Goal: Information Seeking & Learning: Compare options

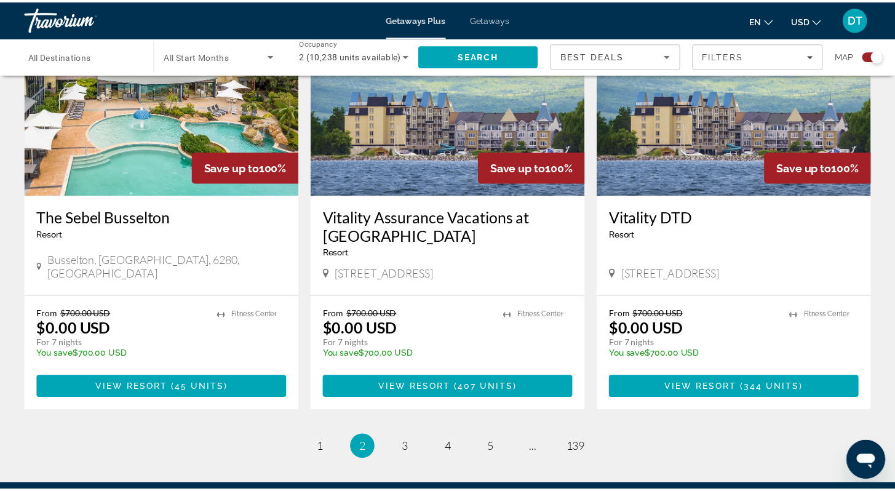
scroll to position [1895, 0]
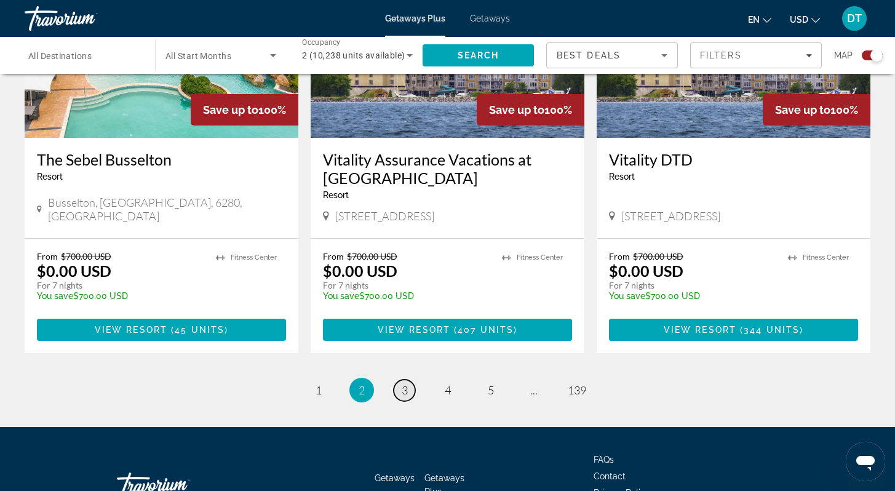
click at [403, 383] on span "3" at bounding box center [405, 390] width 6 height 14
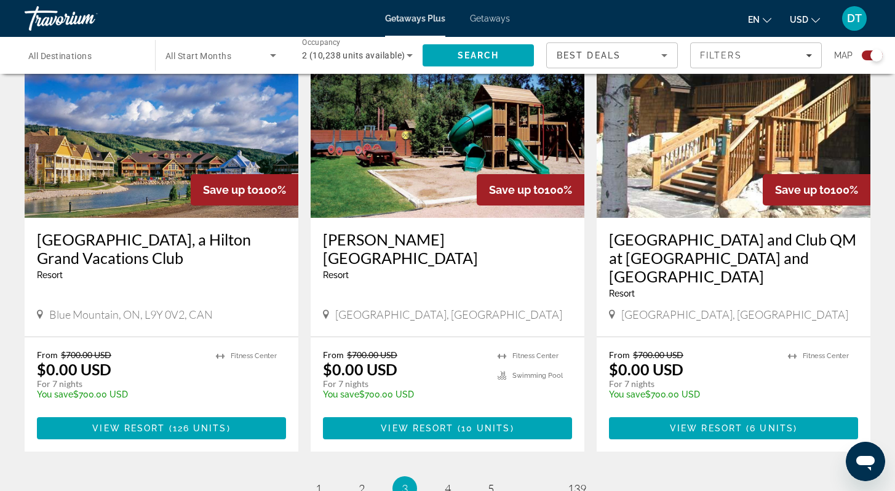
scroll to position [1821, 0]
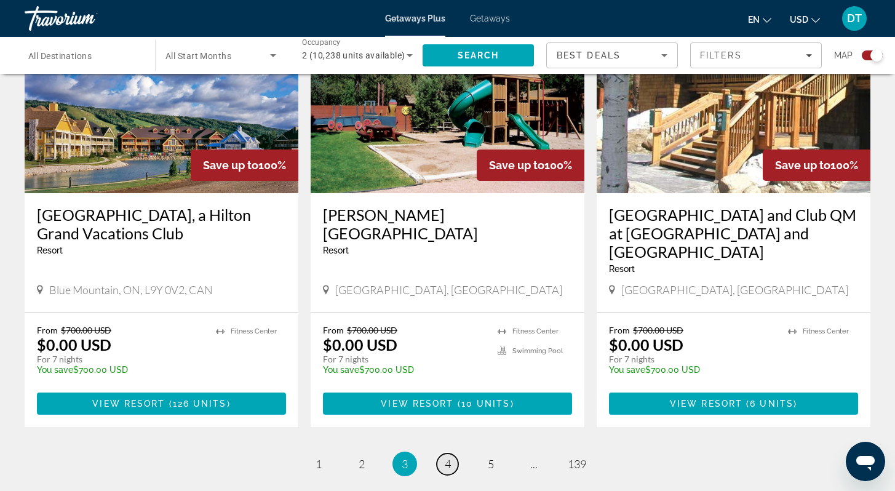
click at [444, 453] on link "page 4" at bounding box center [448, 464] width 22 height 22
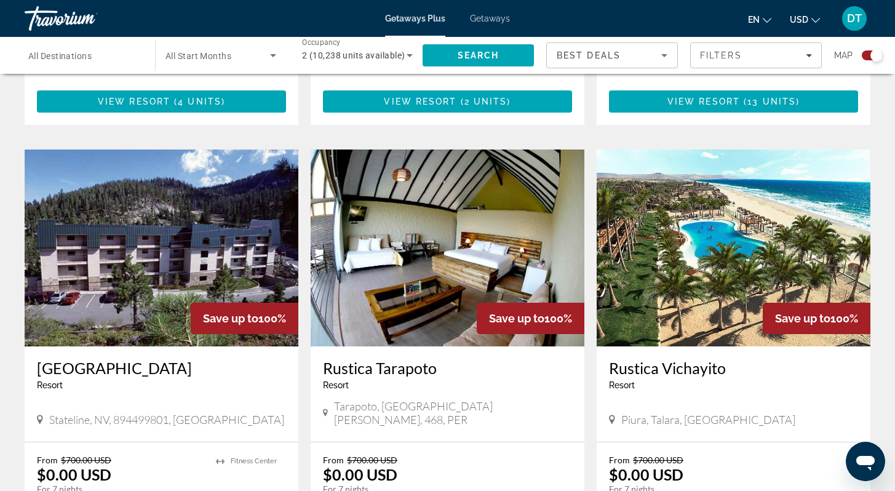
scroll to position [1723, 0]
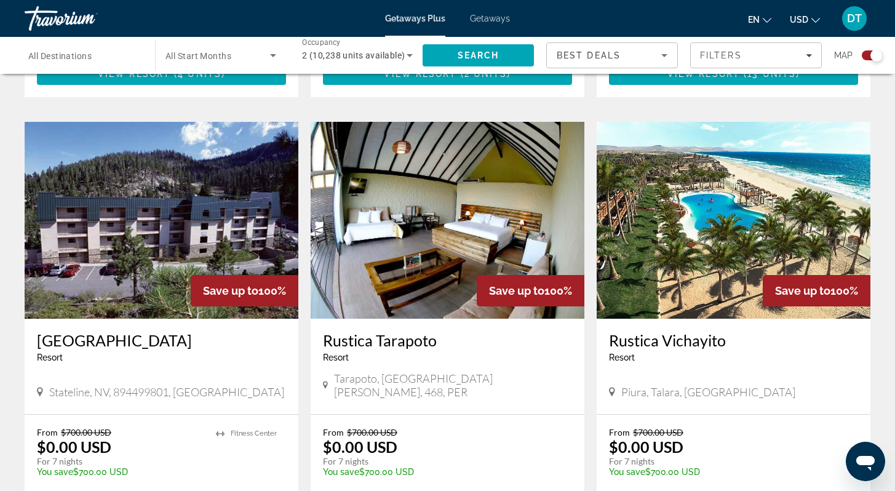
click at [390, 216] on img "Main content" at bounding box center [448, 220] width 274 height 197
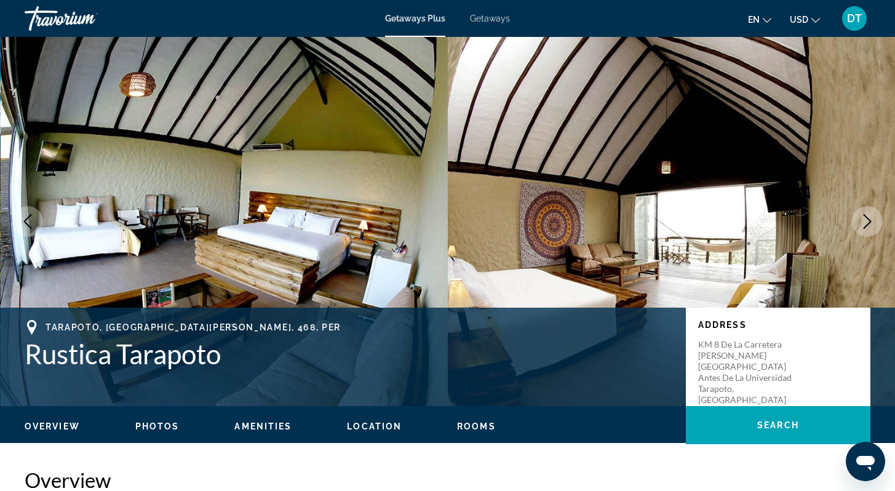
click at [867, 218] on icon "Next image" at bounding box center [868, 221] width 8 height 15
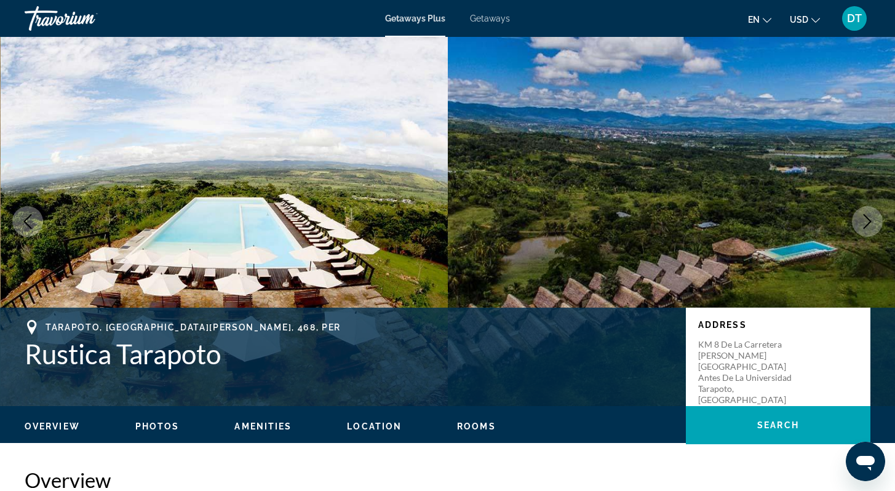
click at [867, 218] on icon "Next image" at bounding box center [868, 221] width 8 height 15
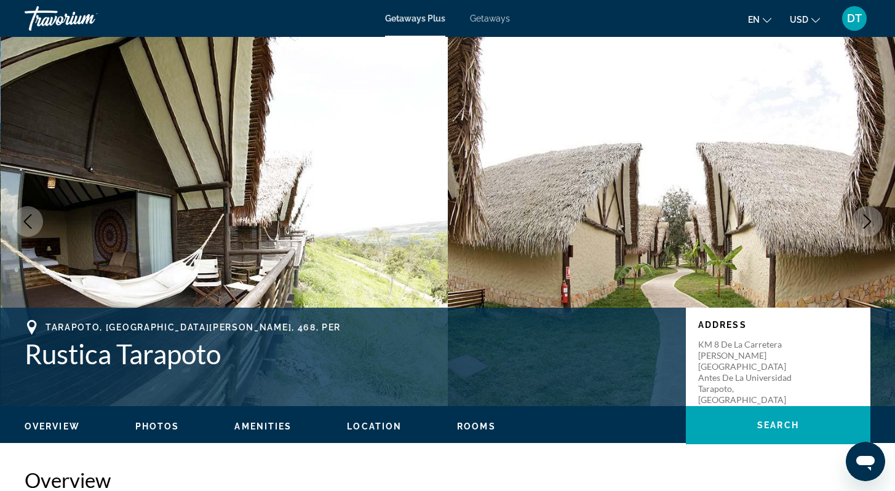
click at [866, 218] on icon "Next image" at bounding box center [867, 221] width 15 height 15
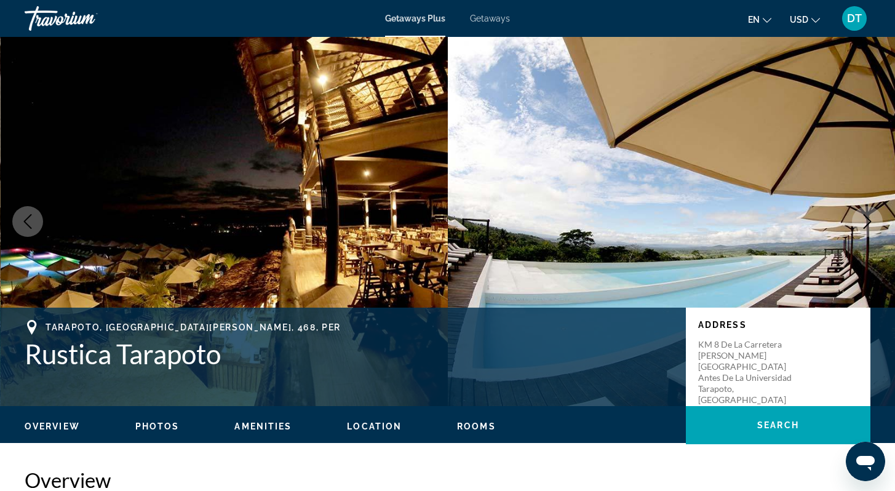
click at [866, 219] on icon "Next image" at bounding box center [867, 221] width 15 height 15
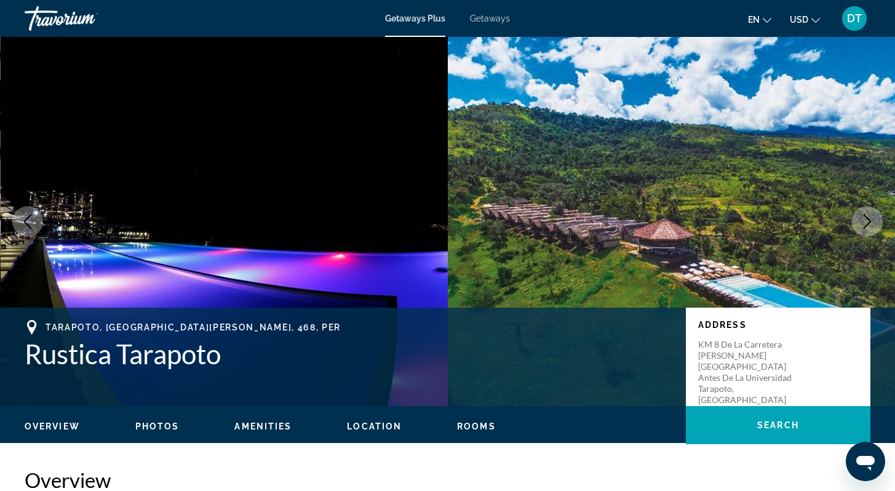
click at [867, 221] on icon "Next image" at bounding box center [867, 221] width 15 height 15
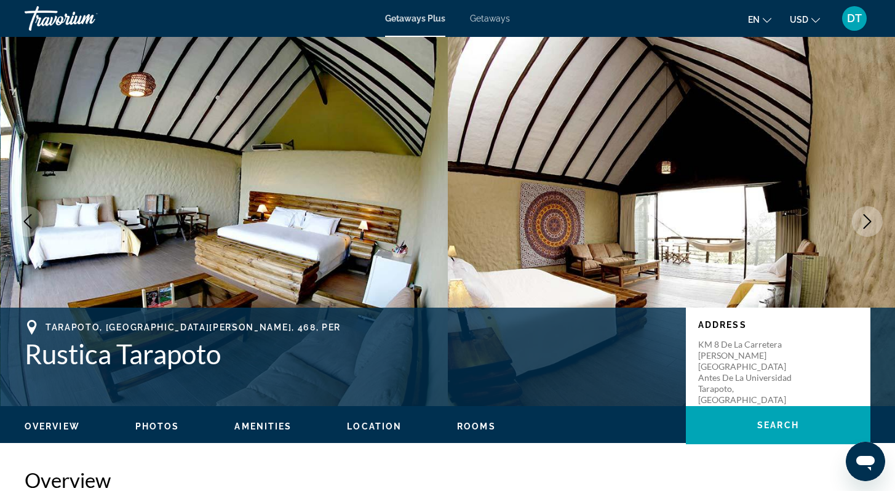
click at [866, 221] on icon "Next image" at bounding box center [867, 221] width 15 height 15
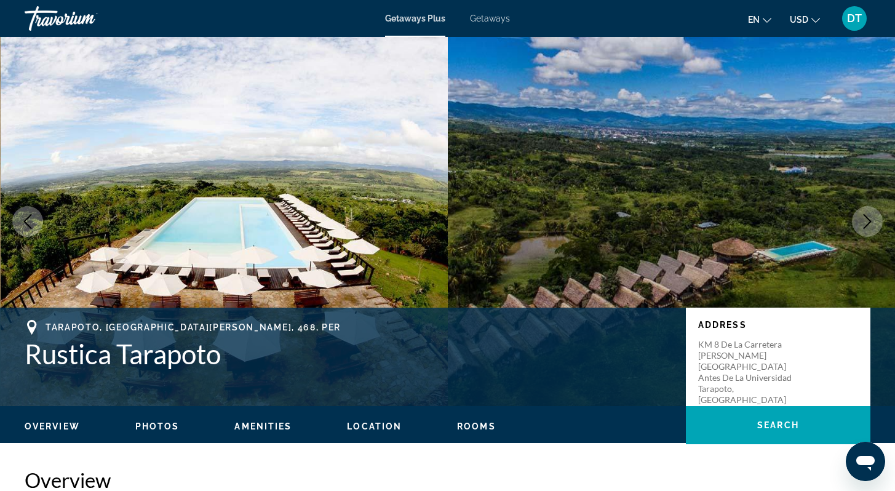
click at [864, 222] on icon "Next image" at bounding box center [867, 221] width 15 height 15
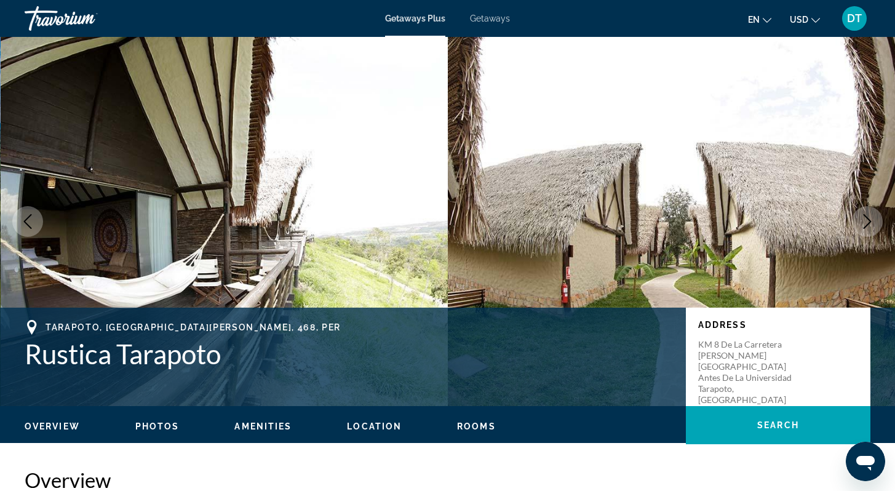
click at [864, 220] on icon "Next image" at bounding box center [867, 221] width 15 height 15
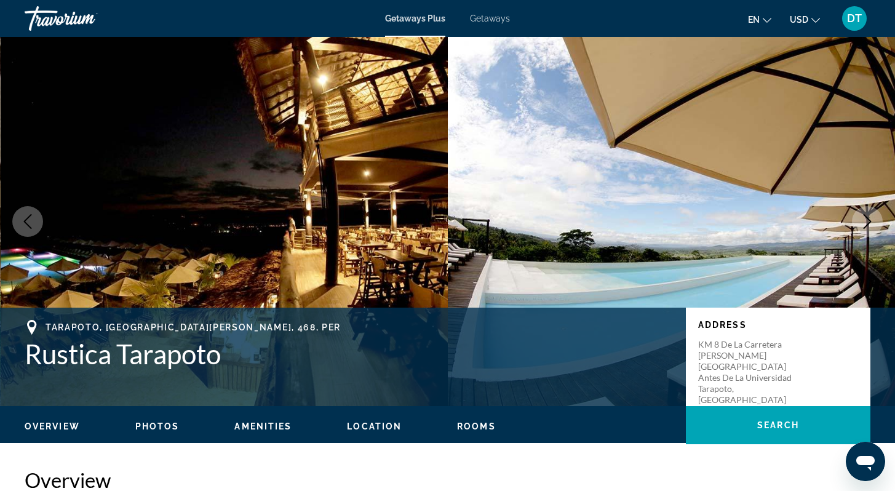
click at [861, 221] on icon "Next image" at bounding box center [867, 221] width 15 height 15
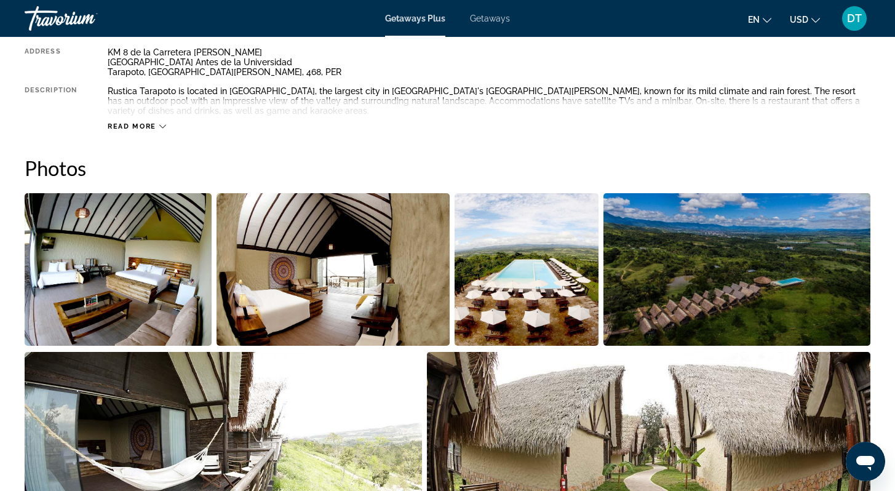
scroll to position [492, 0]
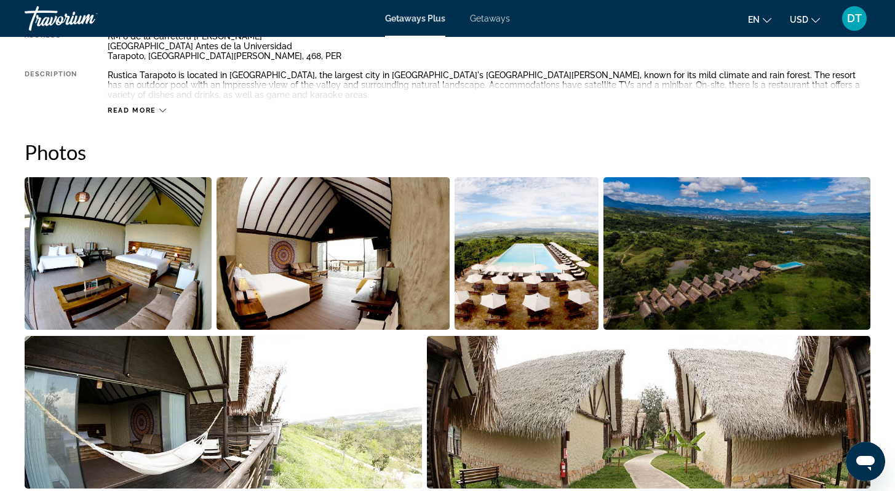
click at [164, 111] on icon "Main content" at bounding box center [162, 110] width 7 height 7
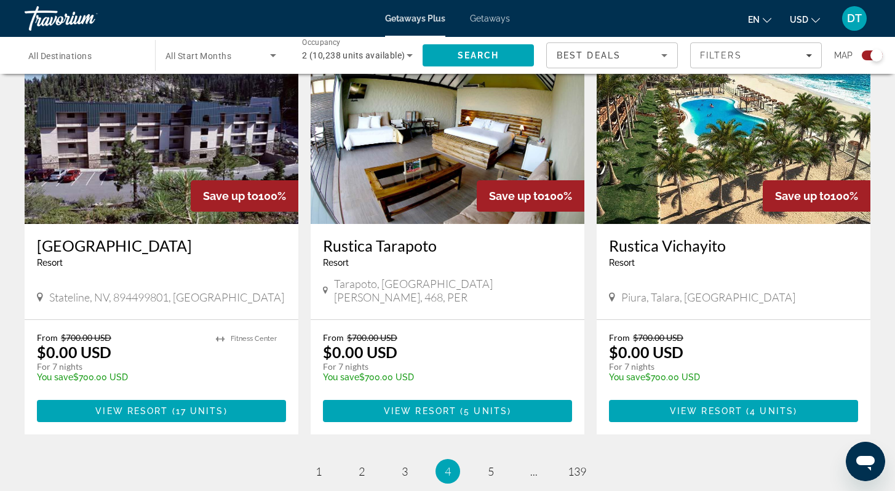
scroll to position [1846, 0]
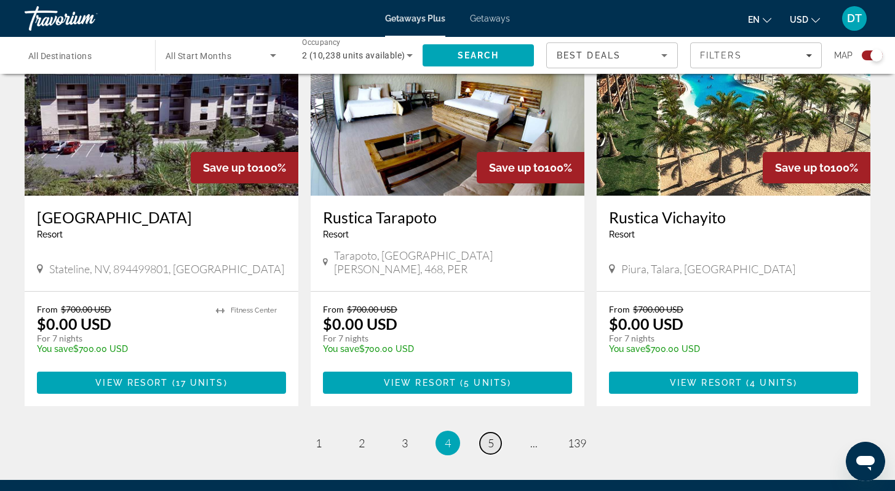
click at [489, 436] on span "5" at bounding box center [491, 443] width 6 height 14
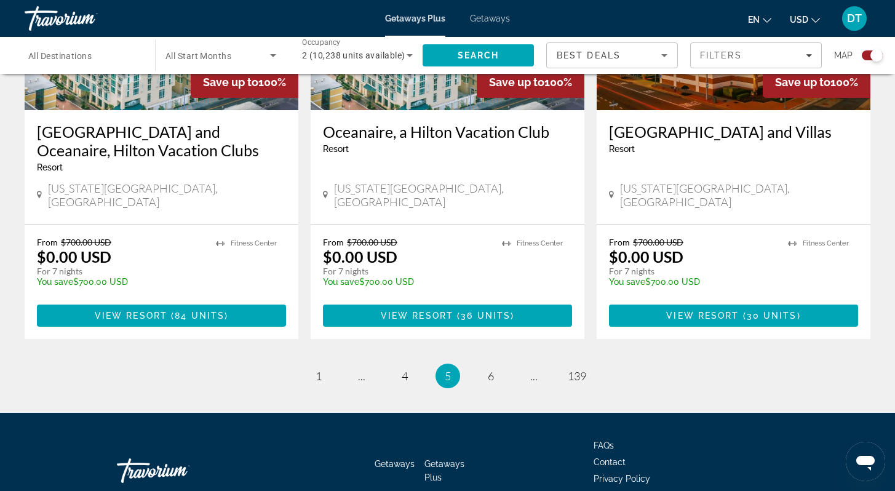
scroll to position [1895, 0]
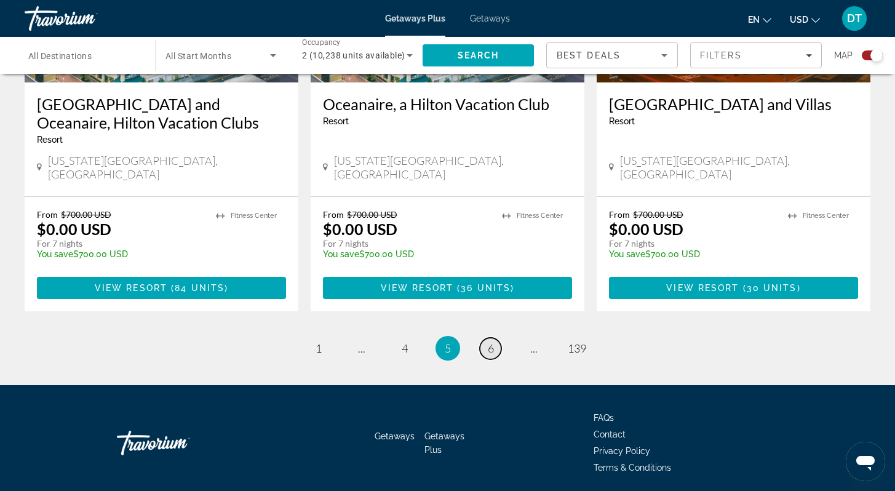
click at [491, 341] on span "6" at bounding box center [491, 348] width 6 height 14
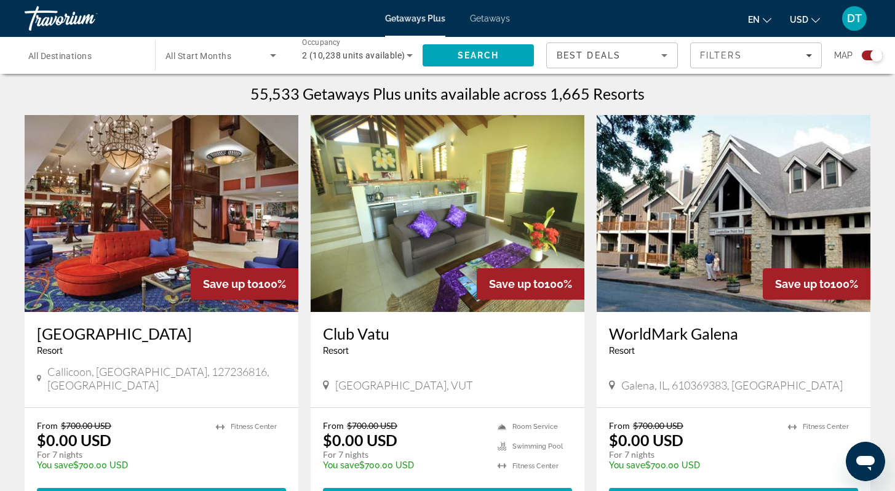
scroll to position [398, 0]
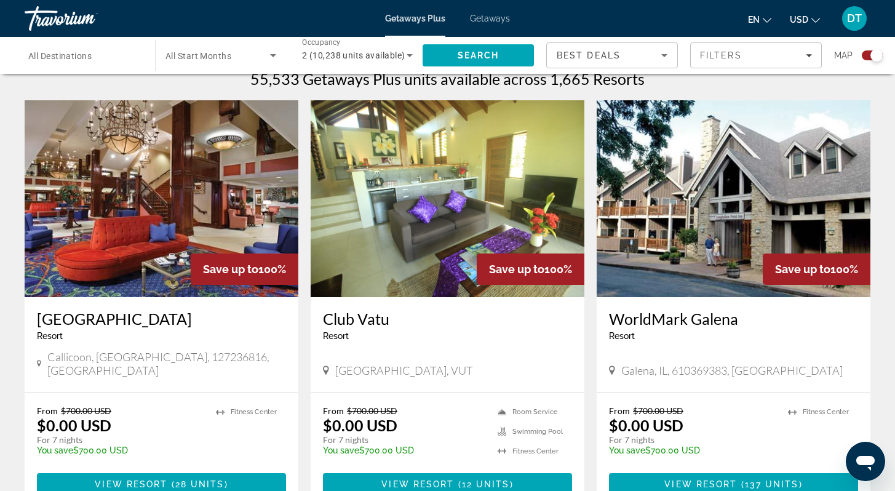
click at [719, 270] on img "Main content" at bounding box center [734, 198] width 274 height 197
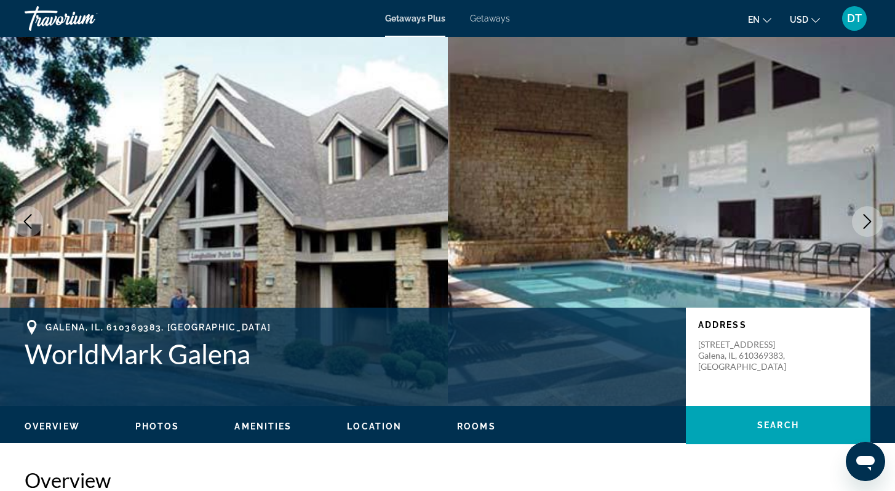
click at [863, 220] on icon "Next image" at bounding box center [867, 221] width 15 height 15
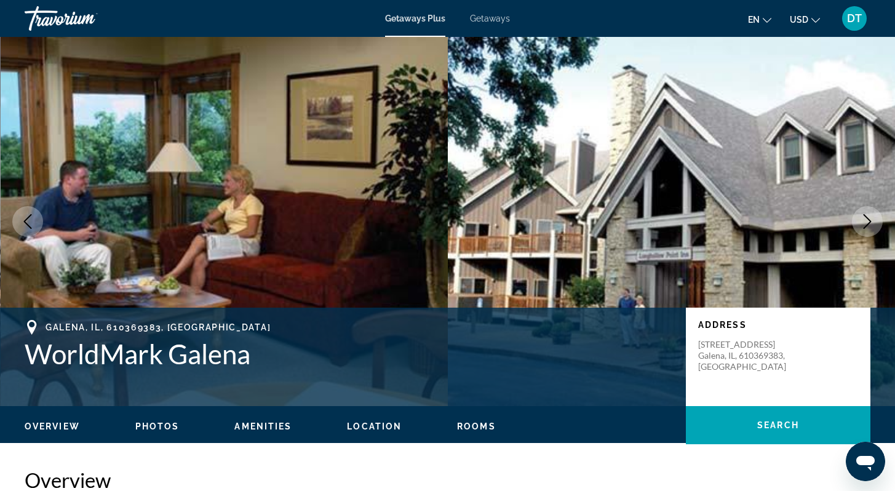
click at [868, 227] on icon "Next image" at bounding box center [867, 221] width 15 height 15
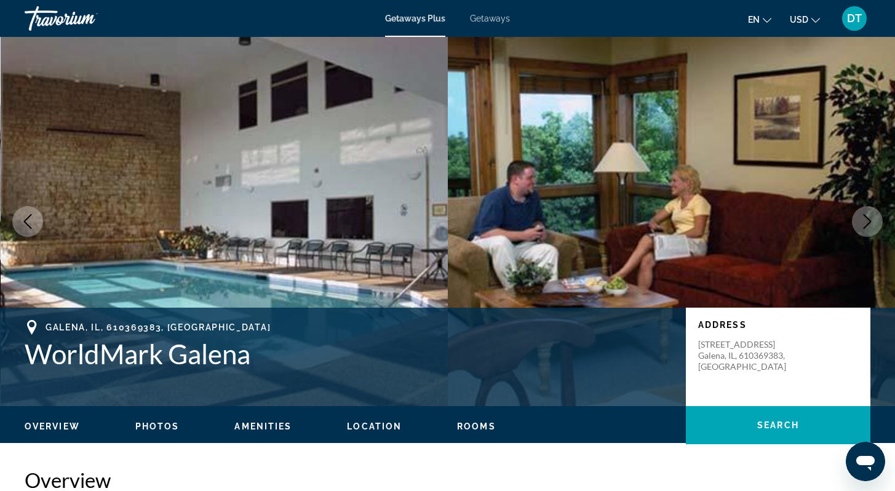
click at [866, 221] on icon "Next image" at bounding box center [867, 221] width 15 height 15
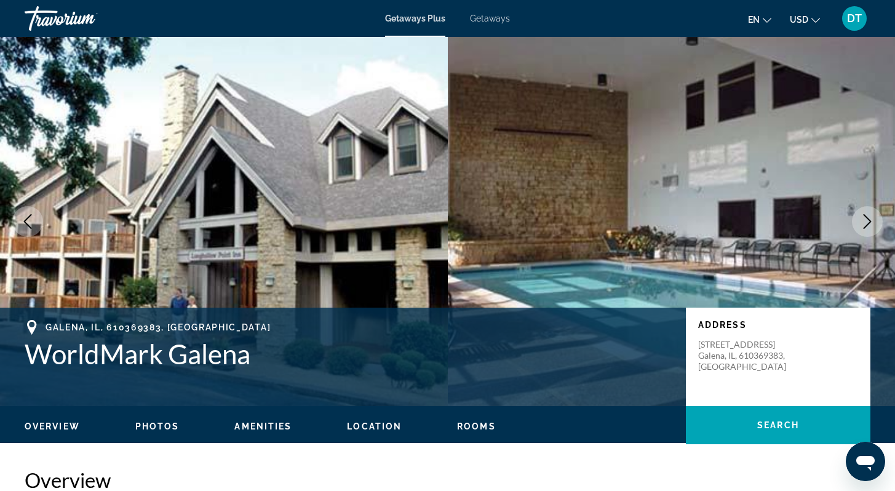
click at [861, 223] on icon "Next image" at bounding box center [867, 221] width 15 height 15
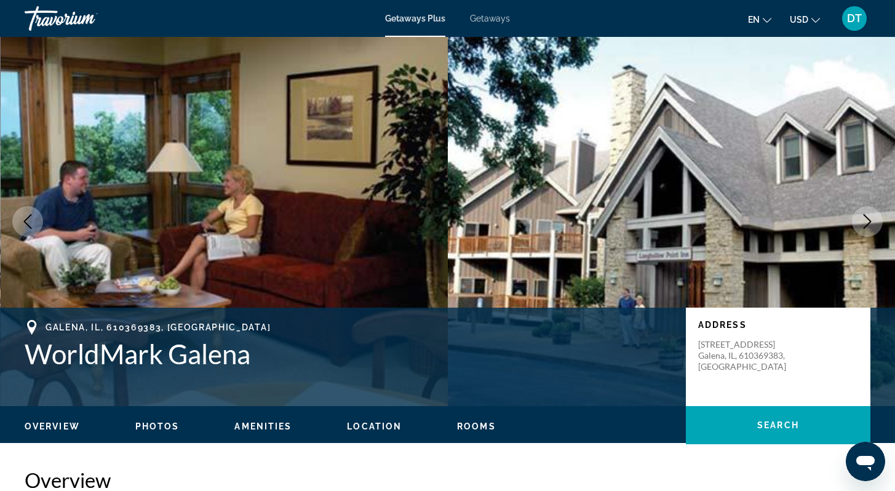
click at [861, 223] on icon "Next image" at bounding box center [867, 221] width 15 height 15
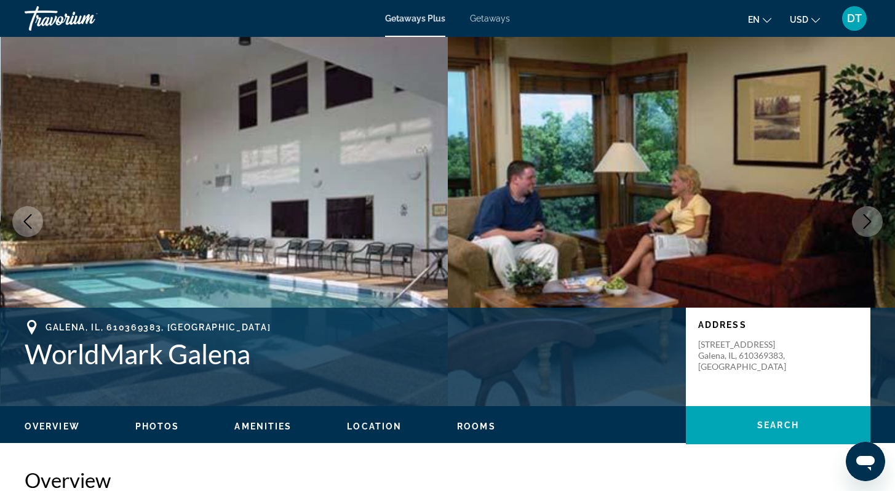
click at [858, 223] on button "Next image" at bounding box center [867, 221] width 31 height 31
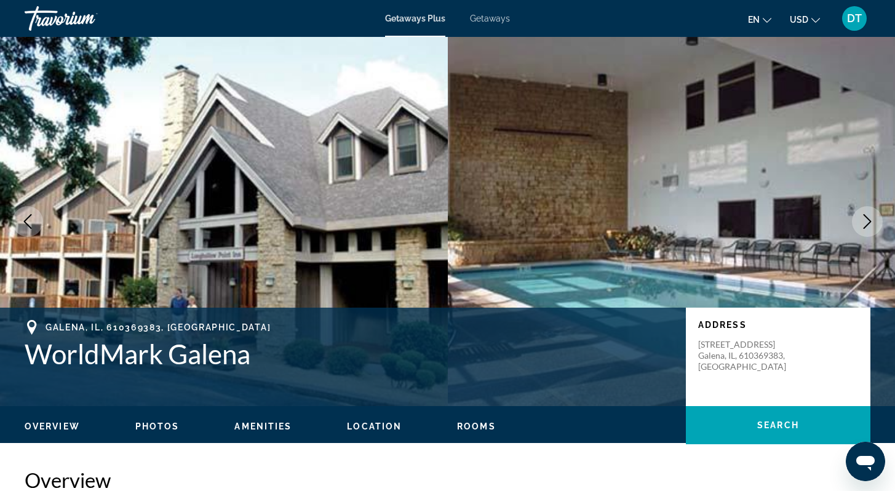
click at [855, 225] on button "Next image" at bounding box center [867, 221] width 31 height 31
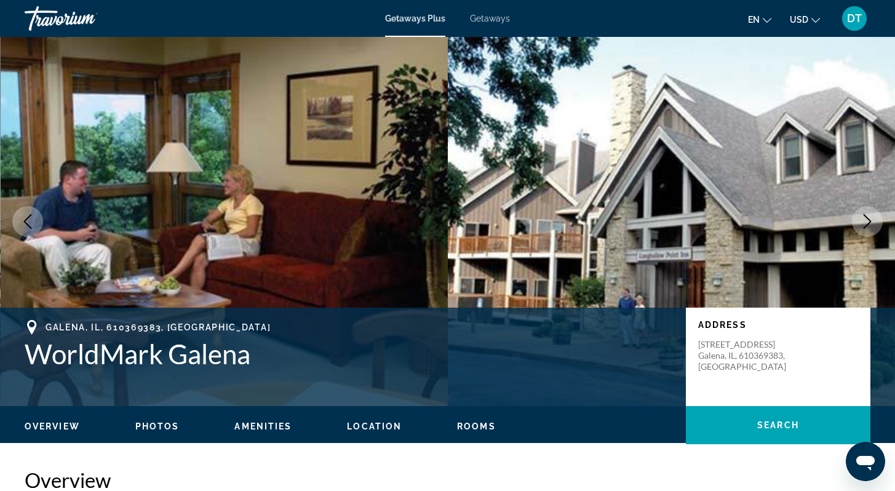
click at [853, 225] on button "Next image" at bounding box center [867, 221] width 31 height 31
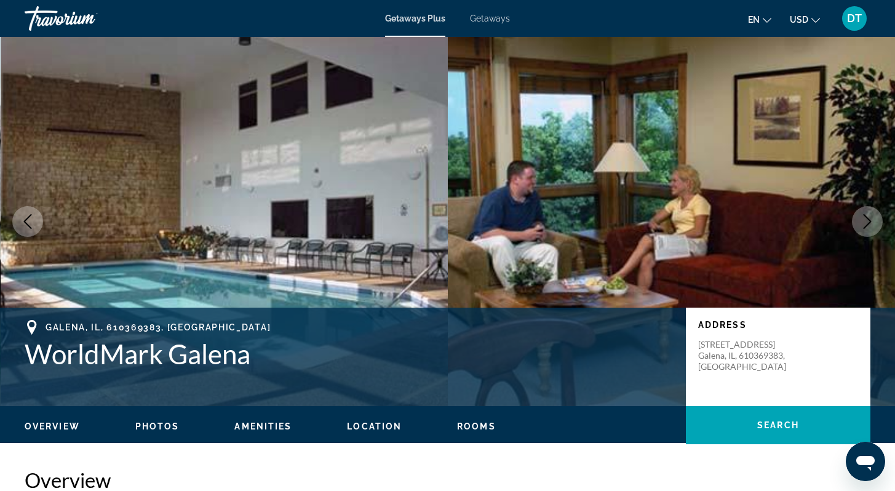
click at [850, 226] on img "Main content" at bounding box center [672, 221] width 448 height 369
click at [159, 426] on span "Photos" at bounding box center [157, 426] width 44 height 10
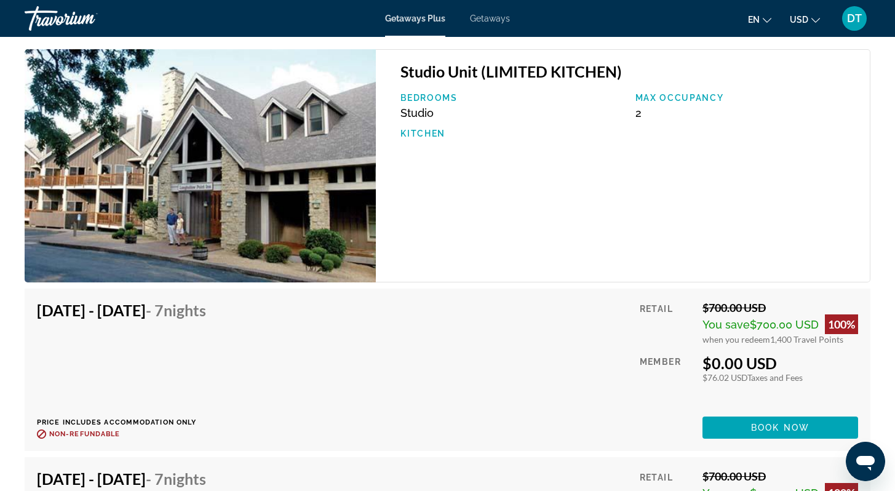
scroll to position [1779, 0]
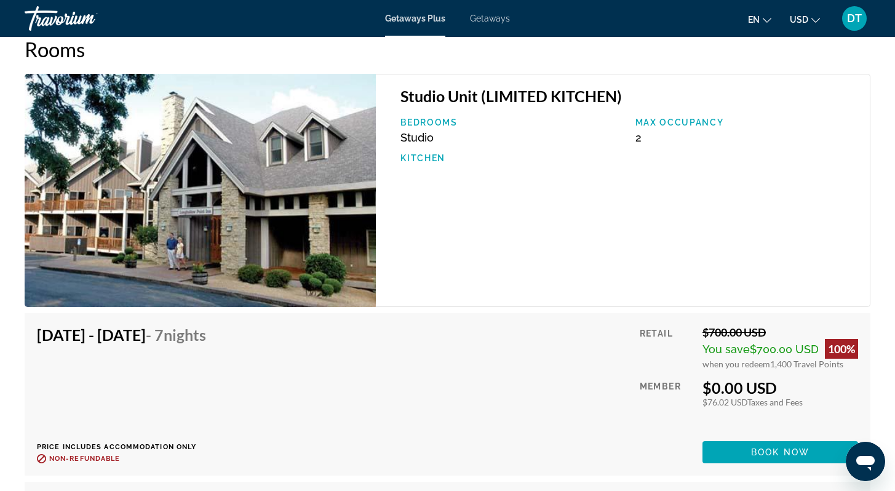
click at [310, 202] on img "Main content" at bounding box center [200, 190] width 351 height 233
click at [238, 183] on img "Main content" at bounding box center [200, 190] width 351 height 233
click at [378, 198] on div "Studio Unit (LIMITED KITCHEN) Bedrooms Studio Max Occupancy 2 Kitchen" at bounding box center [623, 190] width 495 height 233
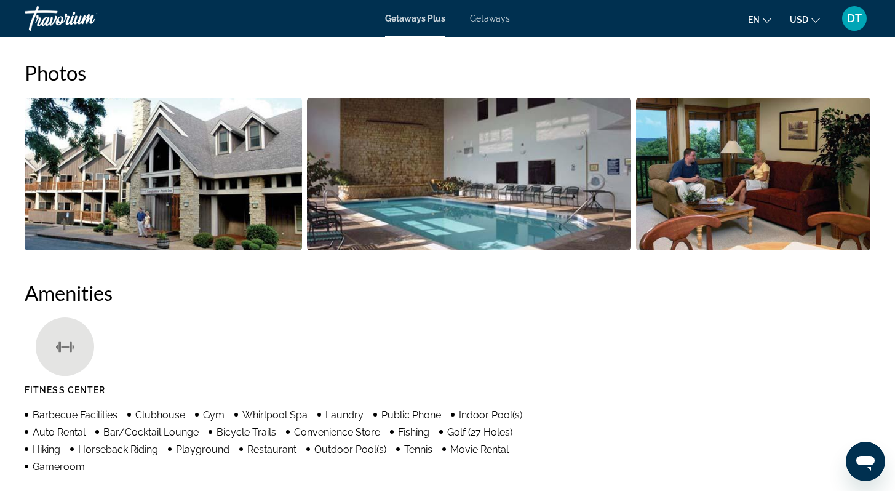
scroll to position [548, 0]
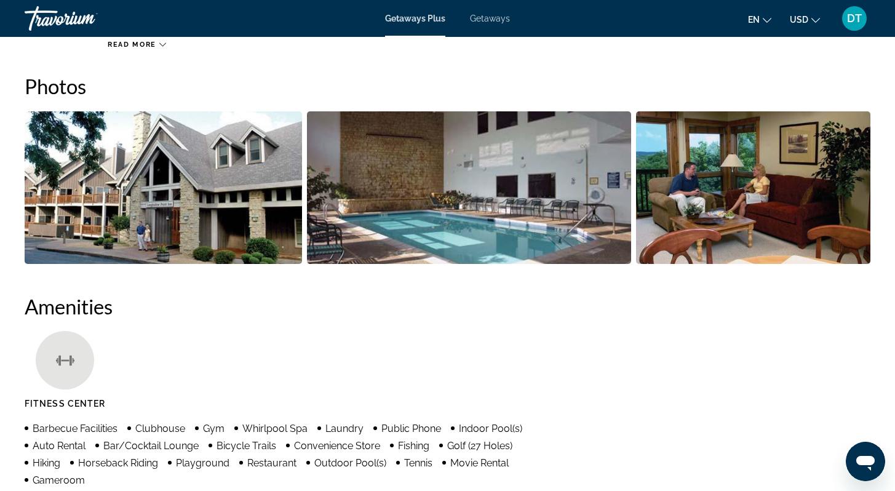
click at [700, 225] on img "Open full-screen image slider" at bounding box center [753, 187] width 234 height 153
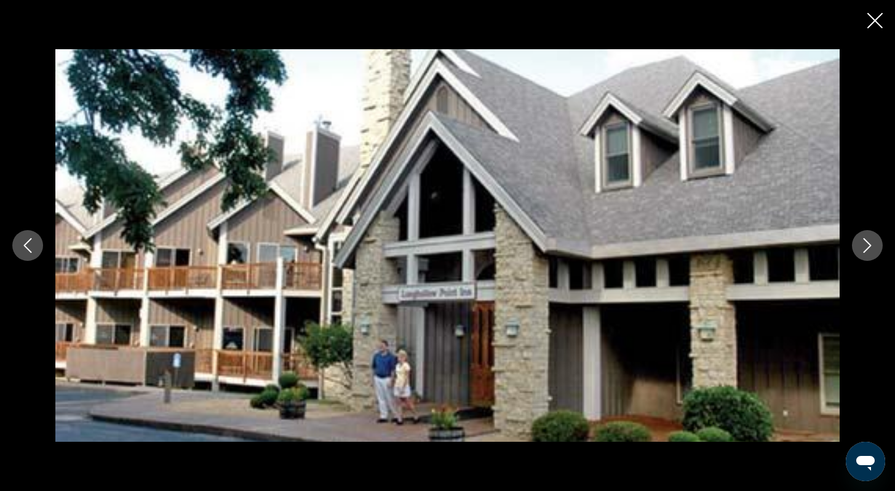
click at [866, 247] on icon "Next image" at bounding box center [867, 245] width 15 height 15
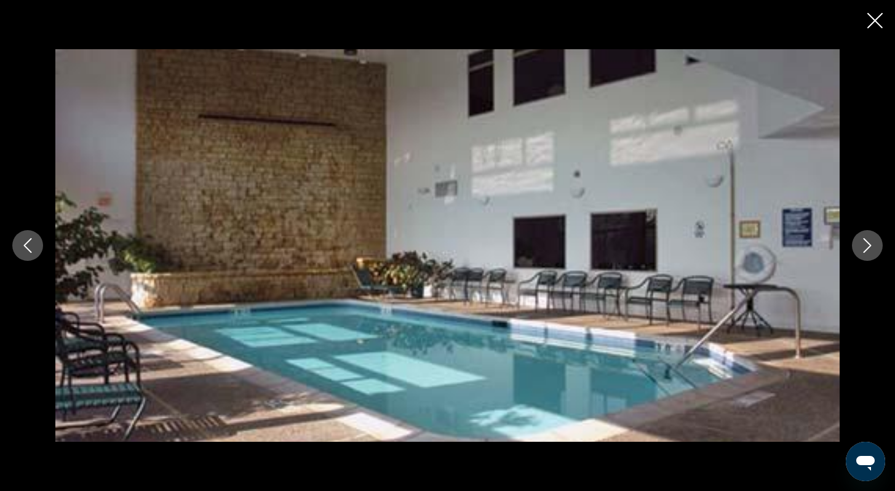
click at [866, 247] on icon "Next image" at bounding box center [867, 245] width 15 height 15
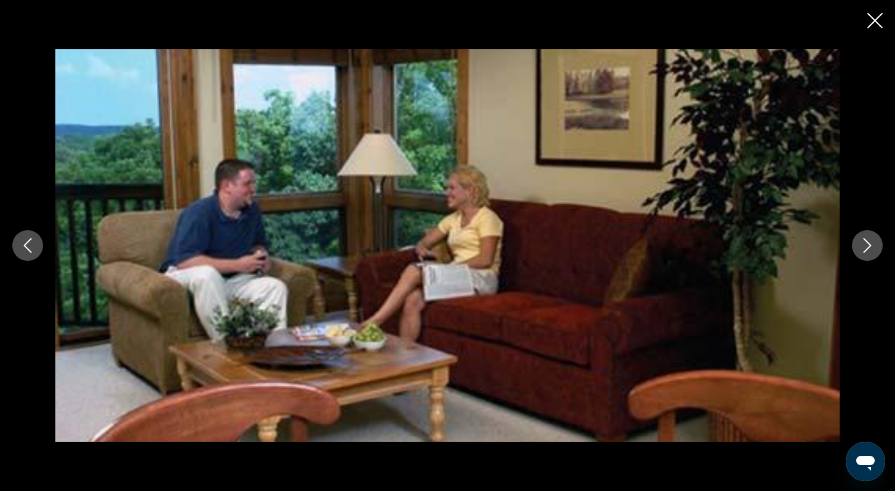
click at [872, 239] on icon "Next image" at bounding box center [867, 245] width 15 height 15
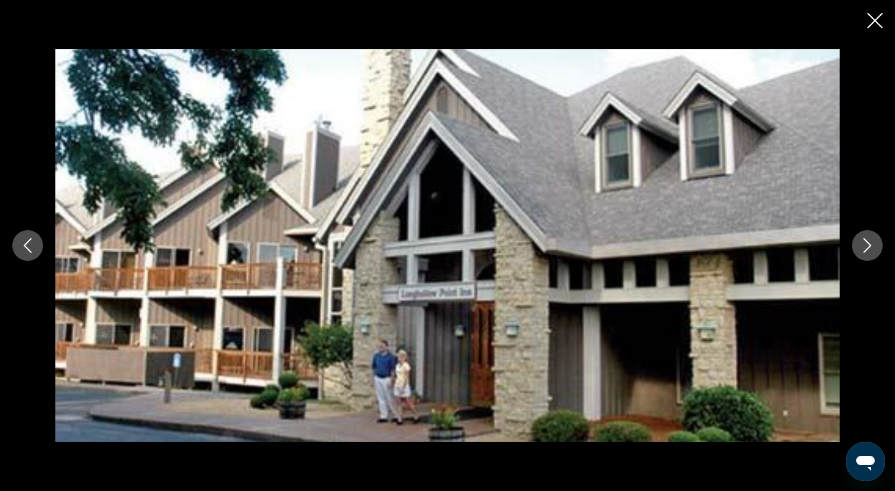
click at [872, 239] on icon "Next image" at bounding box center [867, 245] width 15 height 15
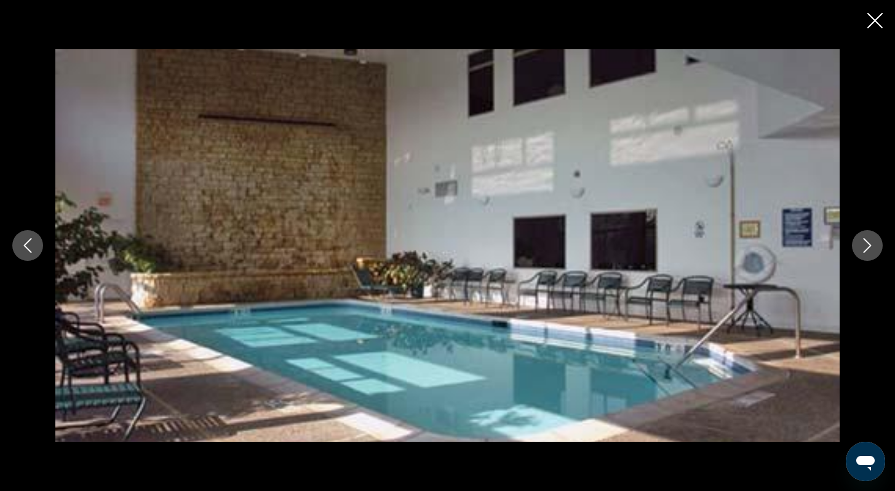
click at [872, 239] on icon "Next image" at bounding box center [867, 245] width 15 height 15
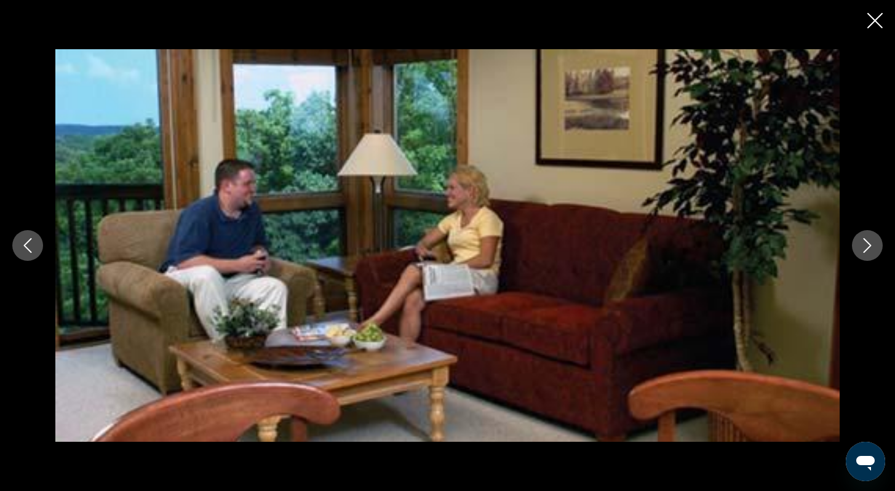
click at [869, 243] on icon "Next image" at bounding box center [868, 245] width 8 height 15
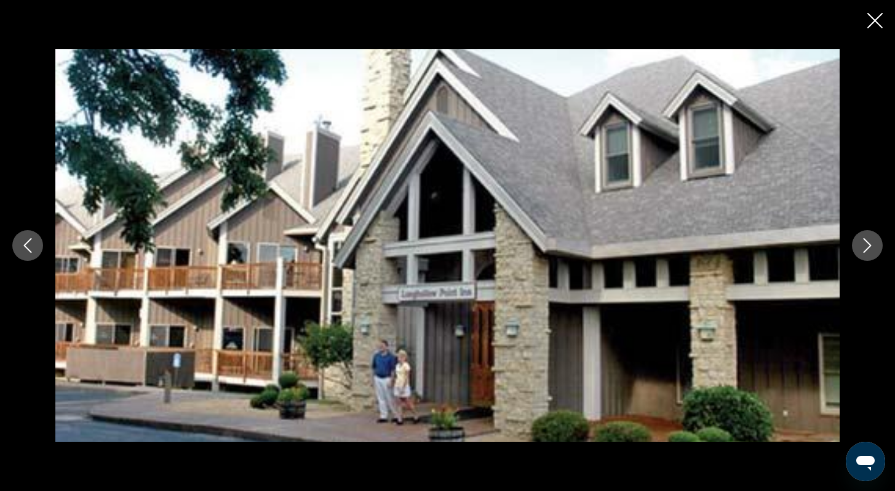
click at [869, 243] on icon "Next image" at bounding box center [868, 245] width 8 height 15
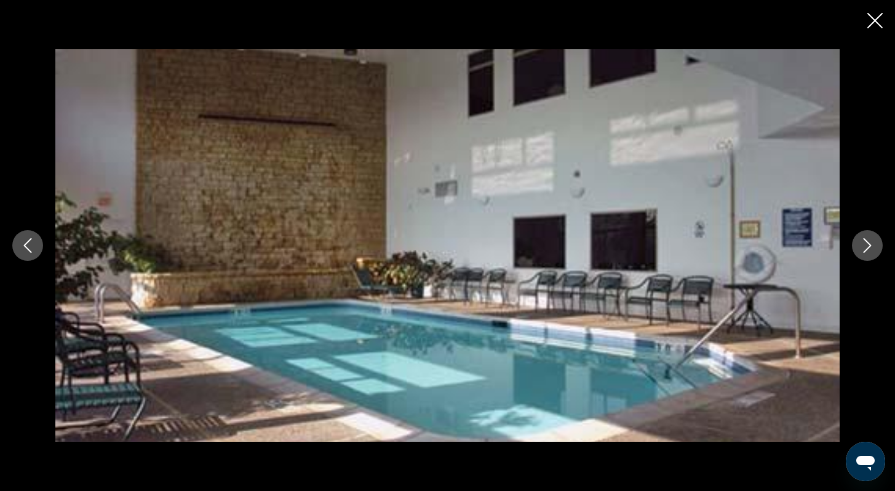
click at [869, 243] on icon "Next image" at bounding box center [868, 245] width 8 height 15
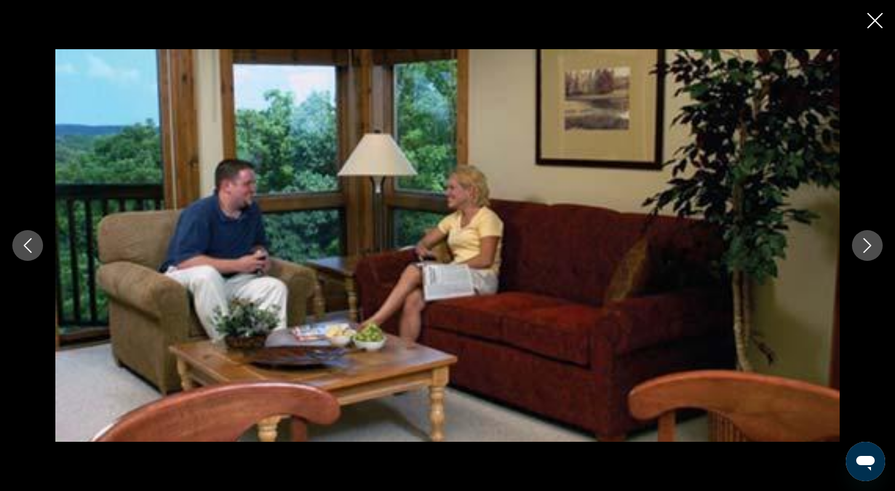
click at [869, 243] on icon "Next image" at bounding box center [868, 245] width 8 height 15
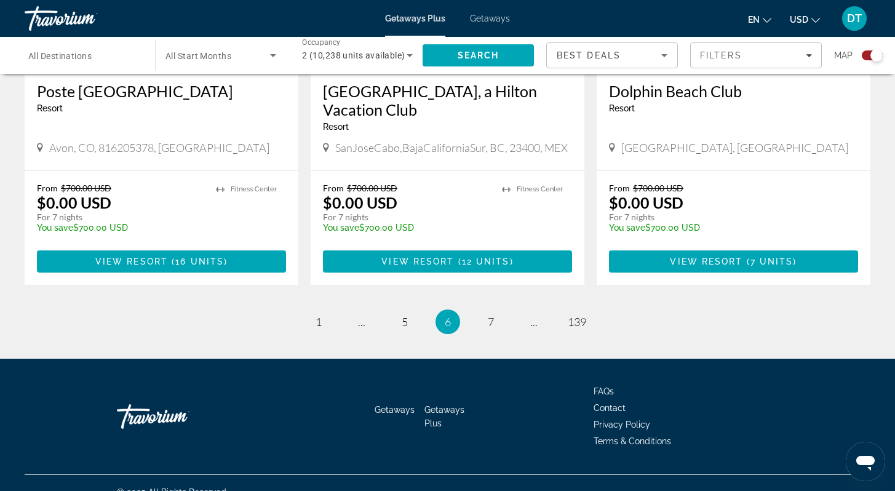
scroll to position [1918, 0]
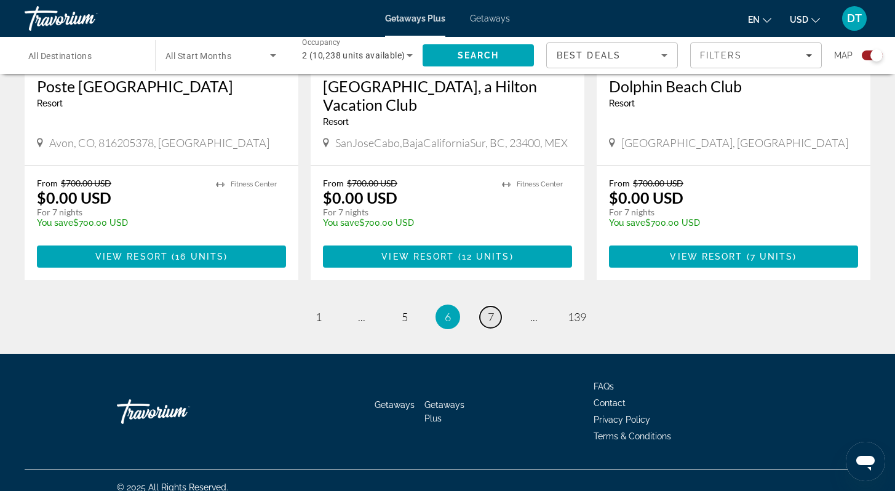
click at [492, 310] on span "7" at bounding box center [491, 317] width 6 height 14
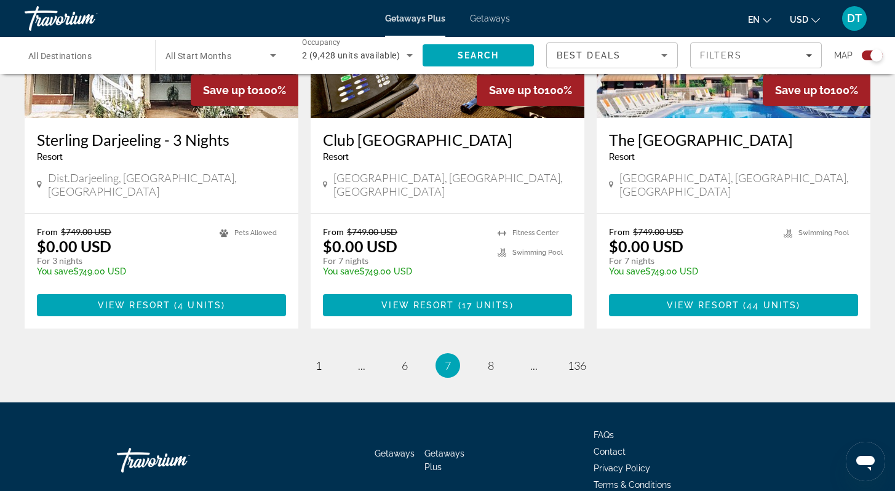
scroll to position [1936, 0]
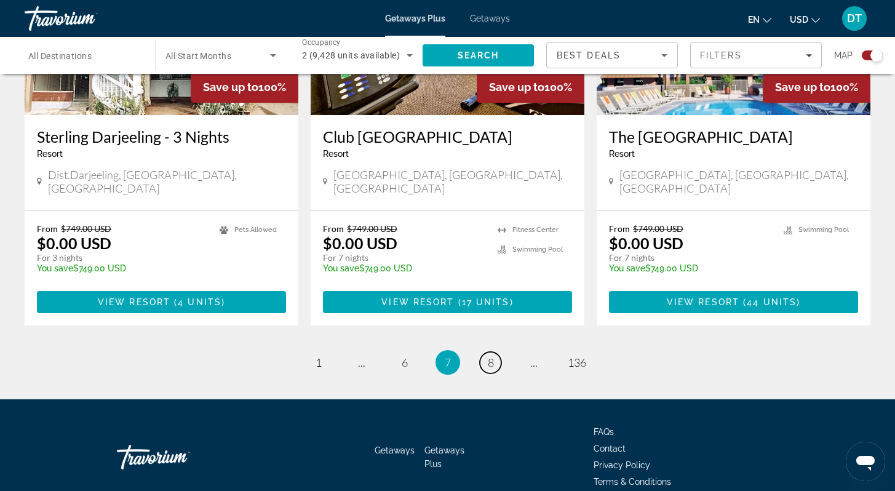
click at [490, 356] on span "8" at bounding box center [491, 363] width 6 height 14
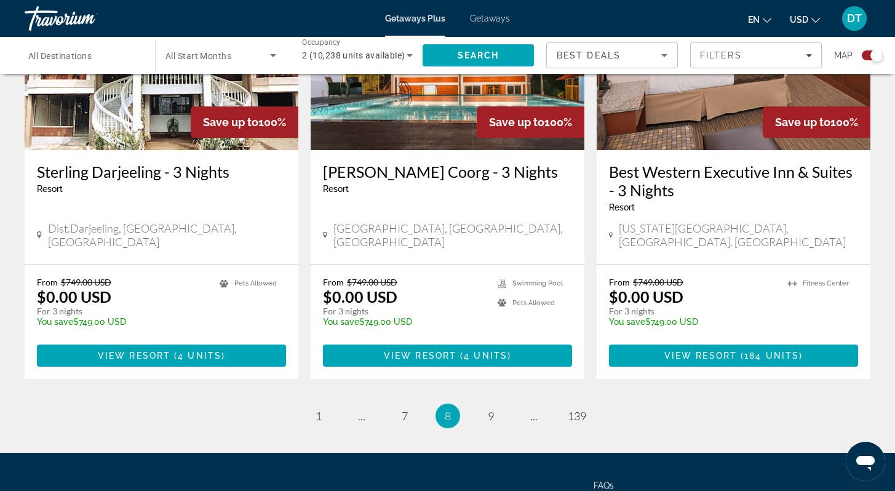
scroll to position [1936, 0]
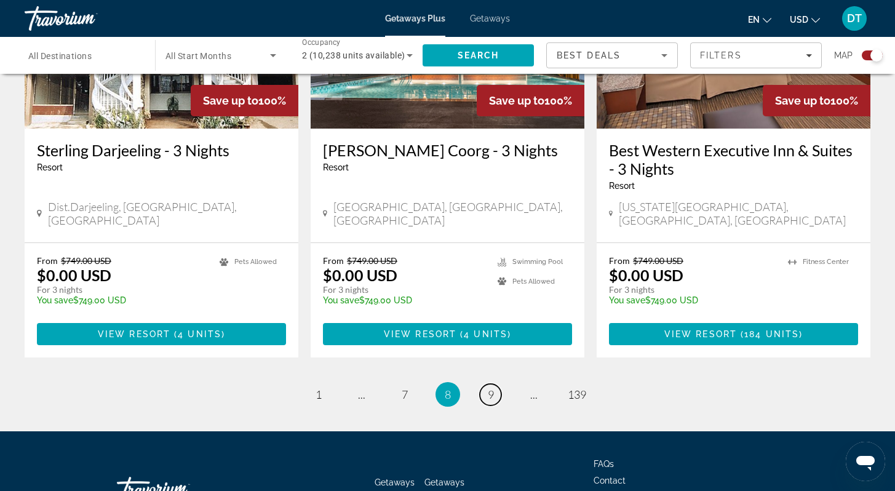
click at [489, 388] on span "9" at bounding box center [491, 395] width 6 height 14
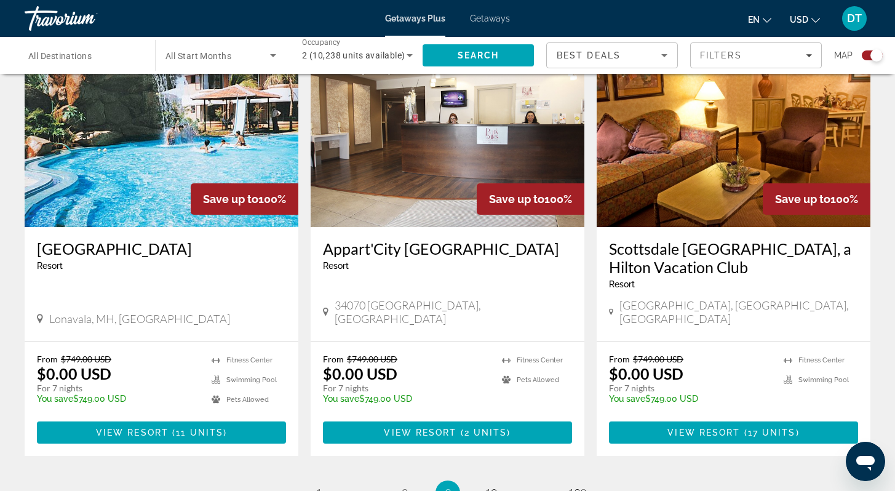
scroll to position [1821, 0]
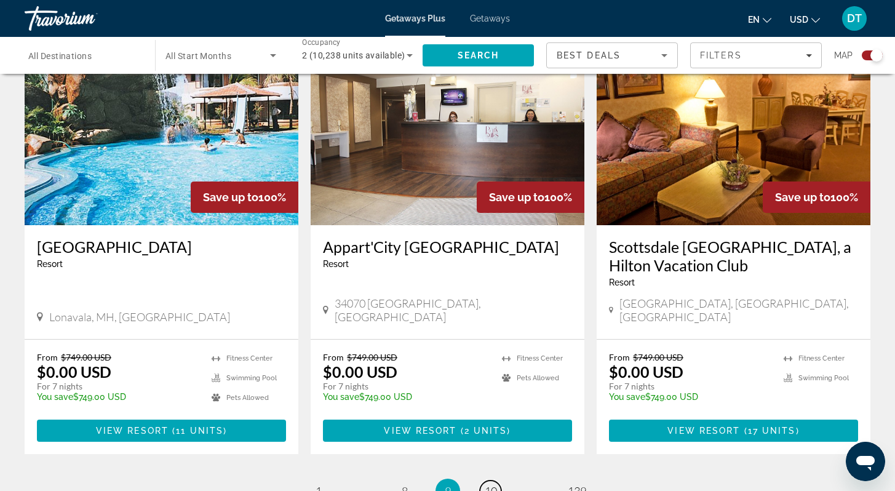
click at [489, 484] on span "10" at bounding box center [491, 491] width 12 height 14
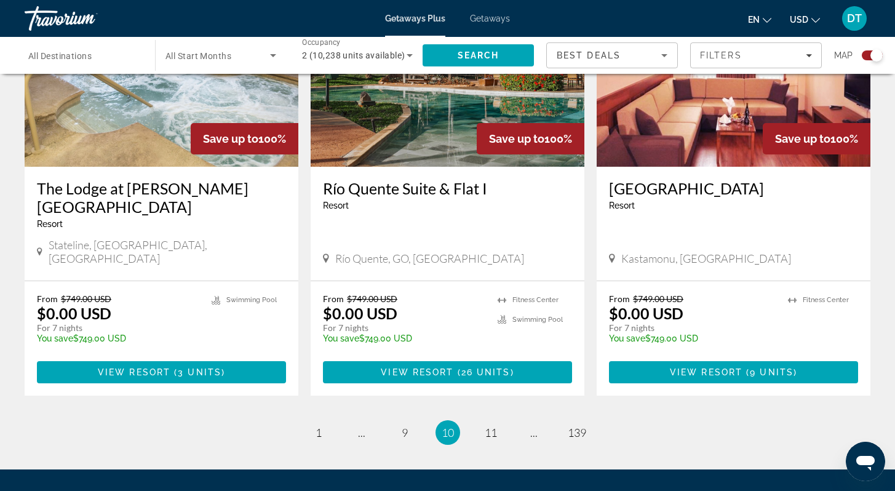
scroll to position [1881, 0]
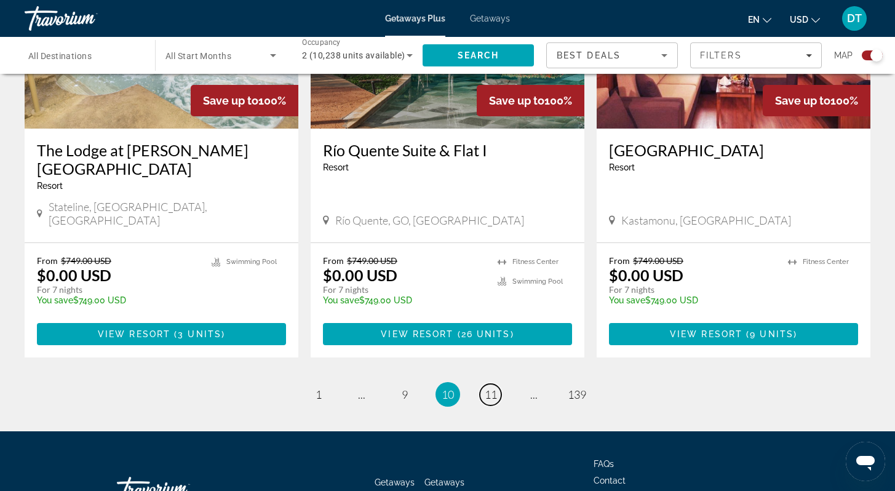
click at [489, 388] on span "11" at bounding box center [491, 395] width 12 height 14
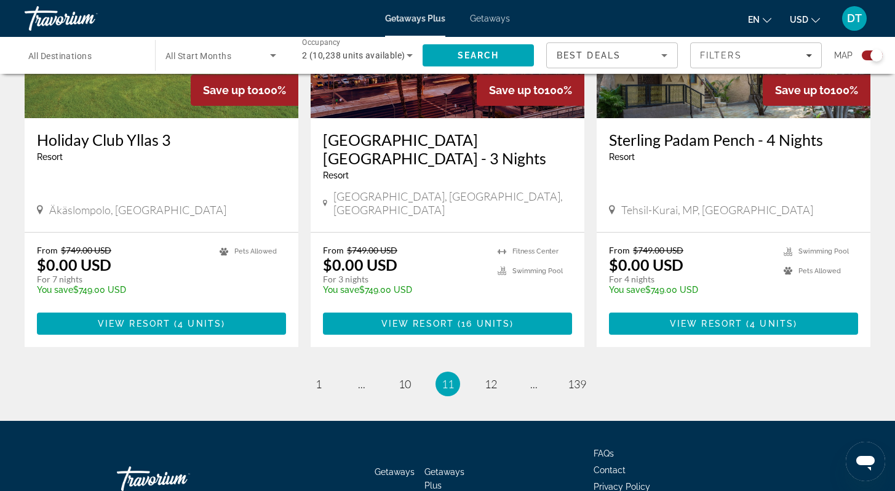
scroll to position [1918, 0]
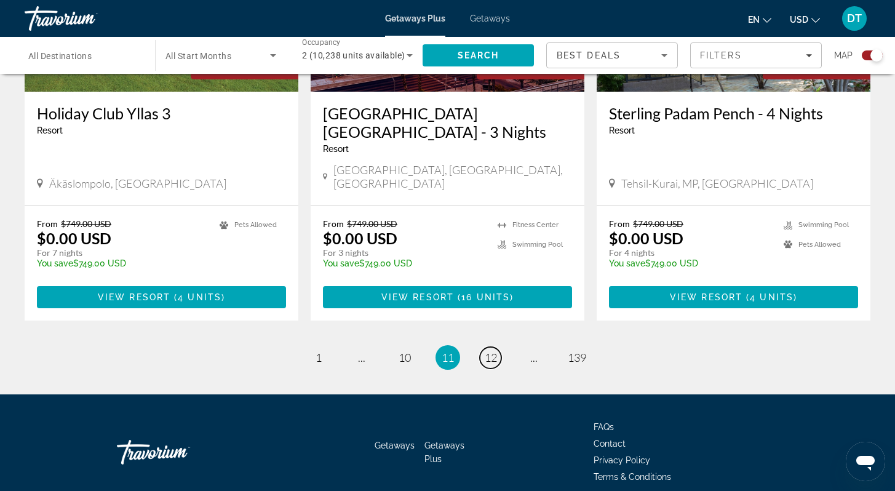
click at [490, 351] on span "12" at bounding box center [491, 358] width 12 height 14
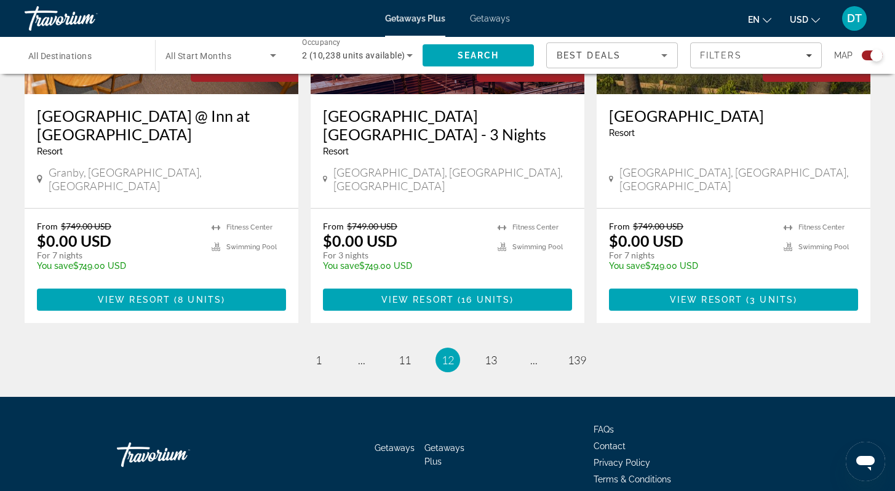
scroll to position [1936, 0]
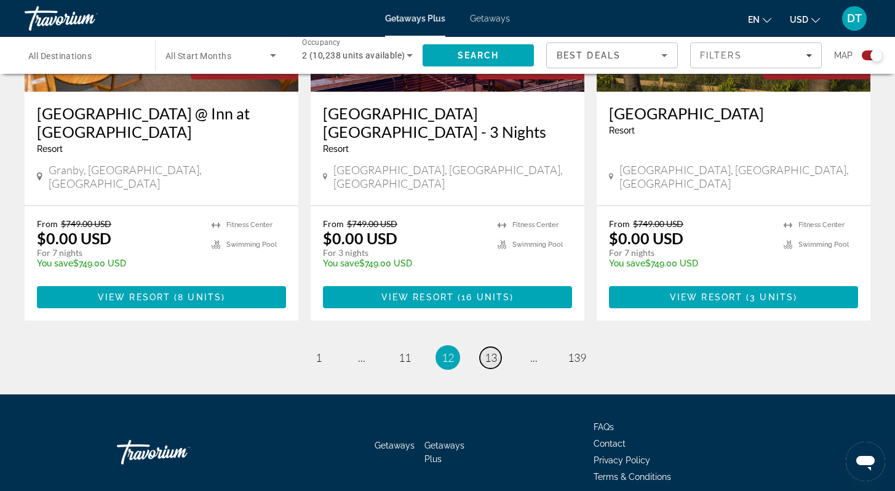
click at [489, 351] on span "13" at bounding box center [491, 358] width 12 height 14
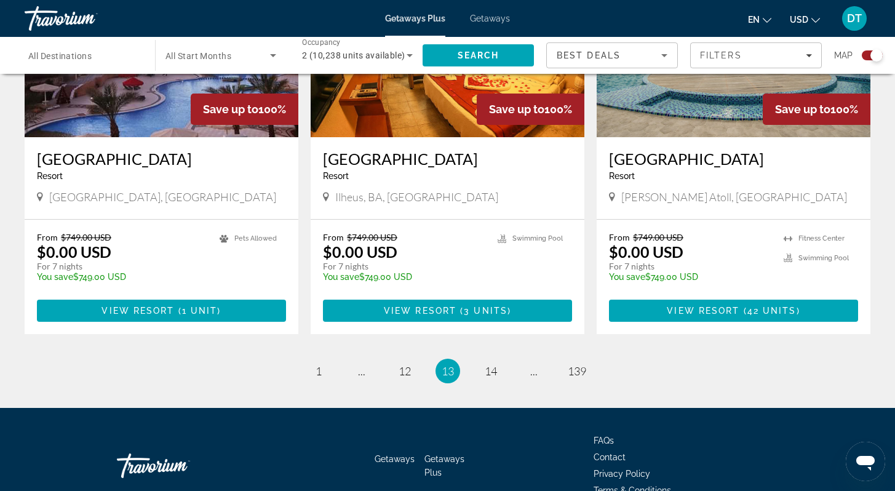
scroll to position [1899, 0]
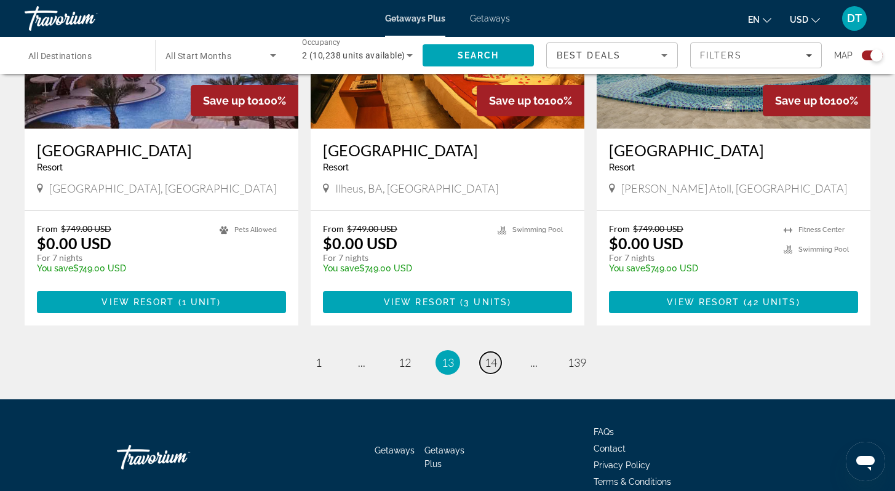
click at [493, 356] on span "14" at bounding box center [491, 363] width 12 height 14
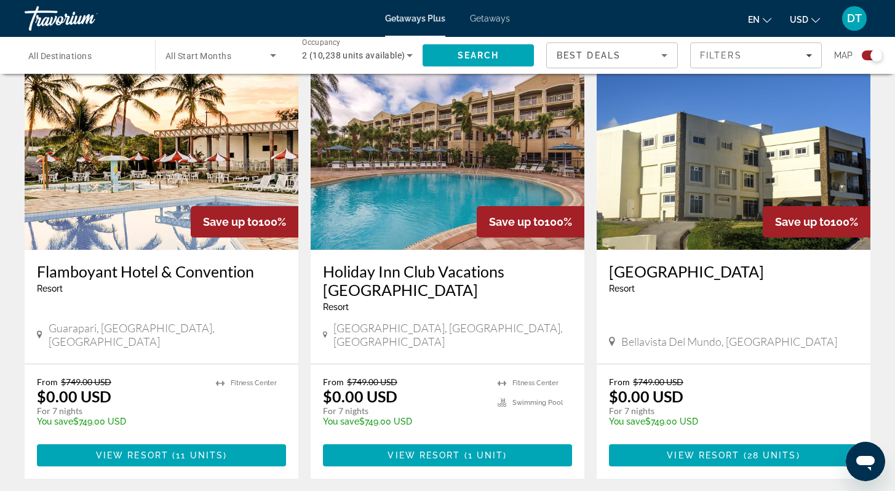
scroll to position [1821, 0]
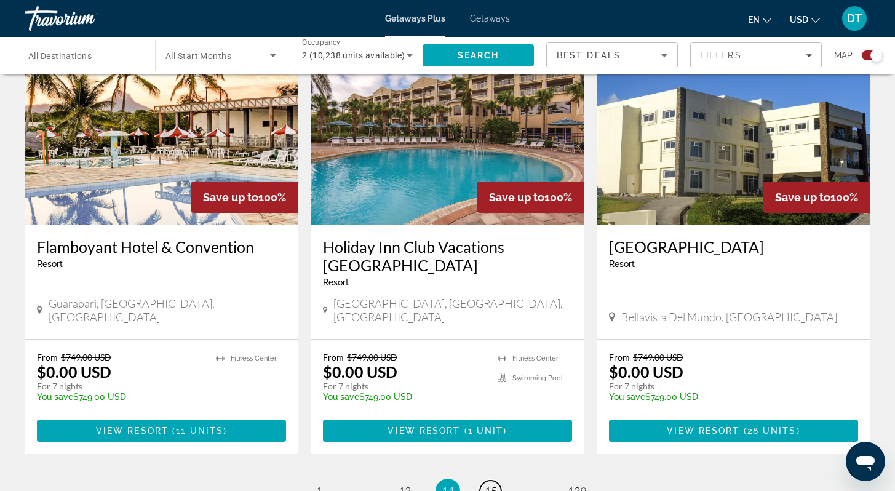
click at [491, 484] on span "15" at bounding box center [491, 491] width 12 height 14
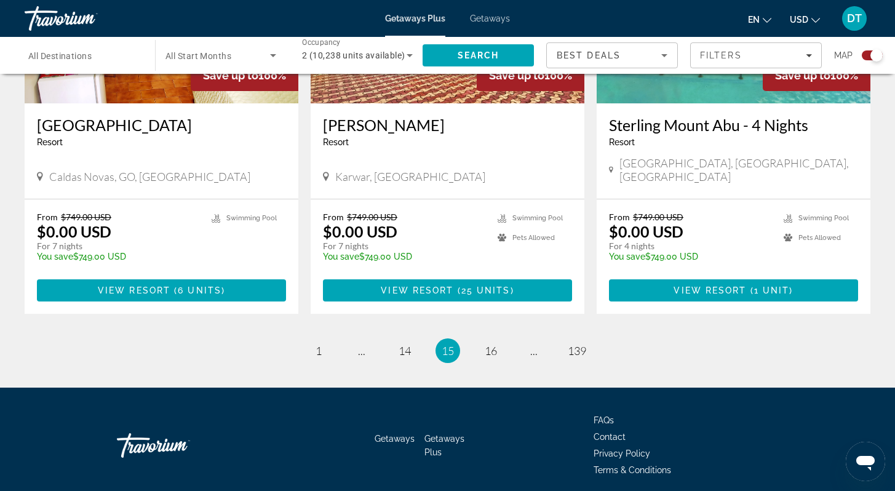
scroll to position [1955, 0]
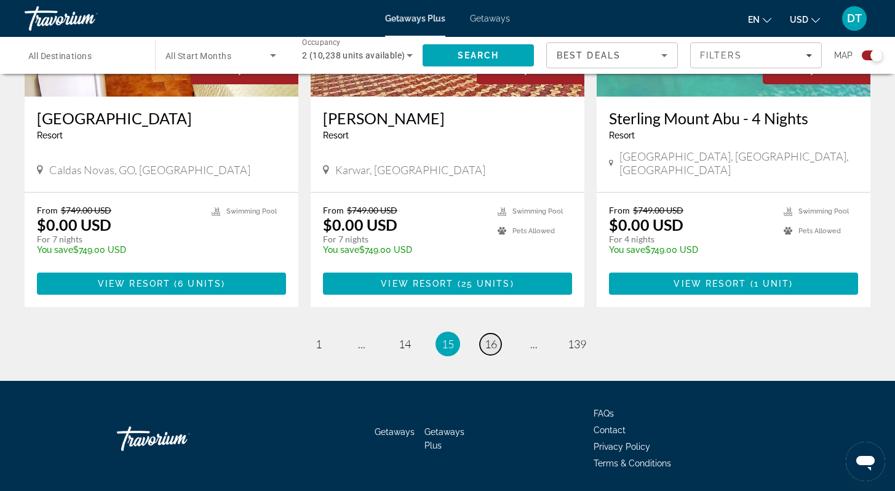
click at [492, 337] on span "16" at bounding box center [491, 344] width 12 height 14
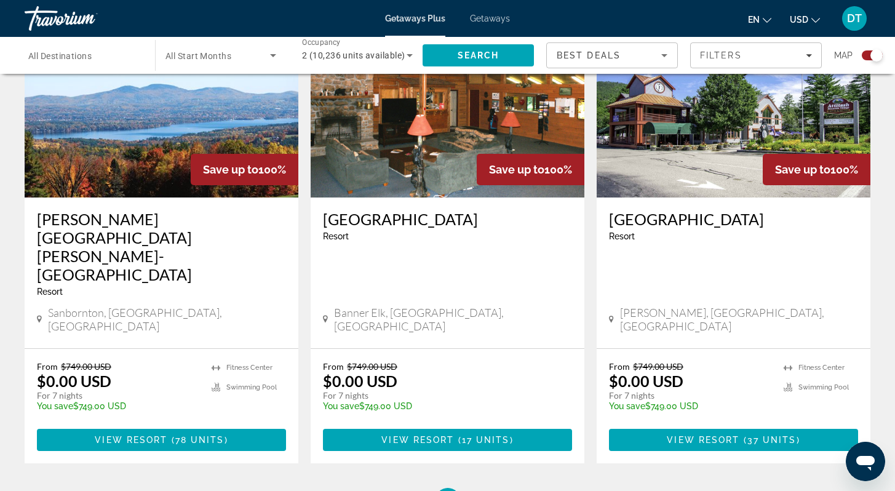
scroll to position [1895, 0]
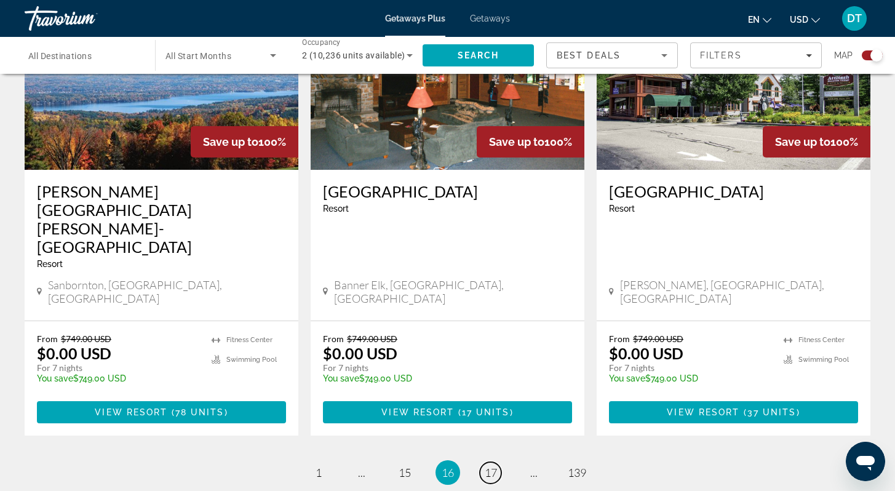
click at [493, 466] on span "17" at bounding box center [491, 473] width 12 height 14
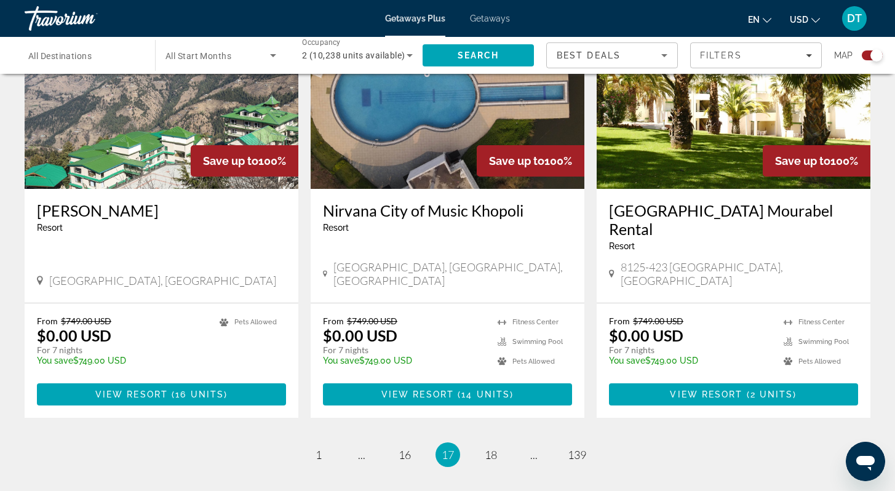
scroll to position [1846, 0]
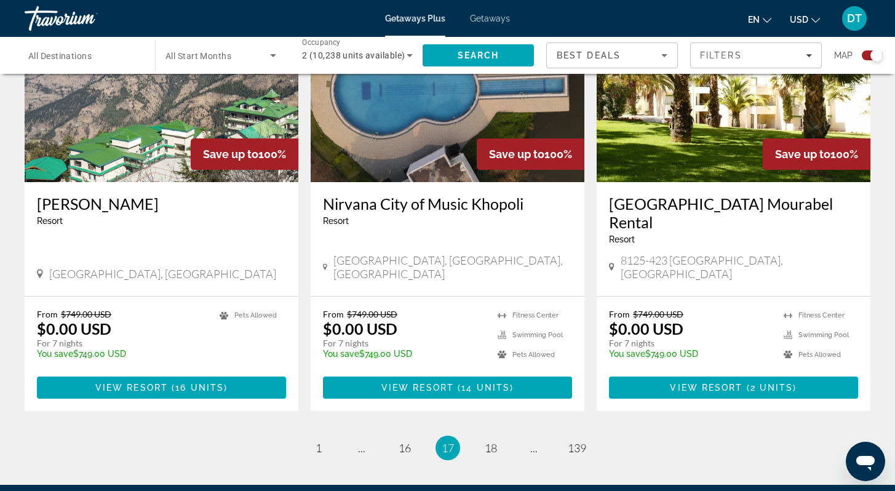
click at [455, 436] on li "You're on page 17" at bounding box center [448, 448] width 25 height 25
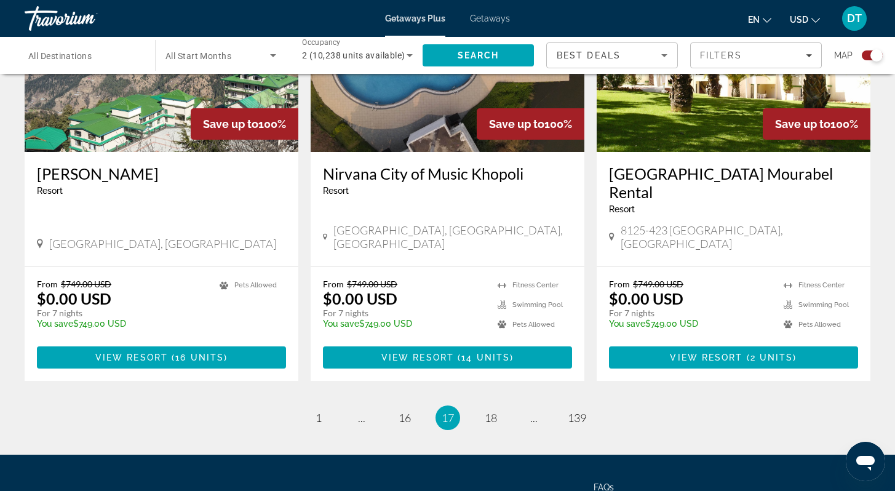
scroll to position [1881, 0]
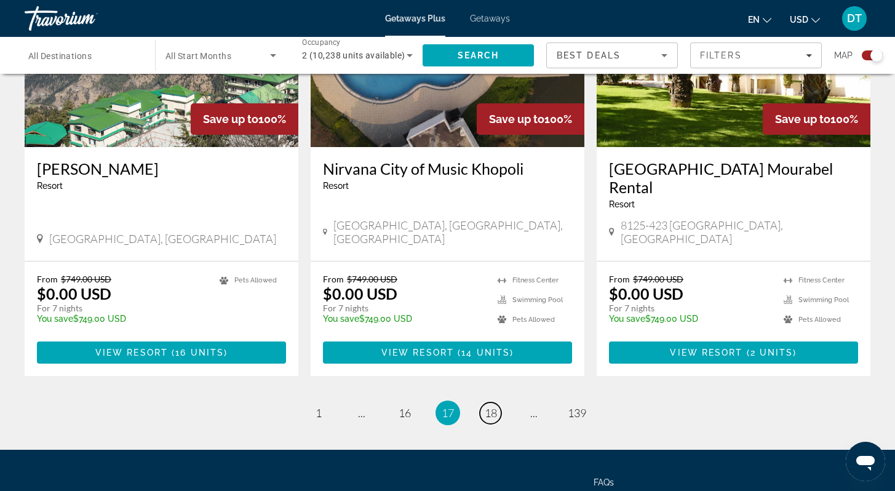
click at [491, 406] on span "18" at bounding box center [491, 413] width 12 height 14
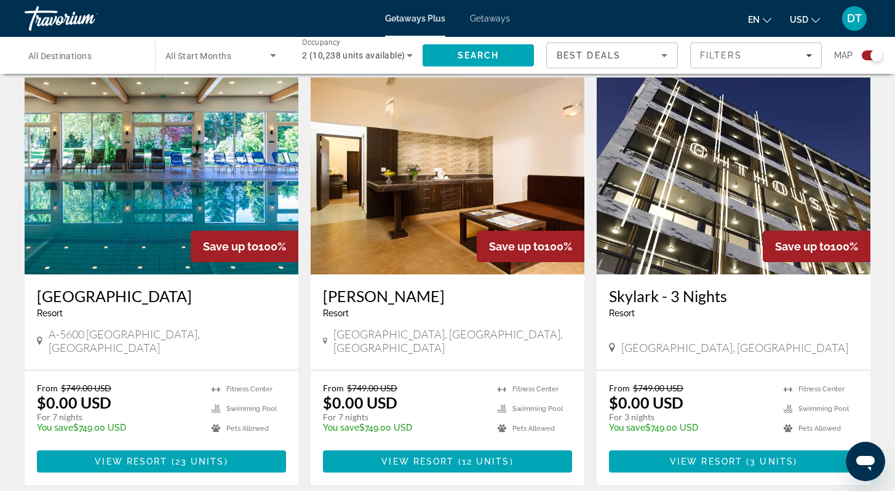
scroll to position [1797, 0]
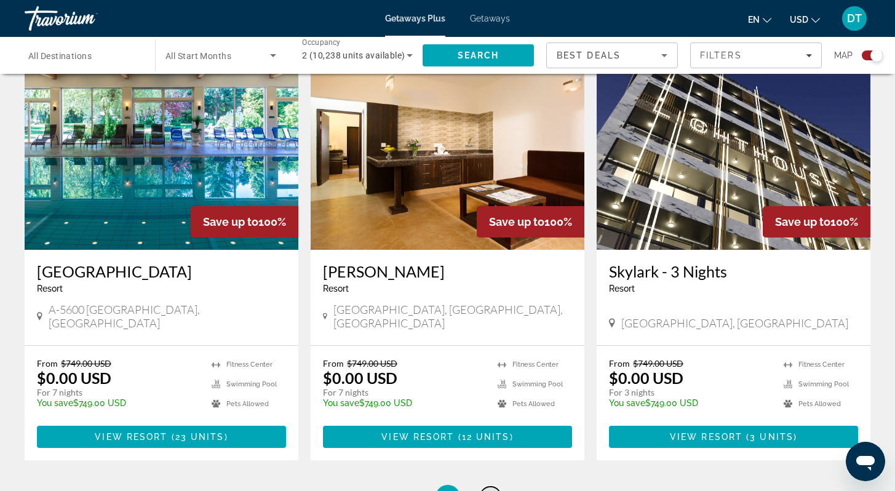
click at [492, 490] on span "19" at bounding box center [491, 497] width 12 height 14
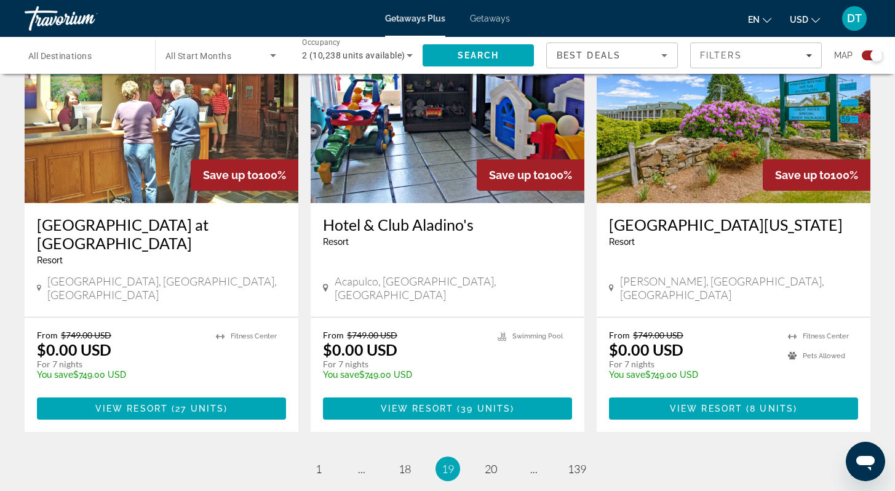
scroll to position [1870, 0]
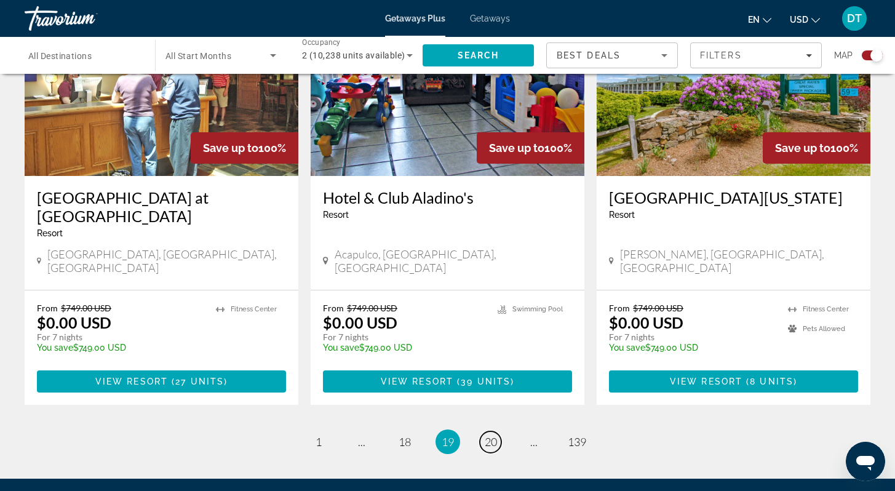
drag, startPoint x: 493, startPoint y: 353, endPoint x: 500, endPoint y: 354, distance: 7.0
click at [494, 435] on span "20" at bounding box center [491, 442] width 12 height 14
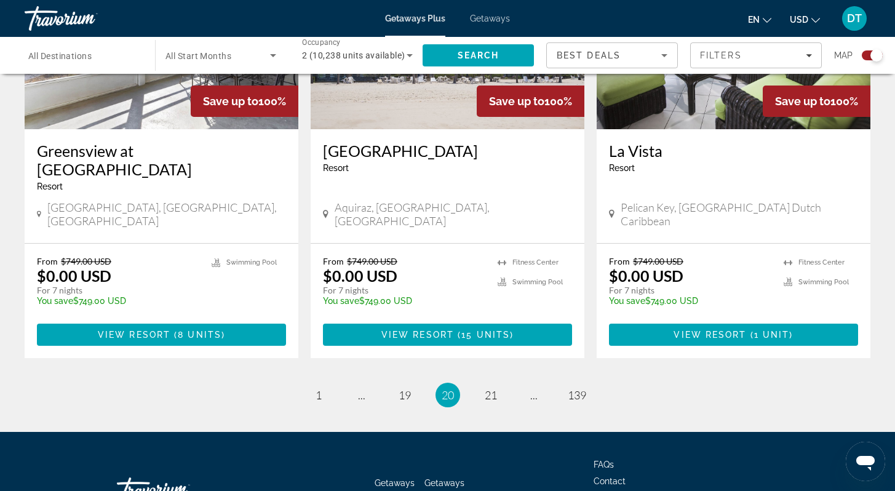
scroll to position [1918, 0]
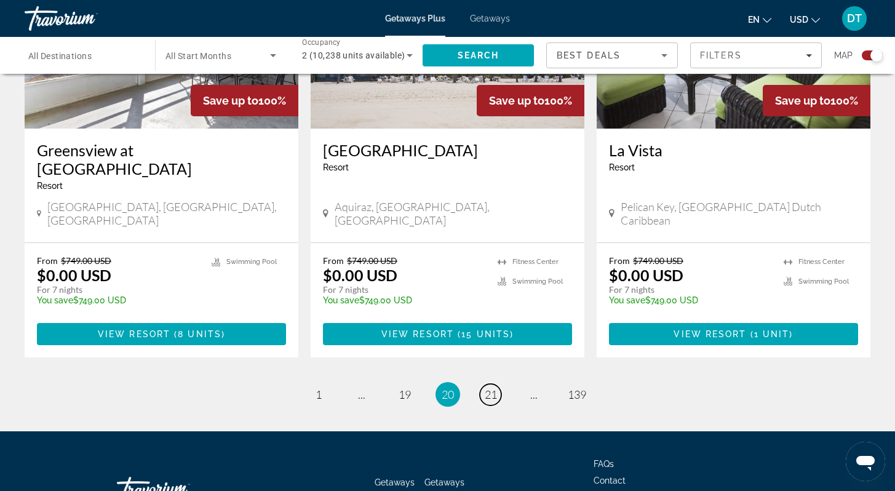
click at [490, 388] on span "21" at bounding box center [491, 395] width 12 height 14
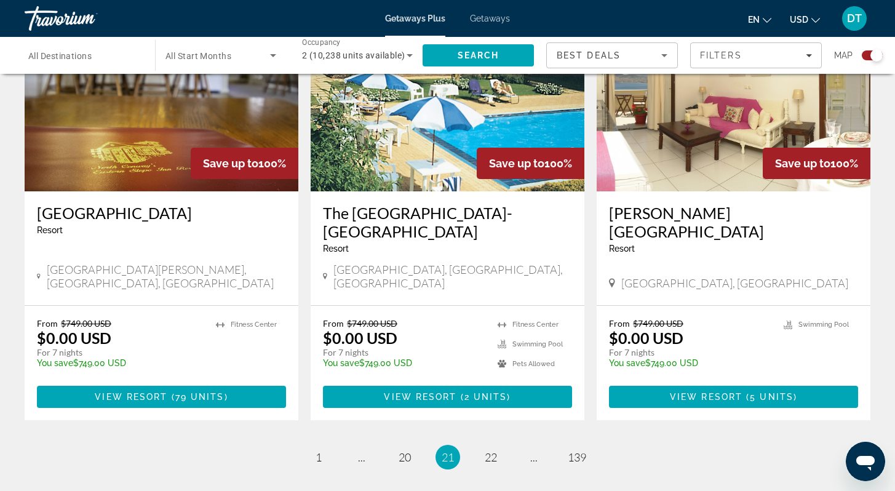
scroll to position [1846, 0]
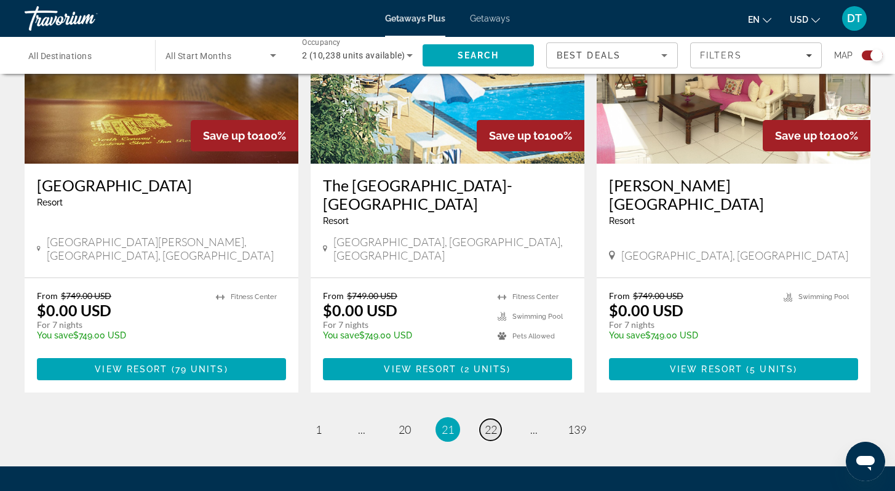
click at [489, 423] on span "22" at bounding box center [491, 430] width 12 height 14
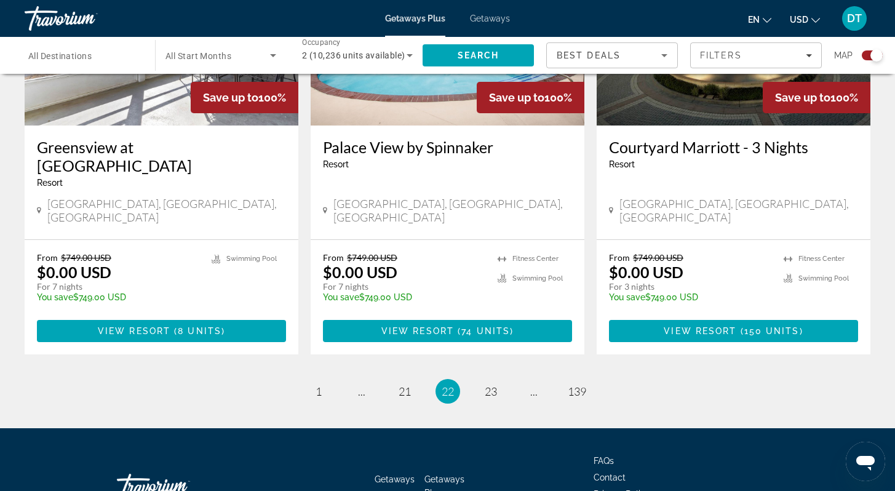
scroll to position [1918, 0]
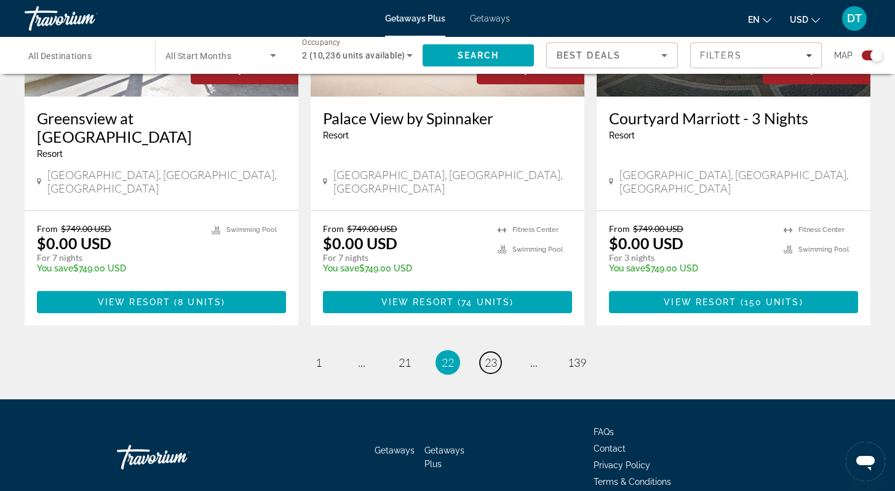
click at [490, 356] on span "23" at bounding box center [491, 363] width 12 height 14
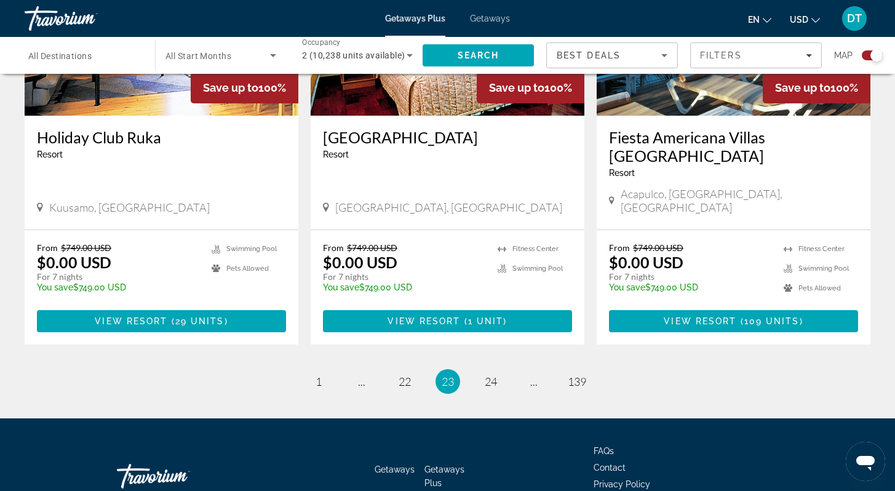
scroll to position [1895, 0]
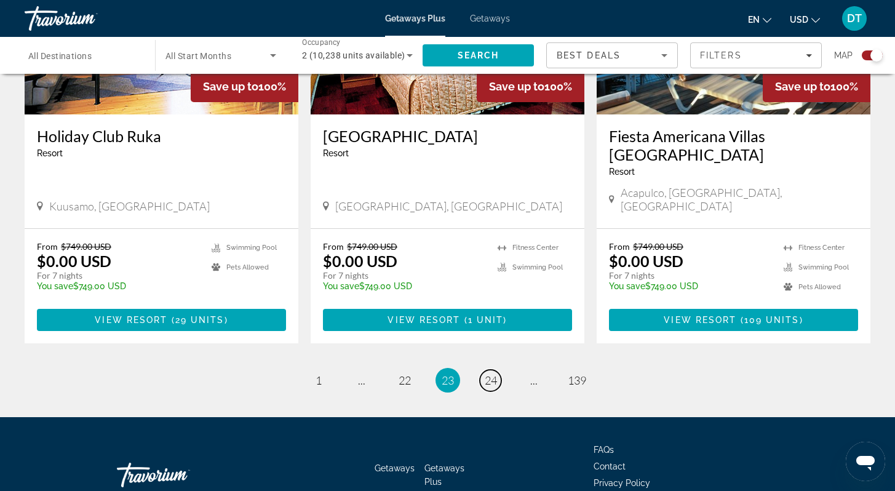
click at [493, 373] on span "24" at bounding box center [491, 380] width 12 height 14
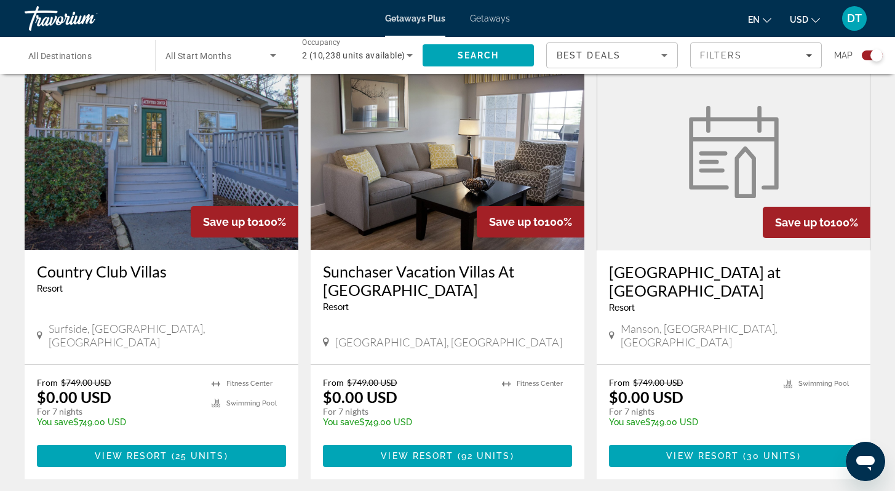
scroll to position [1821, 0]
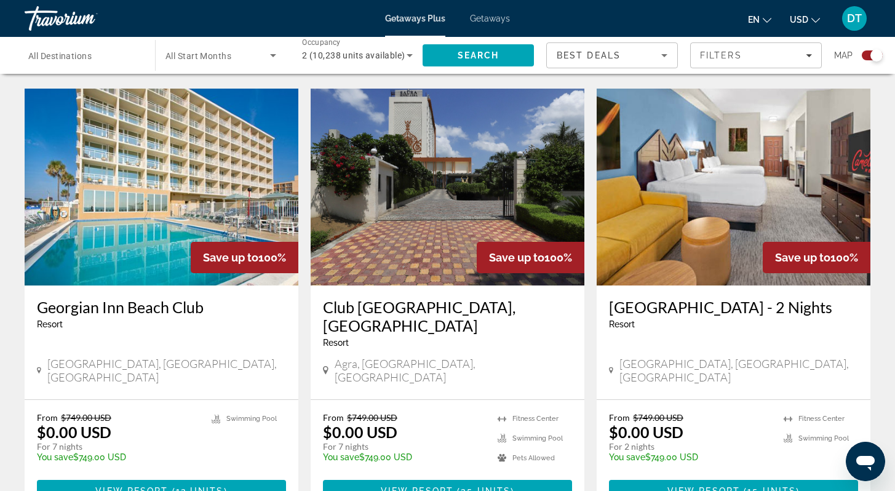
scroll to position [1747, 0]
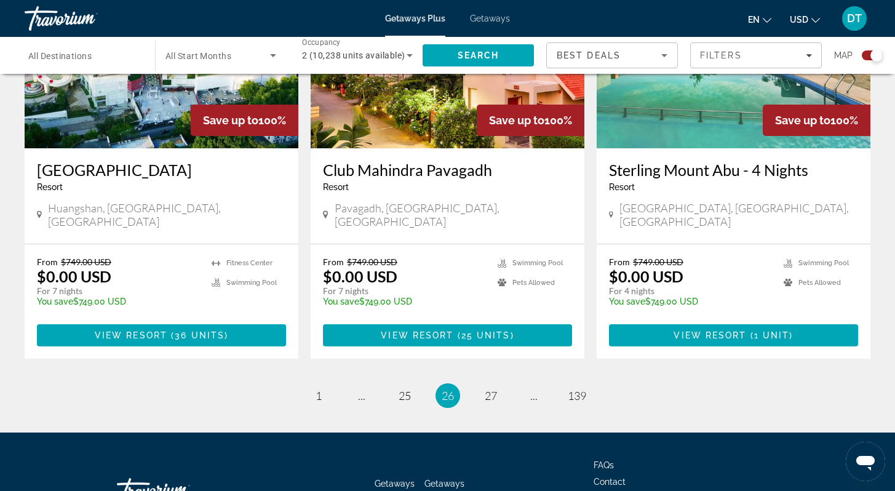
scroll to position [1870, 0]
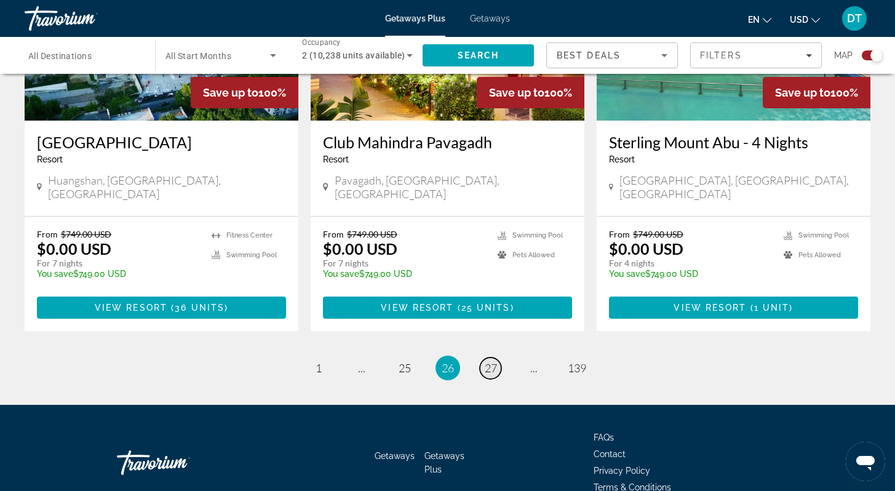
click at [492, 361] on span "27" at bounding box center [491, 368] width 12 height 14
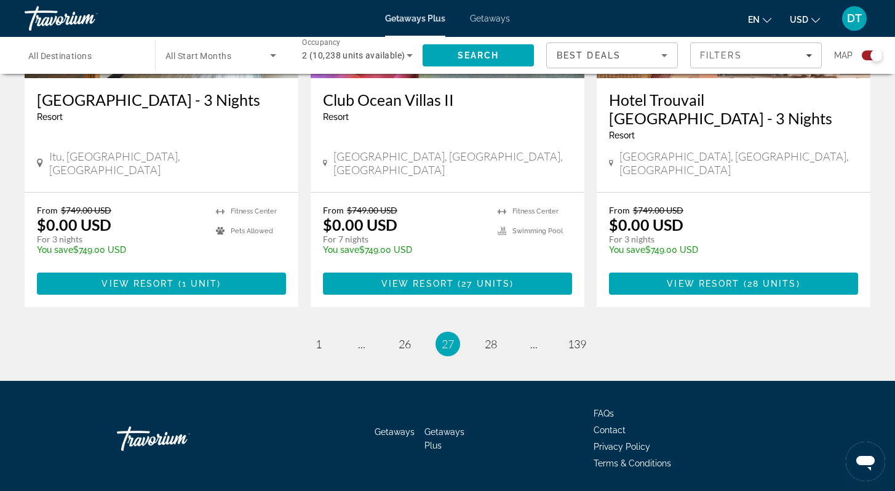
scroll to position [1918, 0]
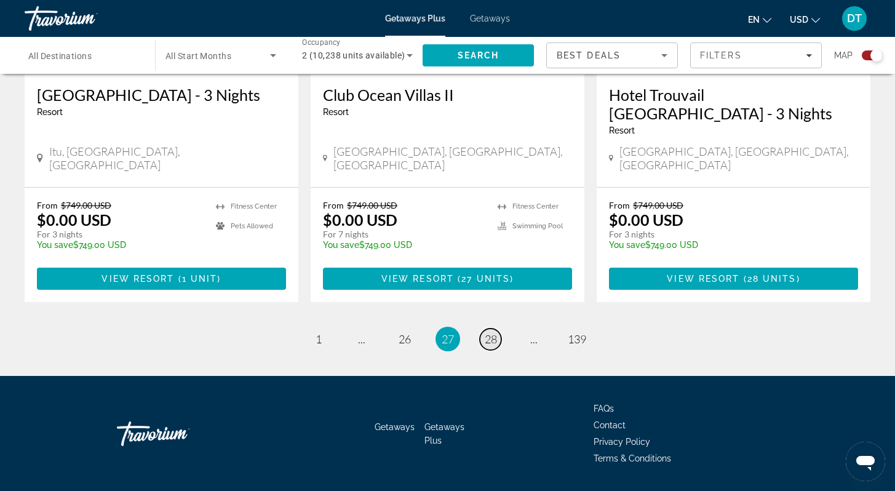
click at [491, 332] on span "28" at bounding box center [491, 339] width 12 height 14
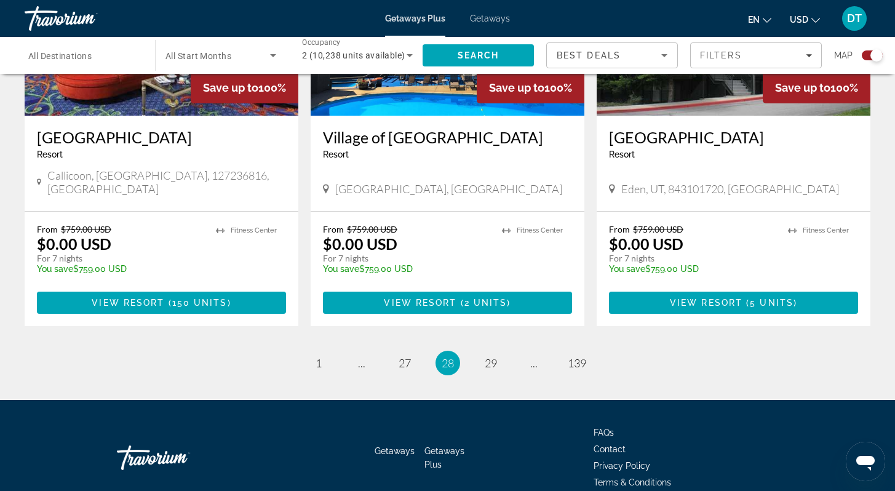
scroll to position [1881, 0]
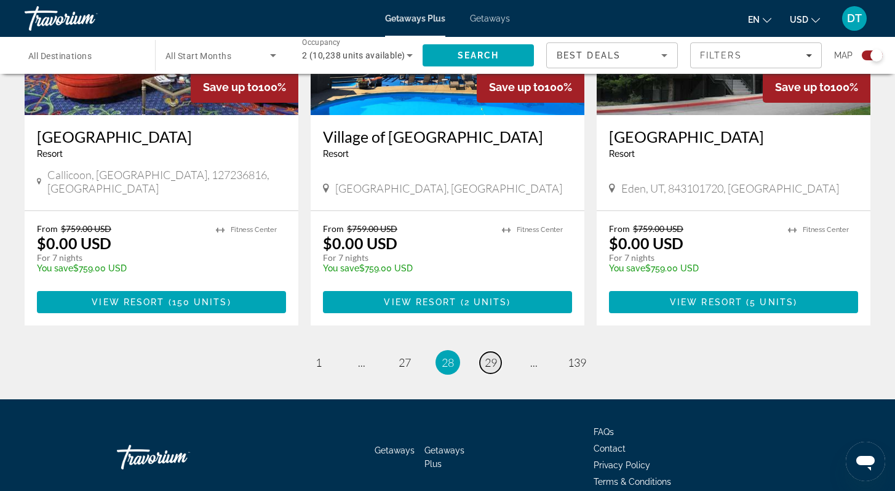
click at [488, 356] on span "29" at bounding box center [491, 363] width 12 height 14
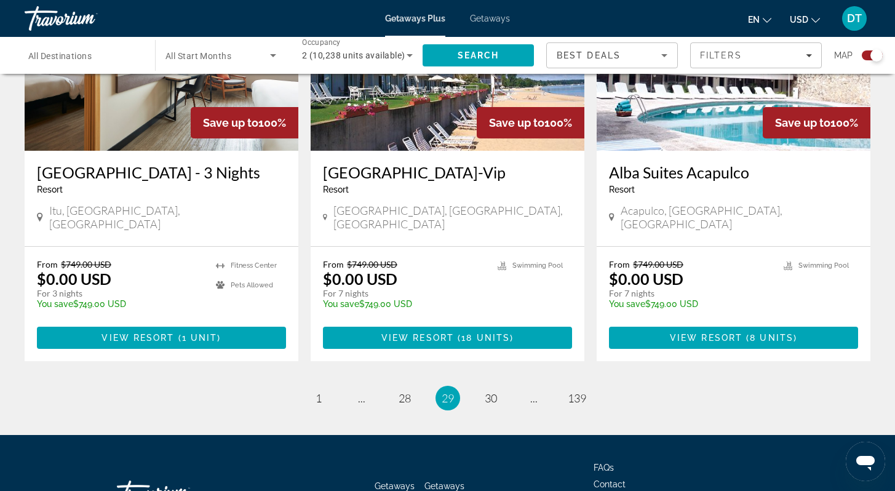
scroll to position [1936, 0]
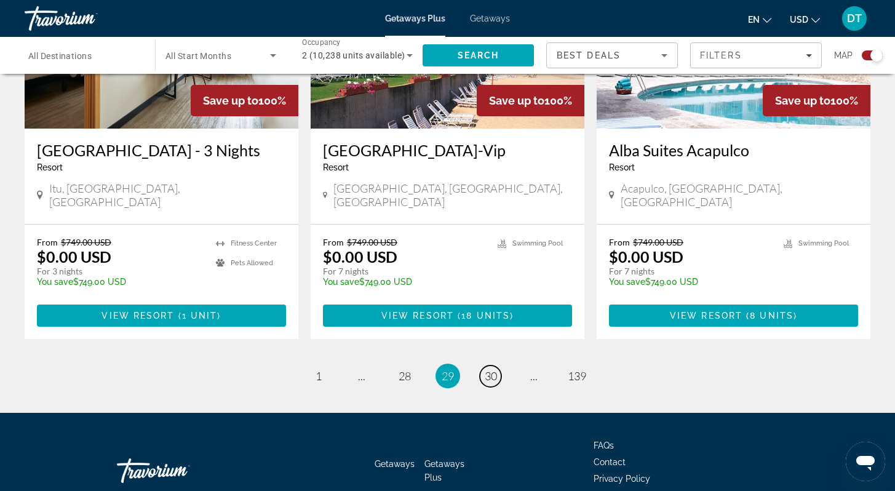
click at [494, 369] on span "30" at bounding box center [491, 376] width 12 height 14
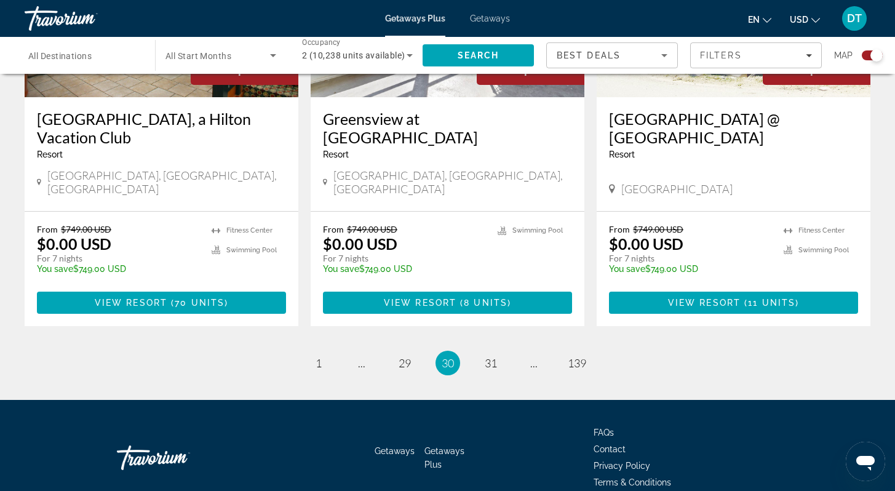
scroll to position [1918, 0]
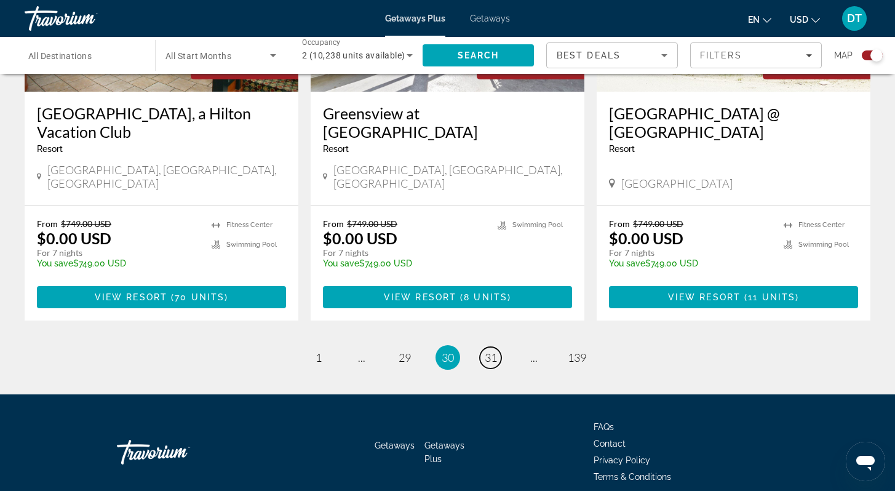
click at [490, 351] on span "31" at bounding box center [491, 358] width 12 height 14
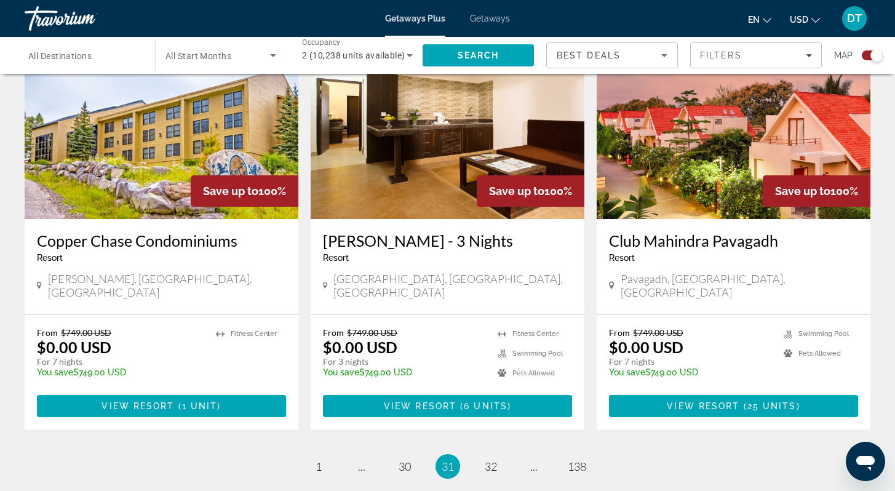
scroll to position [1797, 0]
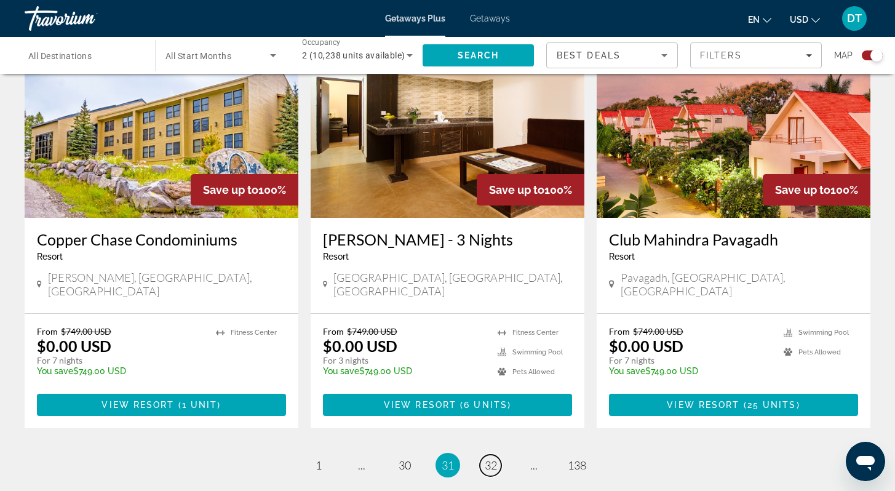
click at [493, 458] on span "32" at bounding box center [491, 465] width 12 height 14
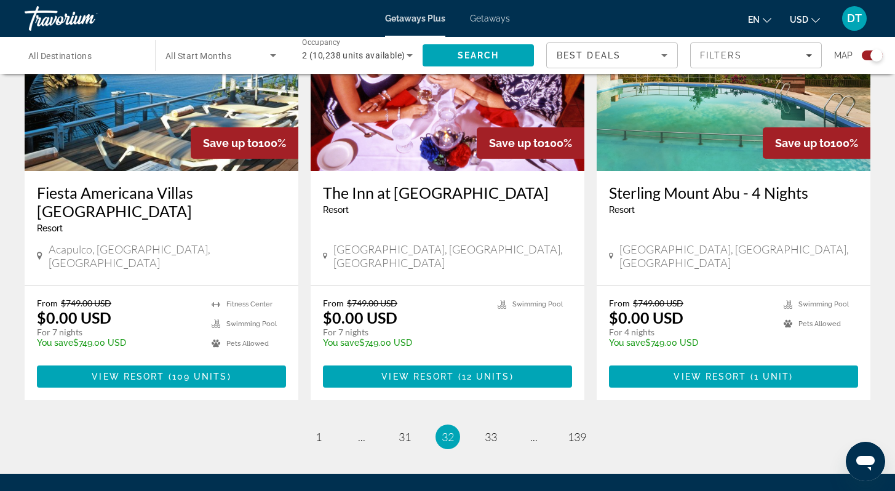
scroll to position [1899, 0]
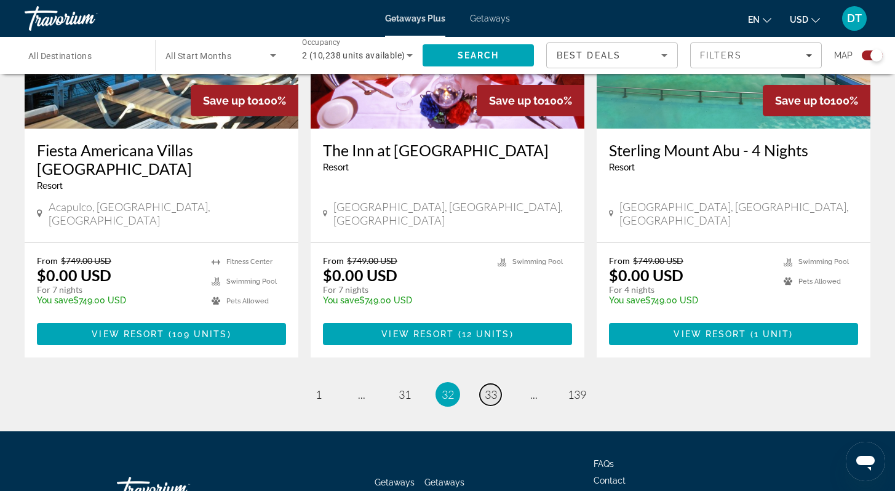
click at [489, 388] on span "33" at bounding box center [491, 395] width 12 height 14
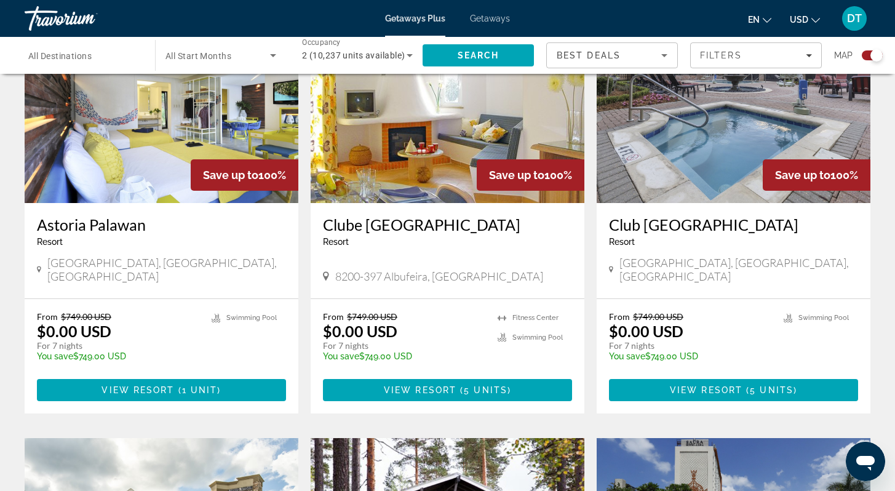
scroll to position [468, 0]
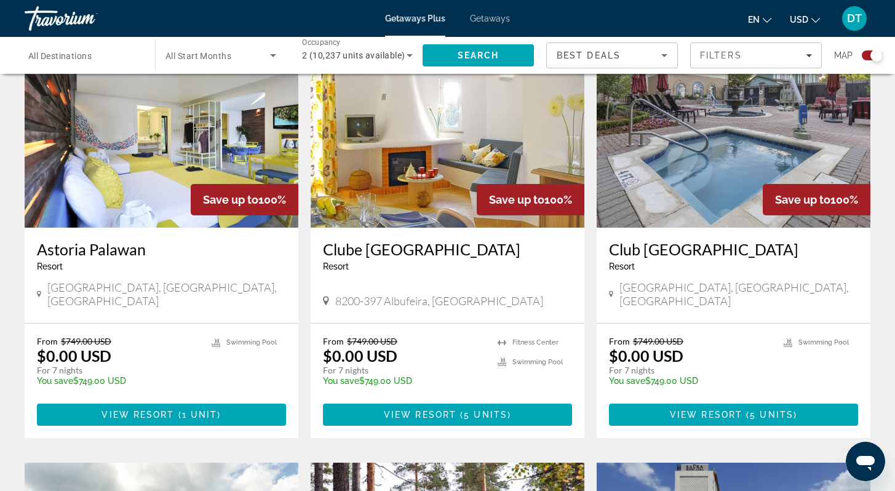
click at [698, 190] on img "Main content" at bounding box center [734, 129] width 274 height 197
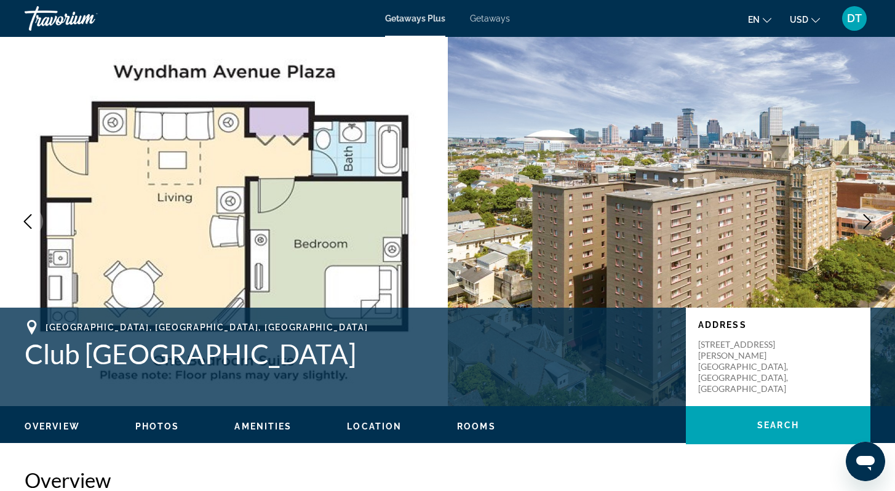
click at [871, 218] on icon "Next image" at bounding box center [867, 221] width 15 height 15
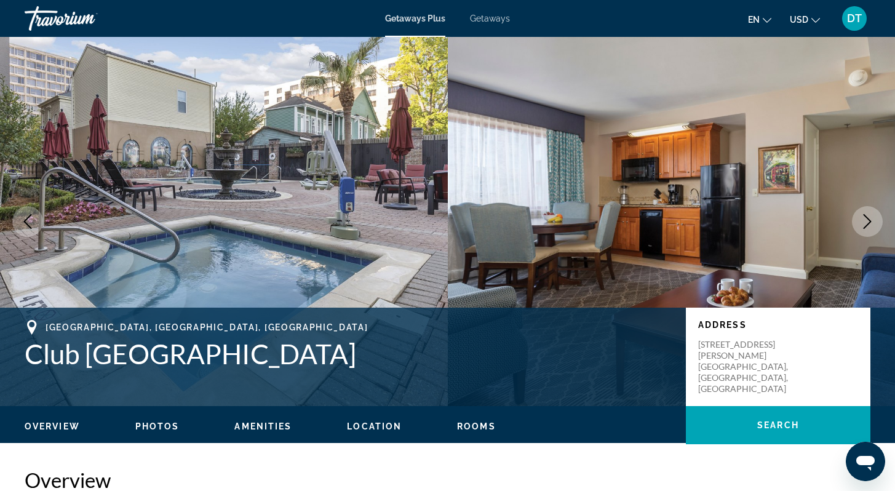
click at [874, 217] on icon "Next image" at bounding box center [867, 221] width 15 height 15
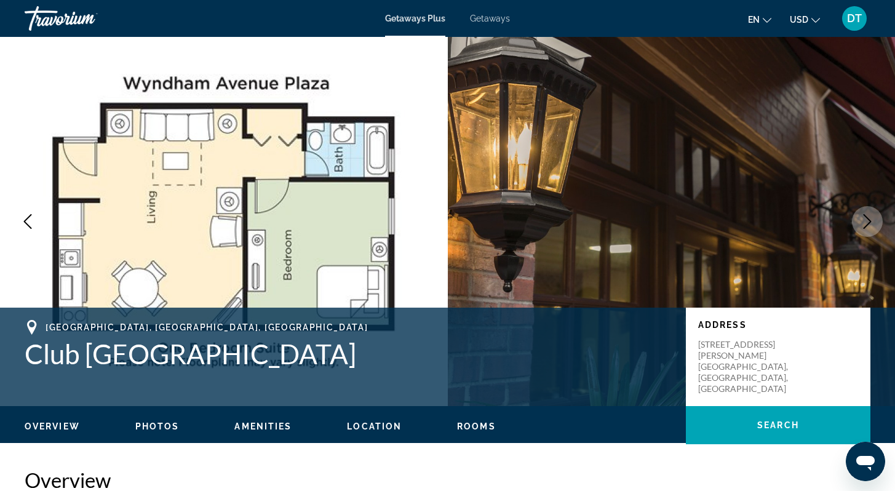
click at [874, 217] on icon "Next image" at bounding box center [867, 221] width 15 height 15
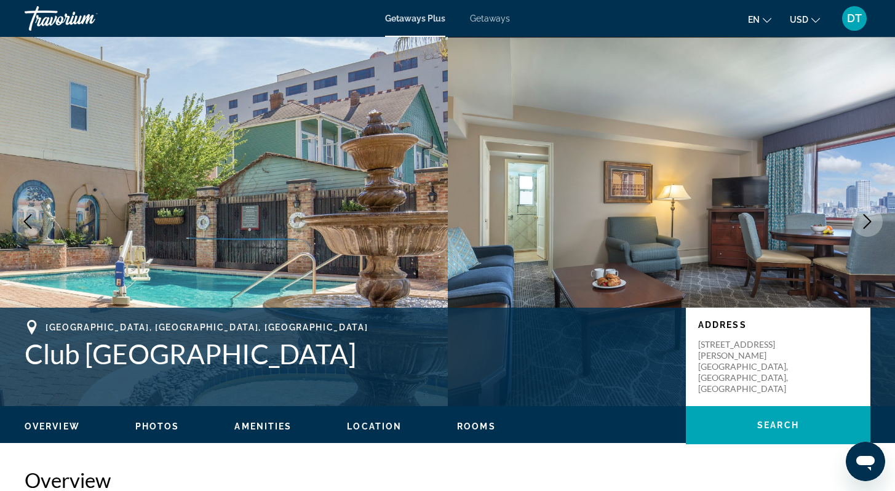
click at [874, 217] on icon "Next image" at bounding box center [867, 221] width 15 height 15
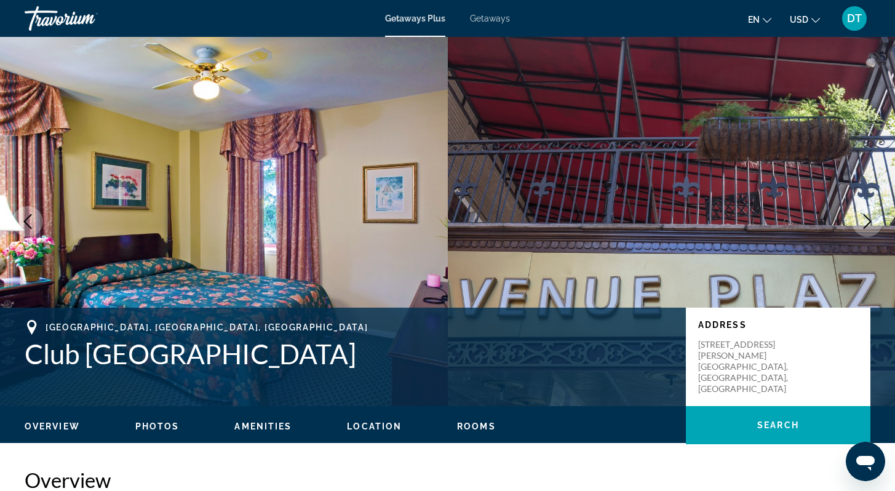
click at [874, 217] on icon "Next image" at bounding box center [867, 221] width 15 height 15
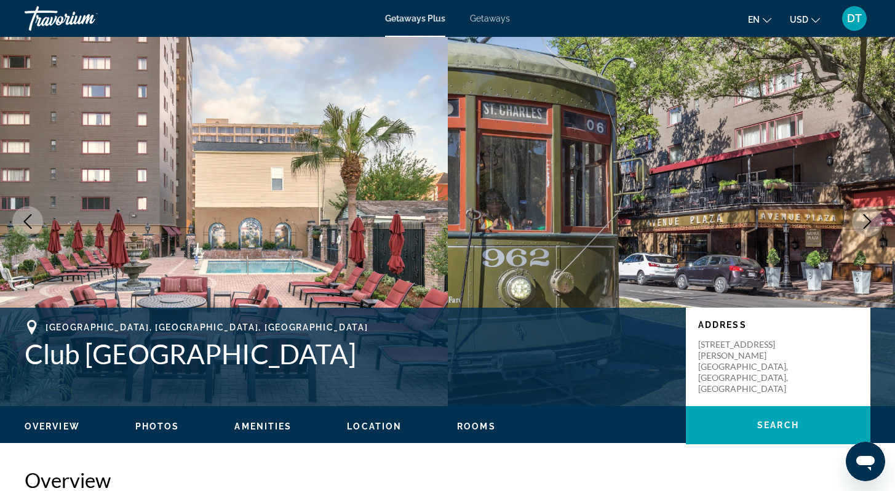
click at [874, 217] on icon "Next image" at bounding box center [867, 221] width 15 height 15
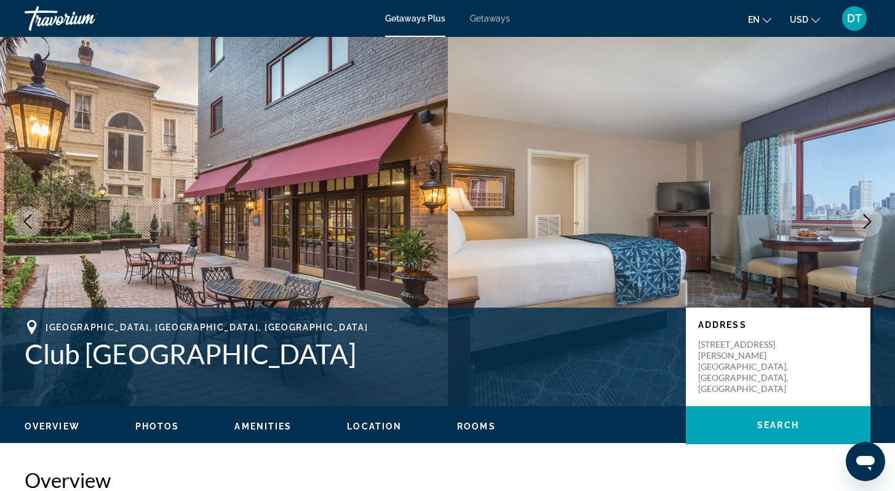
click at [874, 216] on icon "Next image" at bounding box center [867, 221] width 15 height 15
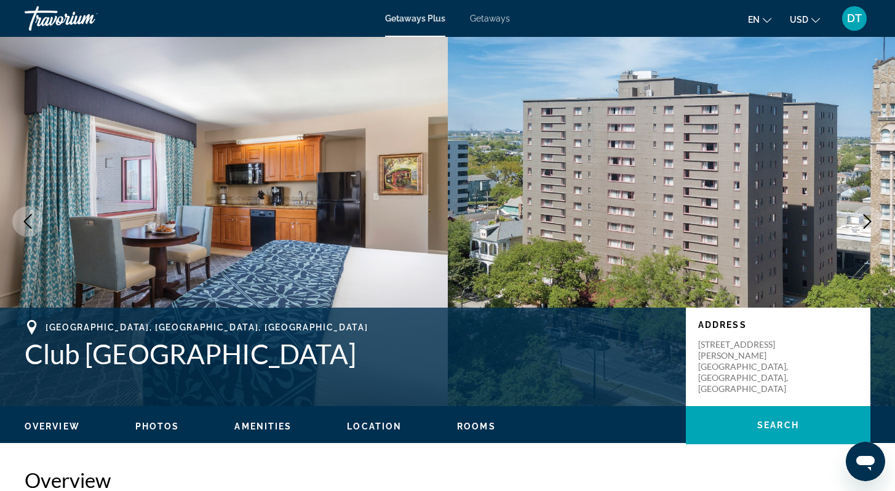
click at [874, 216] on icon "Next image" at bounding box center [867, 221] width 15 height 15
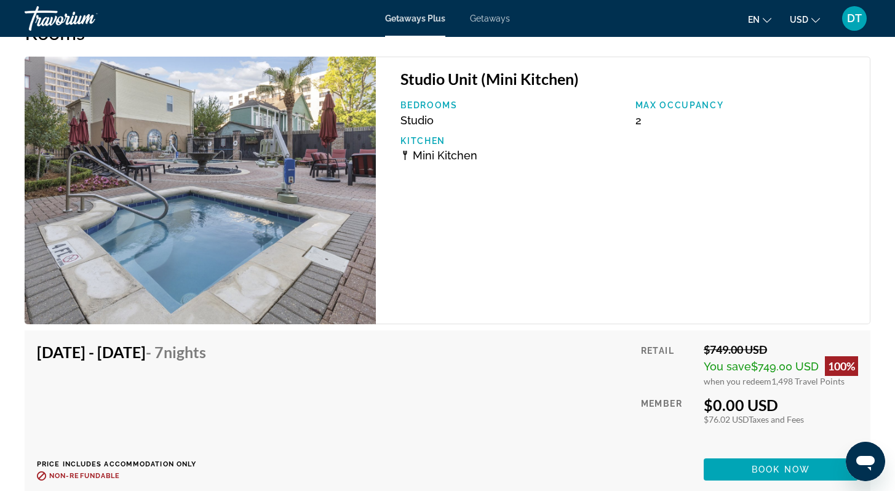
scroll to position [2369, 0]
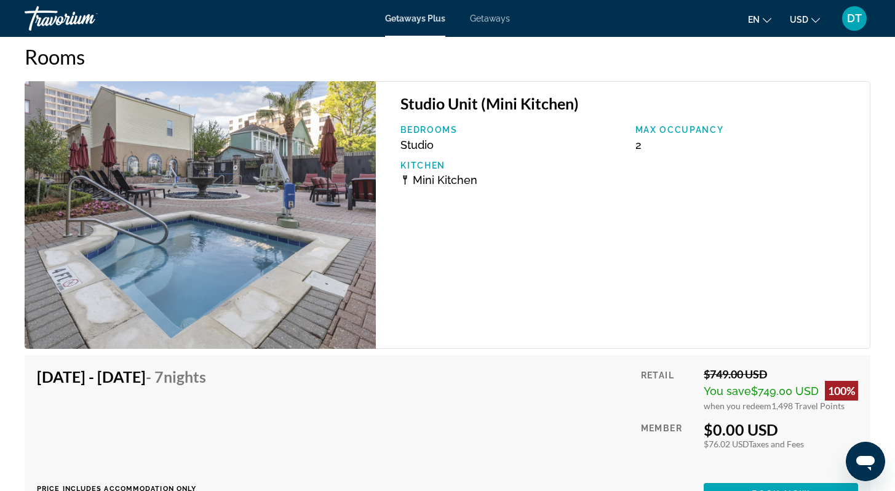
click at [360, 224] on img "Main content" at bounding box center [200, 215] width 351 height 268
click at [362, 224] on img "Main content" at bounding box center [200, 215] width 351 height 268
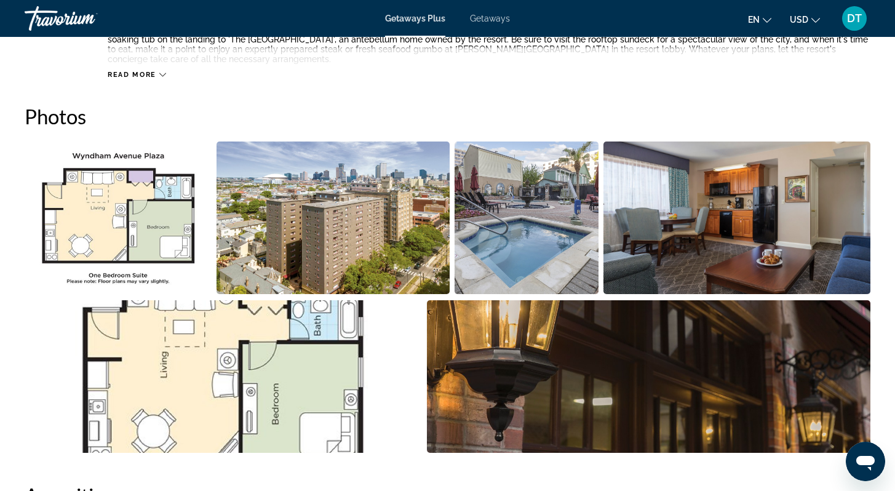
scroll to position [523, 0]
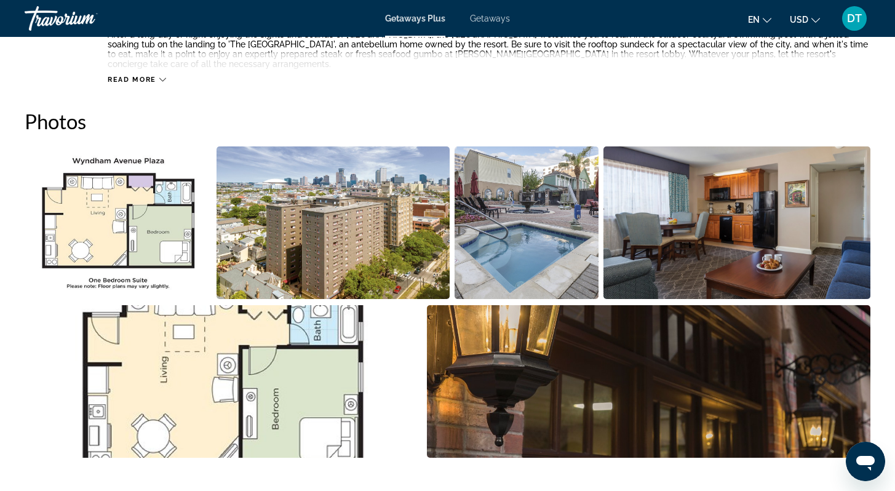
click at [844, 257] on img "Open full-screen image slider" at bounding box center [737, 222] width 267 height 153
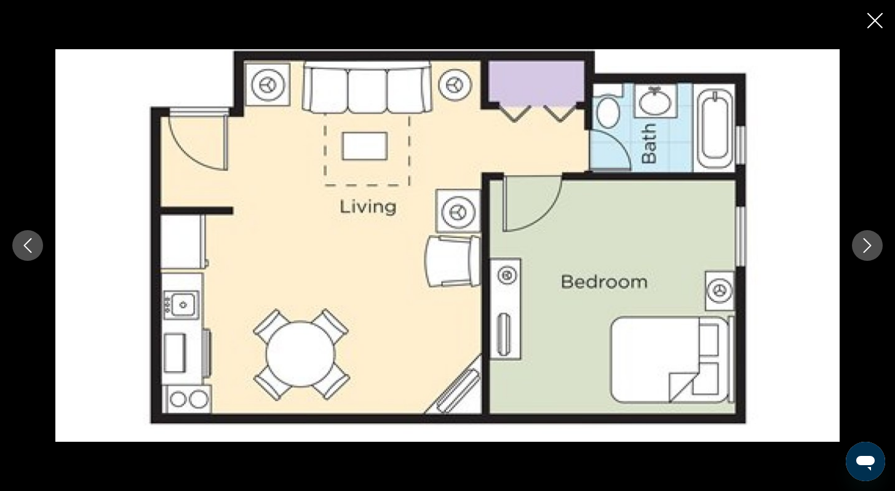
click at [871, 240] on icon "Next image" at bounding box center [867, 245] width 15 height 15
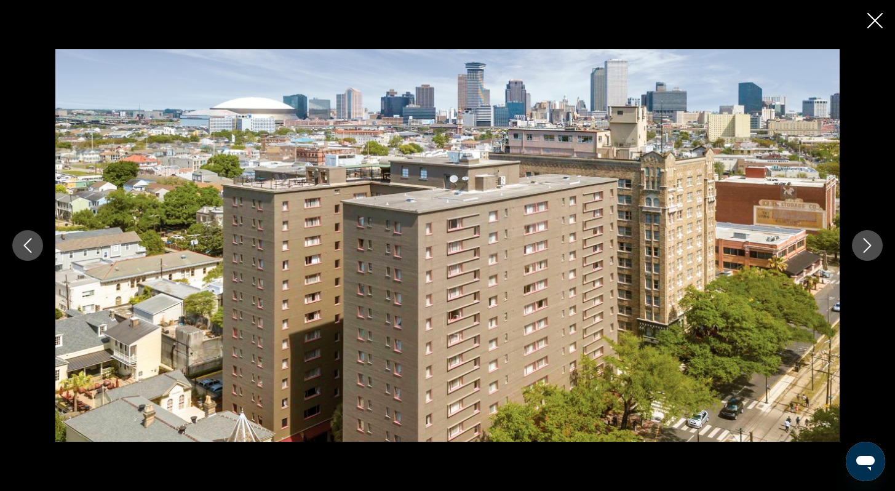
click at [869, 241] on icon "Next image" at bounding box center [867, 245] width 15 height 15
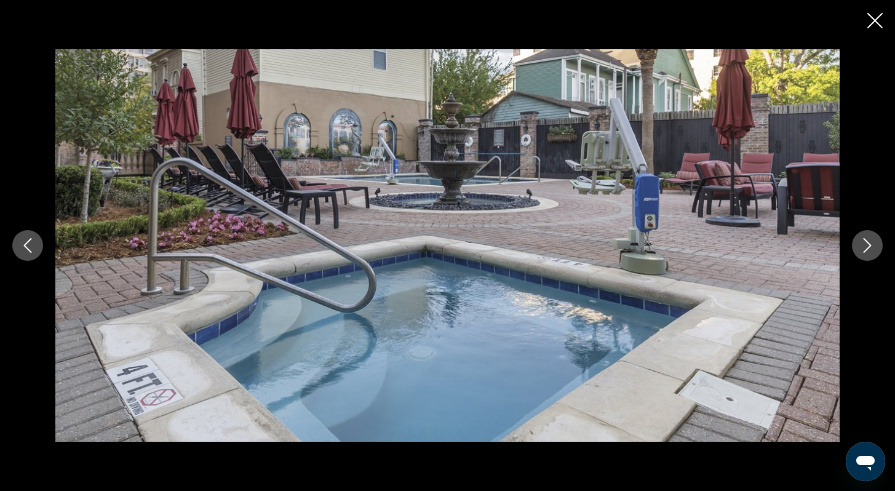
click at [869, 241] on icon "Next image" at bounding box center [867, 245] width 15 height 15
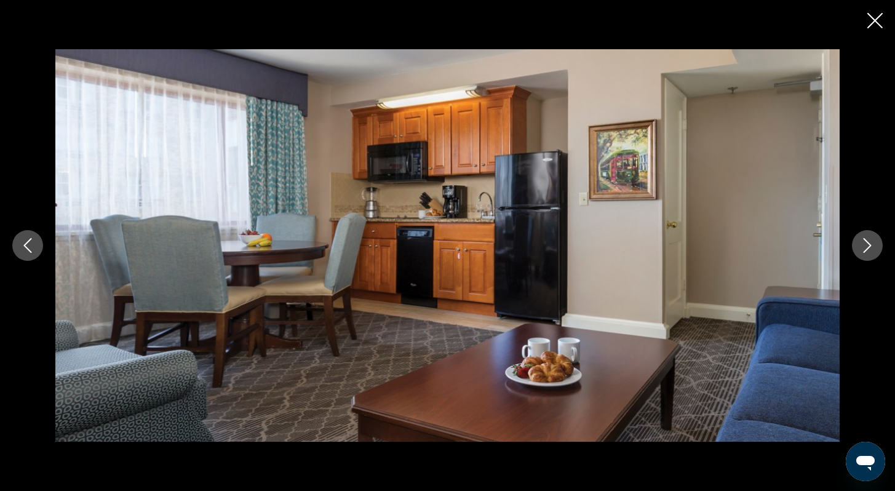
click at [871, 247] on icon "Next image" at bounding box center [867, 245] width 15 height 15
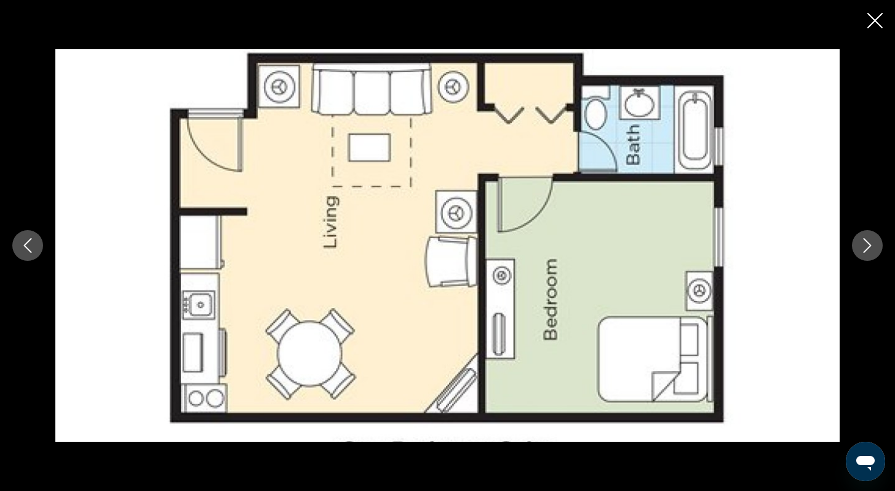
click at [872, 247] on icon "Next image" at bounding box center [867, 245] width 15 height 15
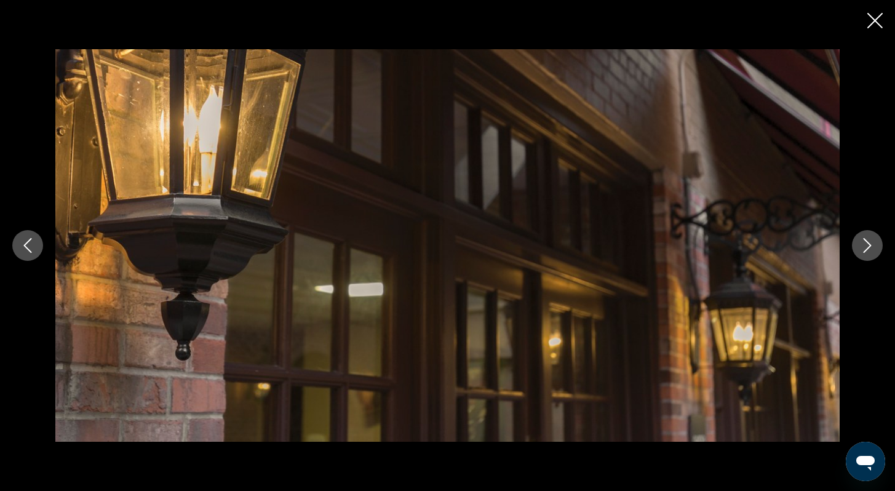
click at [872, 247] on icon "Next image" at bounding box center [867, 245] width 15 height 15
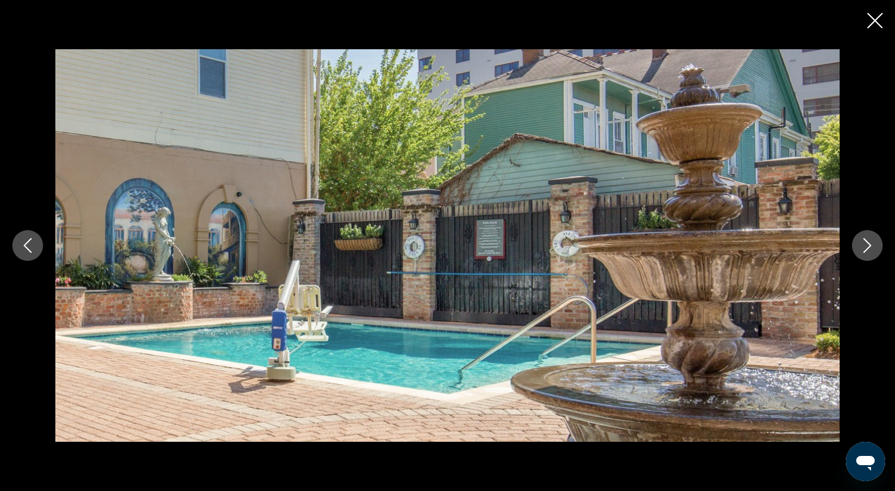
click at [871, 247] on icon "Next image" at bounding box center [867, 245] width 15 height 15
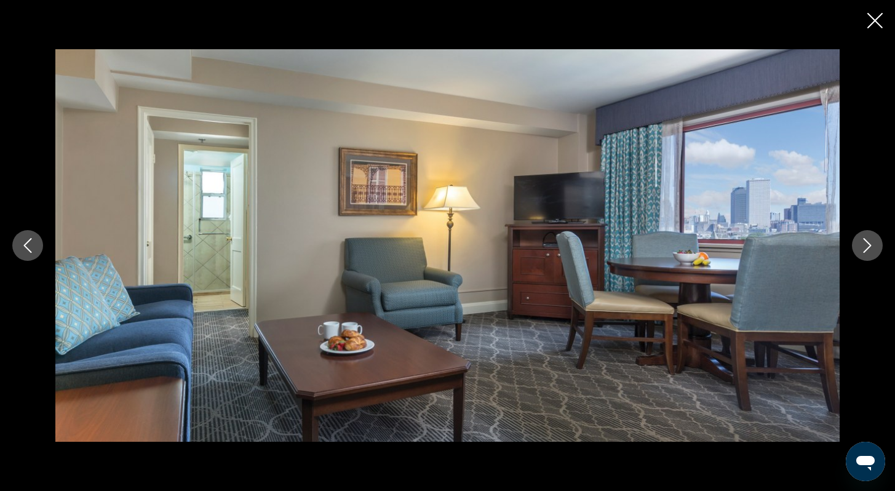
click at [868, 241] on icon "Next image" at bounding box center [867, 245] width 15 height 15
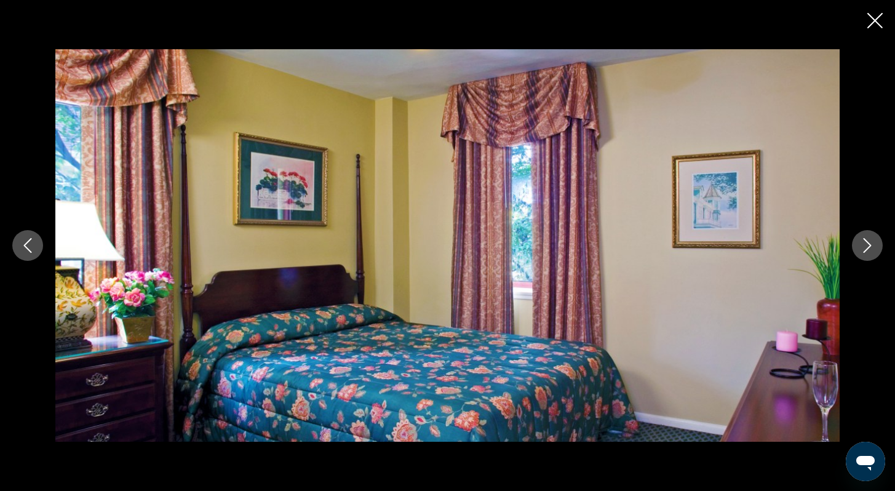
click at [868, 242] on icon "Next image" at bounding box center [868, 245] width 8 height 15
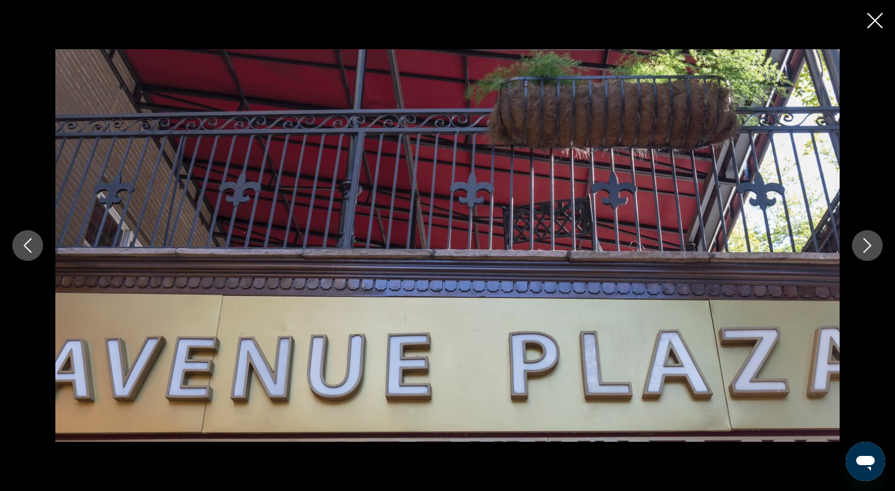
click at [866, 242] on icon "Next image" at bounding box center [867, 245] width 15 height 15
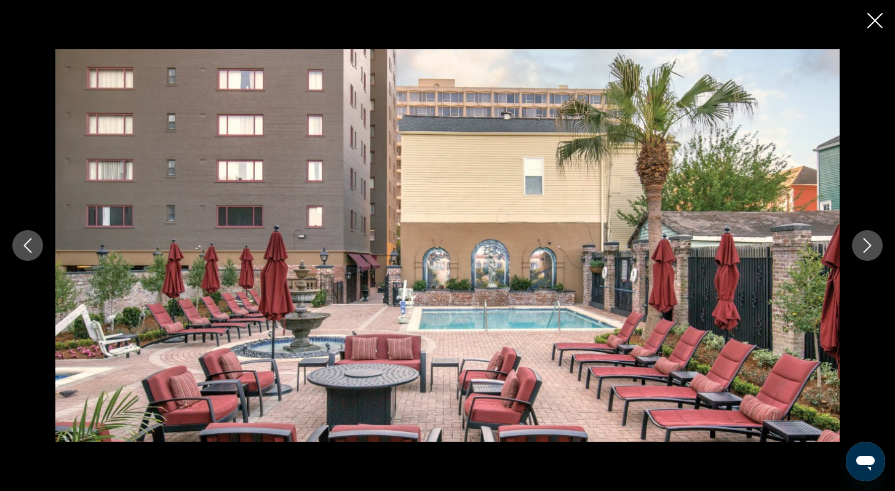
click at [865, 243] on icon "Next image" at bounding box center [867, 245] width 15 height 15
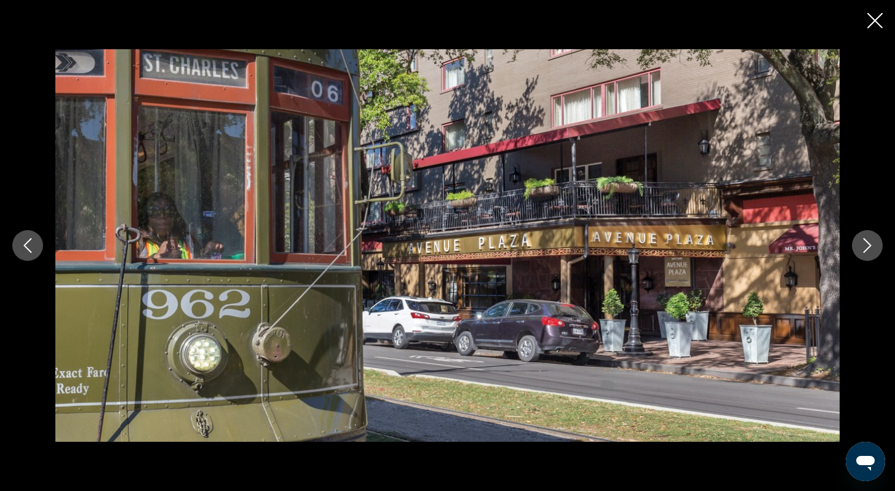
click at [863, 244] on icon "Next image" at bounding box center [867, 245] width 15 height 15
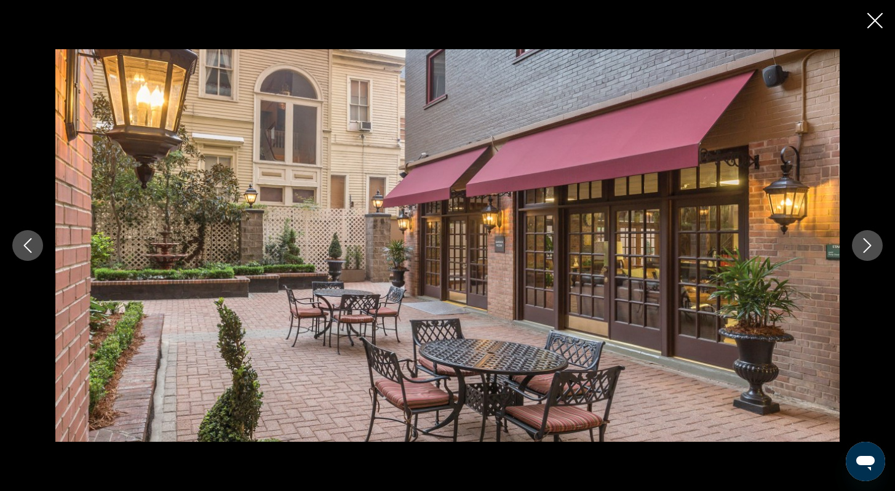
click at [860, 244] on icon "Next image" at bounding box center [867, 245] width 15 height 15
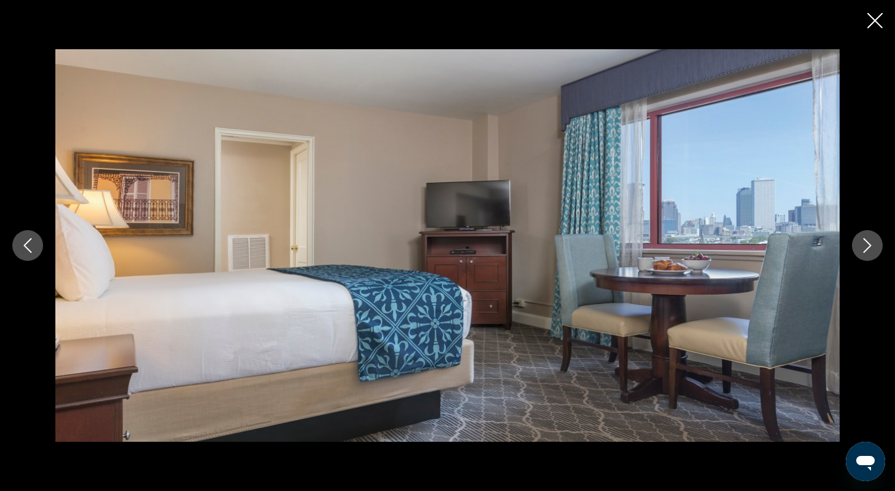
click at [871, 241] on icon "Next image" at bounding box center [867, 245] width 15 height 15
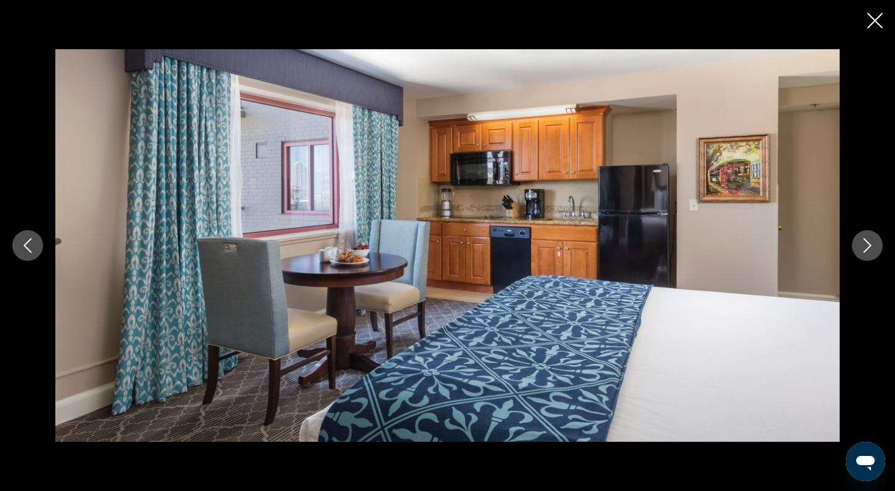
click at [869, 244] on icon "Next image" at bounding box center [868, 245] width 8 height 15
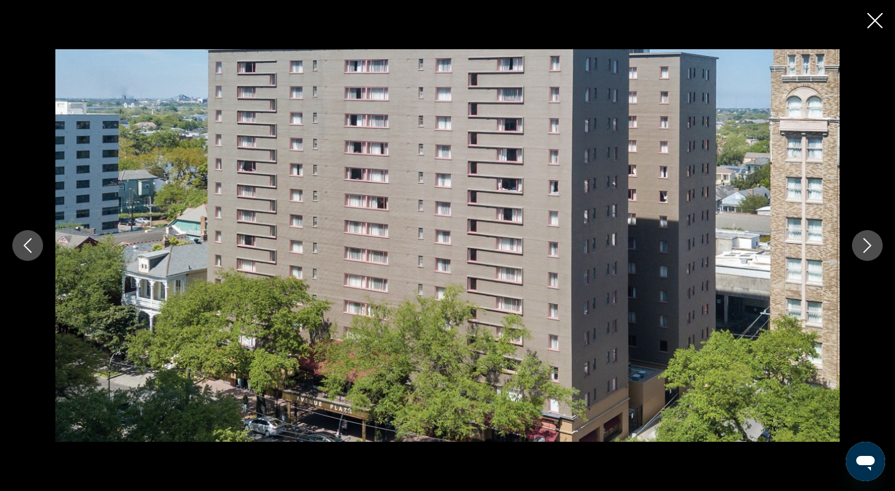
click at [868, 244] on icon "Next image" at bounding box center [867, 245] width 15 height 15
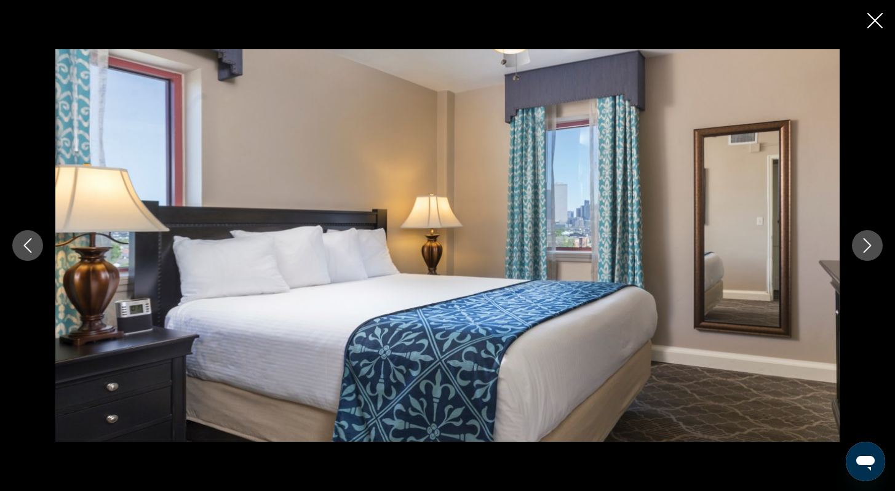
click at [868, 244] on icon "Next image" at bounding box center [867, 245] width 15 height 15
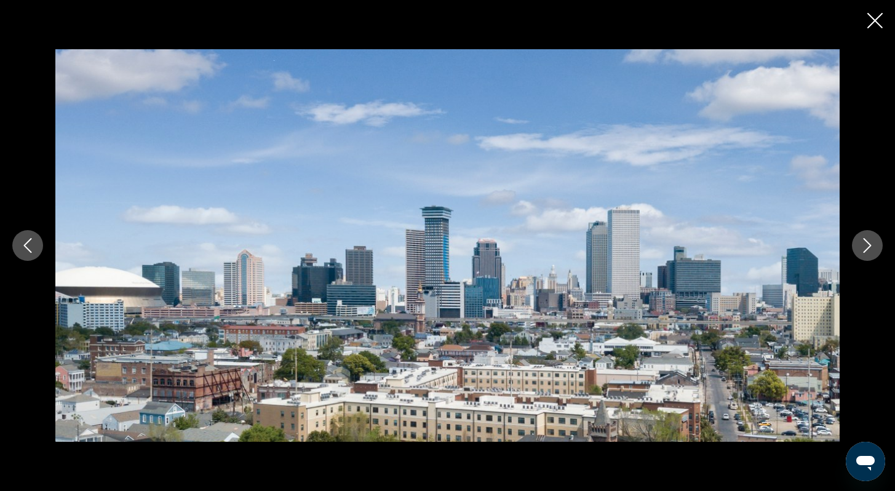
click at [864, 245] on icon "Next image" at bounding box center [867, 245] width 15 height 15
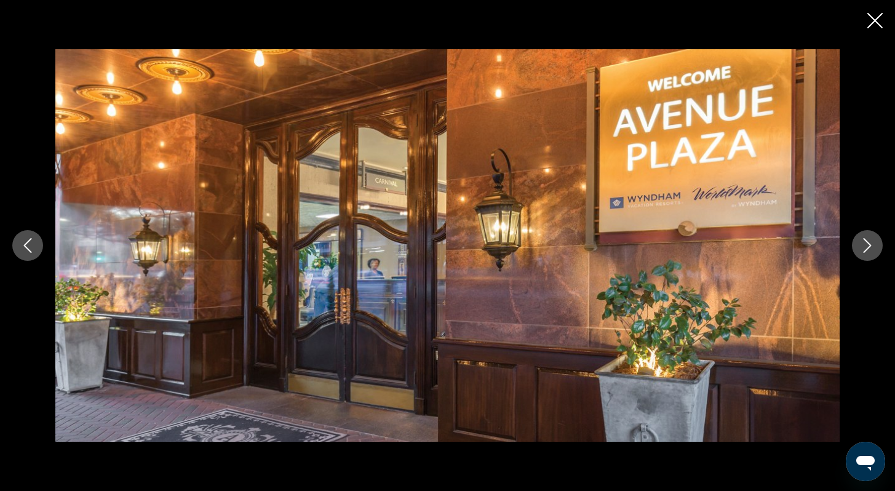
click at [864, 245] on icon "Next image" at bounding box center [867, 245] width 15 height 15
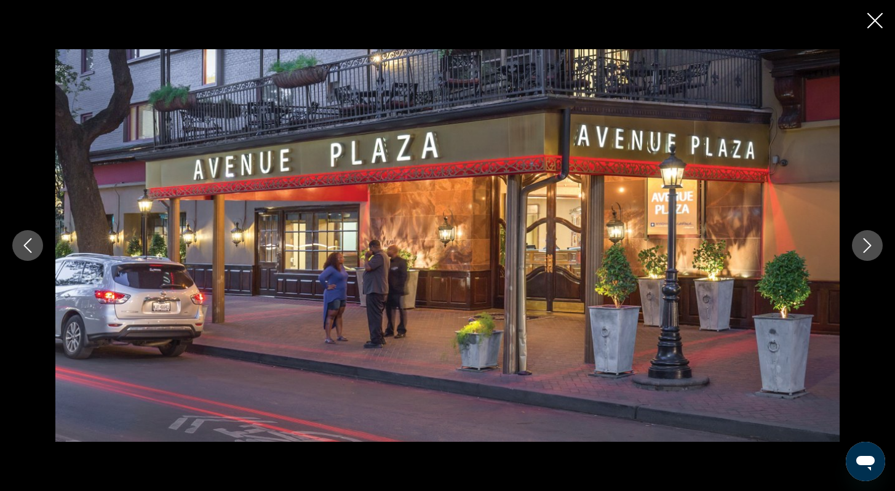
click at [863, 245] on icon "Next image" at bounding box center [867, 245] width 15 height 15
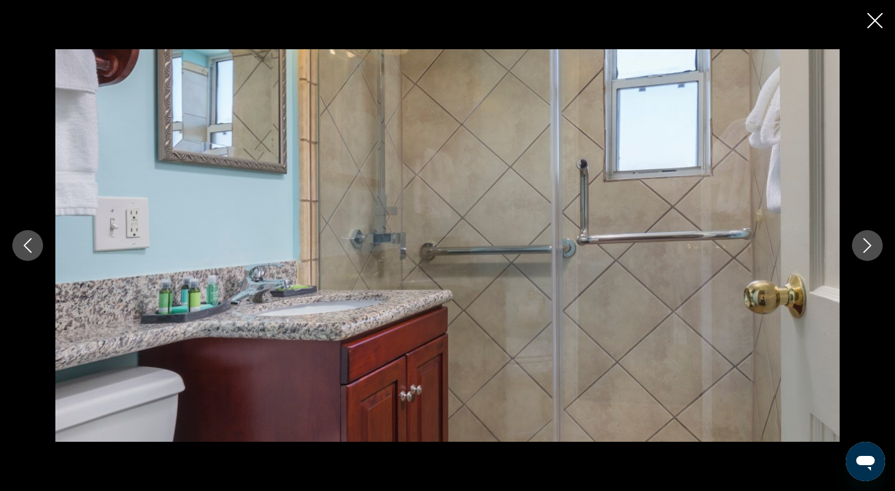
click at [861, 245] on icon "Next image" at bounding box center [867, 245] width 15 height 15
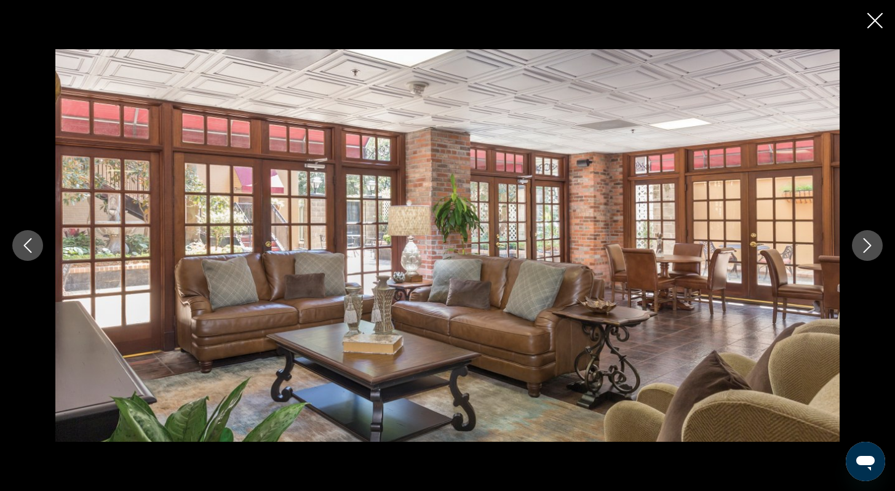
click at [873, 16] on icon "Close slideshow" at bounding box center [875, 20] width 15 height 15
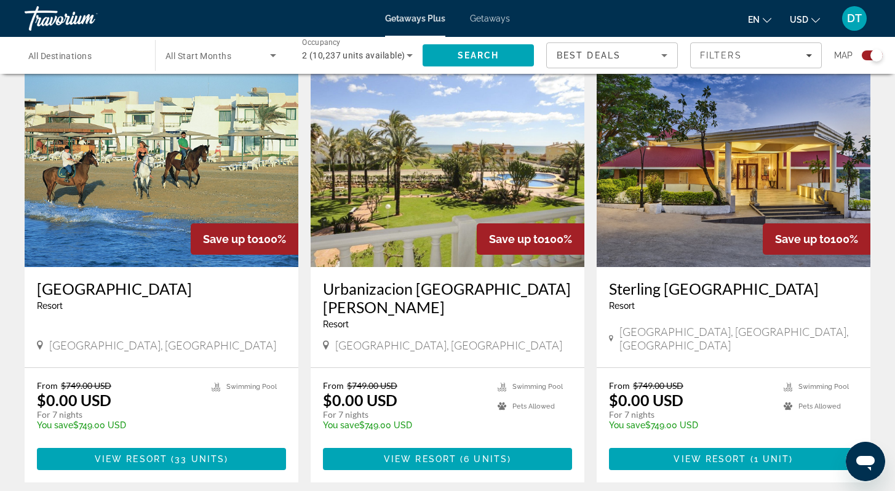
scroll to position [1772, 0]
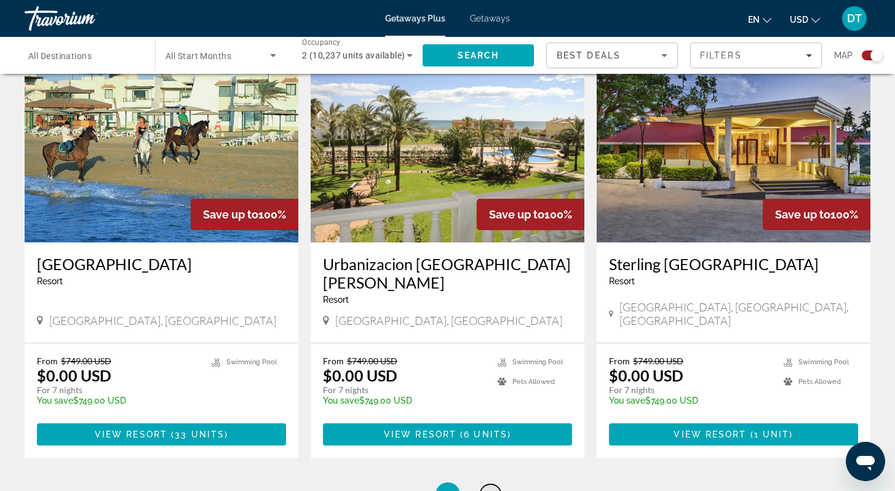
click at [491, 488] on span "34" at bounding box center [491, 495] width 12 height 14
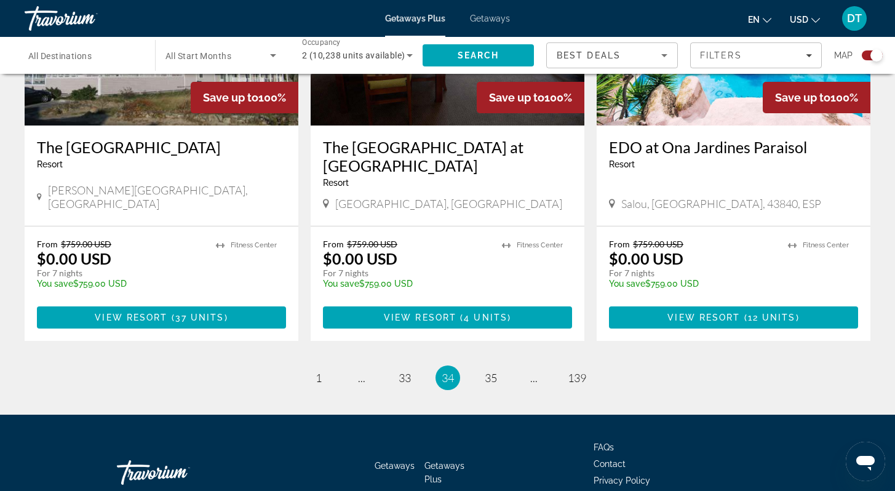
scroll to position [1899, 0]
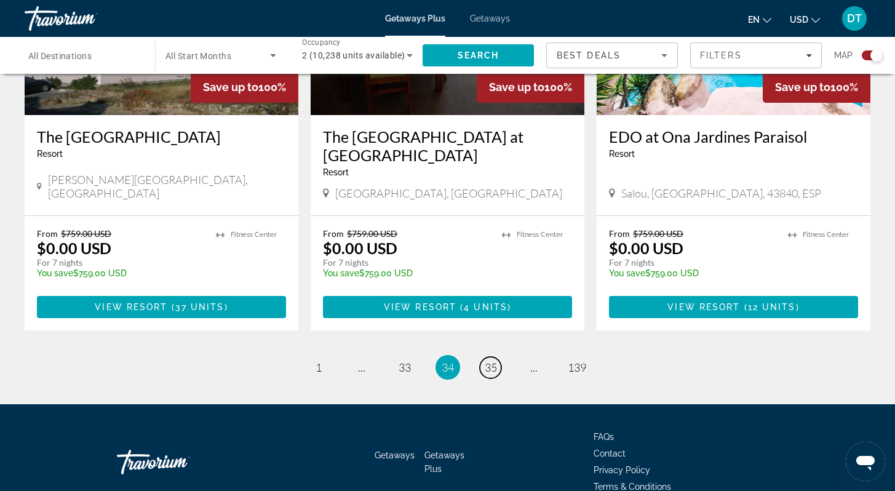
drag, startPoint x: 487, startPoint y: 304, endPoint x: 497, endPoint y: 314, distance: 14.4
click at [488, 361] on span "35" at bounding box center [491, 368] width 12 height 14
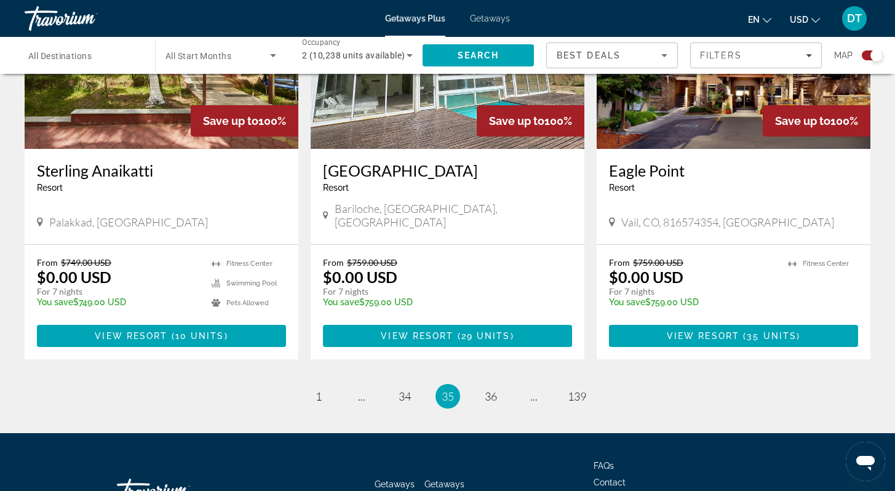
scroll to position [1870, 0]
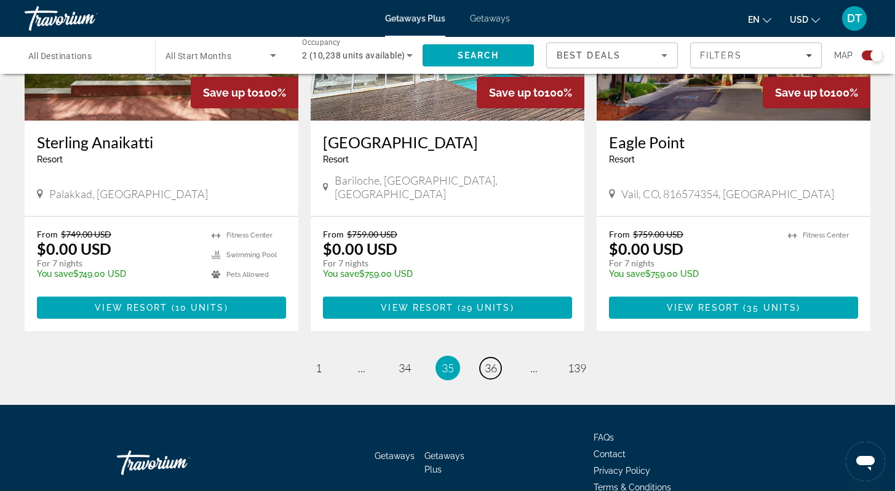
click at [491, 361] on span "36" at bounding box center [491, 368] width 12 height 14
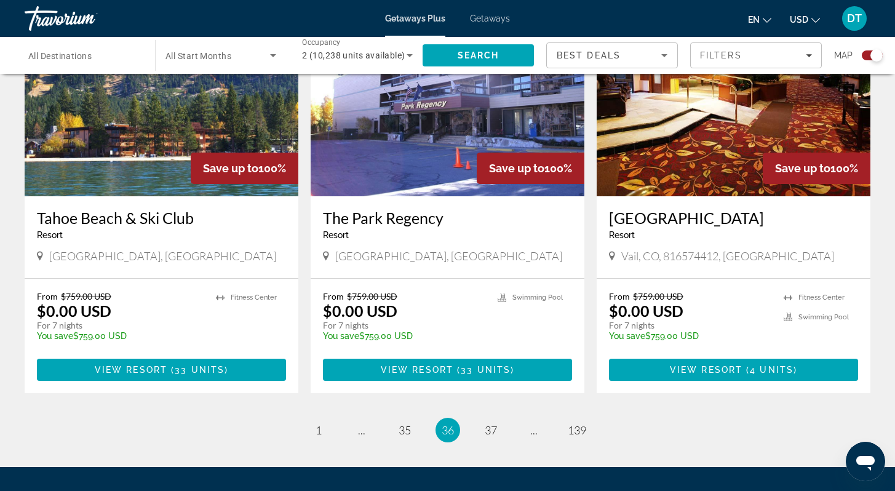
scroll to position [1826, 0]
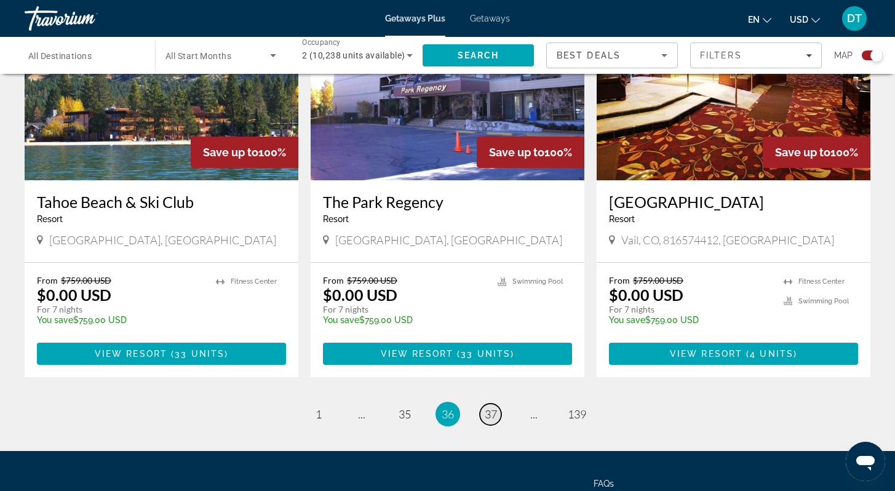
click at [492, 407] on span "37" at bounding box center [491, 414] width 12 height 14
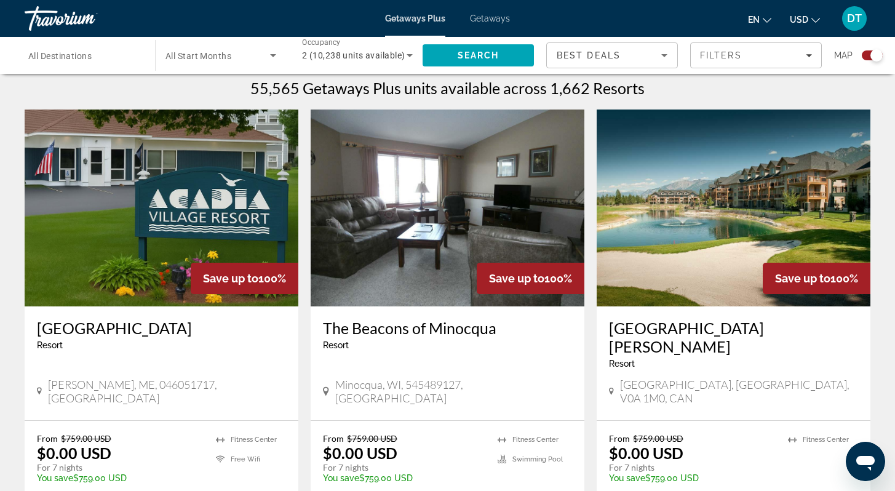
scroll to position [394, 0]
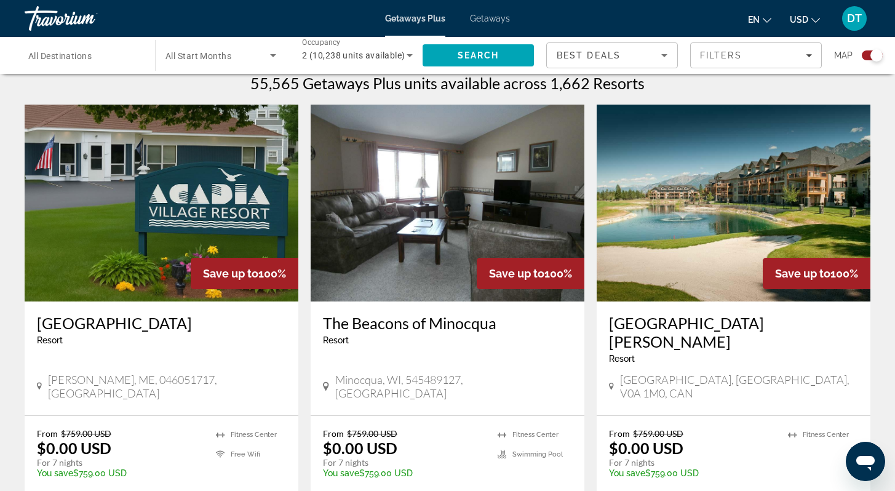
click at [435, 270] on img "Main content" at bounding box center [448, 203] width 274 height 197
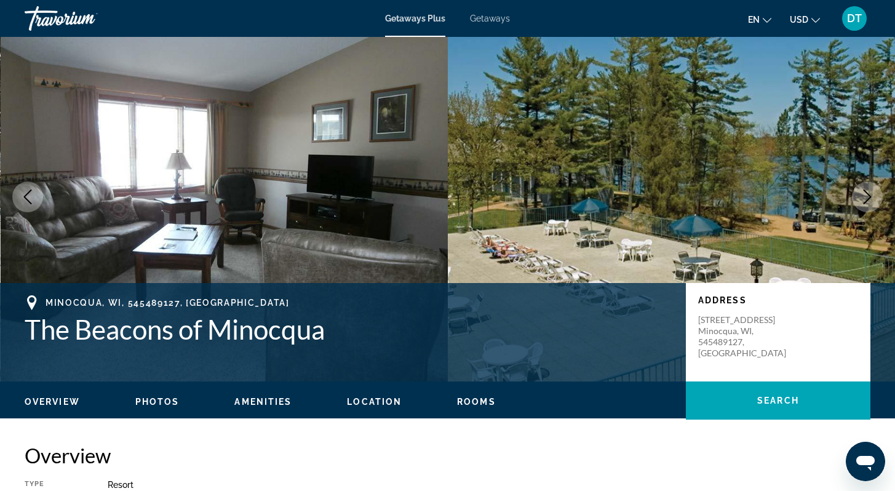
scroll to position [49, 0]
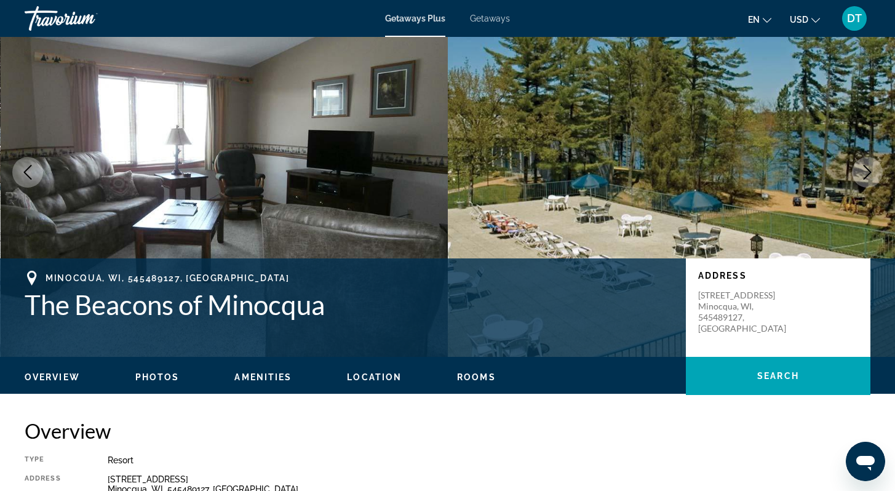
click at [866, 170] on icon "Next image" at bounding box center [867, 172] width 15 height 15
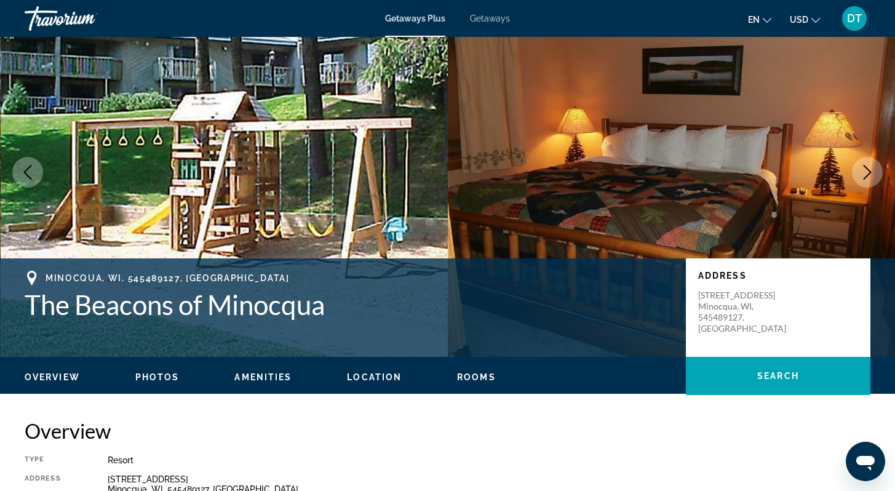
click at [866, 173] on icon "Next image" at bounding box center [867, 172] width 15 height 15
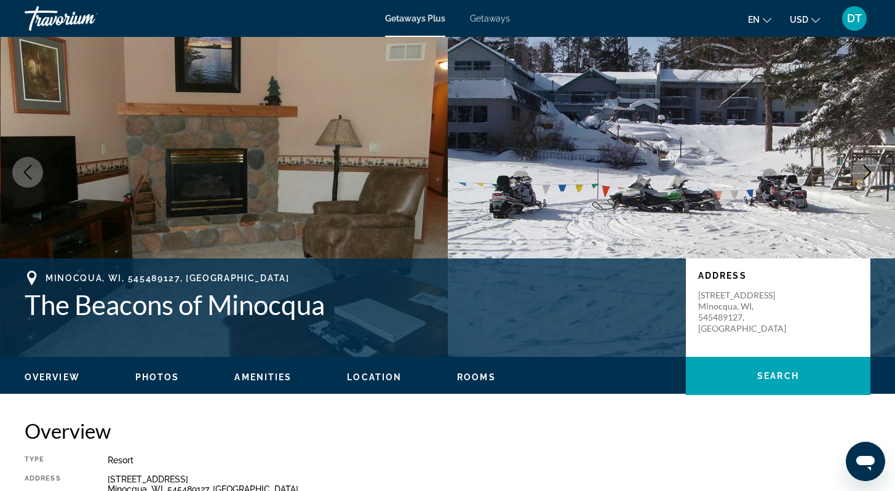
click at [867, 172] on icon "Next image" at bounding box center [867, 172] width 15 height 15
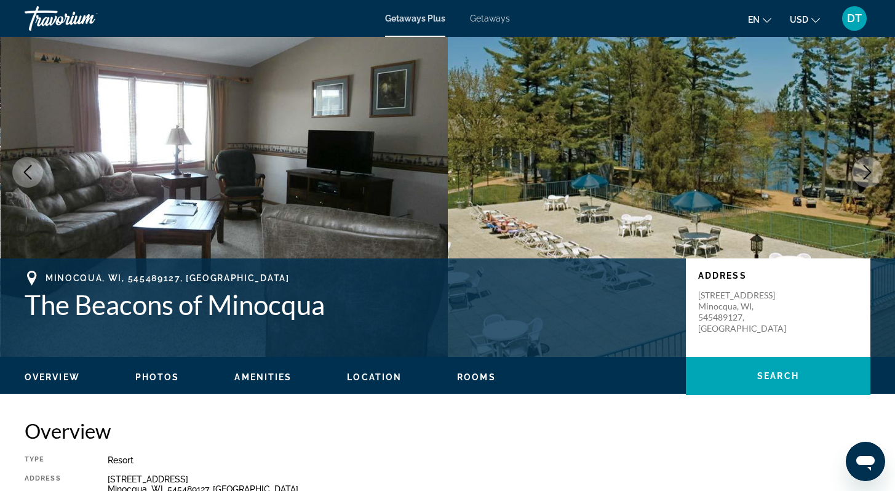
click at [869, 172] on icon "Next image" at bounding box center [867, 172] width 15 height 15
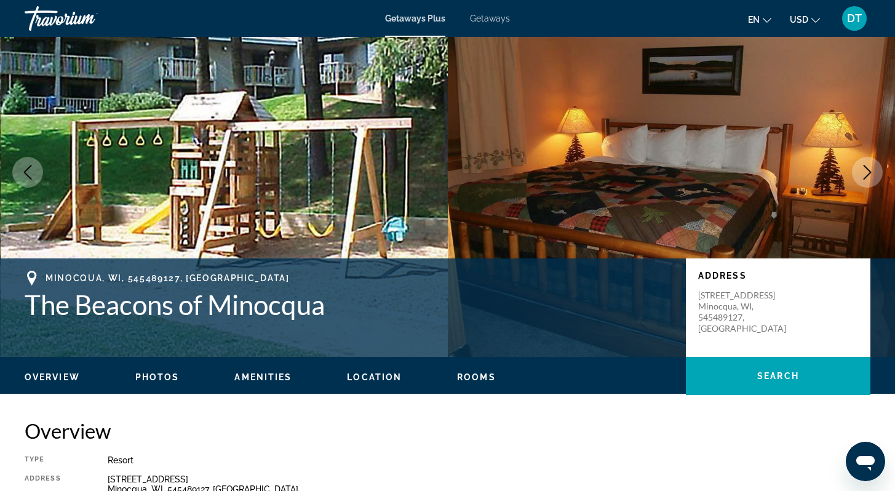
click at [869, 172] on icon "Next image" at bounding box center [867, 172] width 15 height 15
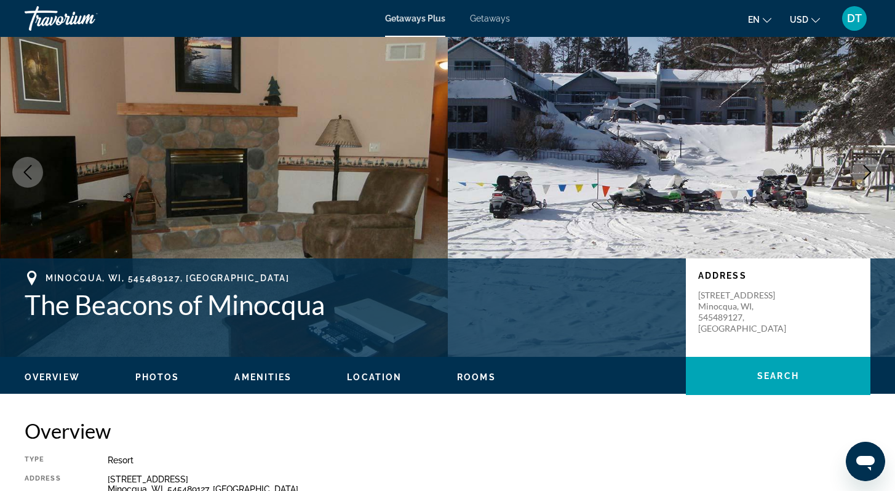
click at [870, 172] on icon "Next image" at bounding box center [868, 172] width 8 height 15
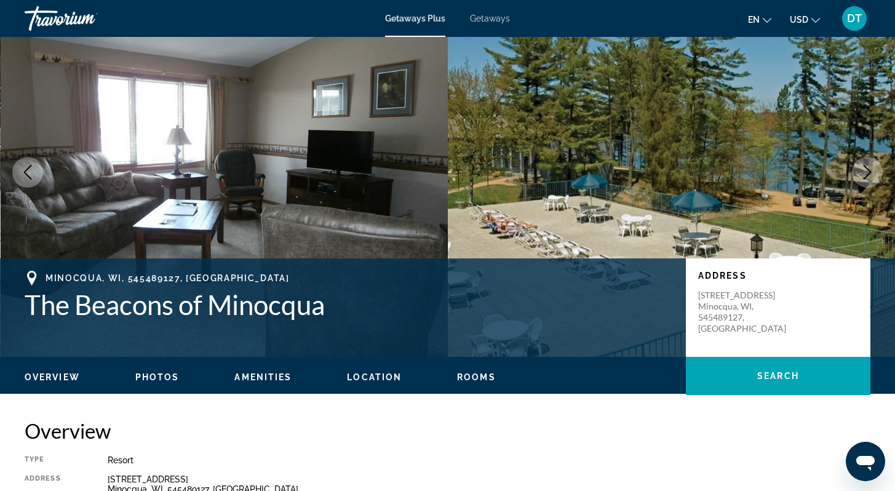
click at [870, 172] on icon "Next image" at bounding box center [868, 172] width 8 height 15
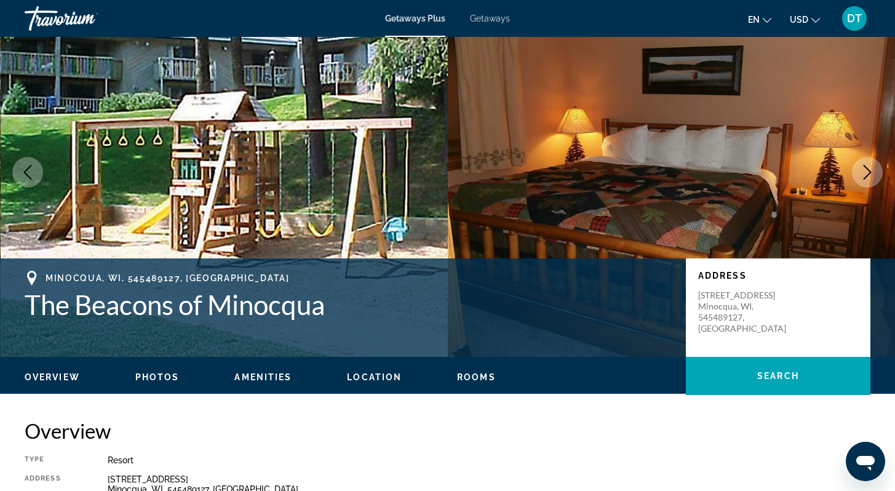
click at [871, 172] on icon "Next image" at bounding box center [868, 172] width 8 height 15
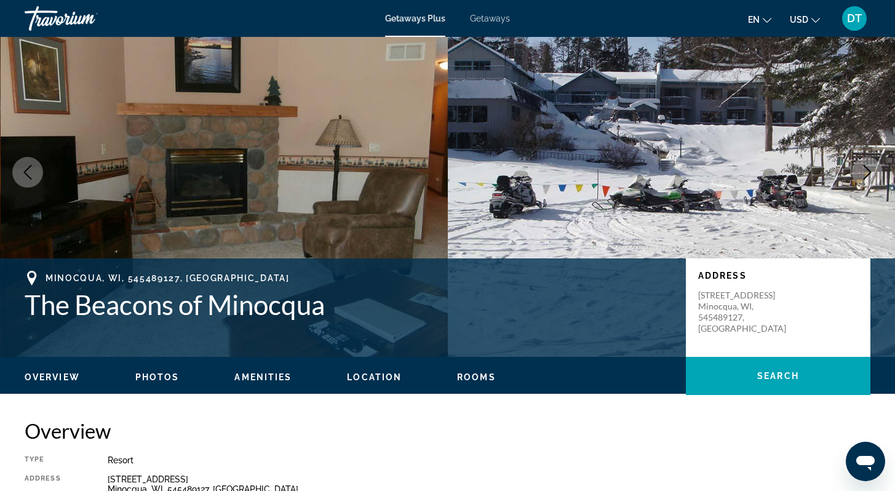
click at [871, 172] on icon "Next image" at bounding box center [868, 172] width 8 height 15
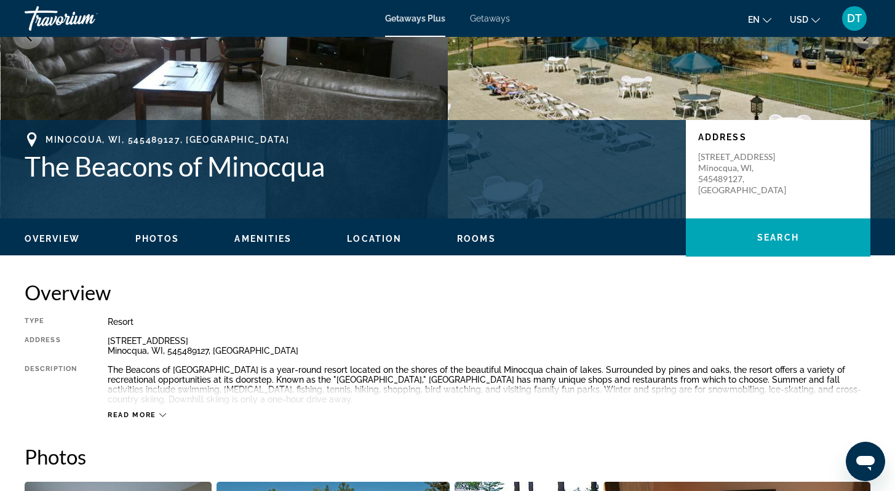
scroll to position [172, 0]
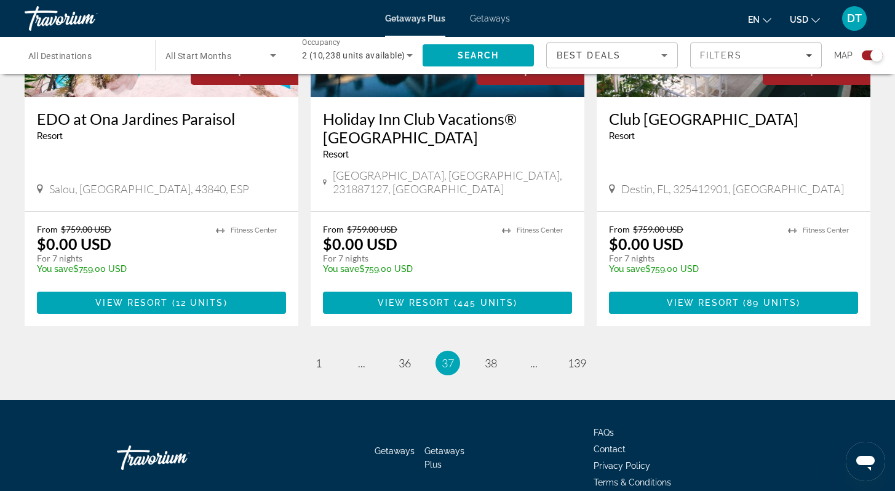
scroll to position [1918, 0]
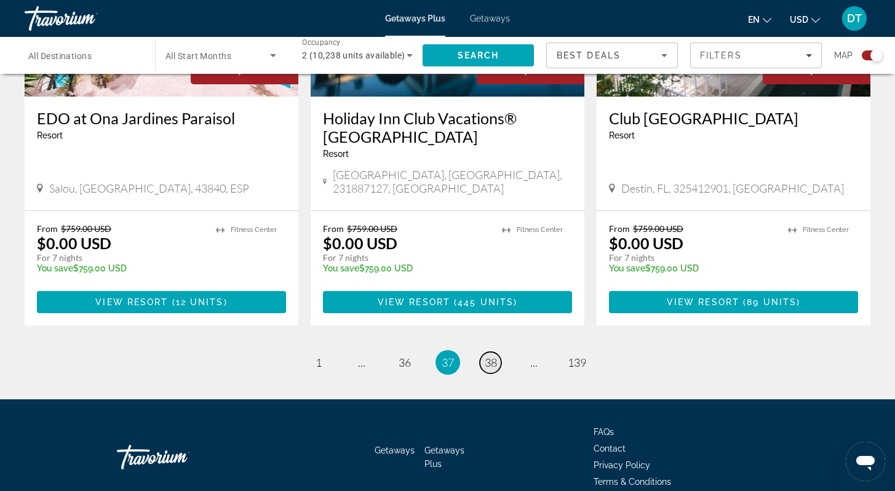
click at [492, 356] on span "38" at bounding box center [491, 363] width 12 height 14
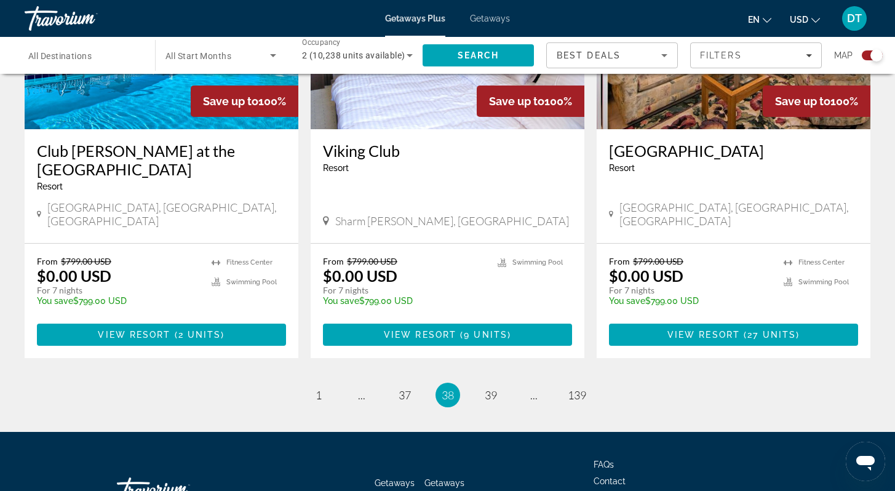
scroll to position [1918, 0]
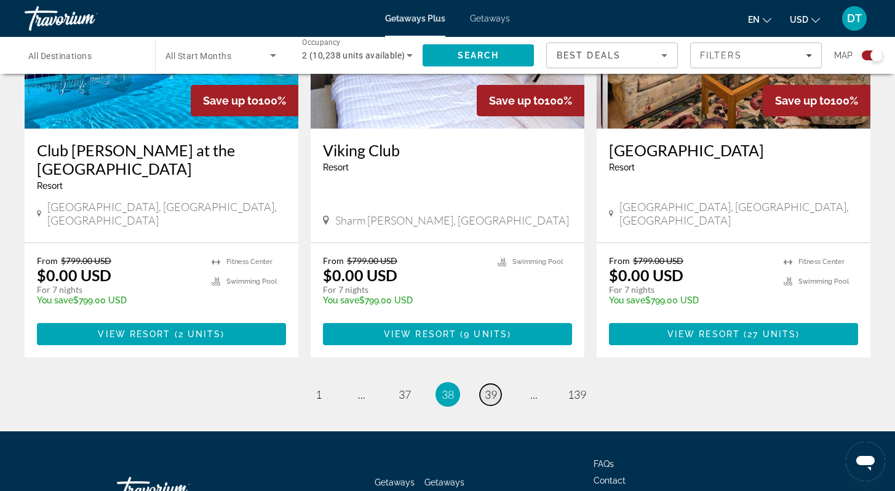
click at [492, 388] on span "39" at bounding box center [491, 395] width 12 height 14
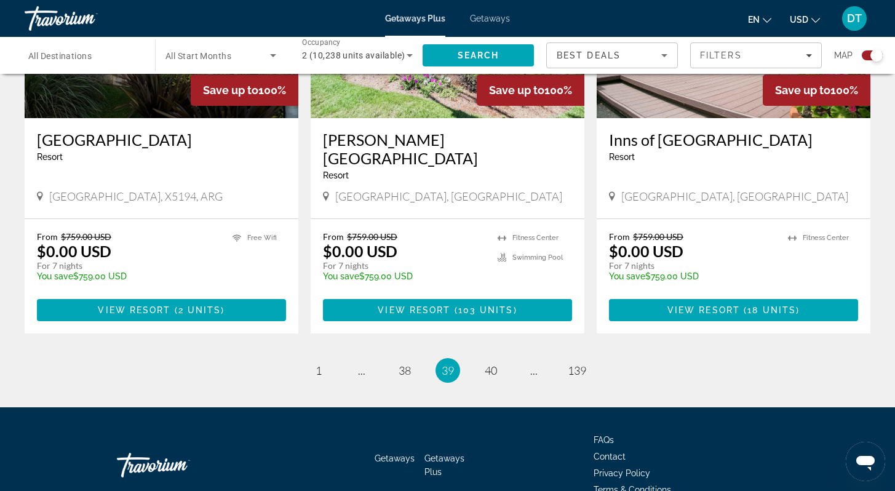
scroll to position [1936, 0]
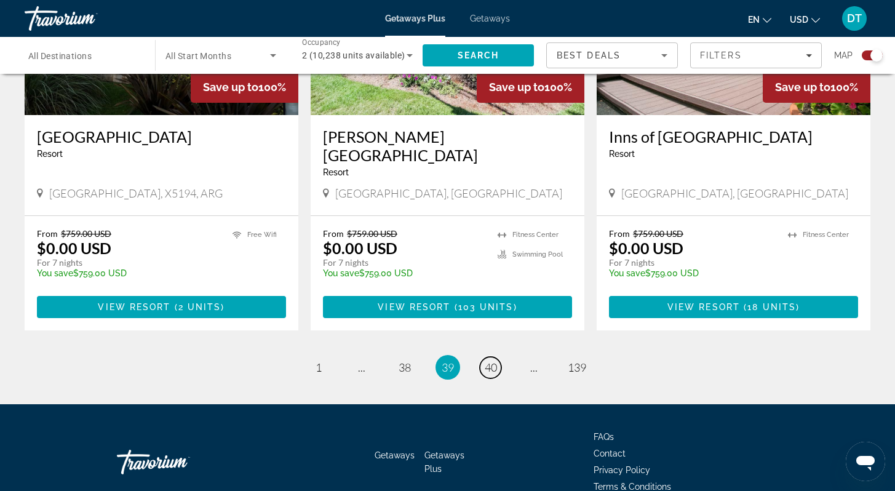
click at [492, 361] on span "40" at bounding box center [491, 368] width 12 height 14
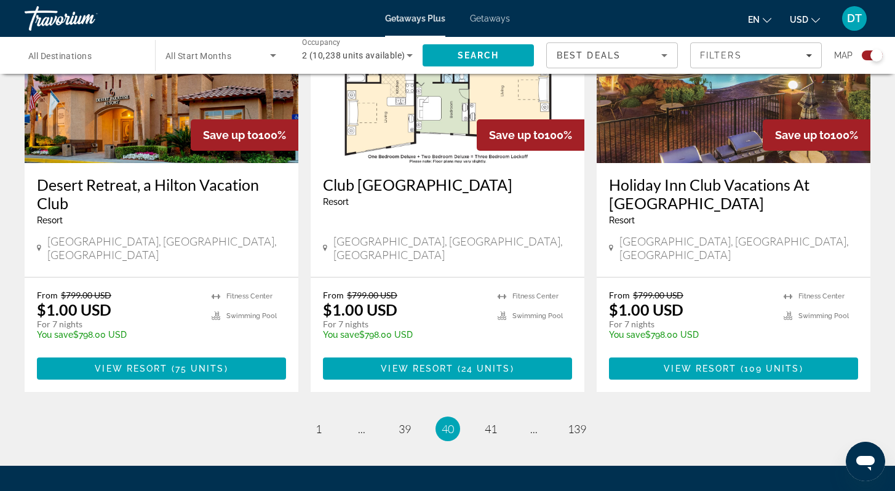
scroll to position [1895, 0]
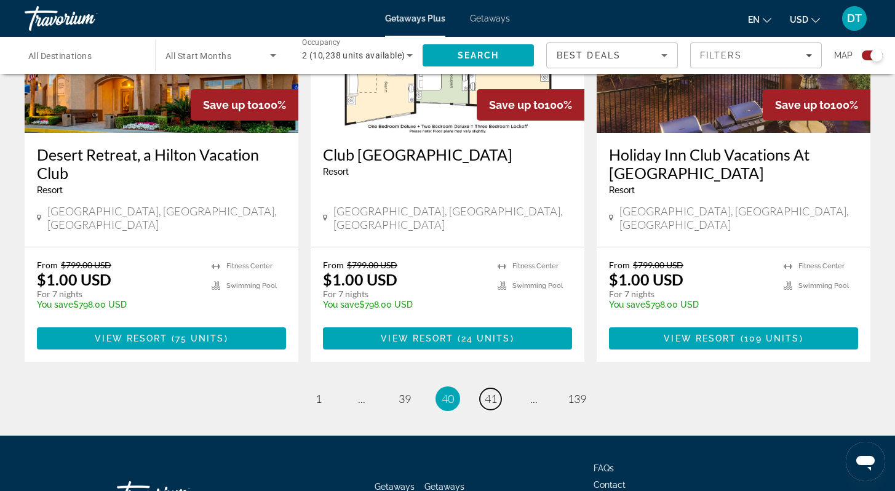
click at [484, 388] on link "page 41" at bounding box center [491, 399] width 22 height 22
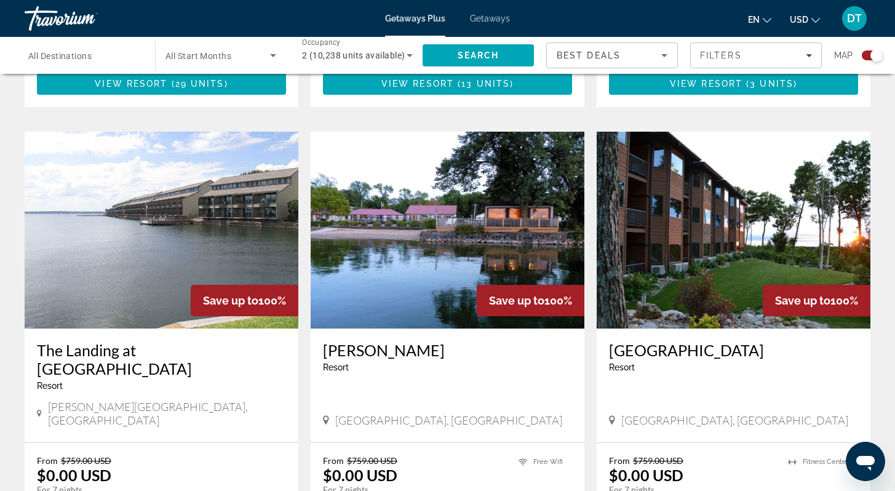
scroll to position [1698, 0]
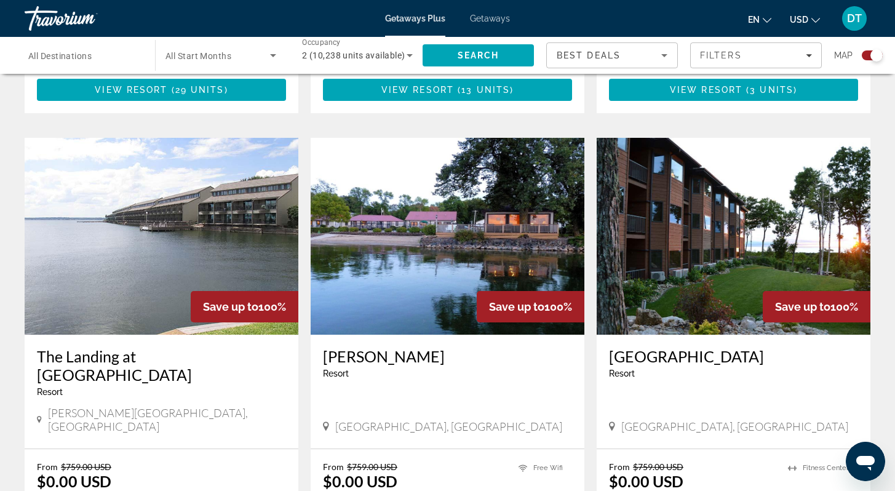
click at [717, 202] on img "Main content" at bounding box center [734, 236] width 274 height 197
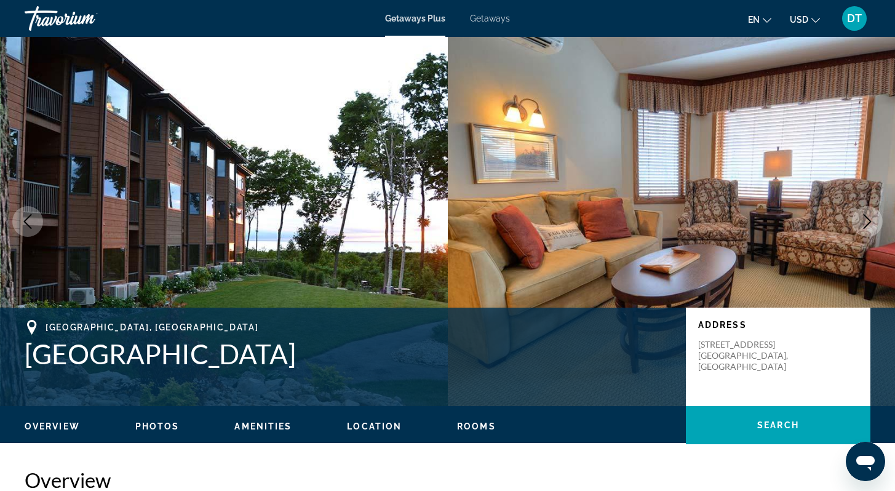
click at [868, 220] on icon "Next image" at bounding box center [867, 221] width 15 height 15
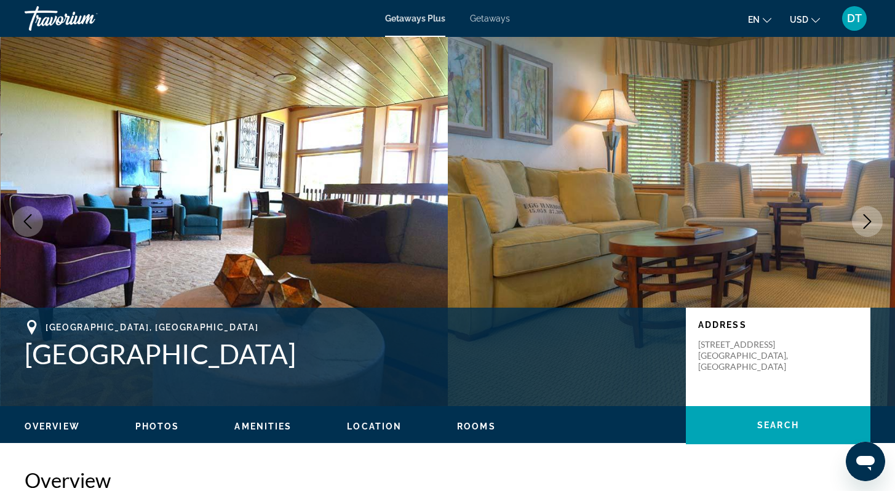
click at [868, 219] on icon "Next image" at bounding box center [867, 221] width 15 height 15
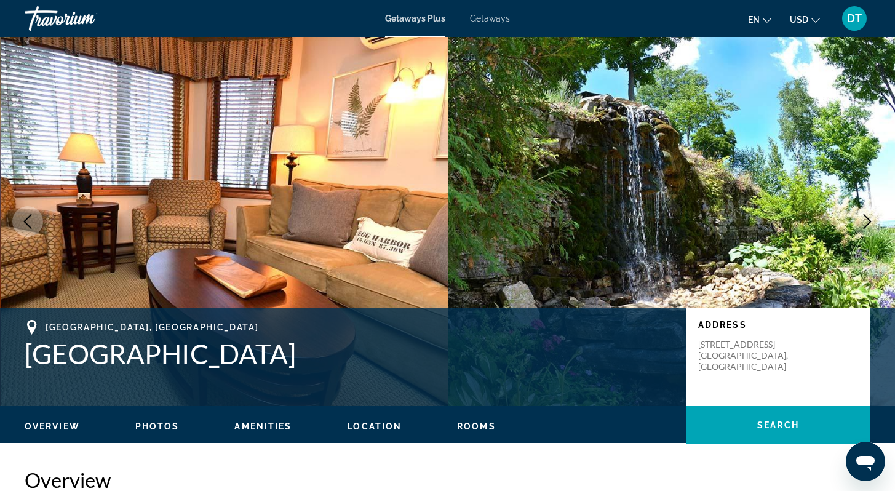
click at [868, 219] on icon "Next image" at bounding box center [867, 221] width 15 height 15
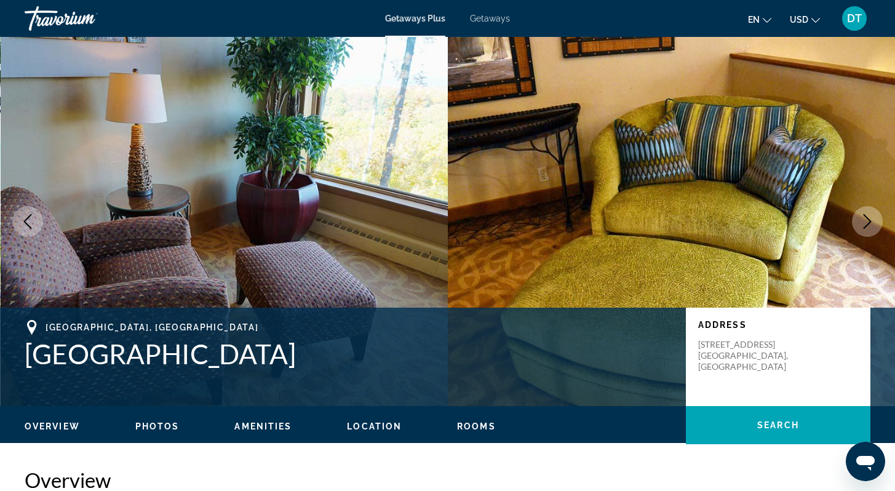
click at [868, 219] on icon "Next image" at bounding box center [867, 221] width 15 height 15
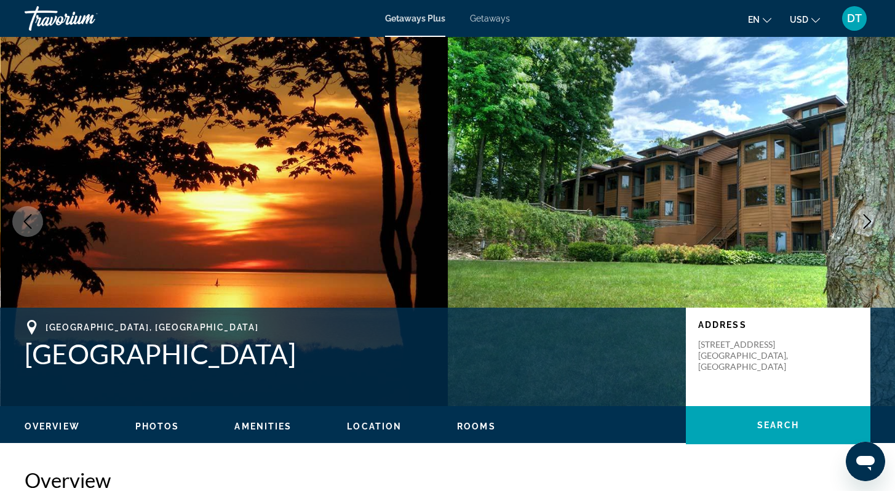
click at [868, 219] on icon "Next image" at bounding box center [867, 221] width 15 height 15
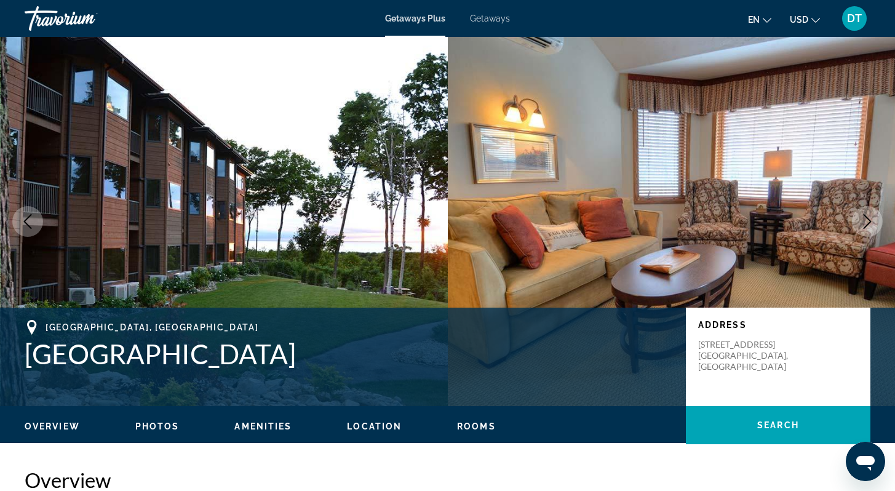
click at [866, 217] on icon "Next image" at bounding box center [868, 221] width 8 height 15
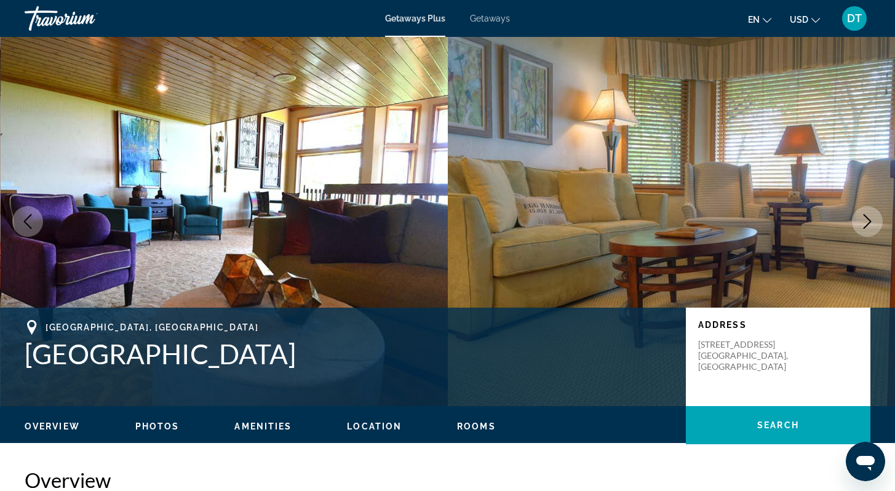
click at [867, 218] on icon "Next image" at bounding box center [868, 221] width 8 height 15
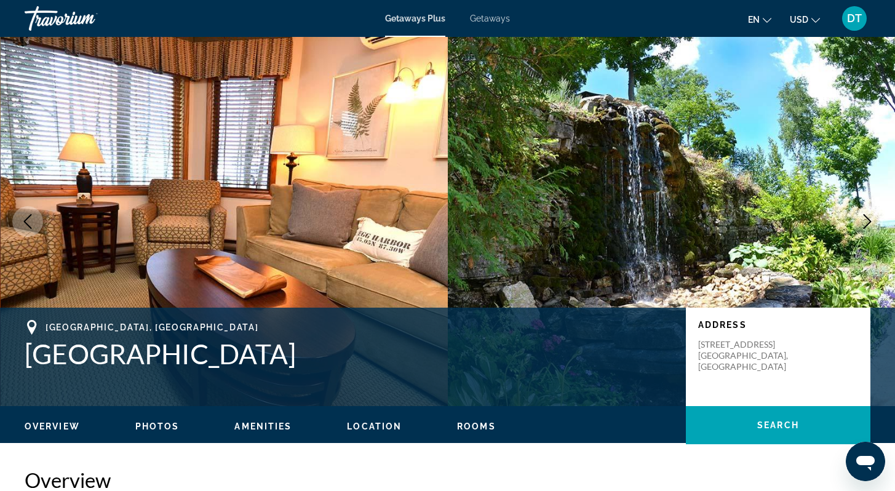
click at [867, 218] on icon "Next image" at bounding box center [868, 221] width 8 height 15
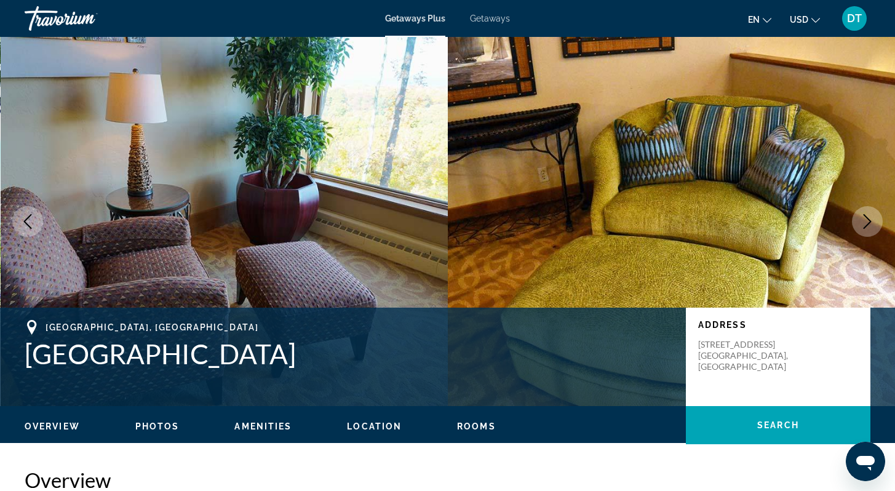
click at [867, 218] on icon "Next image" at bounding box center [868, 221] width 8 height 15
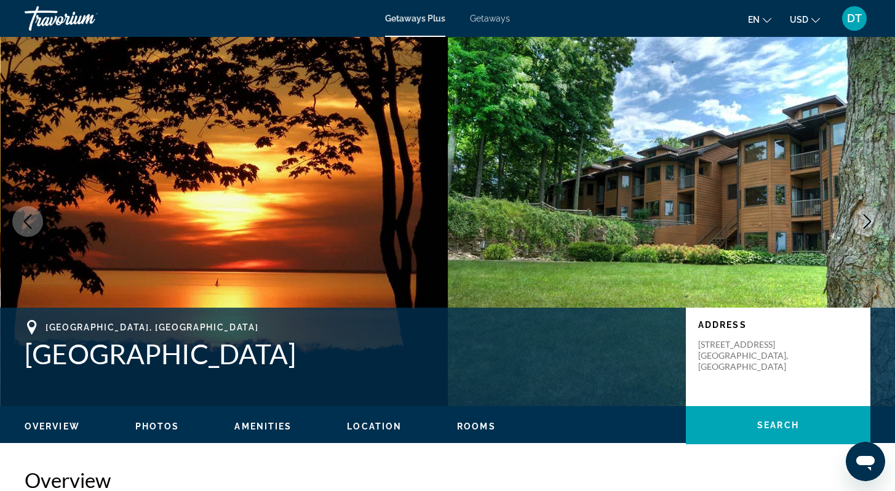
click at [867, 218] on icon "Next image" at bounding box center [868, 221] width 8 height 15
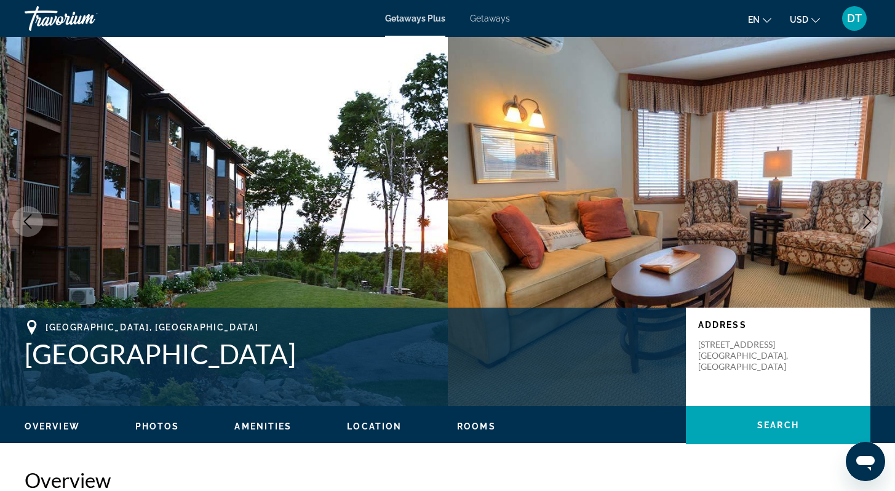
click at [867, 218] on icon "Next image" at bounding box center [868, 221] width 8 height 15
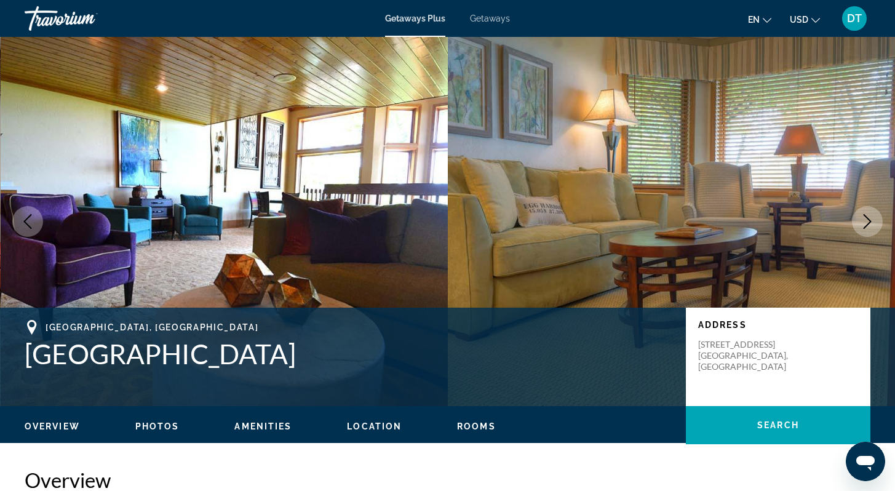
click at [867, 217] on icon "Next image" at bounding box center [868, 221] width 8 height 15
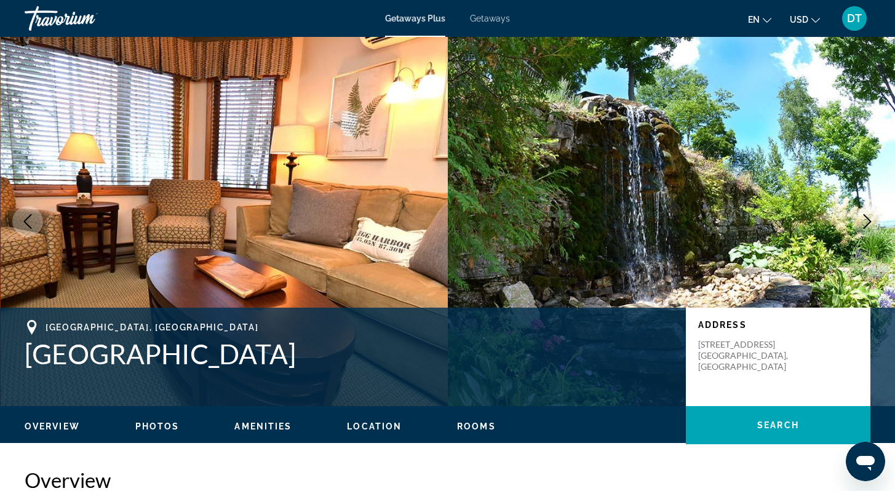
click at [864, 222] on icon "Next image" at bounding box center [867, 221] width 15 height 15
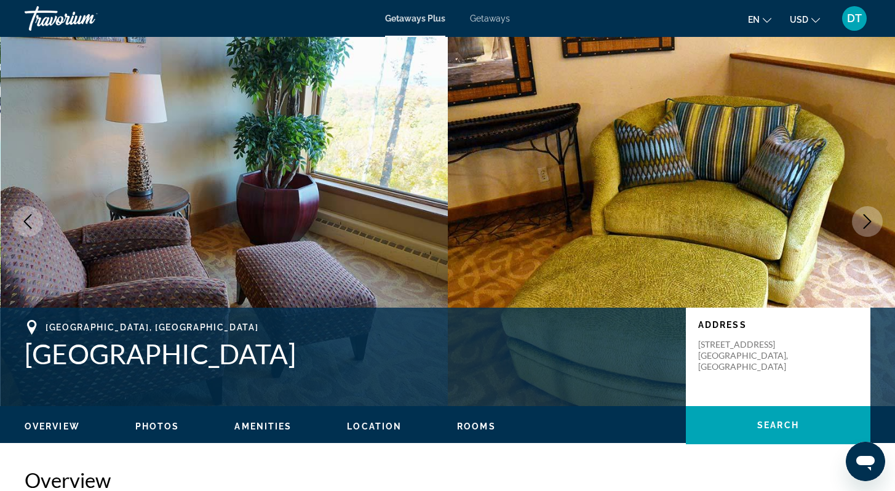
click at [866, 221] on icon "Next image" at bounding box center [867, 221] width 15 height 15
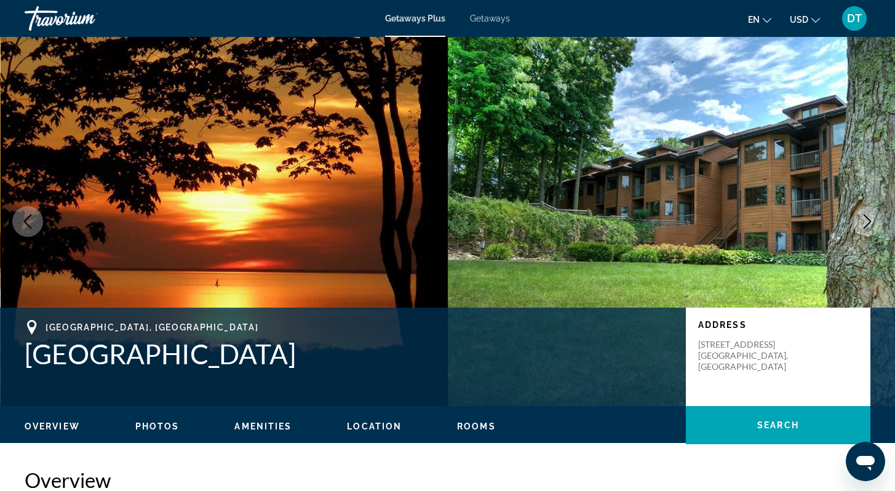
click at [866, 220] on icon "Next image" at bounding box center [867, 221] width 15 height 15
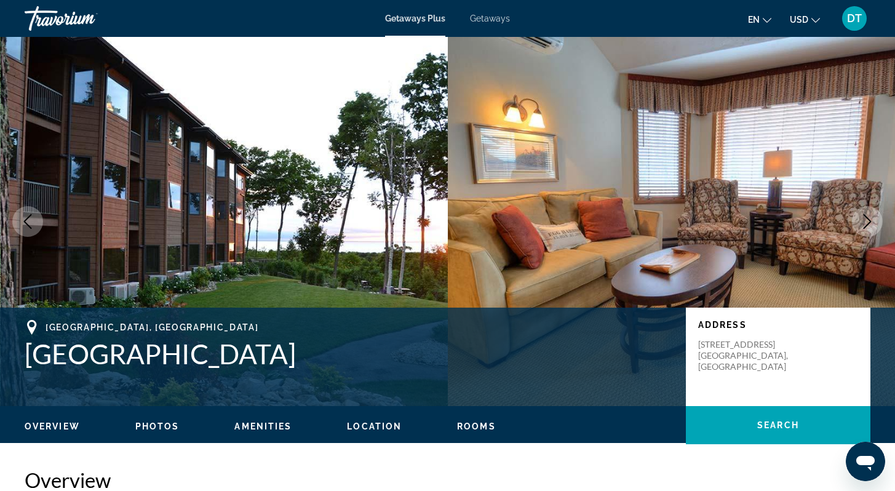
click at [869, 218] on icon "Next image" at bounding box center [868, 221] width 8 height 15
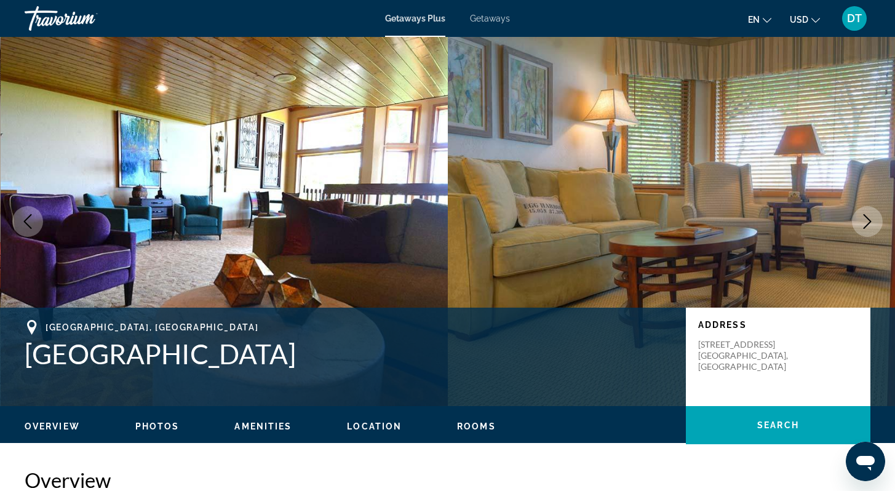
click at [869, 217] on icon "Next image" at bounding box center [867, 221] width 15 height 15
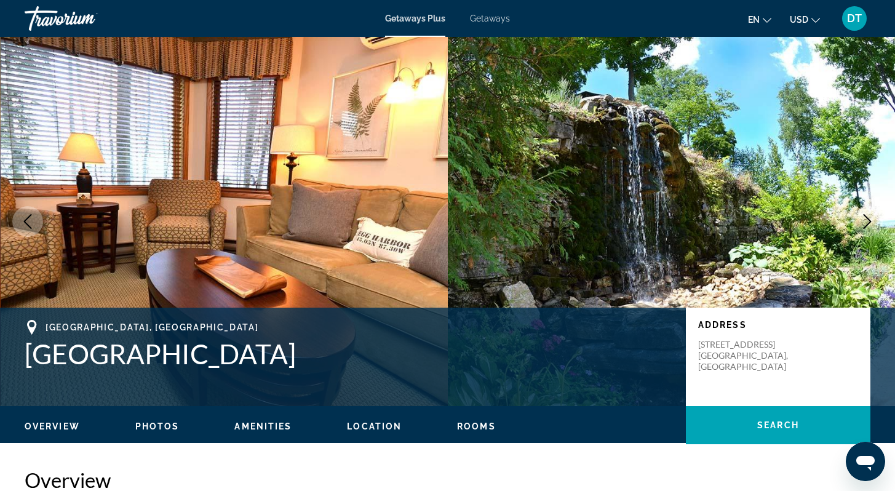
click at [869, 217] on icon "Next image" at bounding box center [867, 221] width 15 height 15
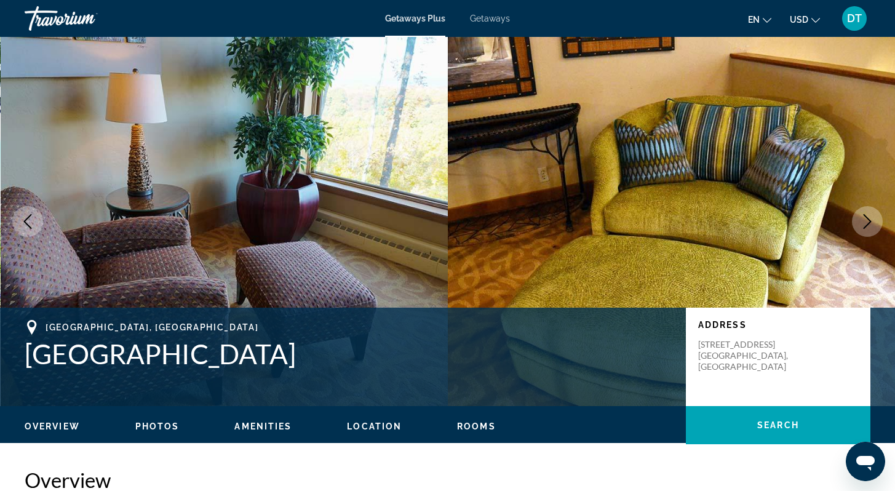
click at [870, 217] on icon "Next image" at bounding box center [867, 221] width 15 height 15
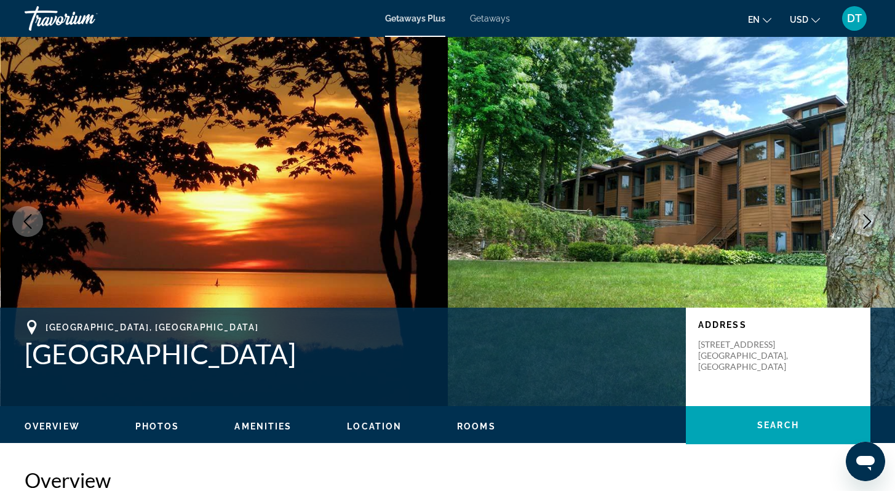
click at [870, 217] on icon "Next image" at bounding box center [867, 221] width 15 height 15
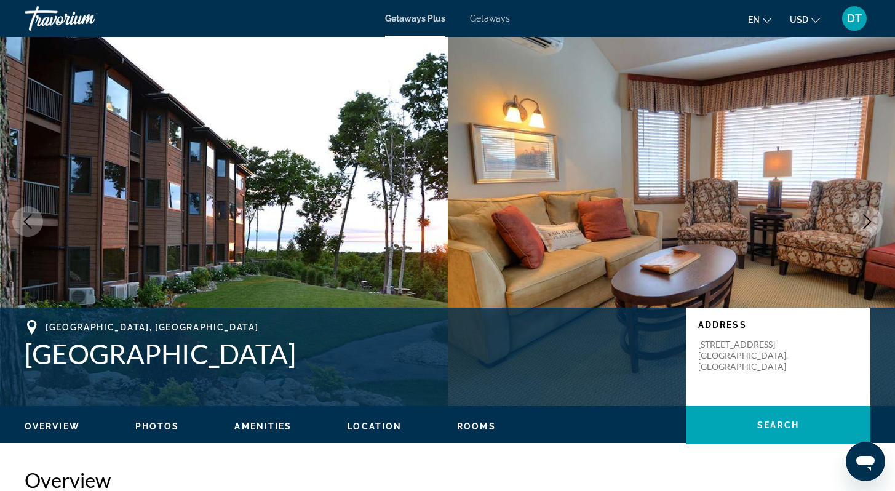
click at [870, 216] on icon "Next image" at bounding box center [867, 221] width 15 height 15
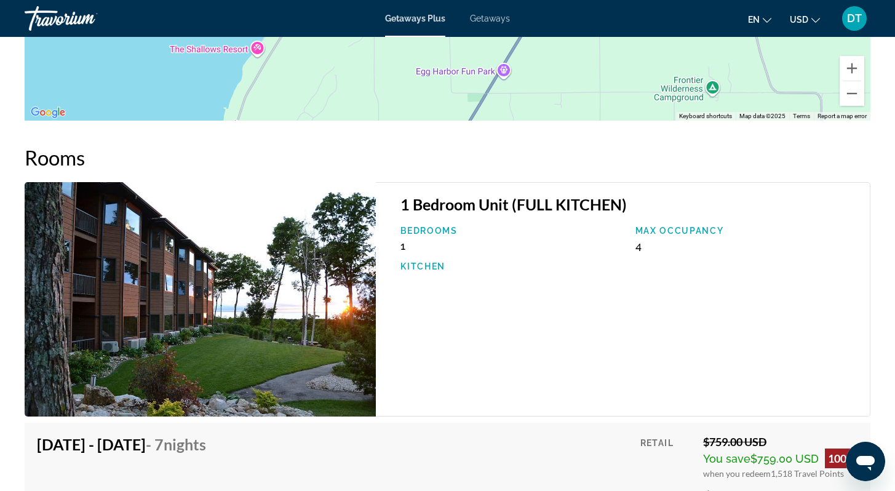
scroll to position [1846, 0]
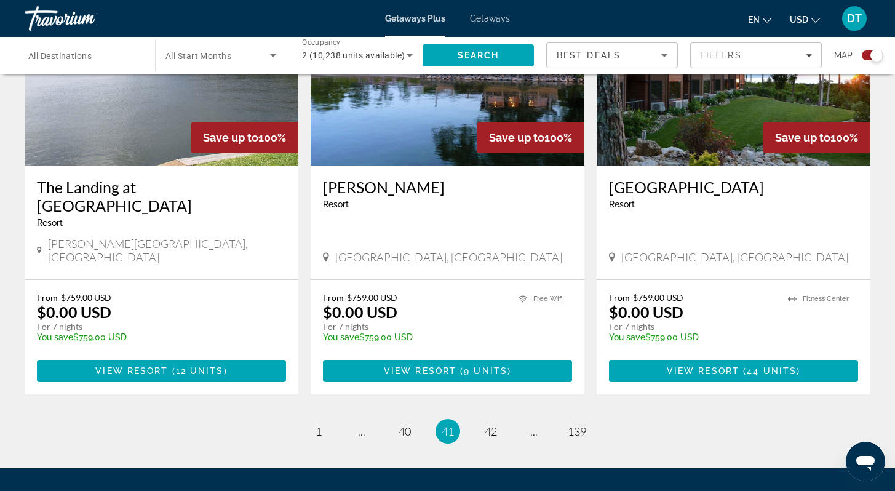
scroll to position [1899, 0]
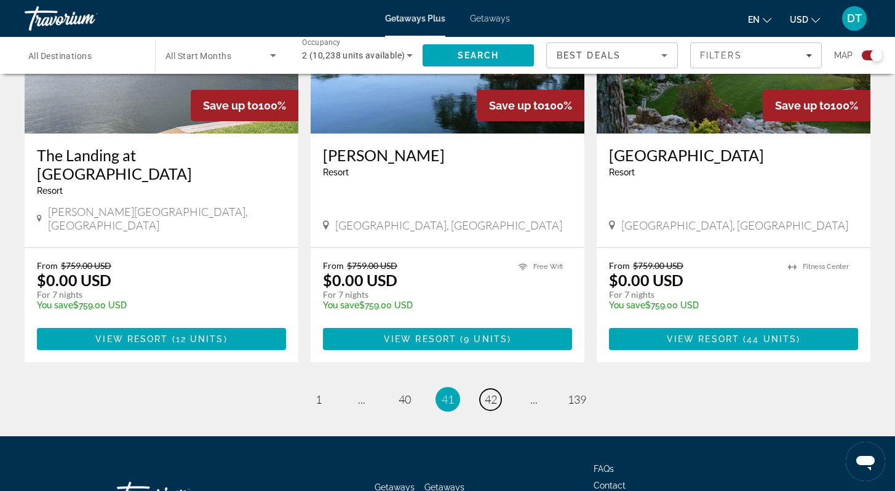
click at [493, 393] on span "42" at bounding box center [491, 400] width 12 height 14
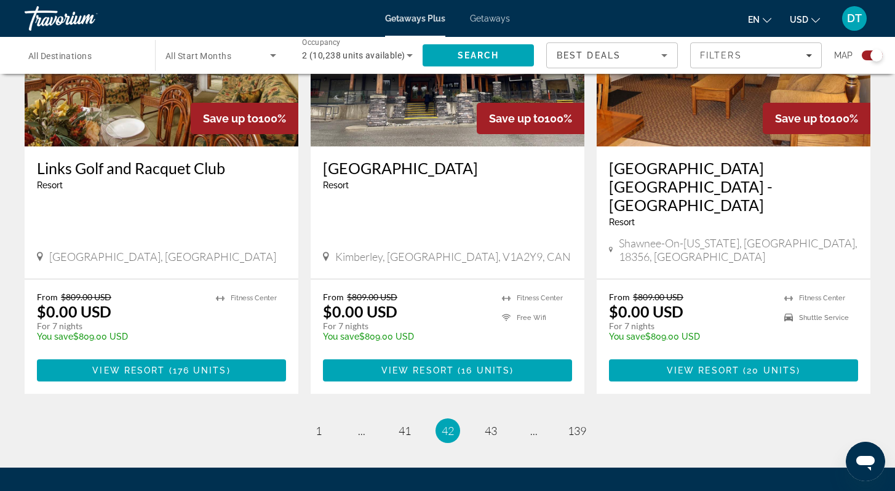
scroll to position [1936, 0]
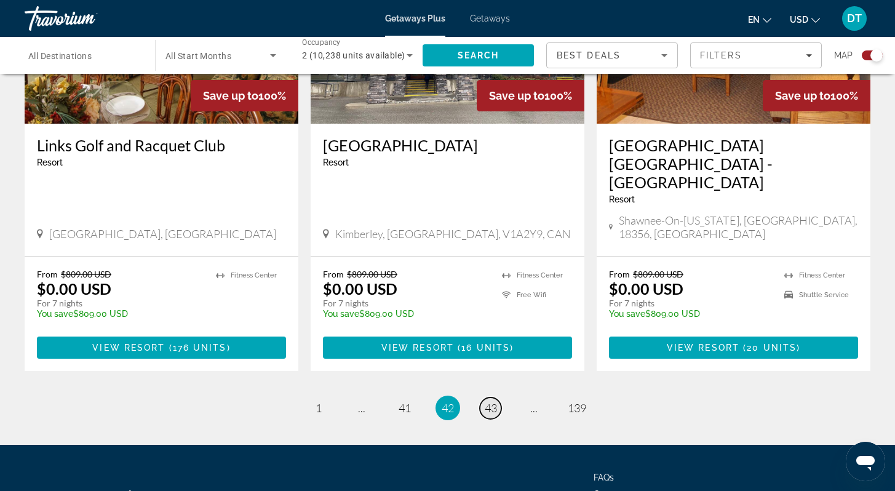
click at [492, 401] on span "43" at bounding box center [491, 408] width 12 height 14
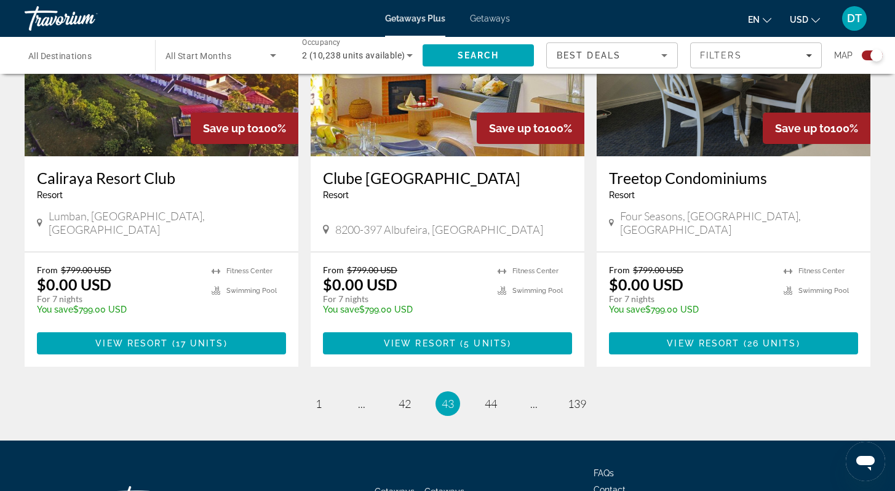
scroll to position [1895, 0]
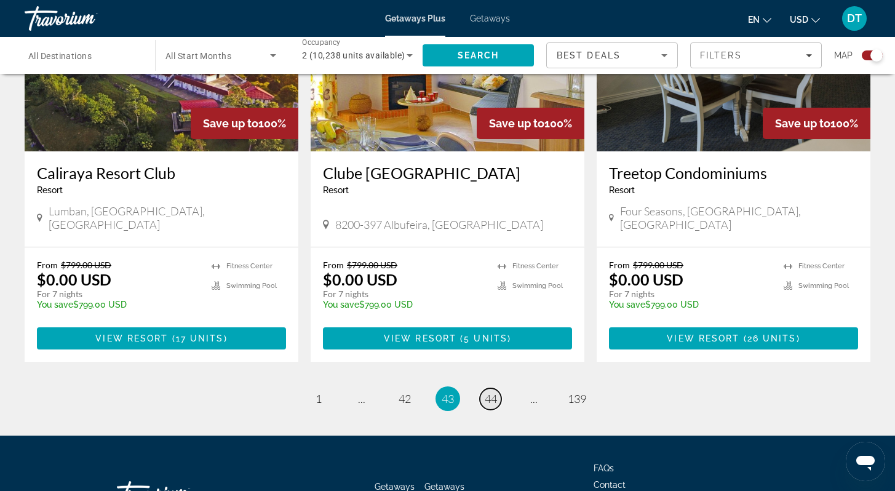
click at [492, 392] on span "44" at bounding box center [491, 399] width 12 height 14
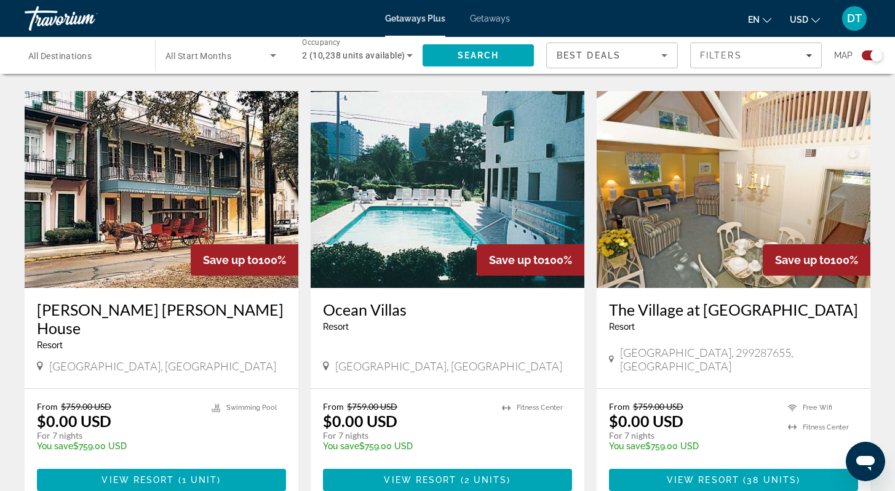
scroll to position [1304, 0]
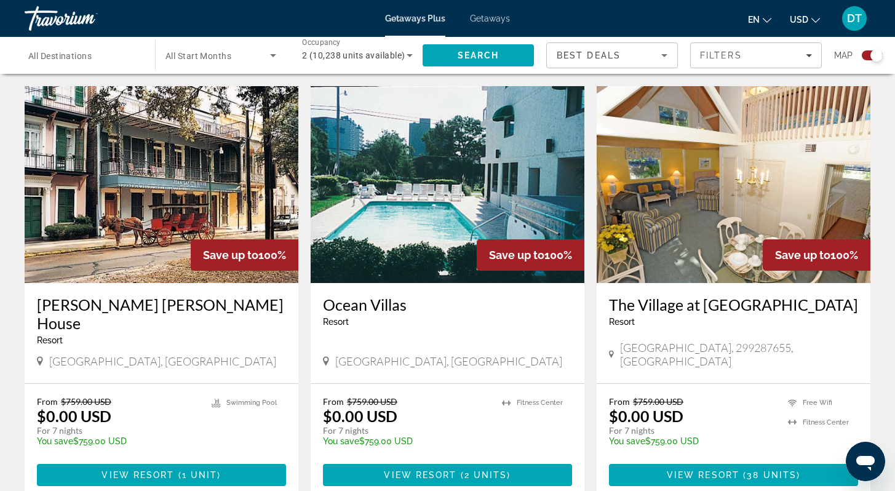
click at [167, 174] on img "Main content" at bounding box center [162, 184] width 274 height 197
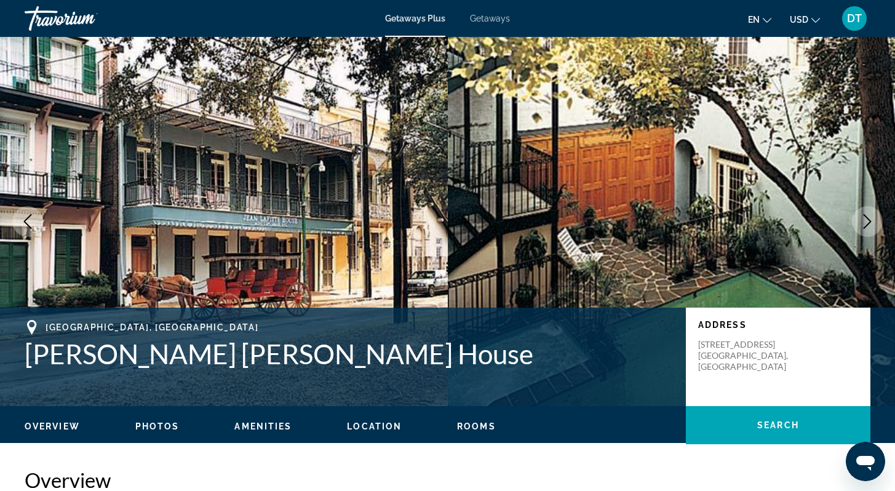
click at [868, 220] on icon "Next image" at bounding box center [867, 221] width 15 height 15
click at [864, 217] on icon "Next image" at bounding box center [867, 221] width 15 height 15
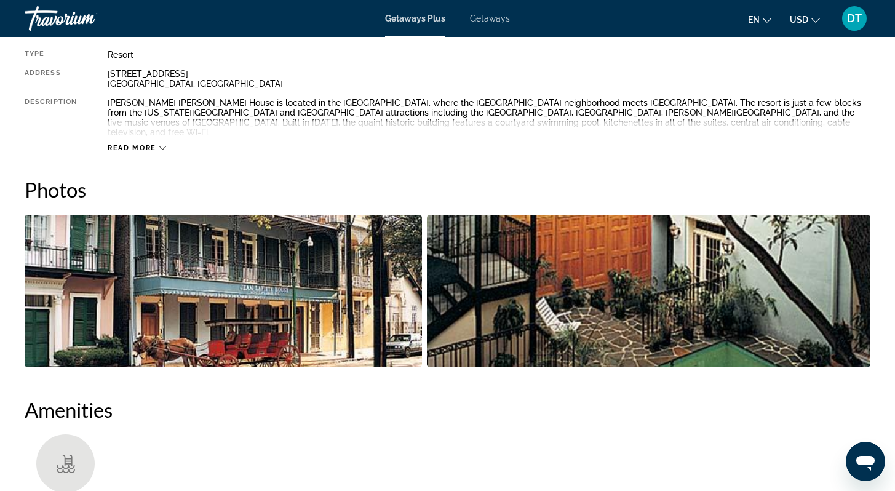
scroll to position [492, 0]
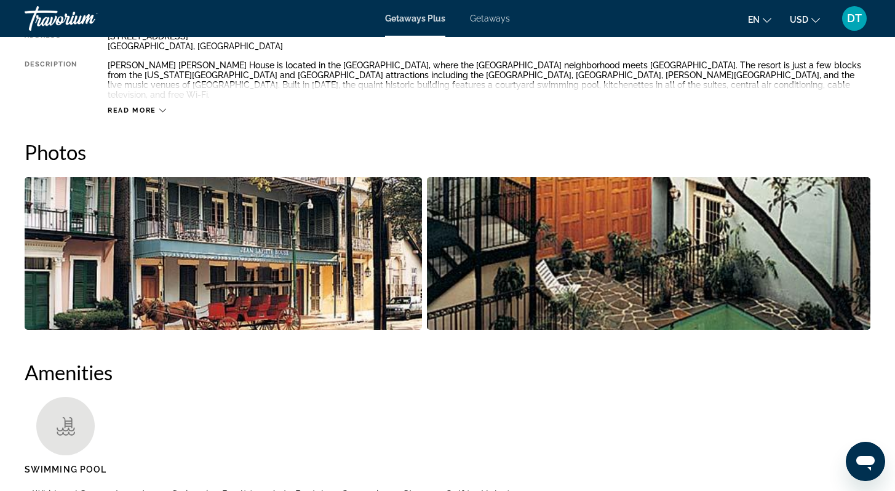
click at [188, 245] on img "Open full-screen image slider" at bounding box center [223, 253] width 397 height 153
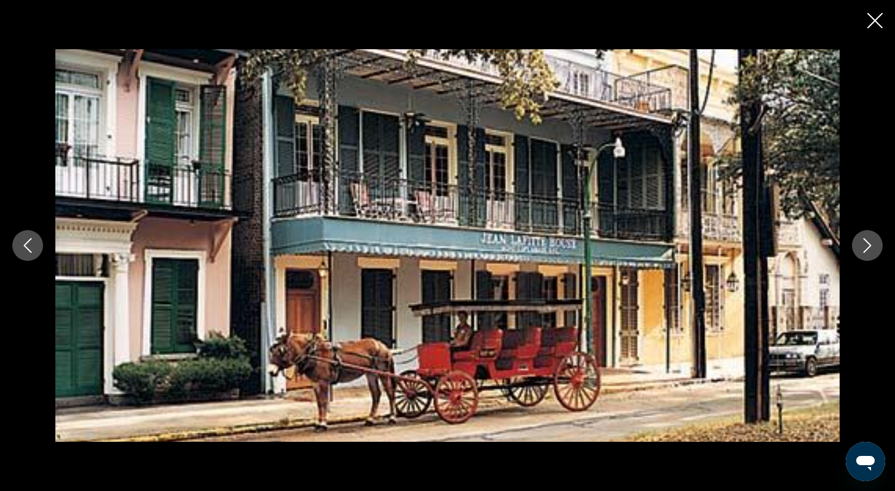
click at [863, 243] on icon "Next image" at bounding box center [867, 245] width 15 height 15
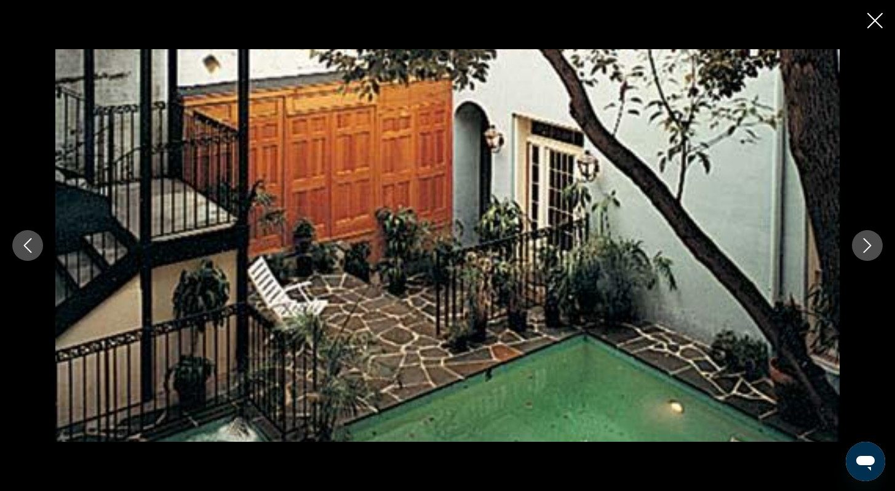
click at [861, 241] on icon "Next image" at bounding box center [867, 245] width 15 height 15
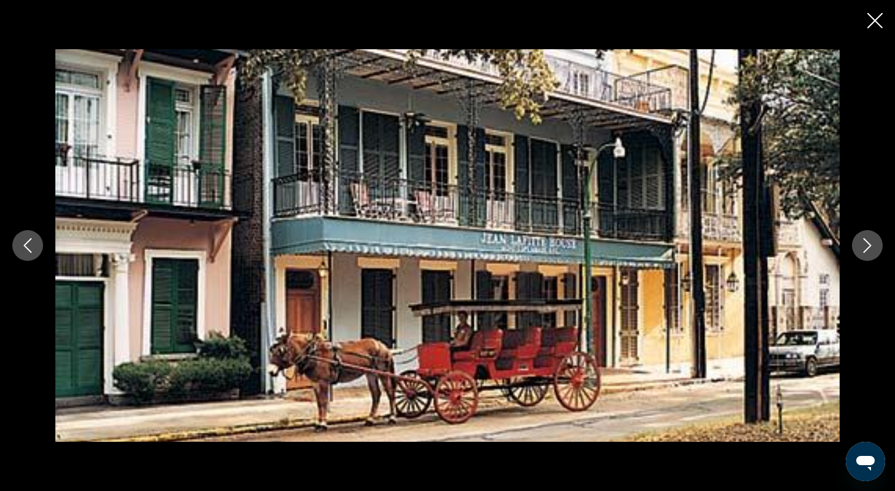
click at [858, 241] on button "Next image" at bounding box center [867, 245] width 31 height 31
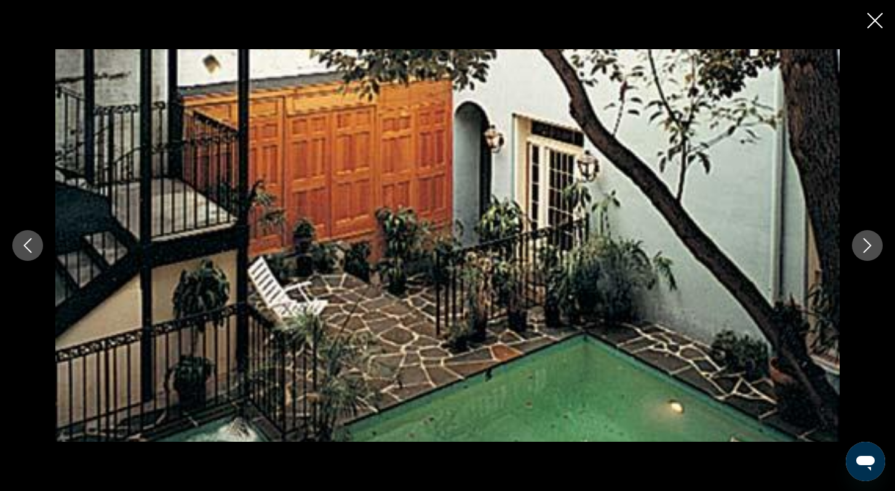
click at [871, 241] on icon "Next image" at bounding box center [867, 245] width 15 height 15
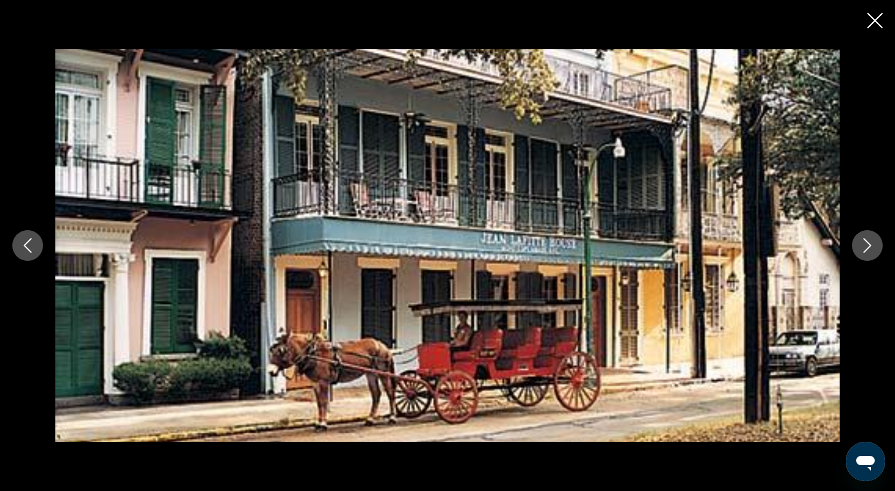
click at [871, 241] on icon "Next image" at bounding box center [867, 245] width 15 height 15
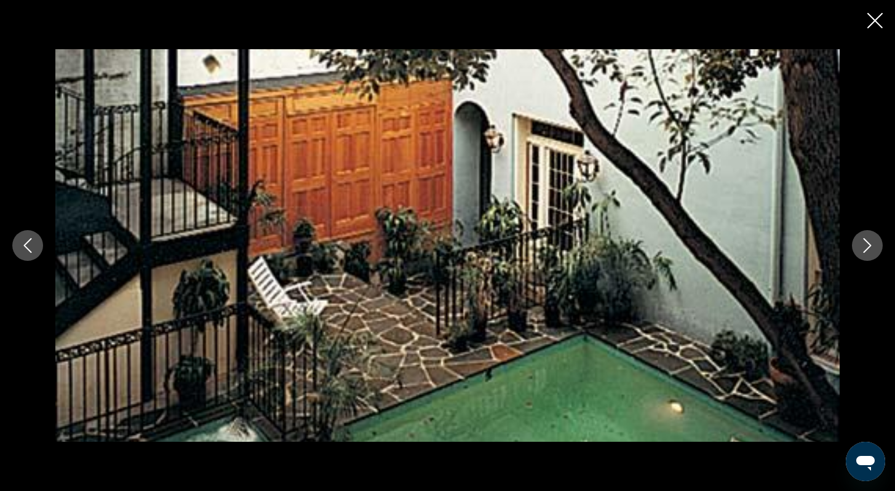
click at [871, 241] on icon "Next image" at bounding box center [867, 245] width 15 height 15
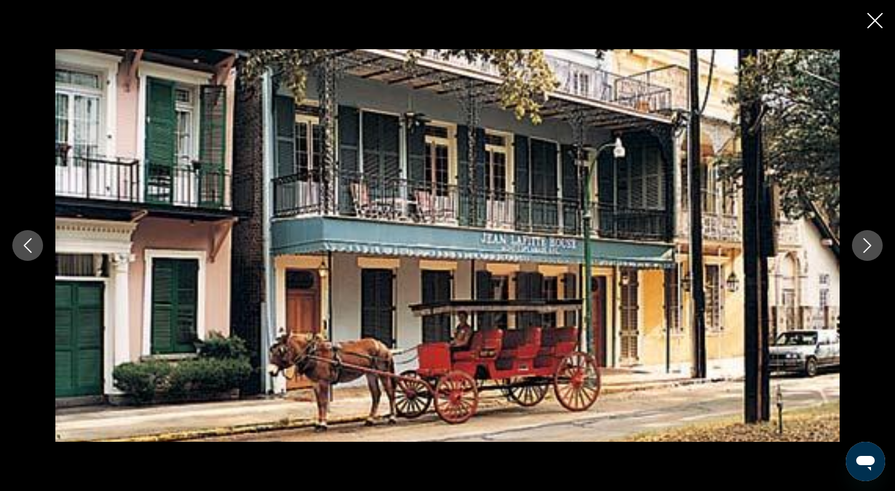
click at [874, 21] on icon "Close slideshow" at bounding box center [875, 20] width 15 height 15
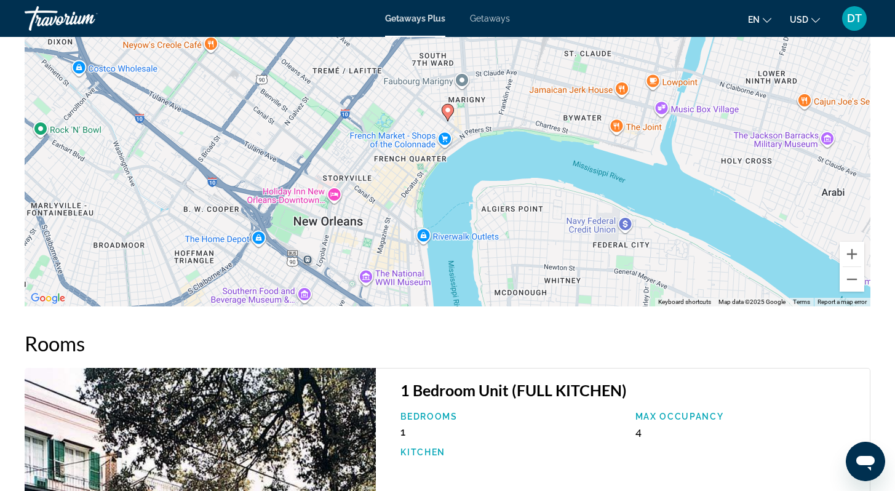
scroll to position [1379, 0]
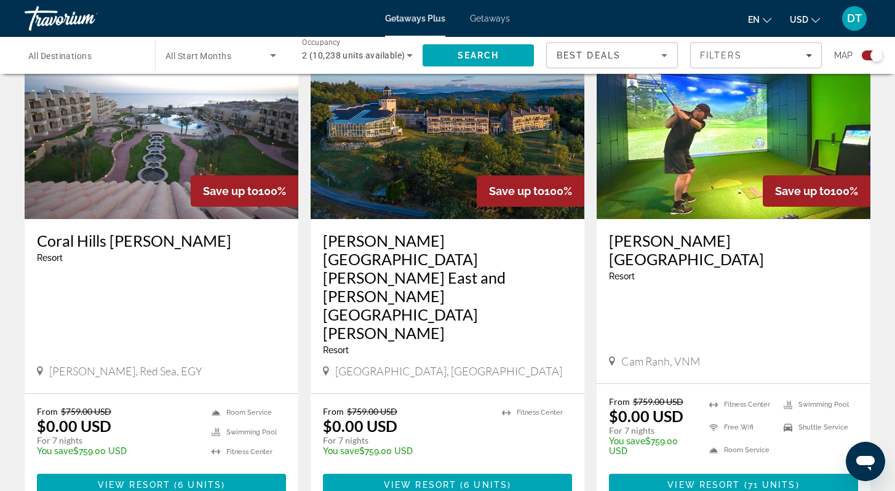
scroll to position [1821, 0]
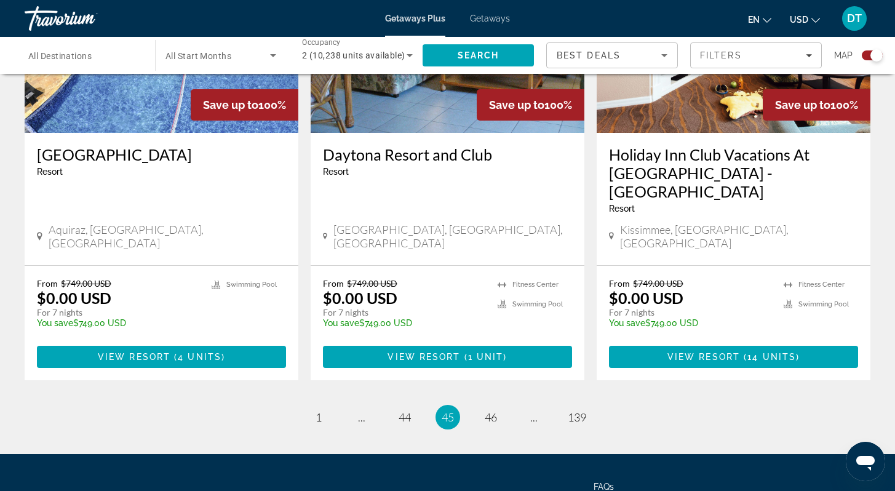
scroll to position [1899, 0]
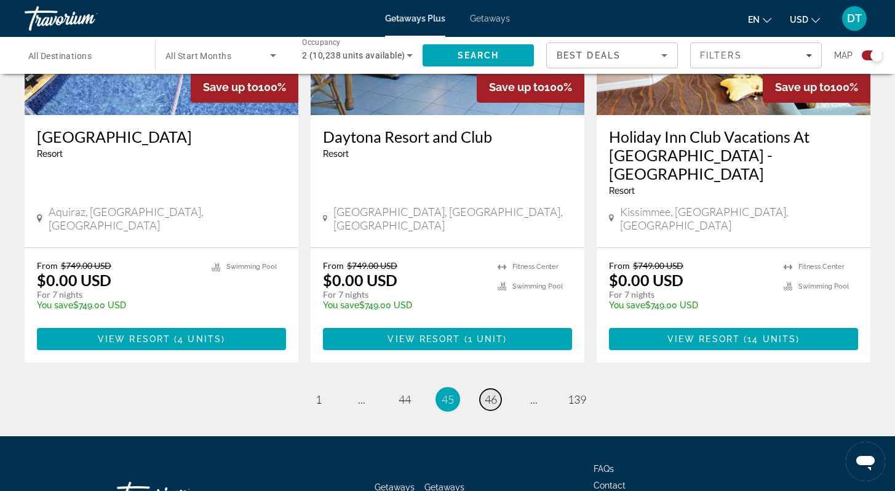
click at [489, 393] on span "46" at bounding box center [491, 400] width 12 height 14
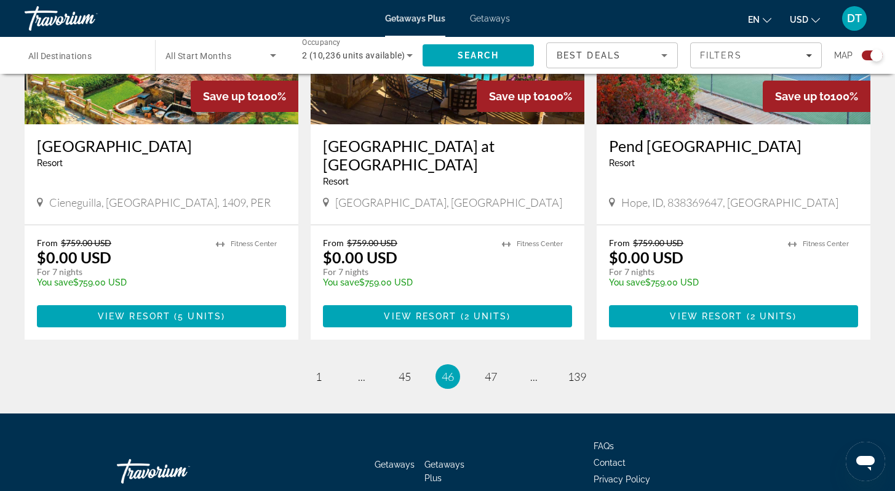
scroll to position [1918, 0]
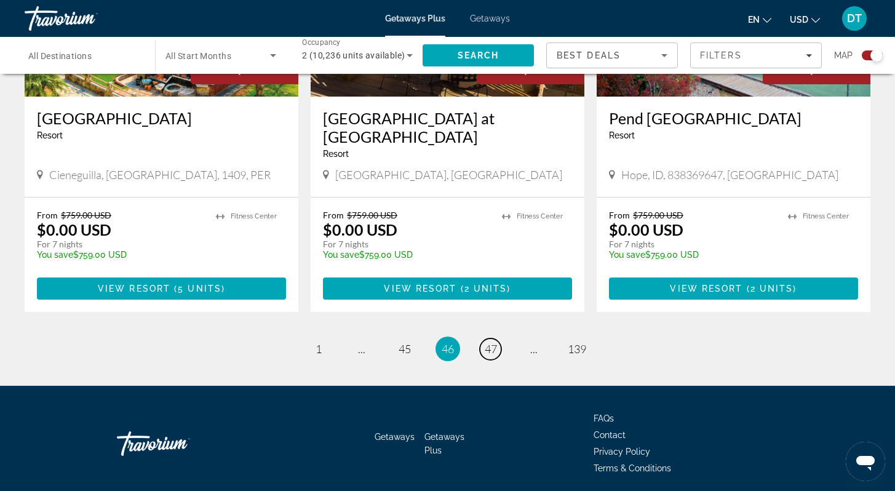
click at [495, 342] on span "47" at bounding box center [491, 349] width 12 height 14
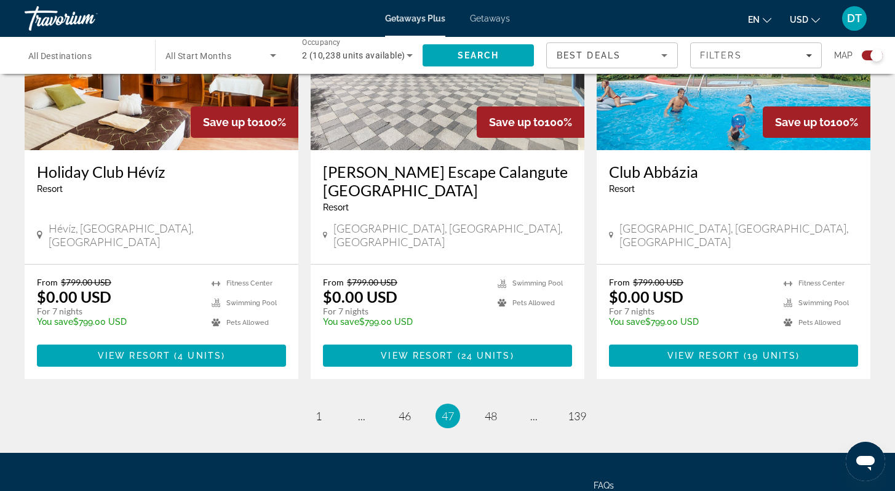
scroll to position [1899, 0]
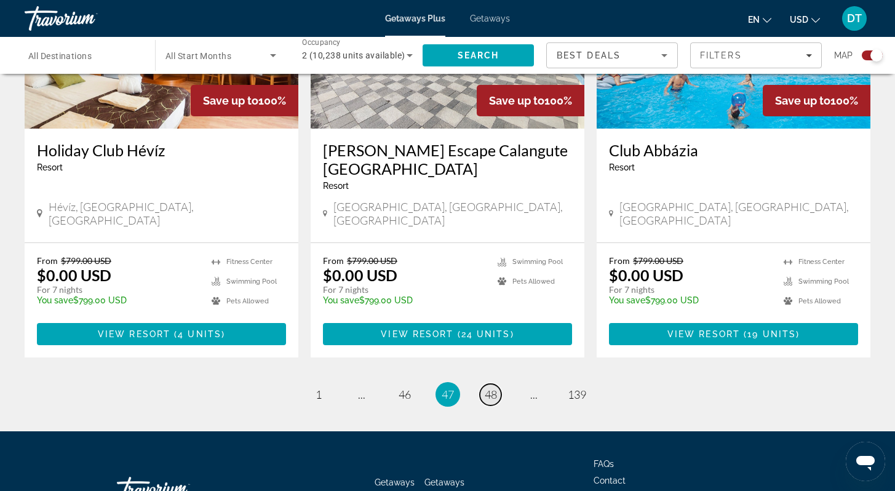
click at [490, 388] on span "48" at bounding box center [491, 395] width 12 height 14
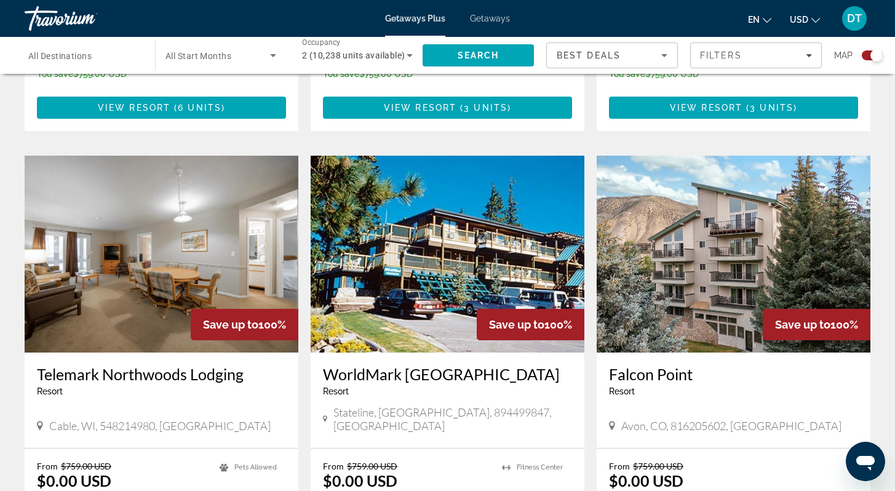
scroll to position [1231, 0]
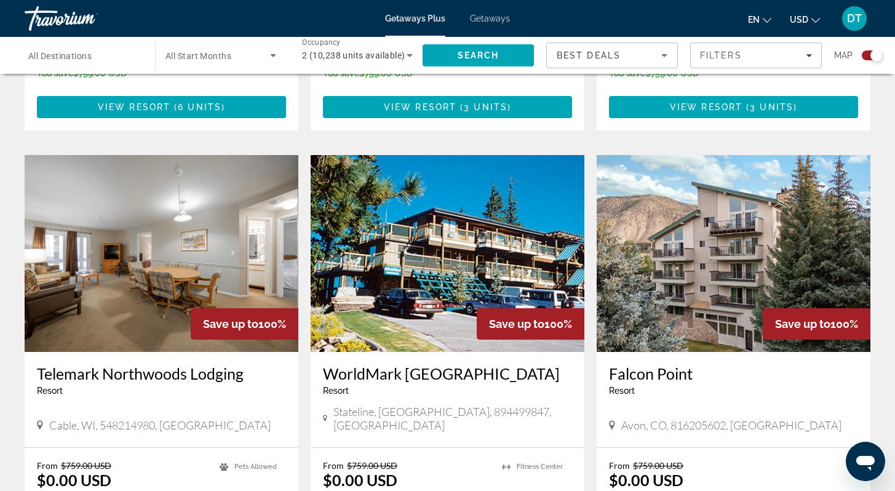
click at [139, 257] on img "Main content" at bounding box center [162, 253] width 274 height 197
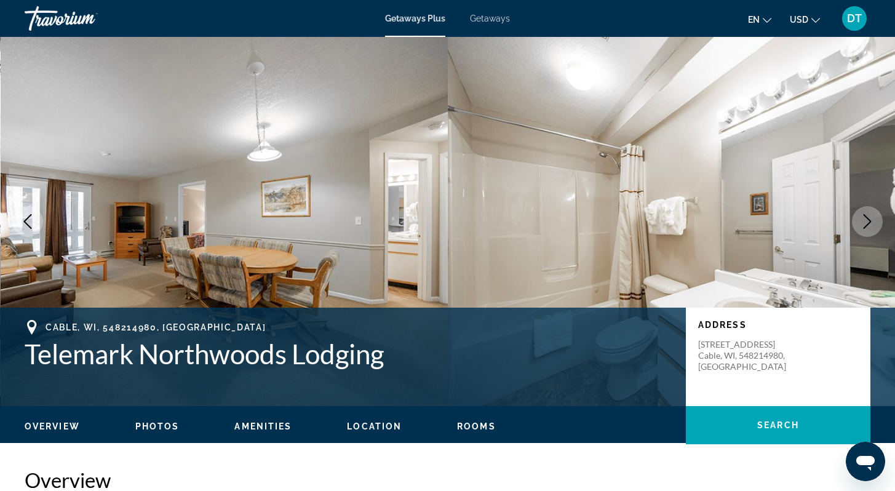
click at [862, 223] on icon "Next image" at bounding box center [867, 221] width 15 height 15
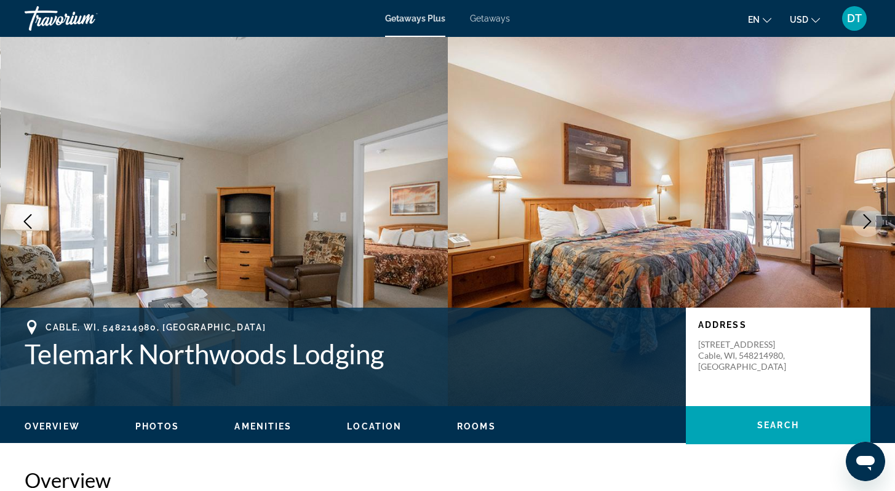
click at [862, 224] on icon "Next image" at bounding box center [867, 221] width 15 height 15
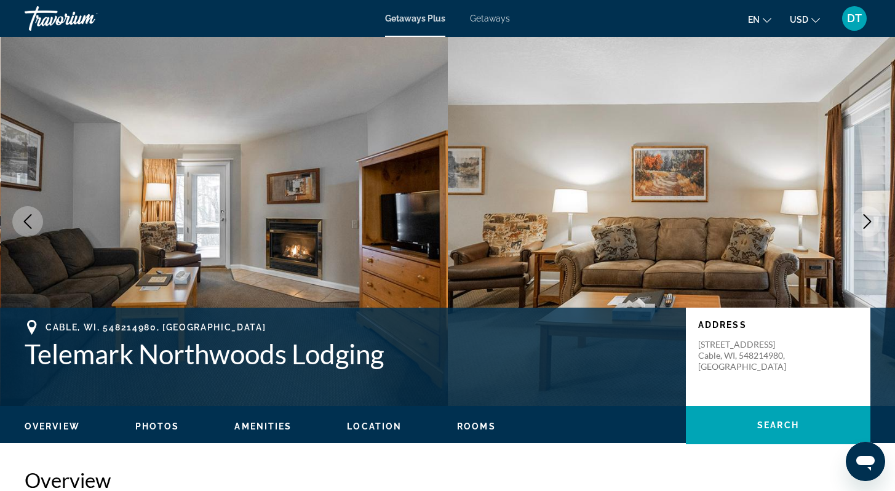
click at [862, 224] on icon "Next image" at bounding box center [867, 221] width 15 height 15
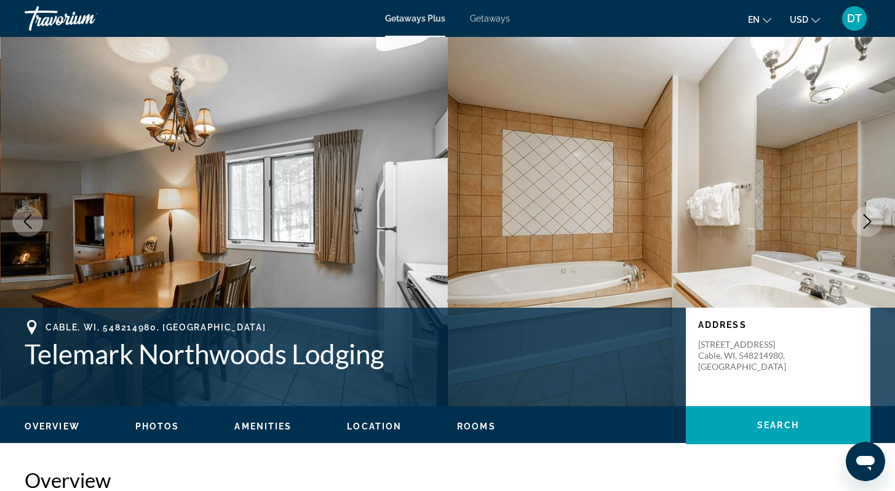
click at [862, 224] on icon "Next image" at bounding box center [867, 221] width 15 height 15
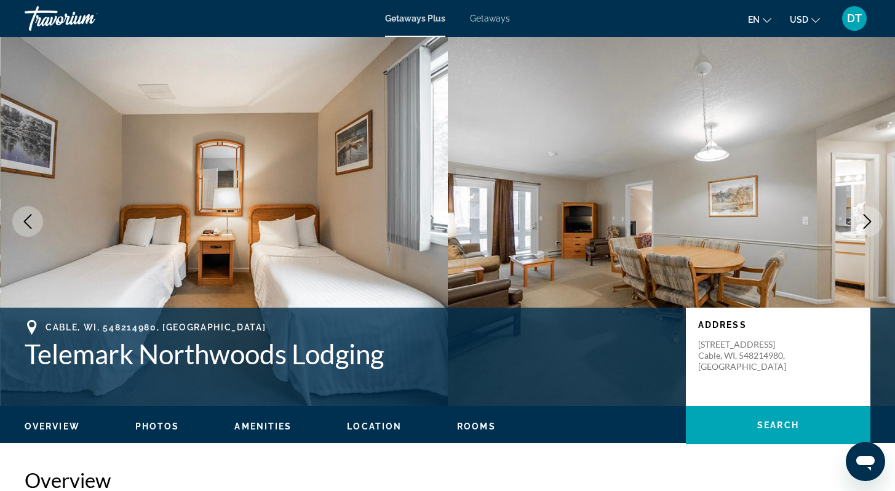
click at [866, 214] on icon "Next image" at bounding box center [867, 221] width 15 height 15
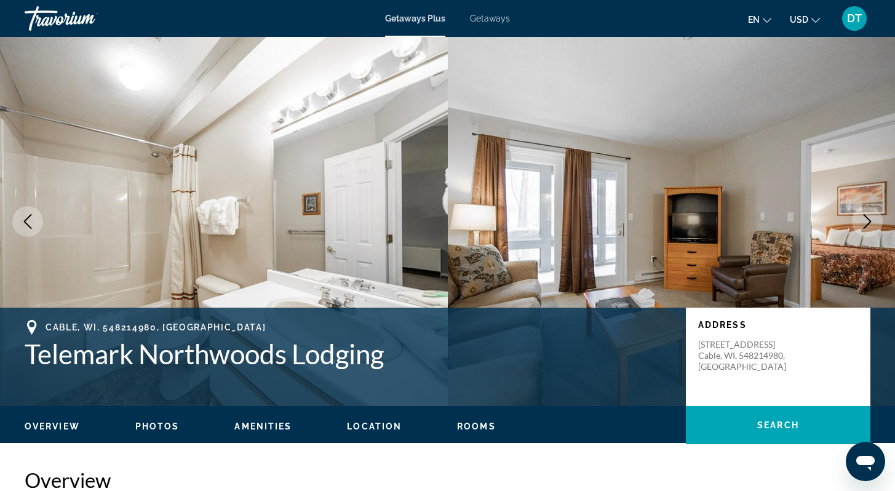
click at [869, 214] on icon "Next image" at bounding box center [867, 221] width 15 height 15
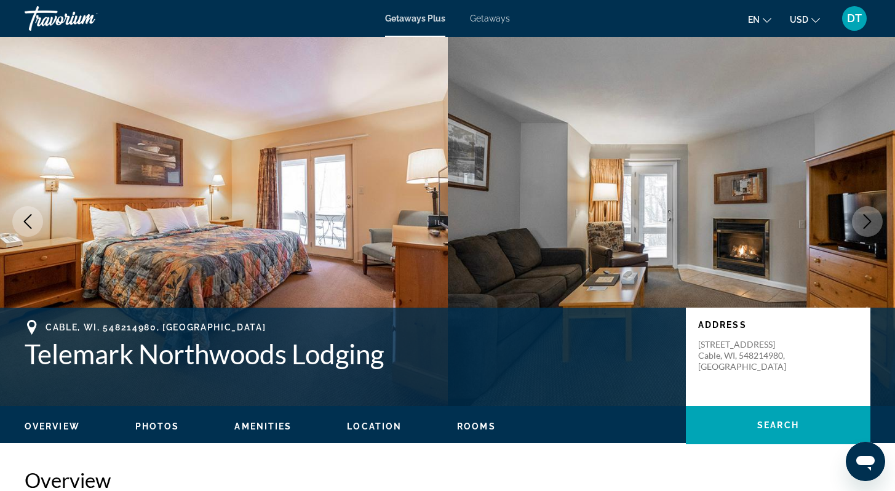
click at [872, 212] on button "Next image" at bounding box center [867, 221] width 31 height 31
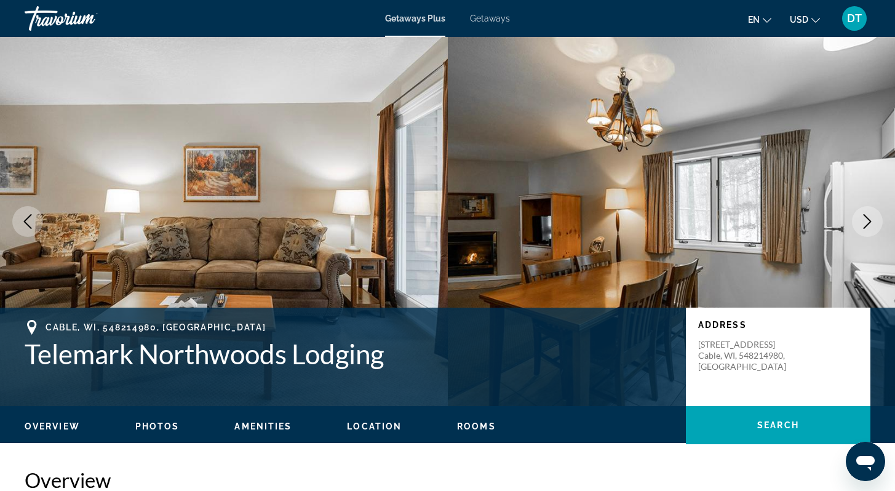
click at [873, 212] on button "Next image" at bounding box center [867, 221] width 31 height 31
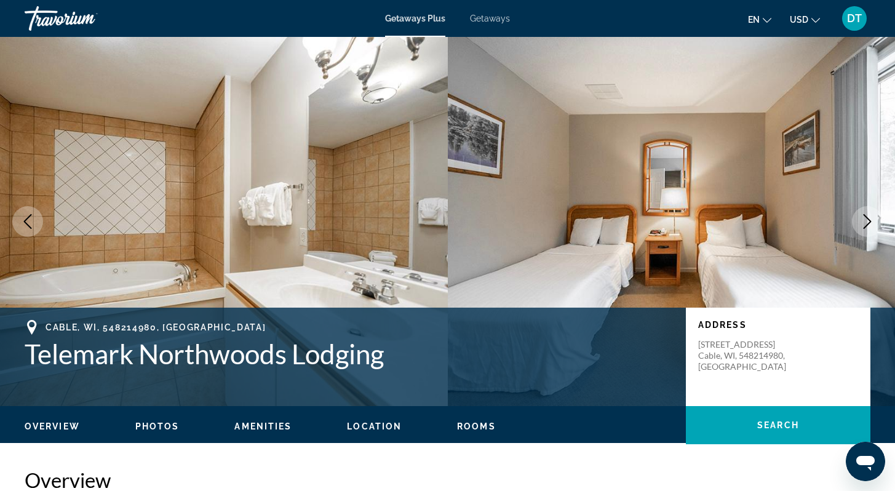
click at [873, 212] on button "Next image" at bounding box center [867, 221] width 31 height 31
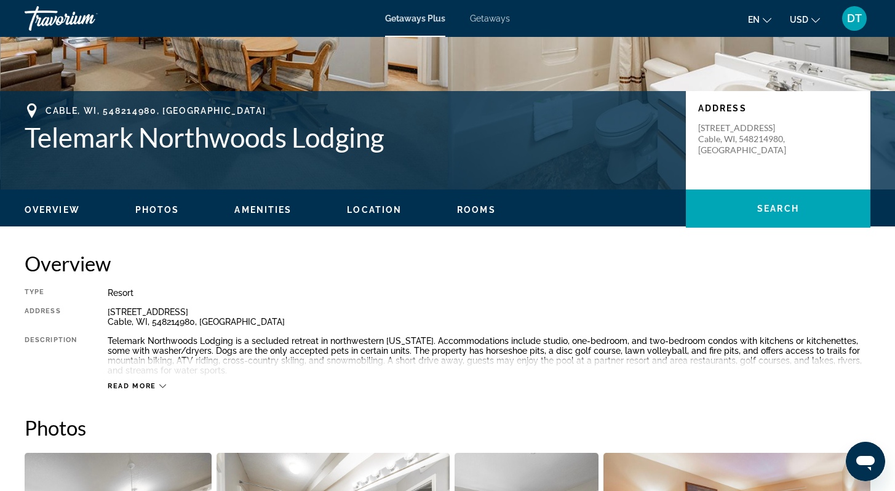
scroll to position [246, 0]
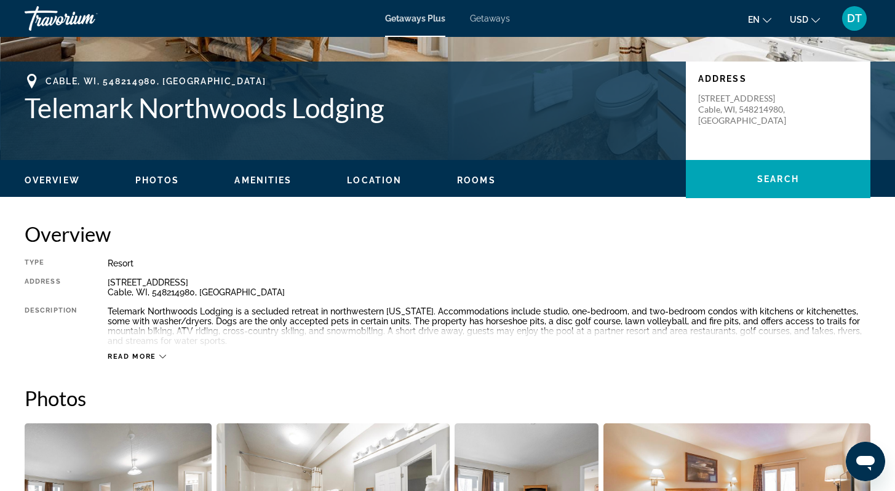
click at [165, 356] on icon "Main content" at bounding box center [162, 356] width 7 height 7
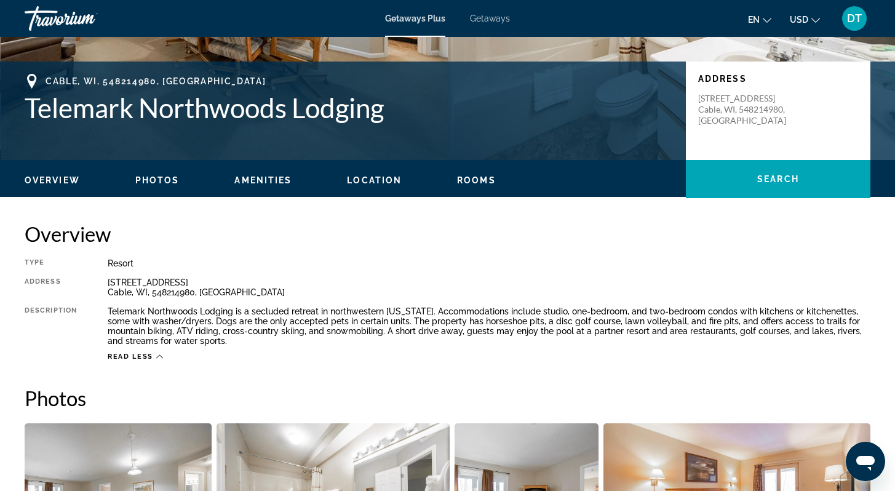
click at [158, 356] on icon "Main content" at bounding box center [159, 357] width 7 height 4
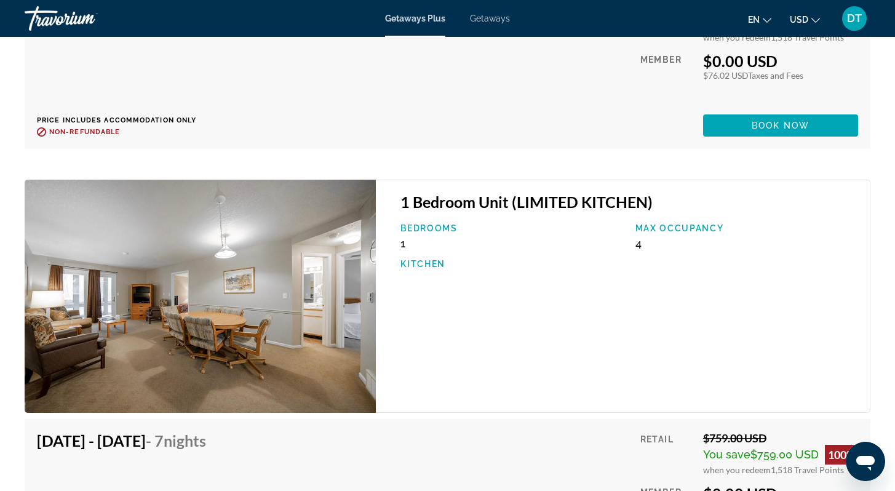
scroll to position [2154, 0]
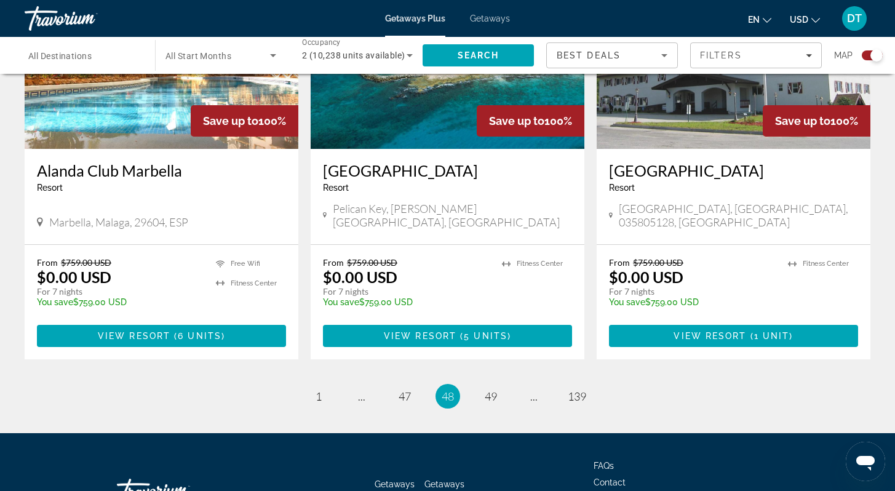
scroll to position [1870, 0]
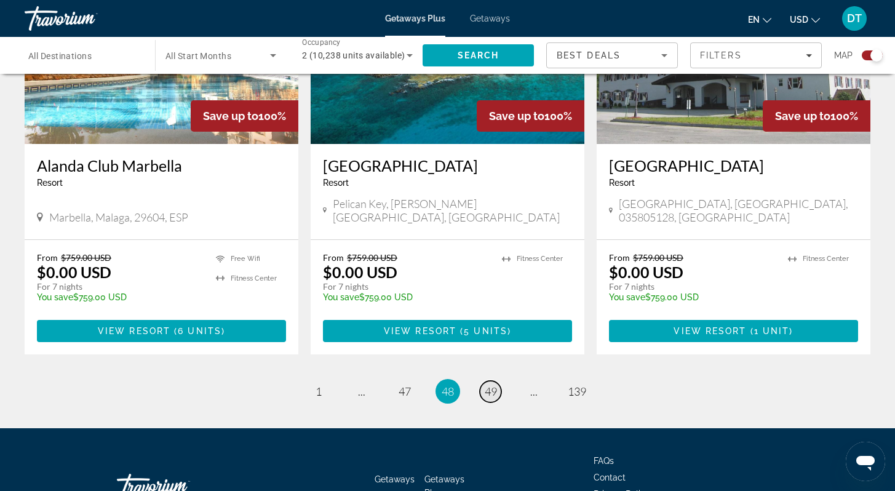
click at [485, 385] on span "49" at bounding box center [491, 392] width 12 height 14
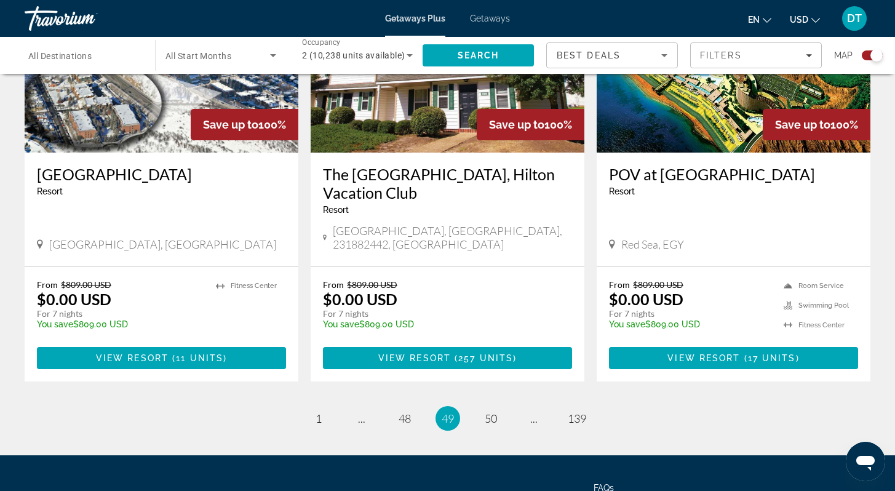
scroll to position [1895, 0]
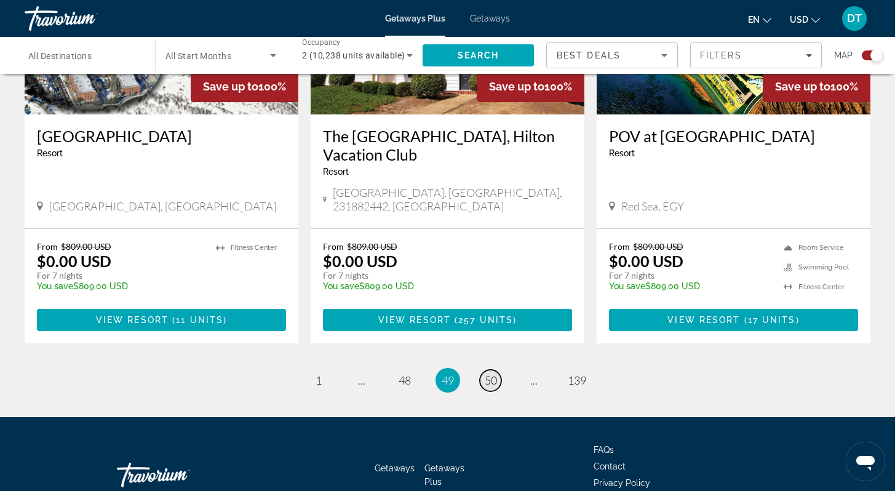
click at [490, 373] on span "50" at bounding box center [491, 380] width 12 height 14
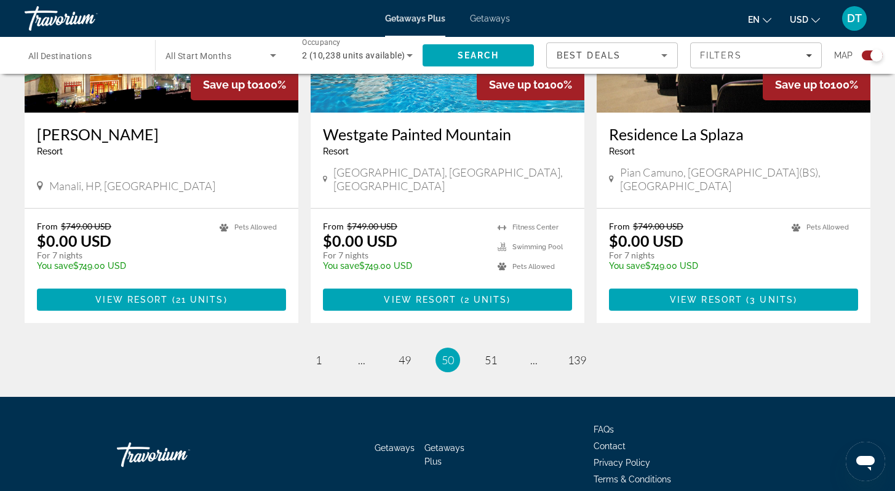
scroll to position [1881, 0]
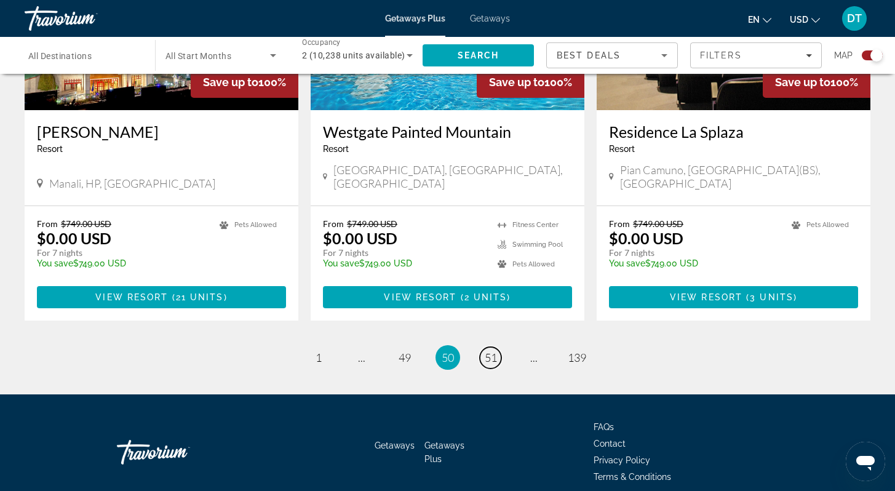
click at [489, 351] on span "51" at bounding box center [491, 358] width 12 height 14
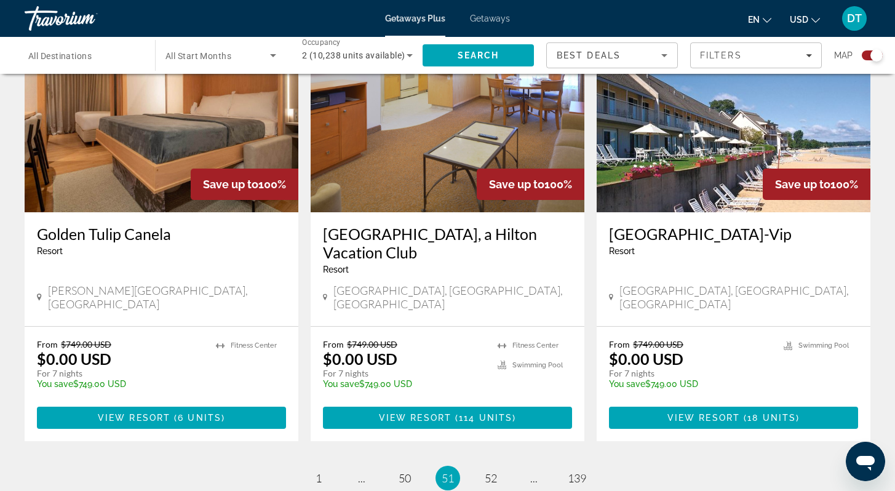
scroll to position [1821, 0]
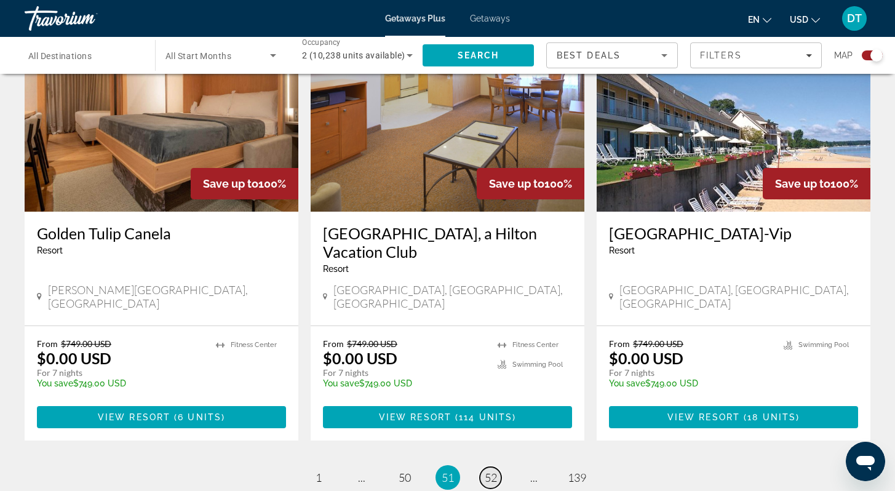
click at [488, 471] on span "52" at bounding box center [491, 478] width 12 height 14
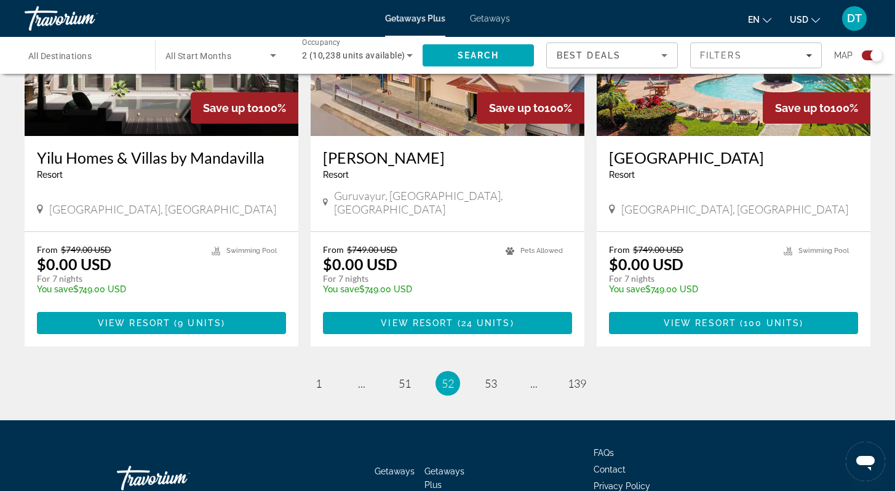
scroll to position [1918, 0]
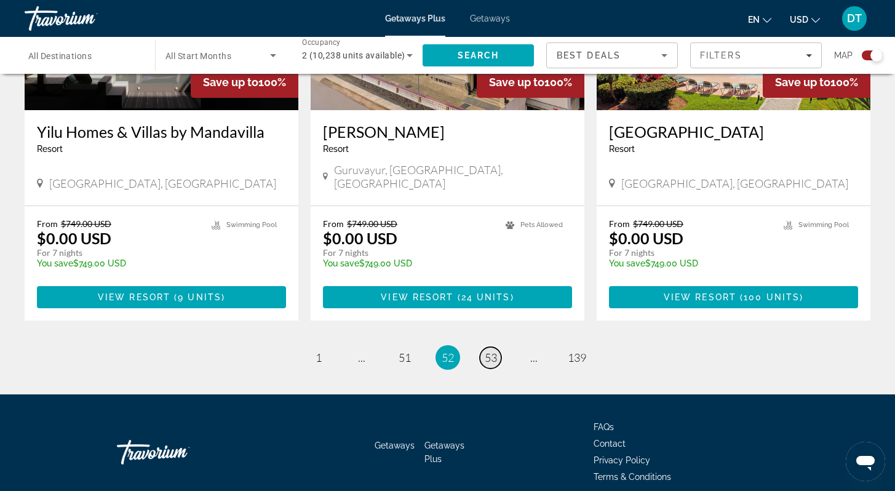
click at [497, 347] on link "page 53" at bounding box center [491, 358] width 22 height 22
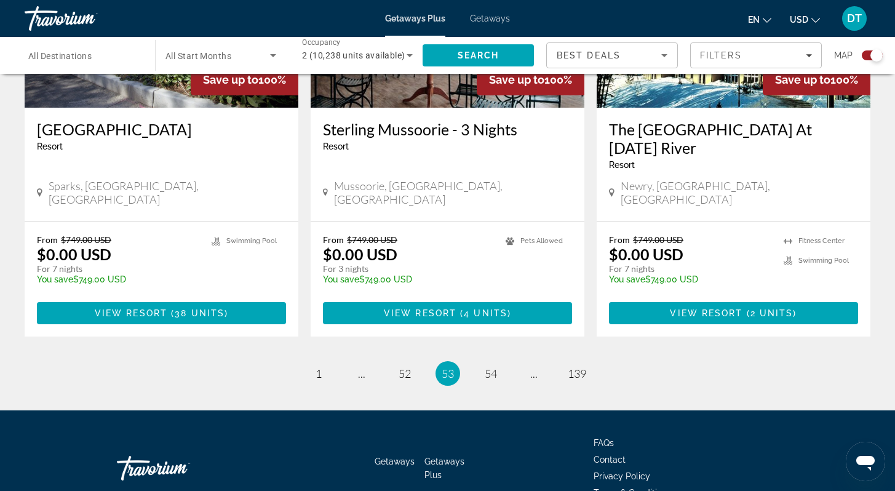
scroll to position [1955, 0]
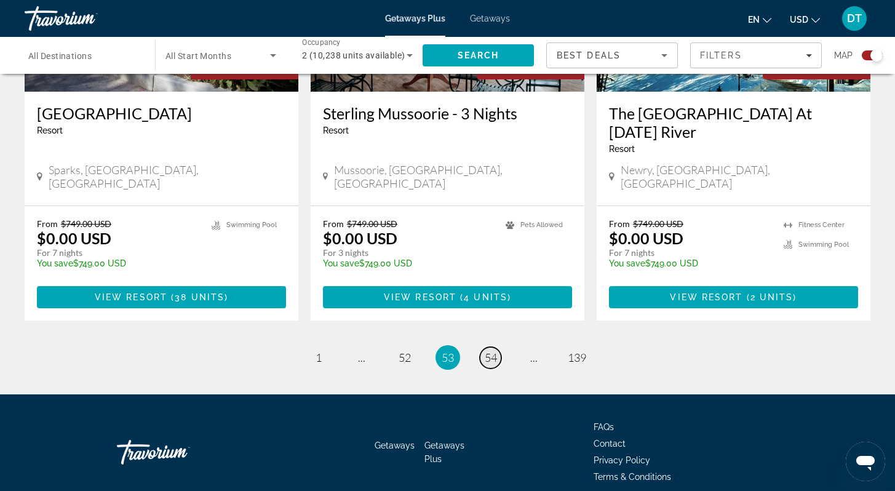
click at [499, 347] on link "page 54" at bounding box center [491, 358] width 22 height 22
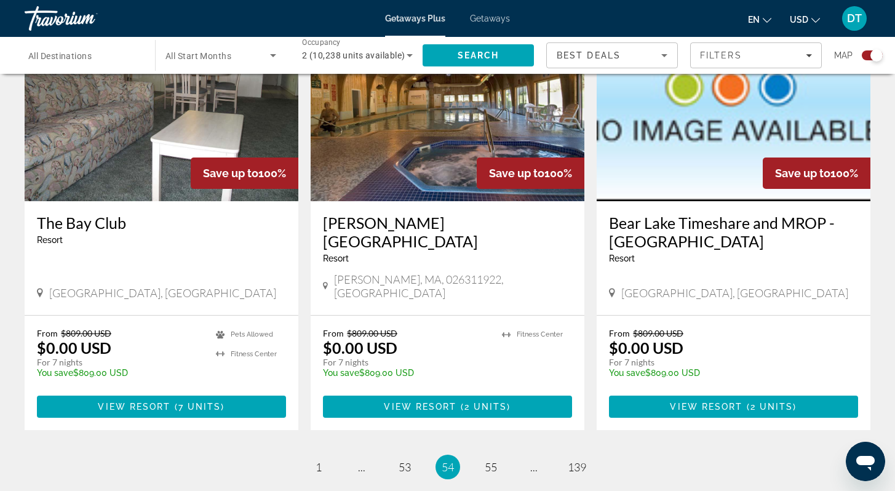
scroll to position [1846, 0]
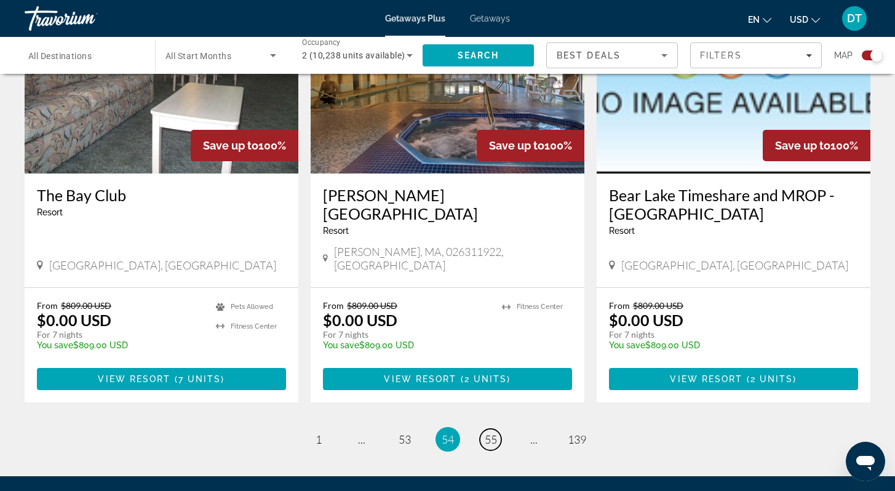
click at [487, 433] on span "55" at bounding box center [491, 440] width 12 height 14
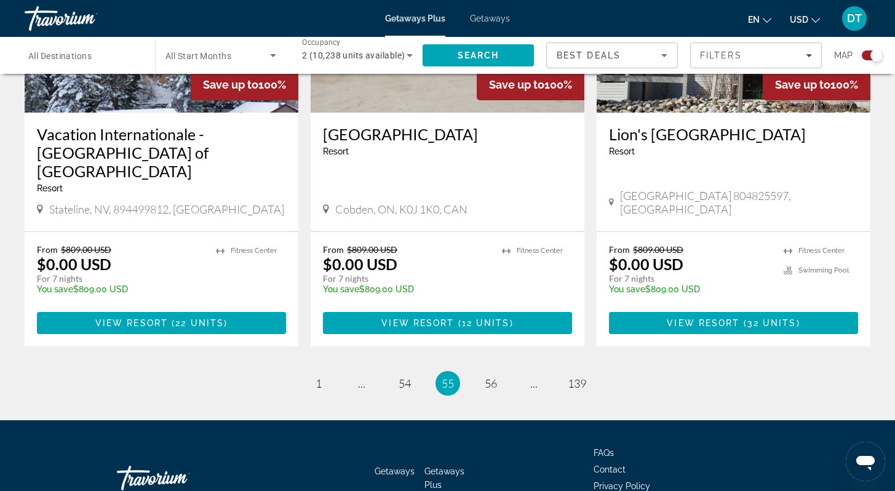
scroll to position [1918, 0]
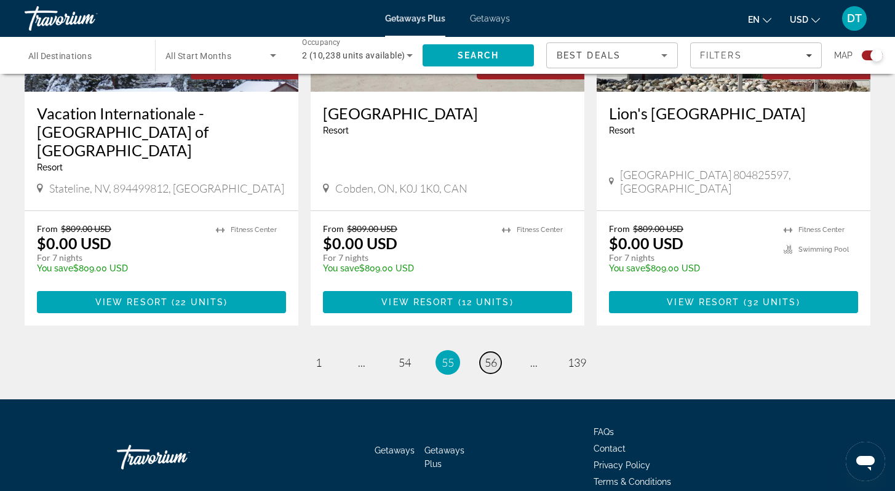
click at [489, 356] on span "56" at bounding box center [491, 363] width 12 height 14
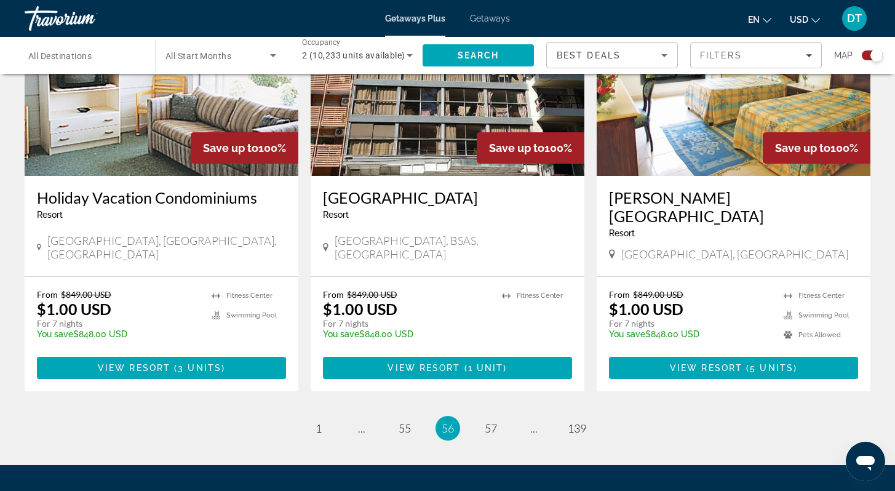
scroll to position [1895, 0]
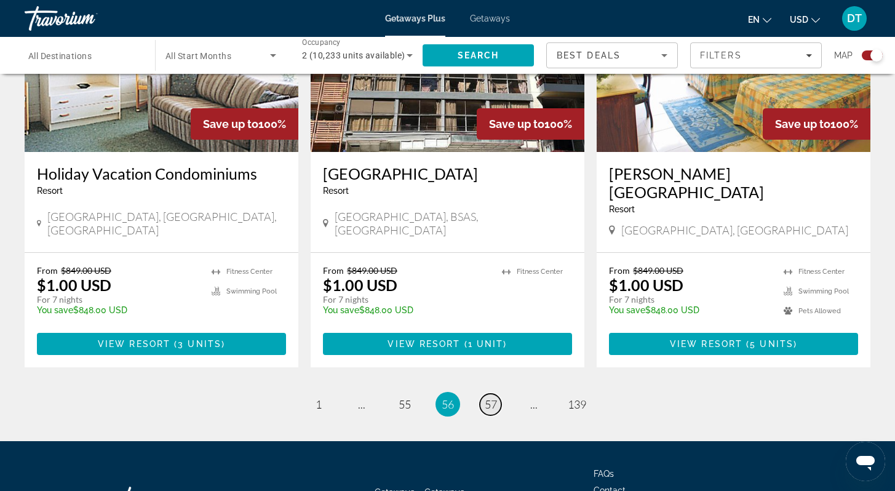
click at [494, 397] on span "57" at bounding box center [491, 404] width 12 height 14
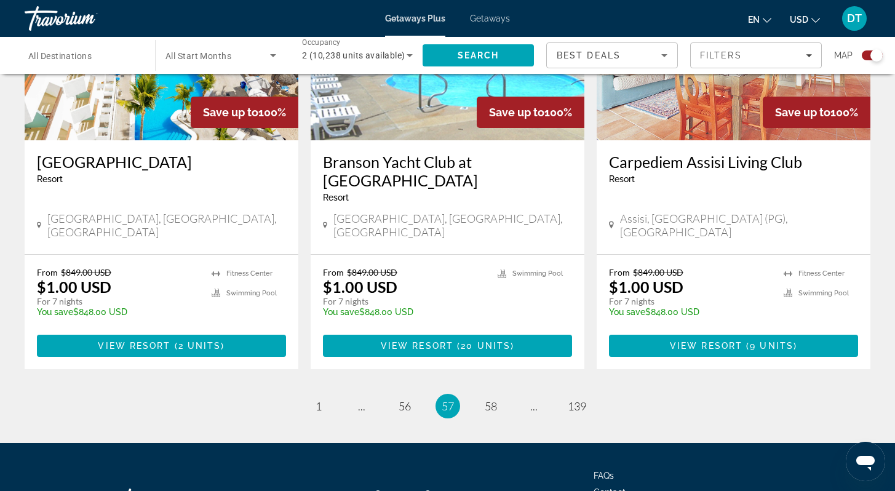
scroll to position [1895, 0]
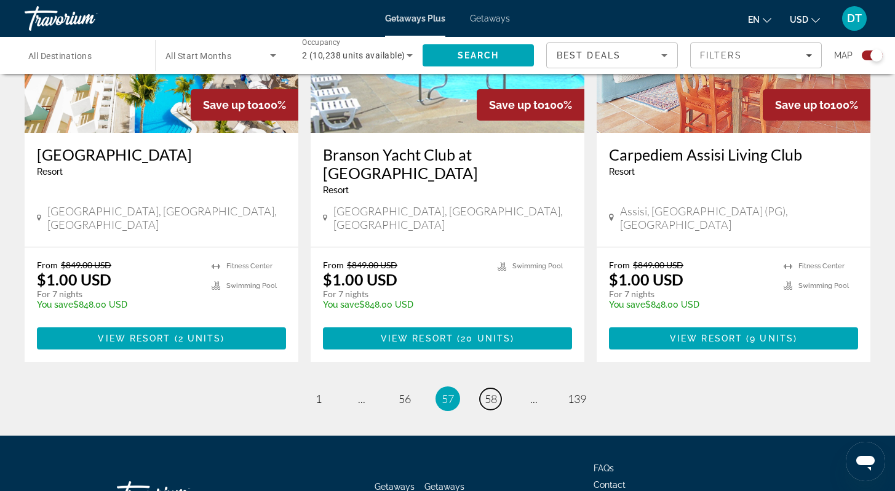
click at [494, 392] on span "58" at bounding box center [491, 399] width 12 height 14
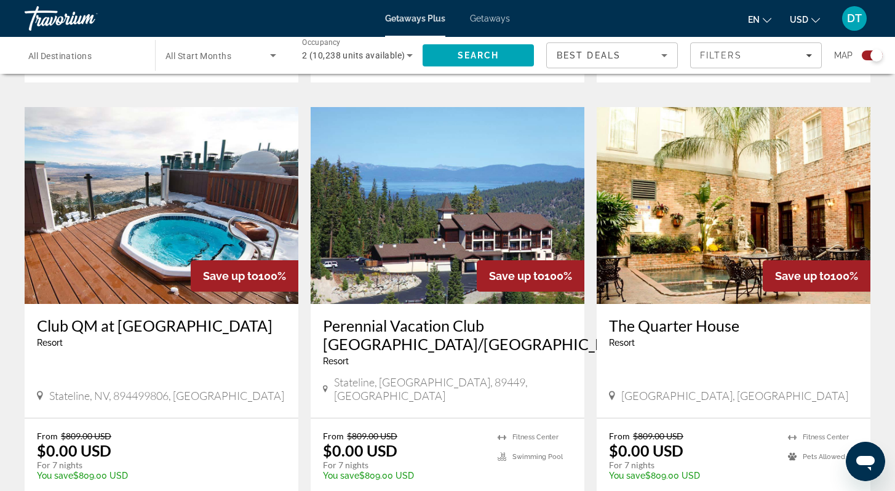
scroll to position [1747, 0]
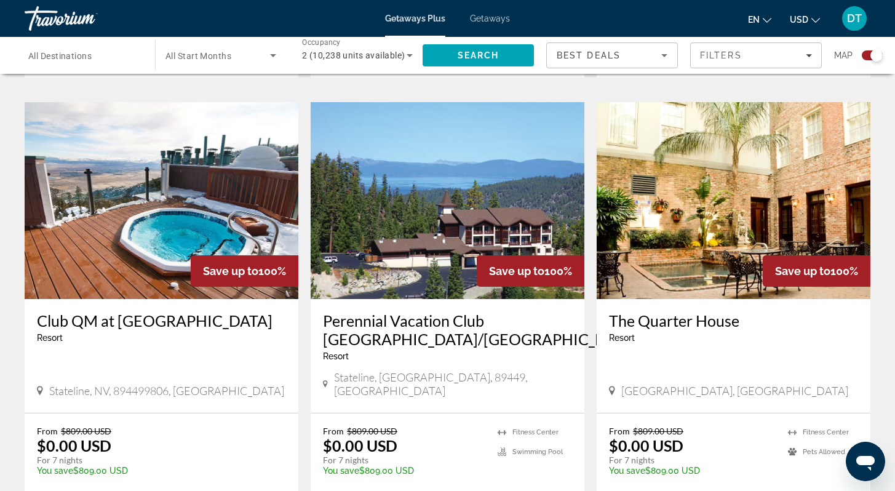
click at [676, 177] on img "Main content" at bounding box center [734, 200] width 274 height 197
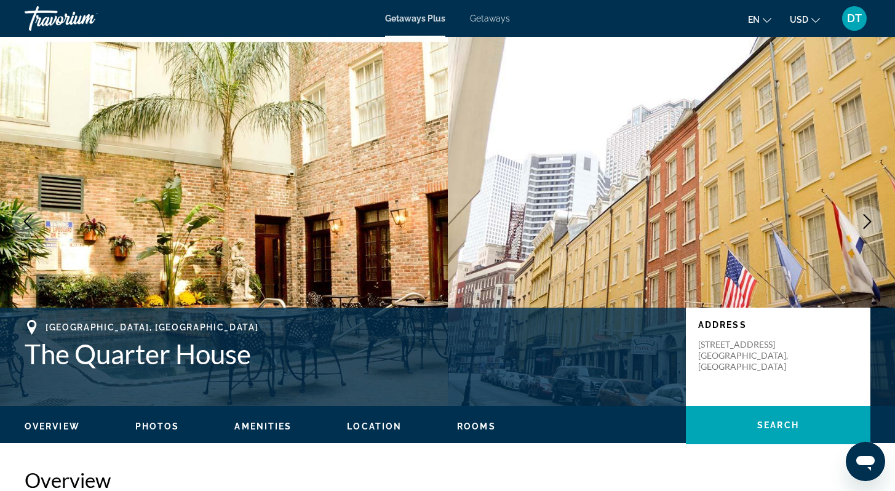
click at [869, 217] on icon "Next image" at bounding box center [867, 221] width 15 height 15
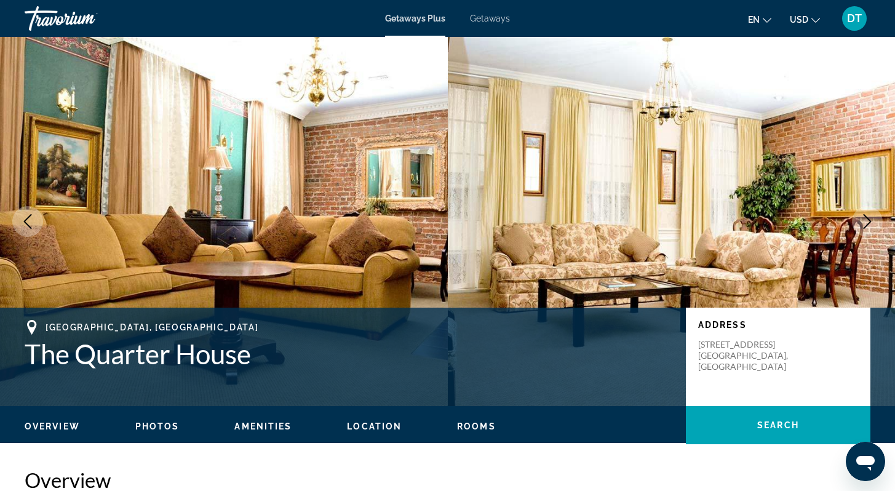
click at [868, 217] on icon "Next image" at bounding box center [867, 221] width 15 height 15
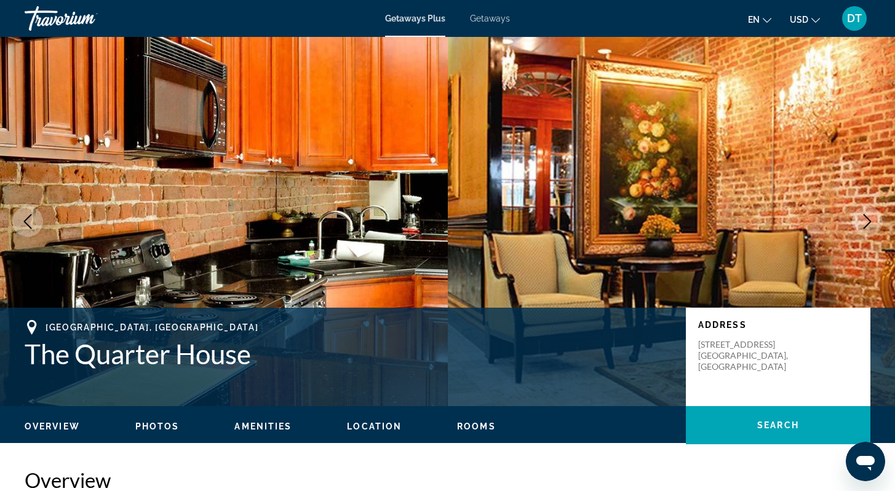
click at [863, 216] on icon "Next image" at bounding box center [867, 221] width 15 height 15
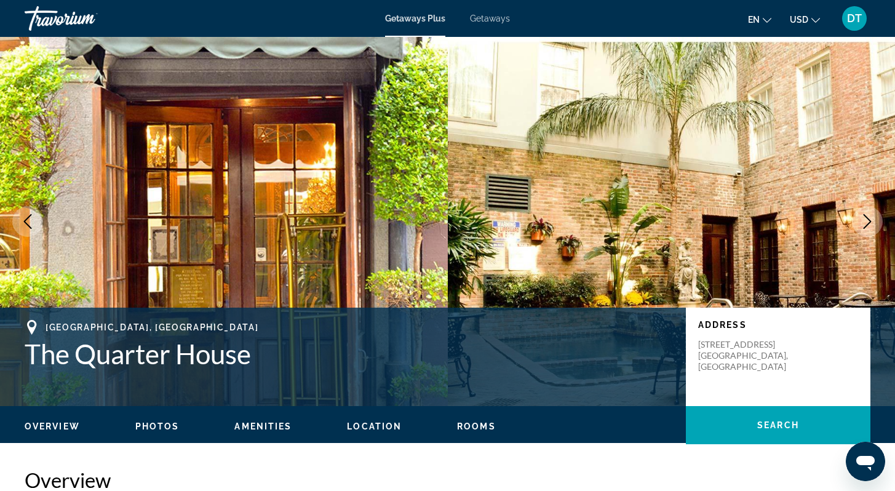
click at [861, 215] on icon "Next image" at bounding box center [867, 221] width 15 height 15
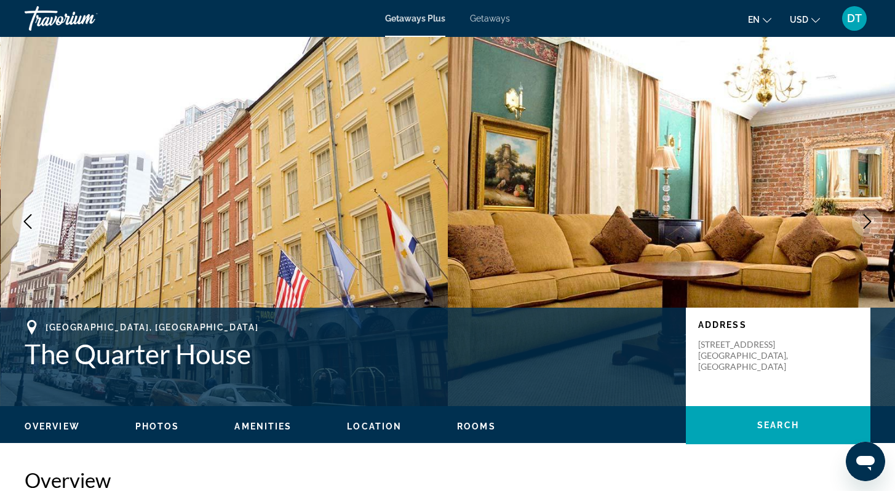
click at [861, 215] on icon "Next image" at bounding box center [867, 221] width 15 height 15
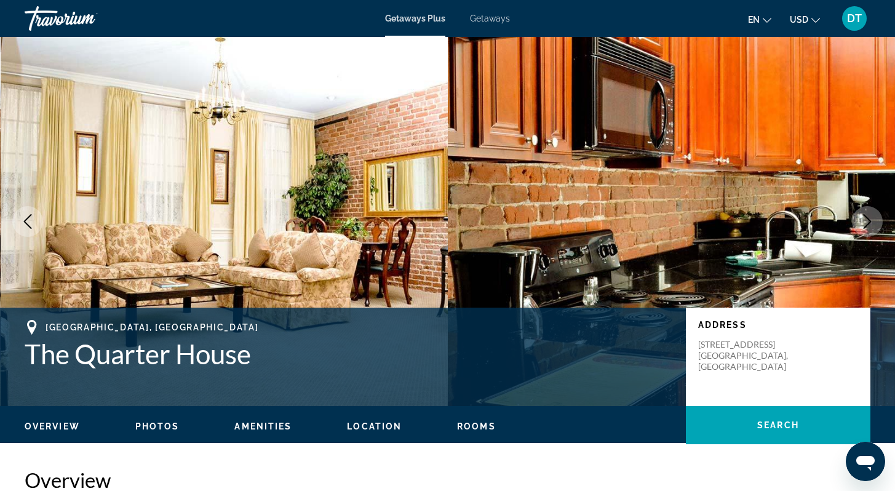
click at [861, 215] on icon "Next image" at bounding box center [867, 221] width 15 height 15
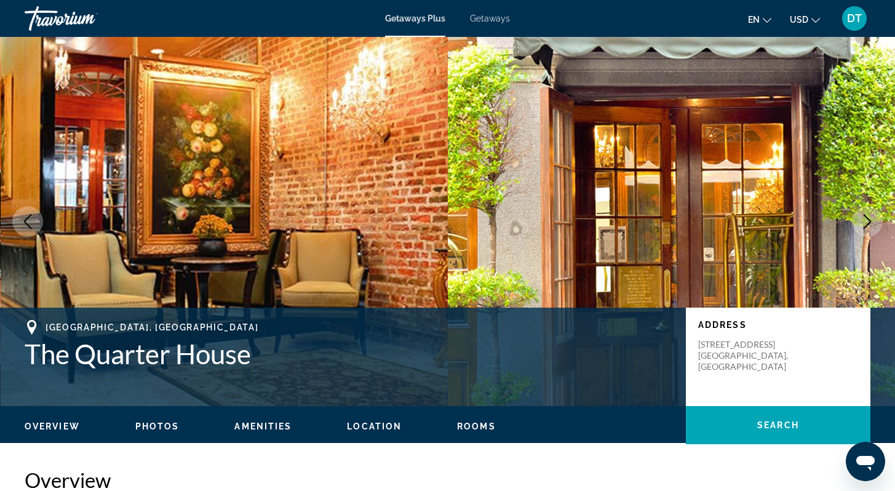
click at [861, 215] on icon "Next image" at bounding box center [867, 221] width 15 height 15
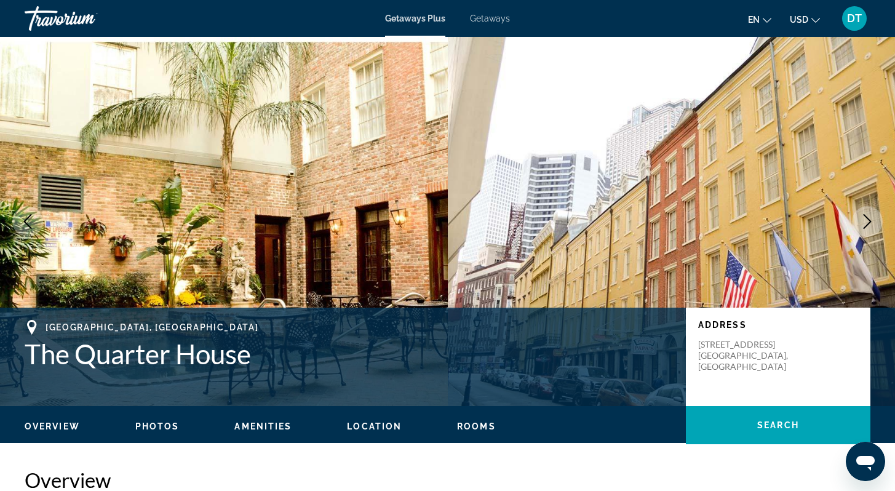
click at [861, 214] on icon "Next image" at bounding box center [867, 221] width 15 height 15
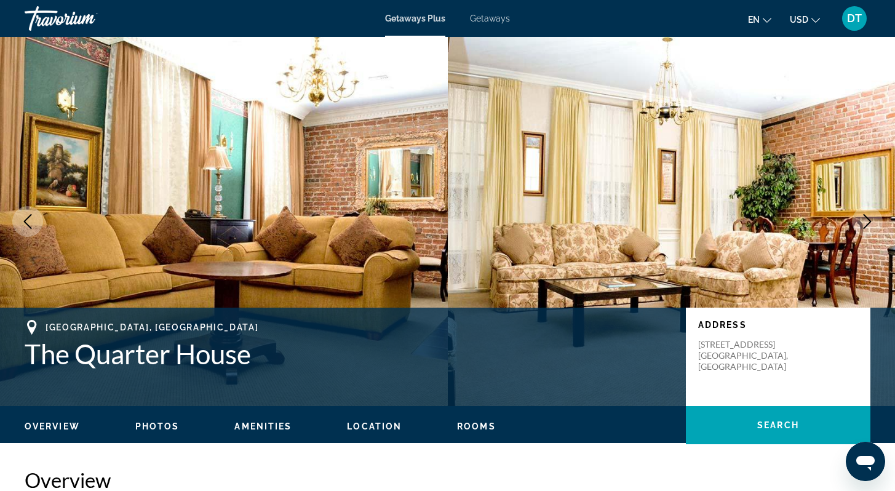
click at [861, 216] on icon "Next image" at bounding box center [867, 221] width 15 height 15
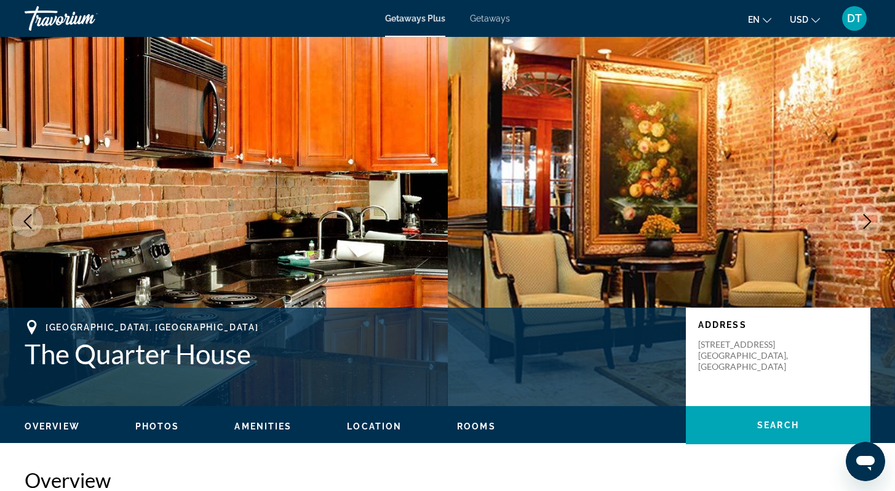
click at [861, 213] on button "Next image" at bounding box center [867, 221] width 31 height 31
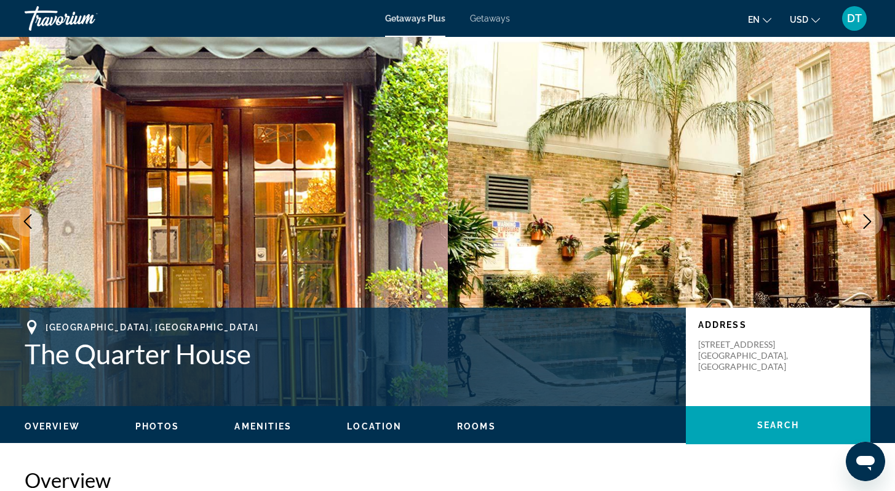
click at [861, 213] on button "Next image" at bounding box center [867, 221] width 31 height 31
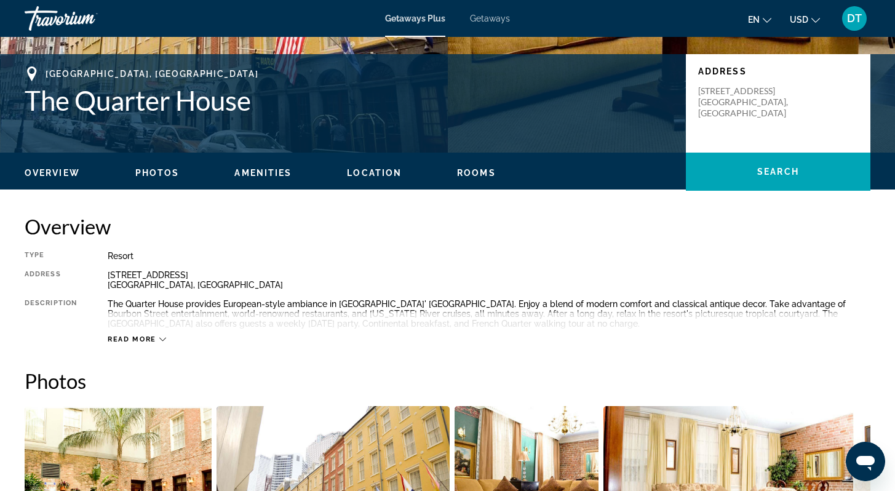
scroll to position [281, 0]
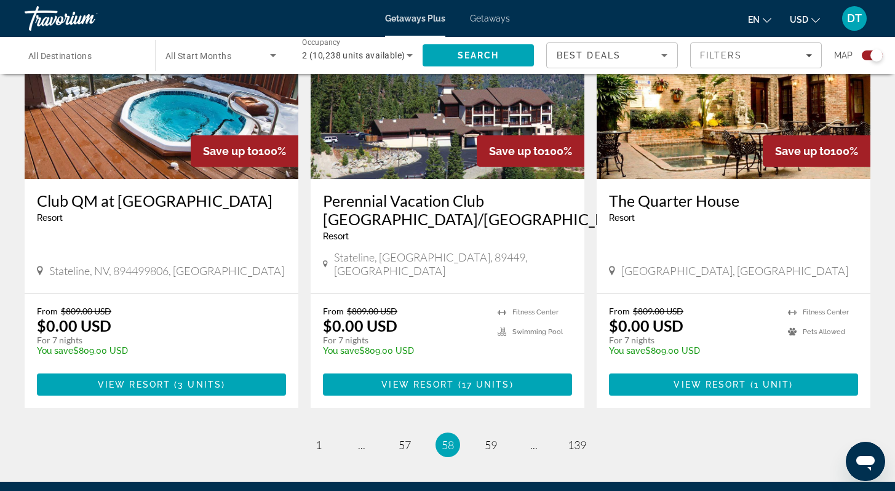
scroll to position [1895, 0]
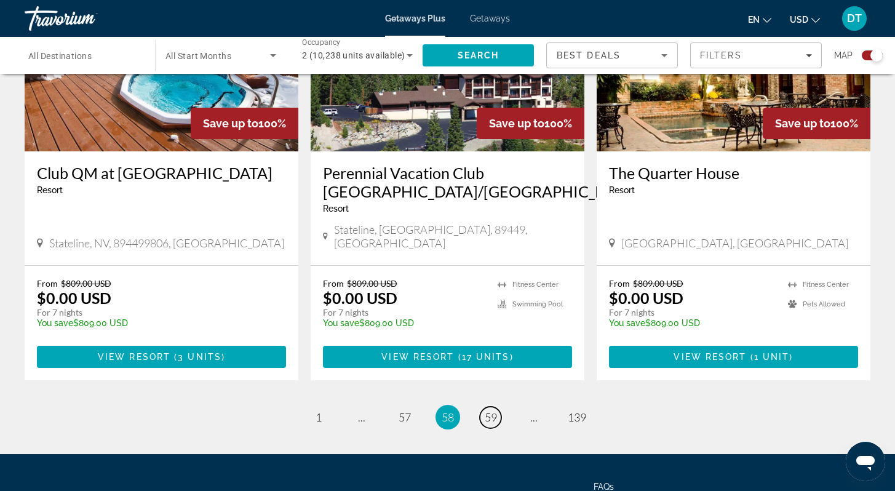
click at [492, 410] on span "59" at bounding box center [491, 417] width 12 height 14
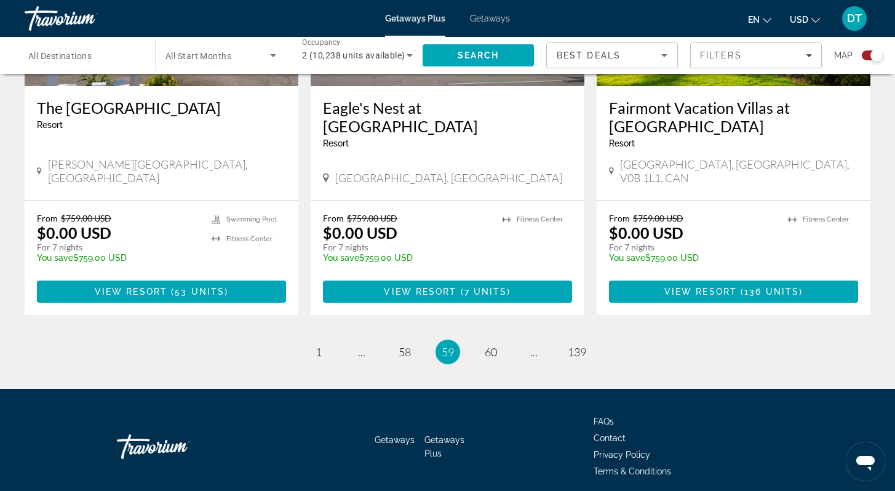
scroll to position [1955, 0]
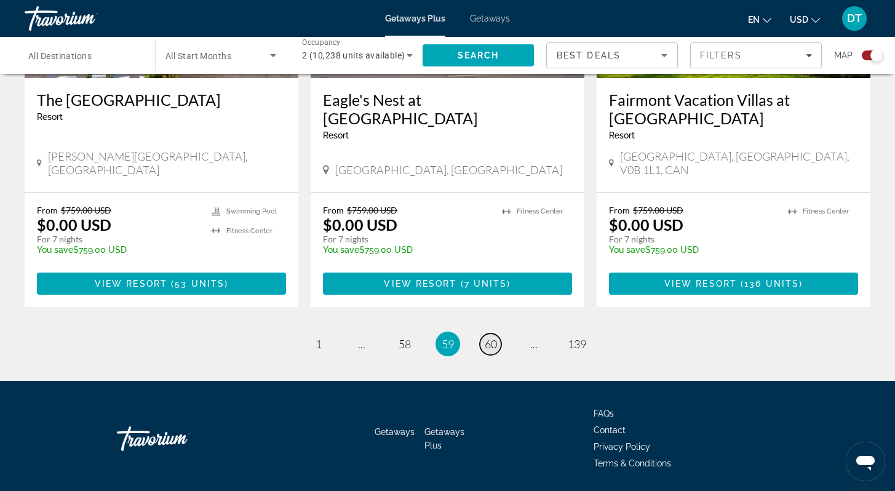
click at [489, 337] on span "60" at bounding box center [491, 344] width 12 height 14
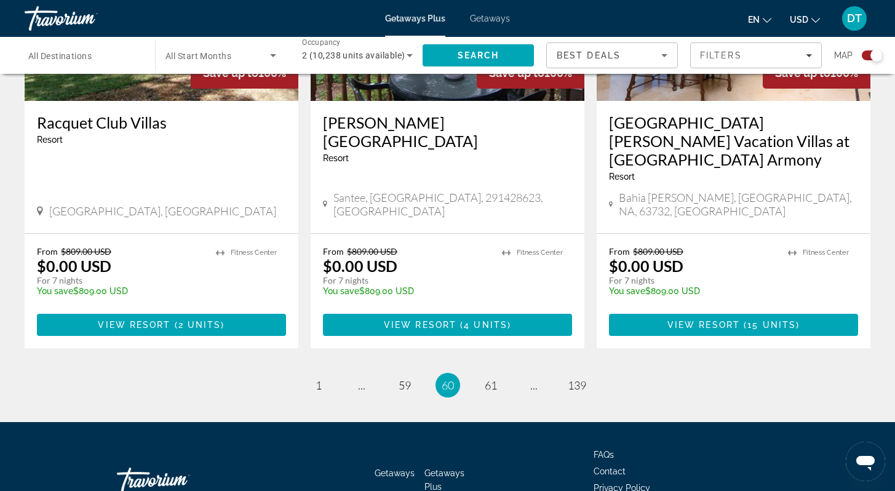
scroll to position [1899, 0]
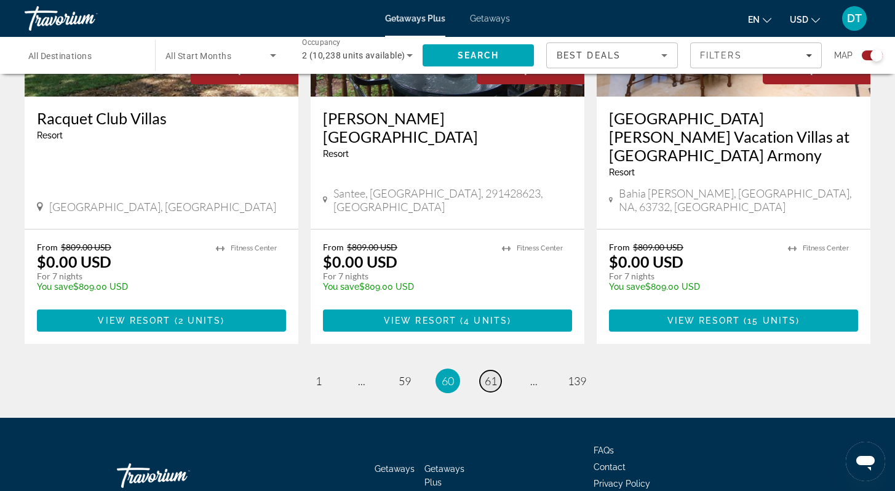
click at [489, 374] on span "61" at bounding box center [491, 381] width 12 height 14
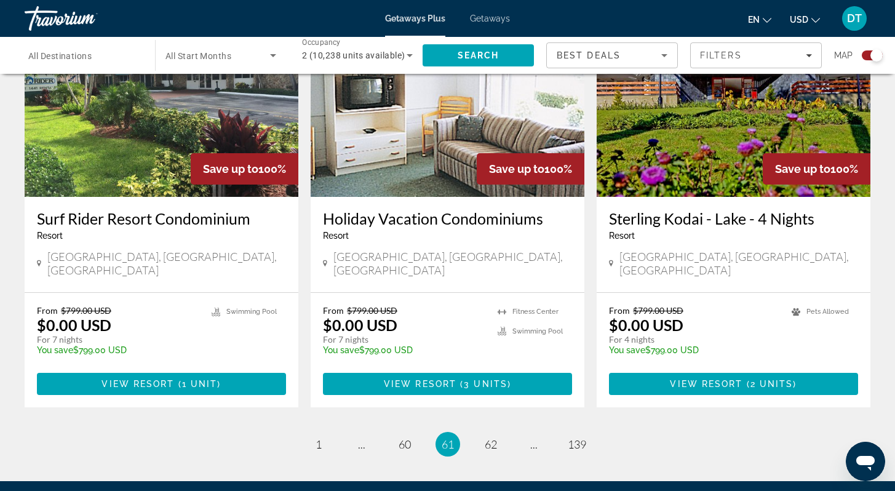
scroll to position [1870, 0]
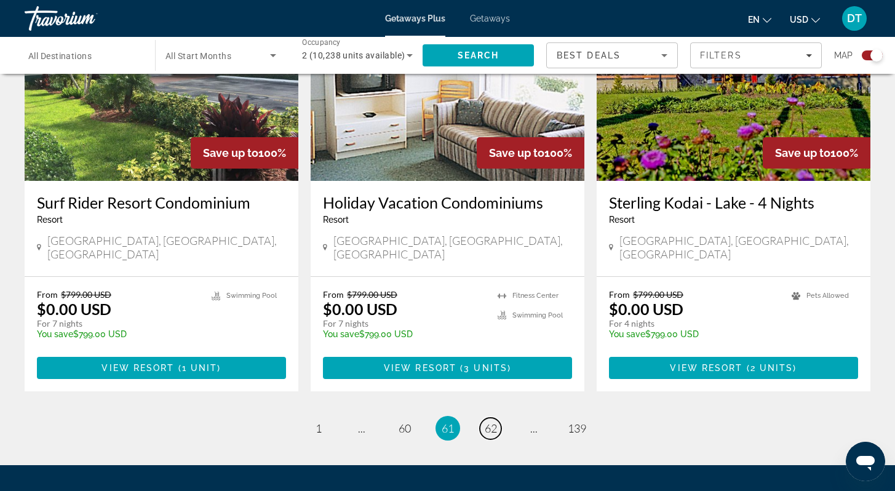
click at [492, 421] on span "62" at bounding box center [491, 428] width 12 height 14
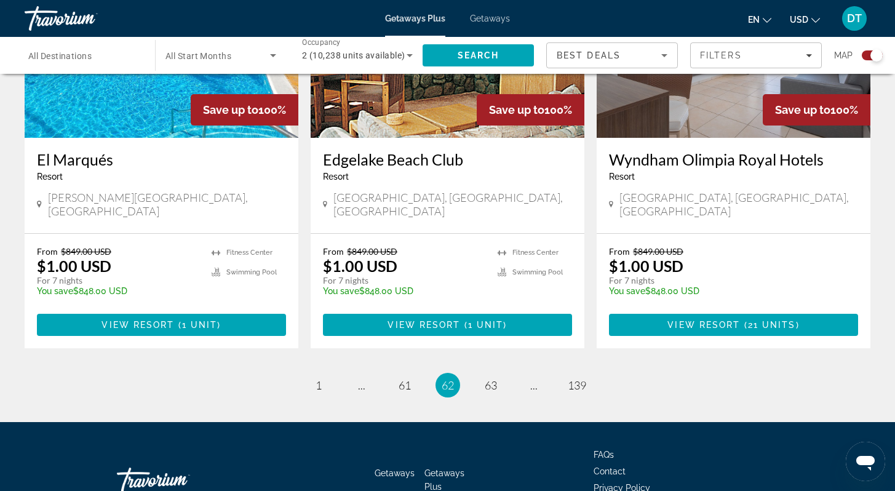
scroll to position [1882, 0]
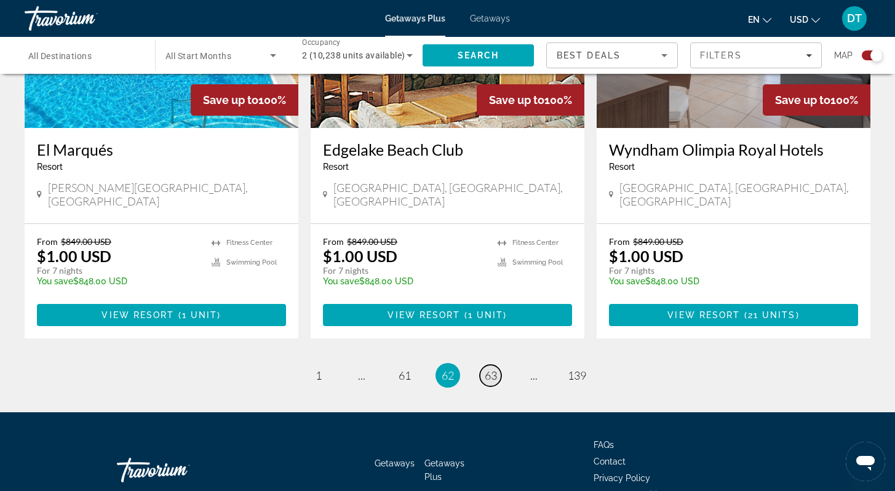
click at [490, 369] on span "63" at bounding box center [491, 376] width 12 height 14
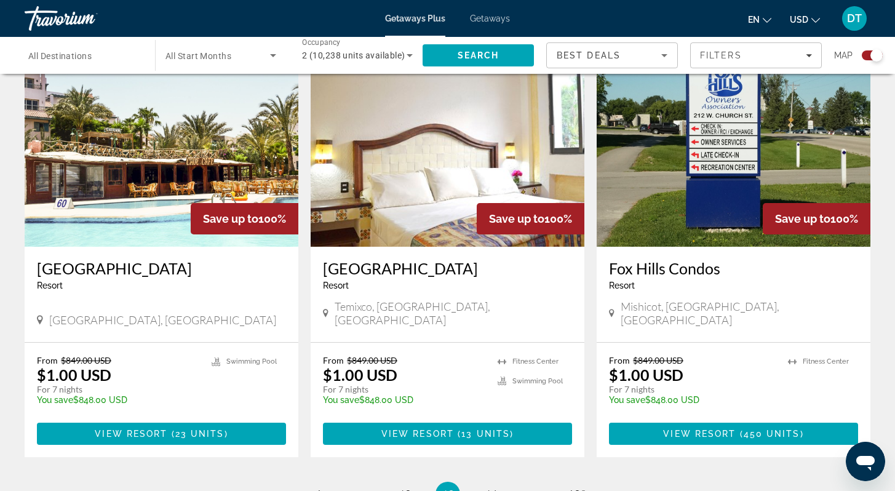
scroll to position [1821, 0]
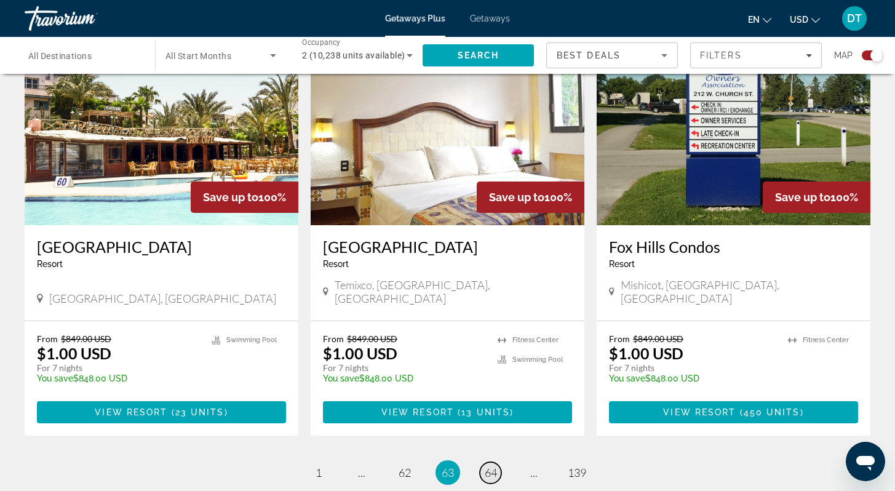
click at [489, 466] on span "64" at bounding box center [491, 473] width 12 height 14
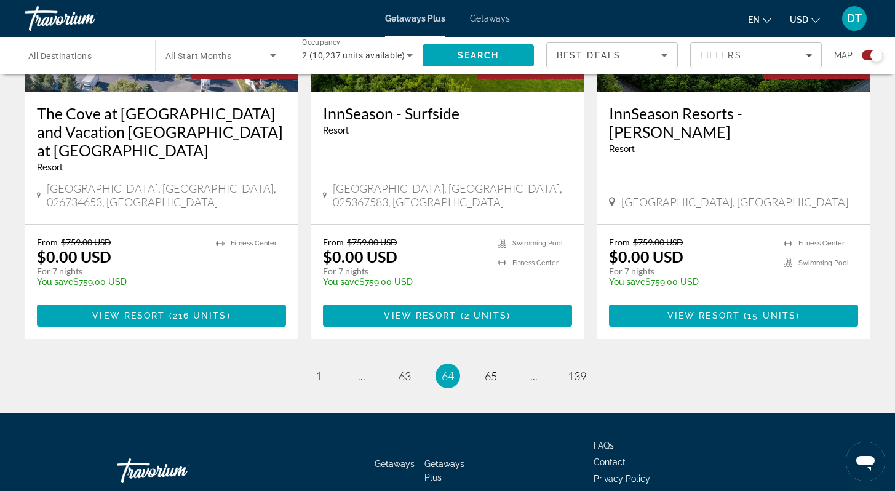
scroll to position [1973, 0]
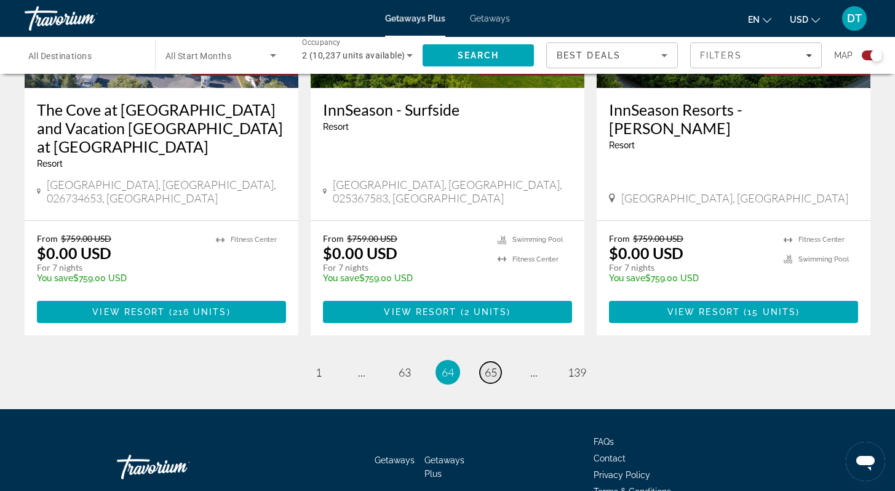
click at [493, 365] on span "65" at bounding box center [491, 372] width 12 height 14
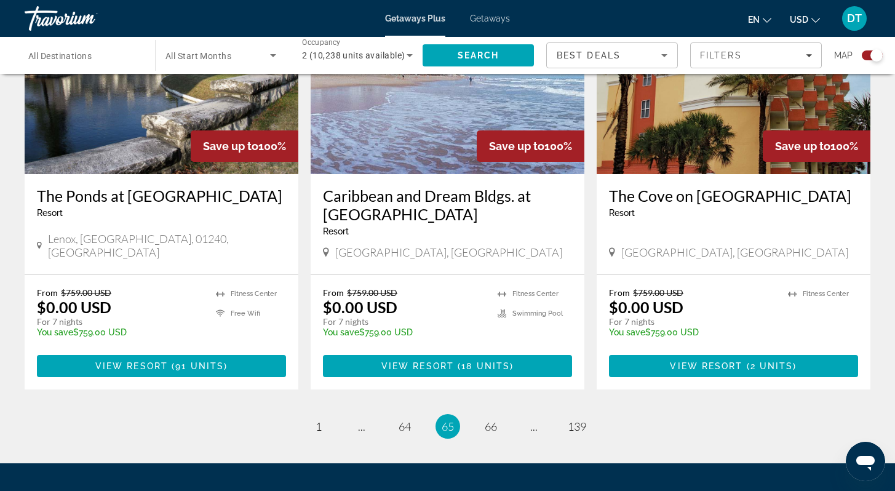
scroll to position [1944, 0]
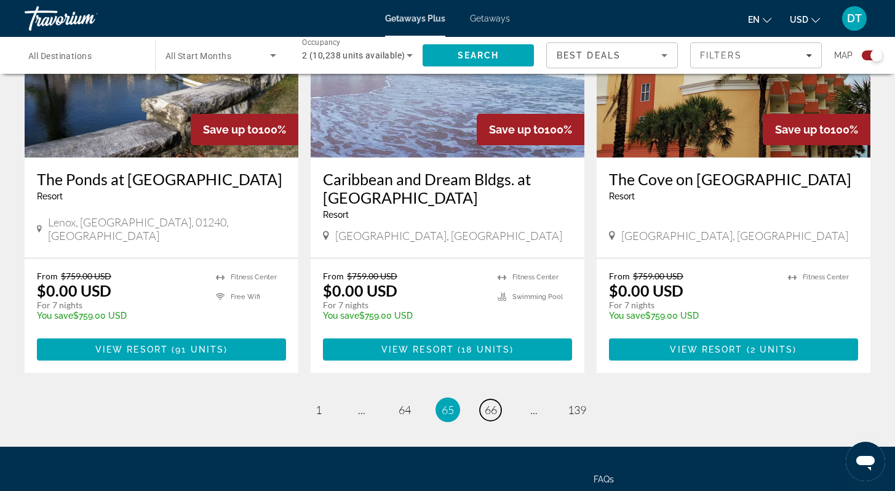
click at [487, 403] on span "66" at bounding box center [491, 410] width 12 height 14
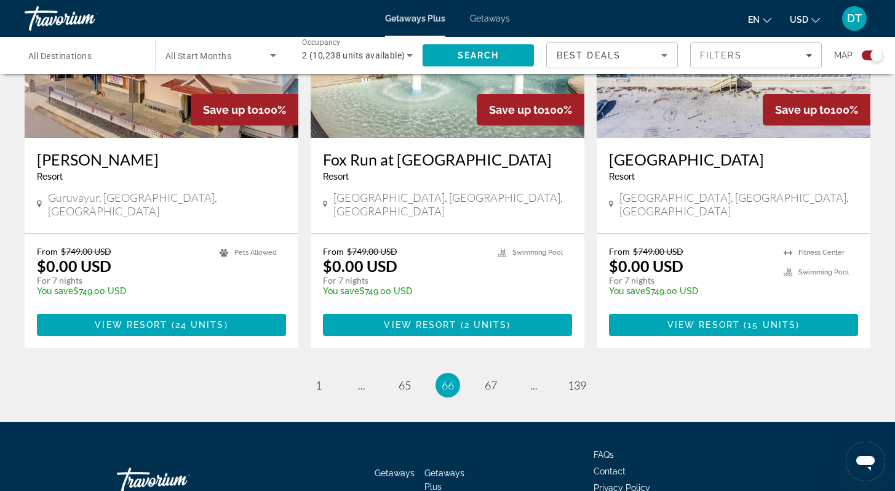
scroll to position [1899, 0]
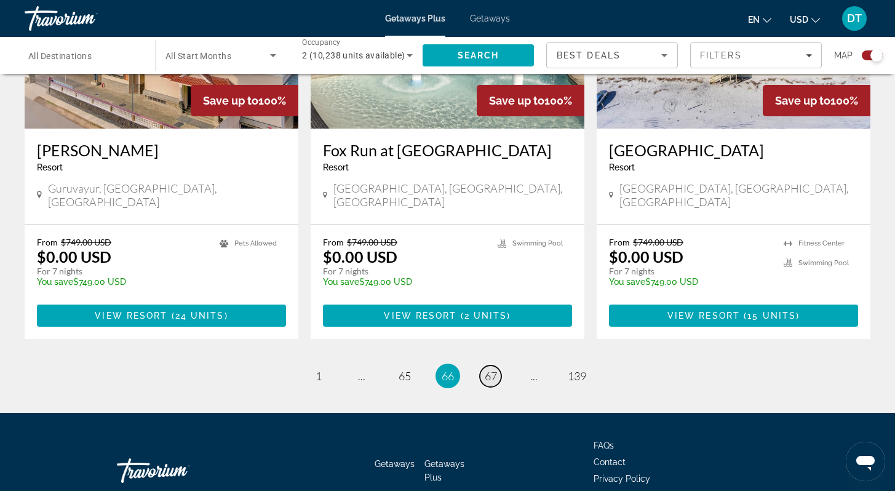
click at [493, 369] on span "67" at bounding box center [491, 376] width 12 height 14
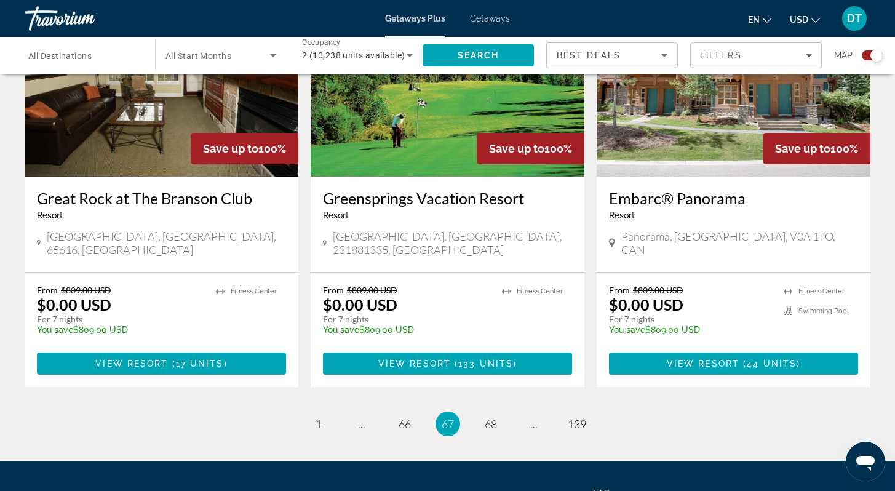
scroll to position [1899, 0]
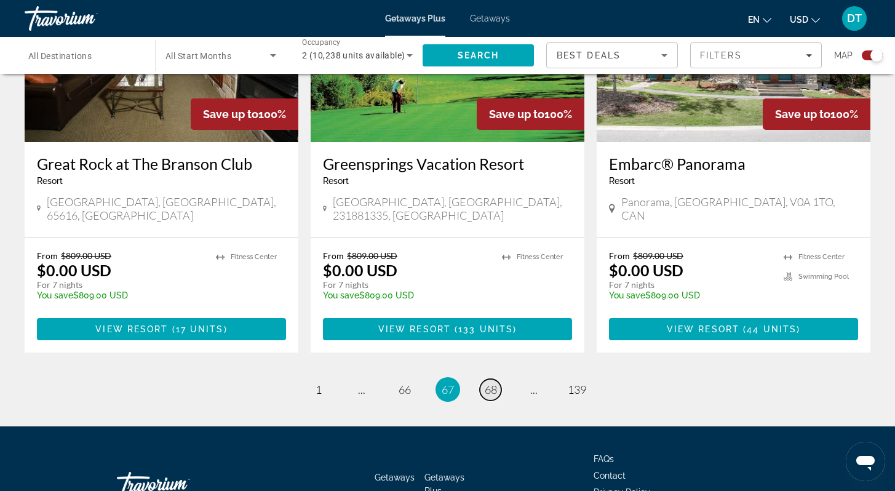
click at [486, 383] on span "68" at bounding box center [491, 390] width 12 height 14
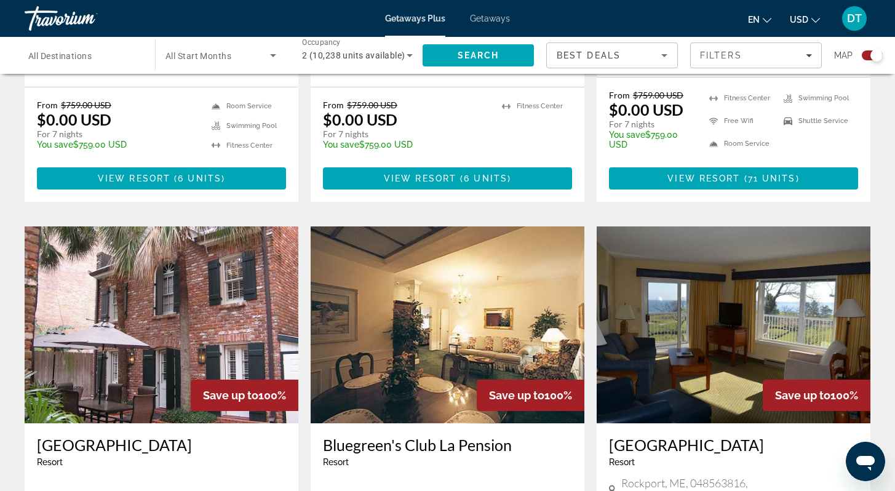
scroll to position [788, 0]
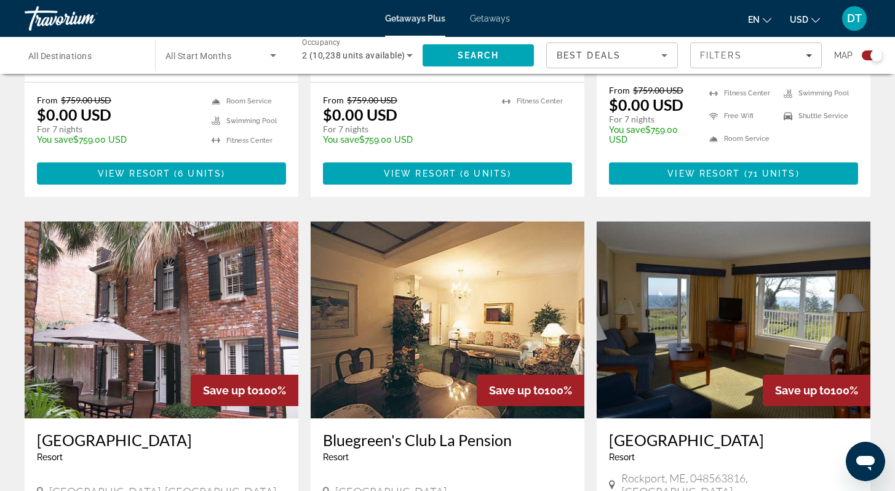
click at [140, 250] on img "Main content" at bounding box center [162, 320] width 274 height 197
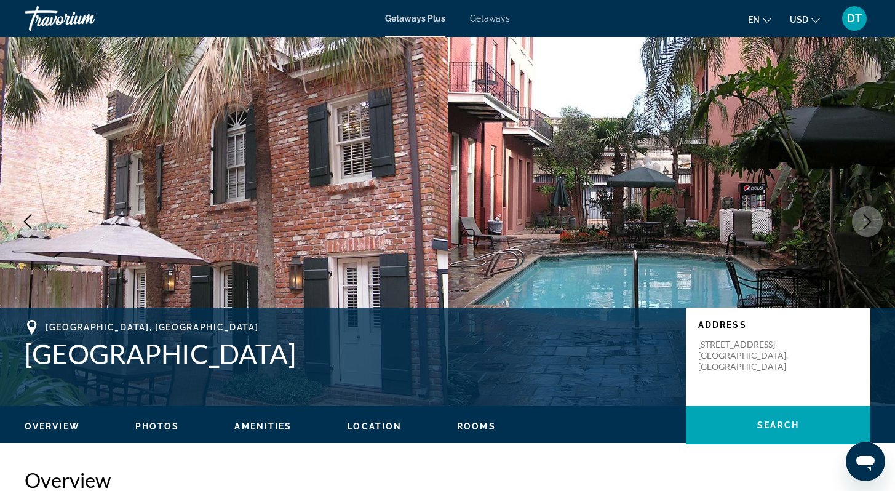
click at [866, 219] on icon "Next image" at bounding box center [867, 221] width 15 height 15
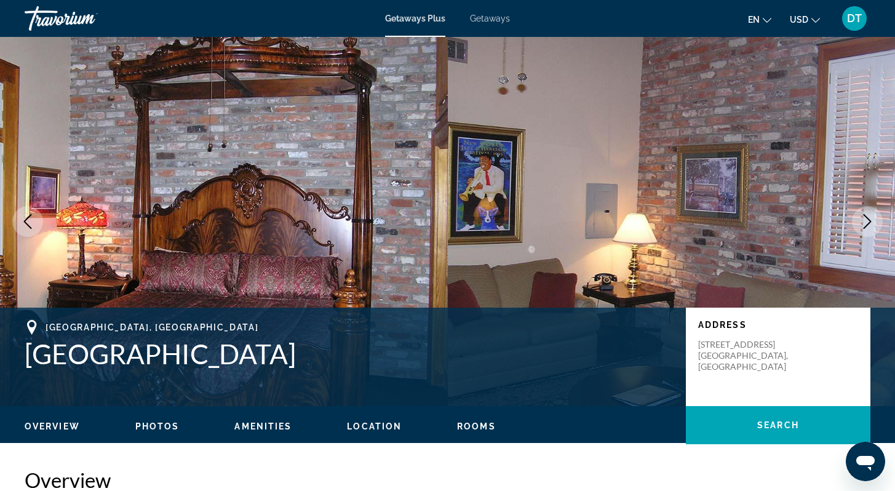
click at [867, 219] on icon "Next image" at bounding box center [867, 221] width 15 height 15
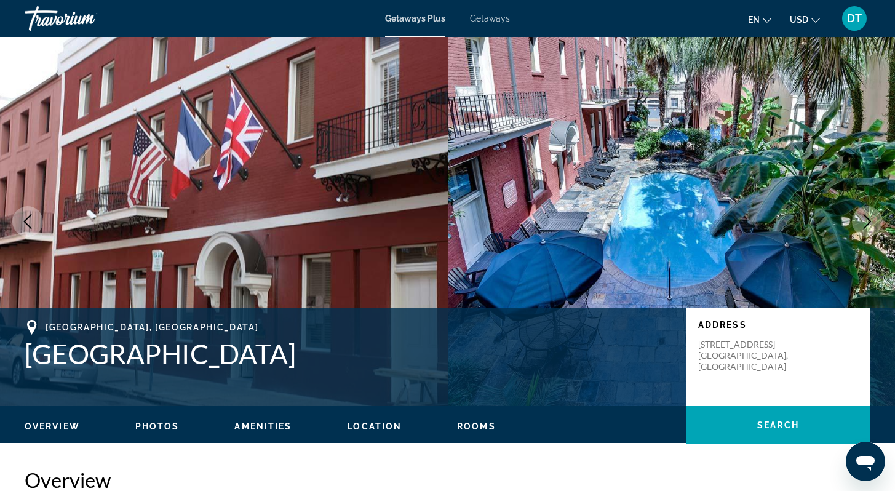
click at [868, 218] on icon "Next image" at bounding box center [867, 221] width 15 height 15
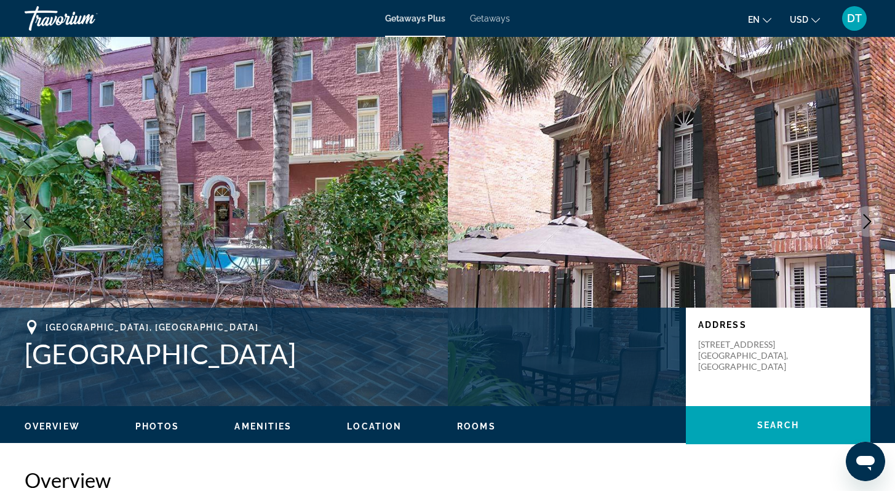
click at [868, 218] on icon "Next image" at bounding box center [868, 221] width 8 height 15
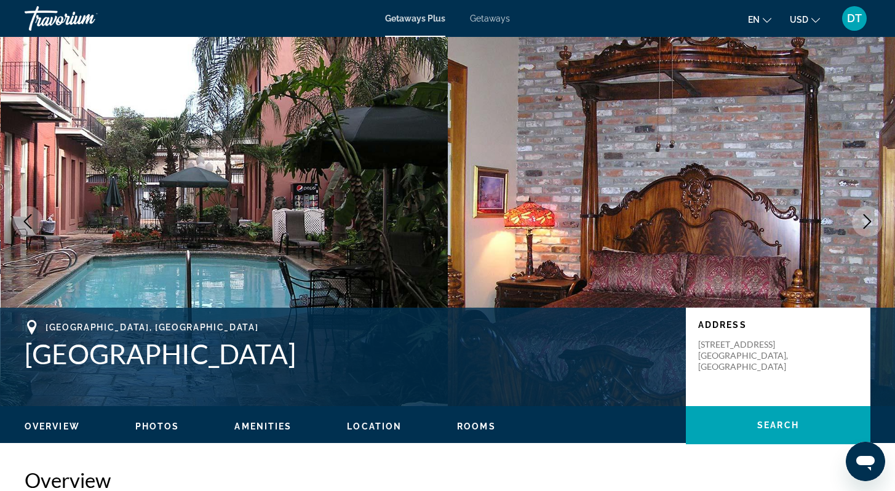
click at [868, 217] on icon "Next image" at bounding box center [868, 221] width 8 height 15
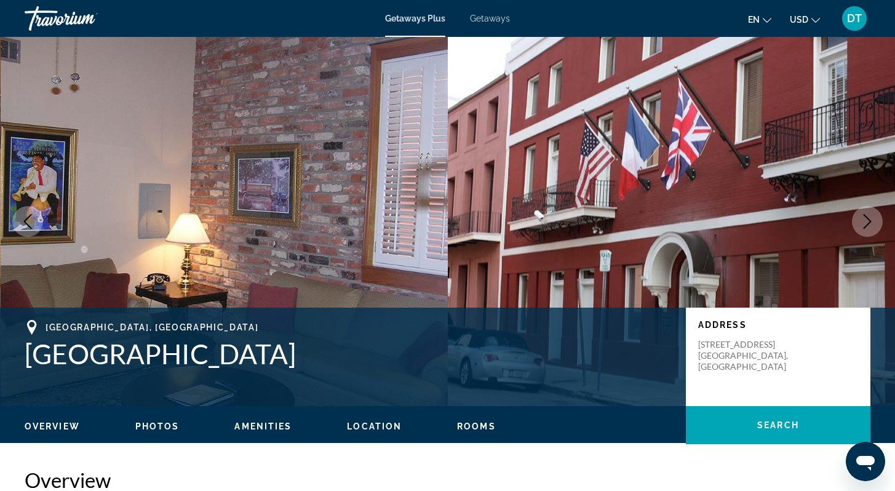
click at [868, 217] on icon "Next image" at bounding box center [868, 221] width 8 height 15
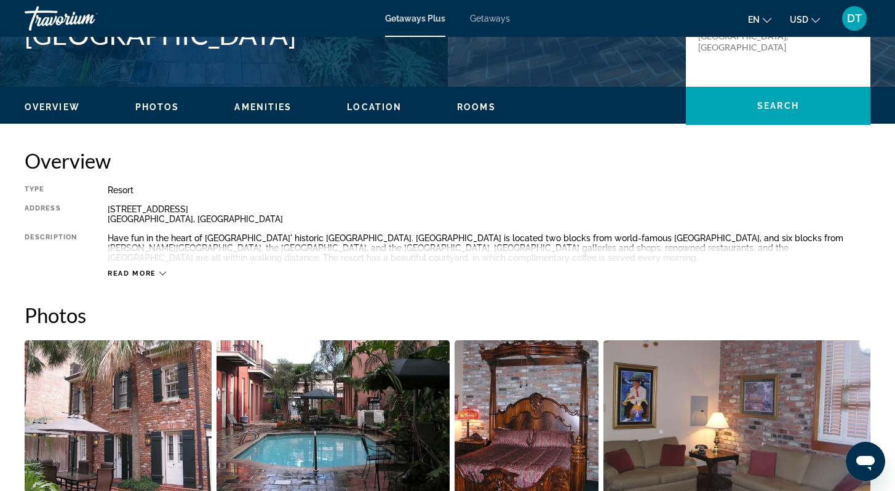
scroll to position [320, 0]
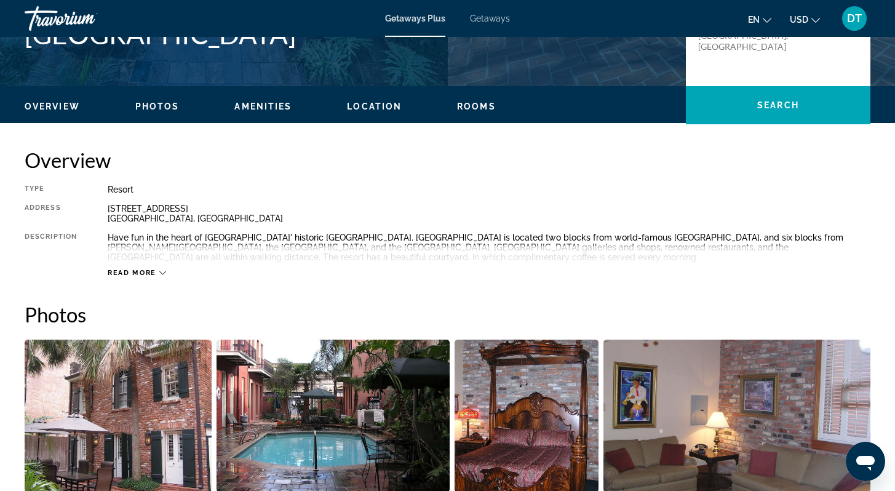
click at [161, 272] on icon "Main content" at bounding box center [162, 272] width 7 height 7
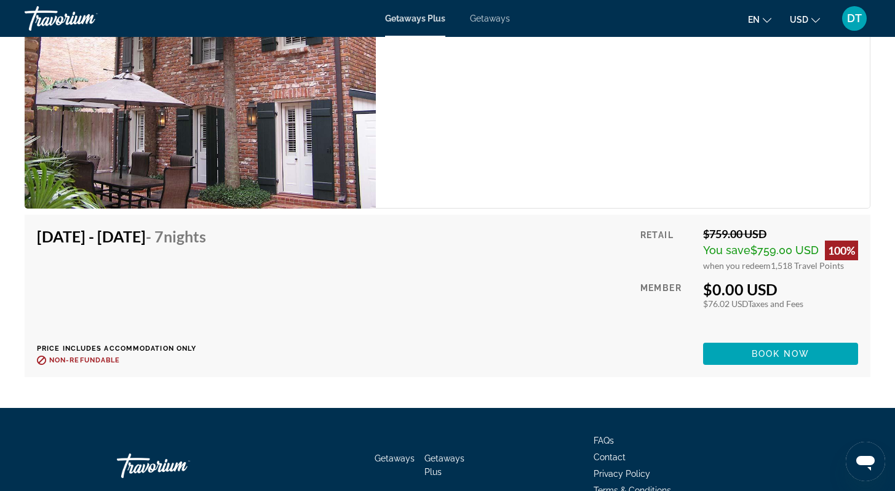
scroll to position [2584, 0]
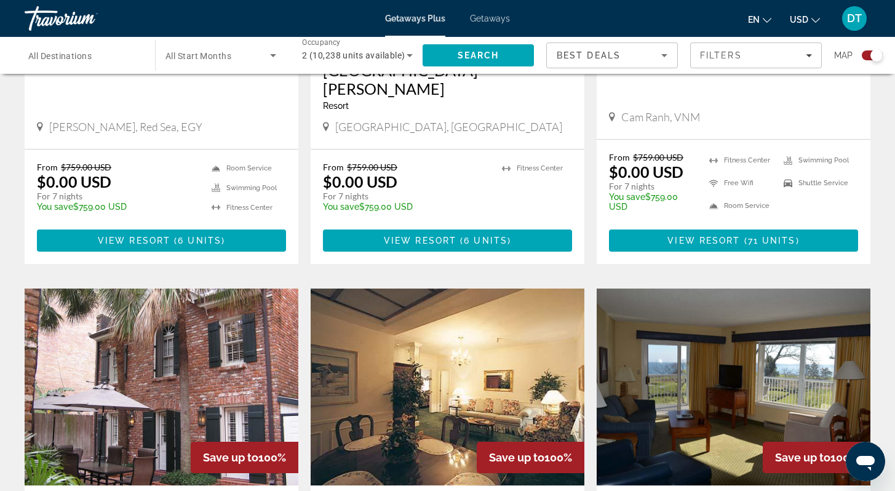
scroll to position [738, 0]
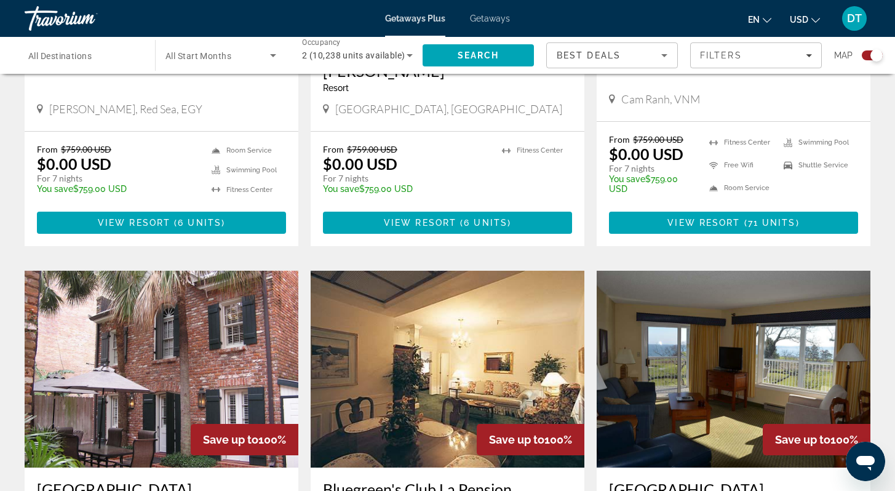
click at [439, 314] on img "Main content" at bounding box center [448, 369] width 274 height 197
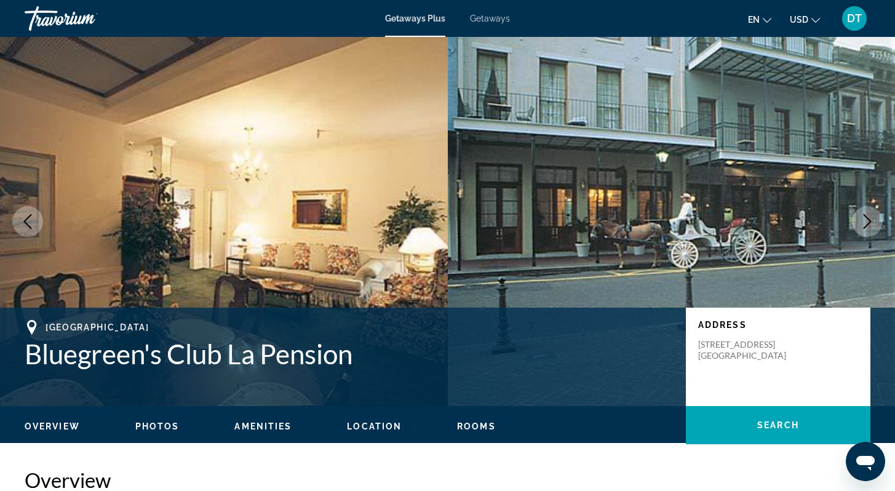
click at [872, 218] on icon "Next image" at bounding box center [867, 221] width 15 height 15
click at [869, 218] on icon "Next image" at bounding box center [867, 221] width 15 height 15
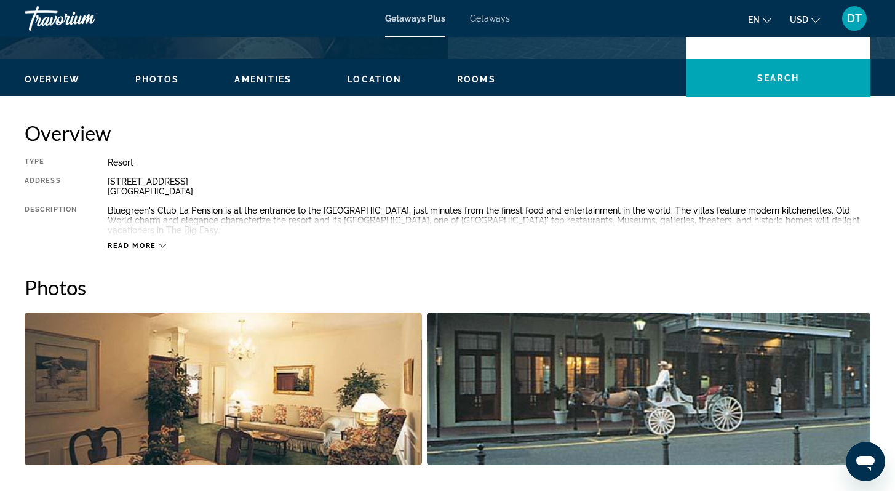
scroll to position [320, 0]
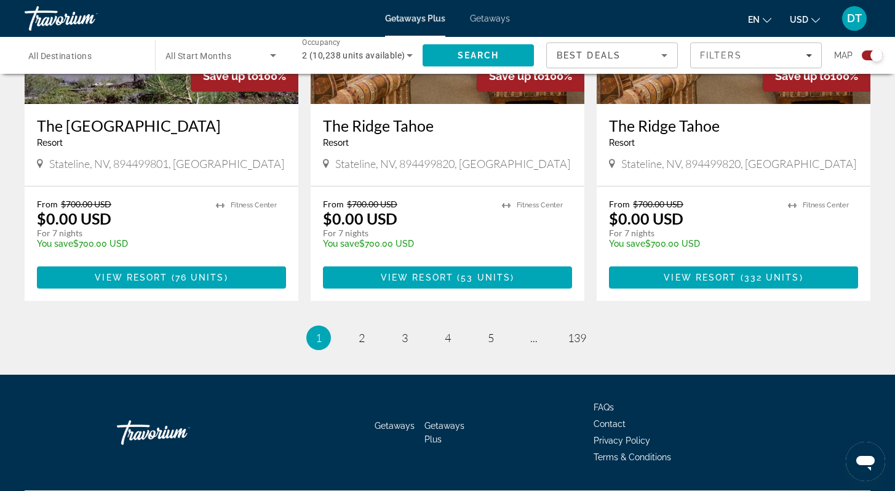
scroll to position [1918, 0]
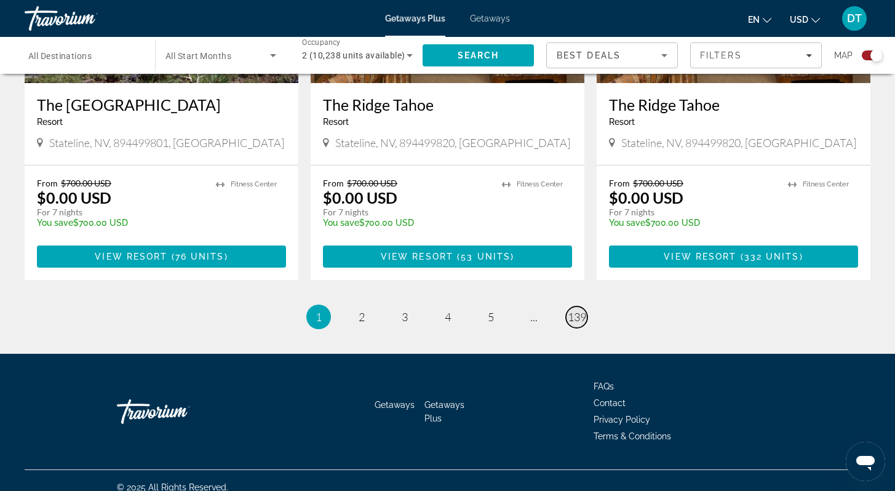
click at [579, 310] on span "139" at bounding box center [577, 317] width 18 height 14
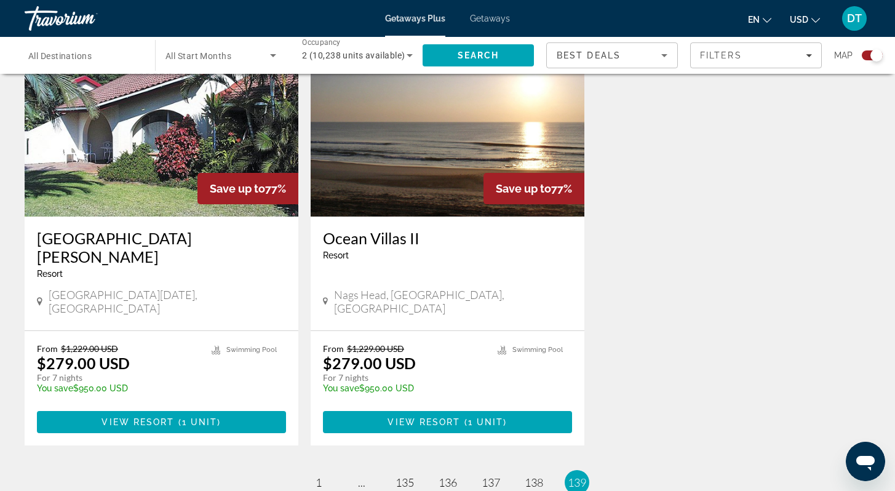
scroll to position [913, 0]
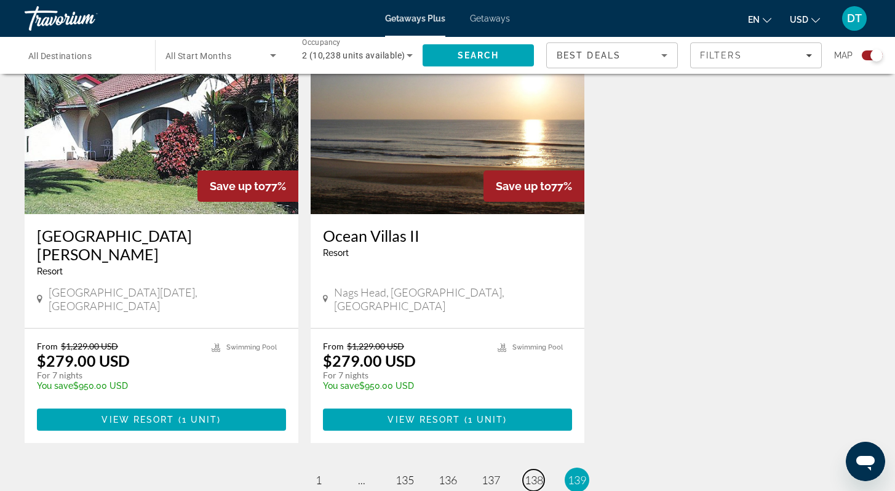
click at [533, 473] on span "138" at bounding box center [534, 480] width 18 height 14
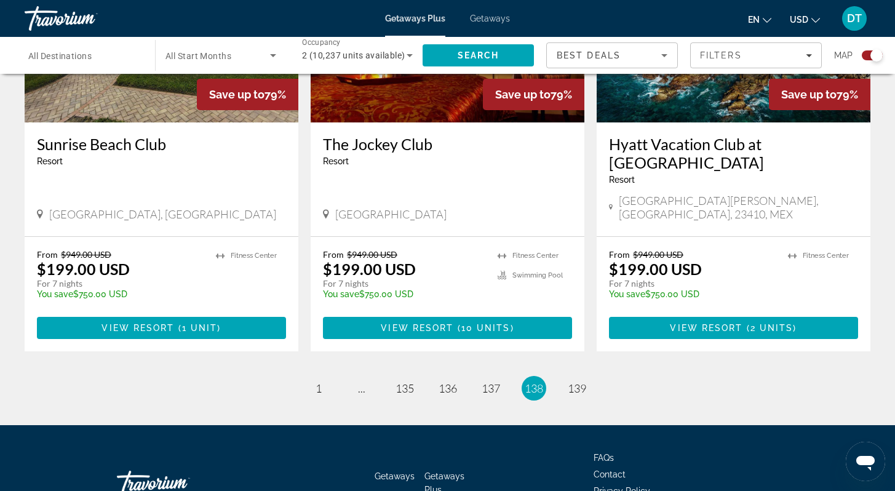
scroll to position [1918, 0]
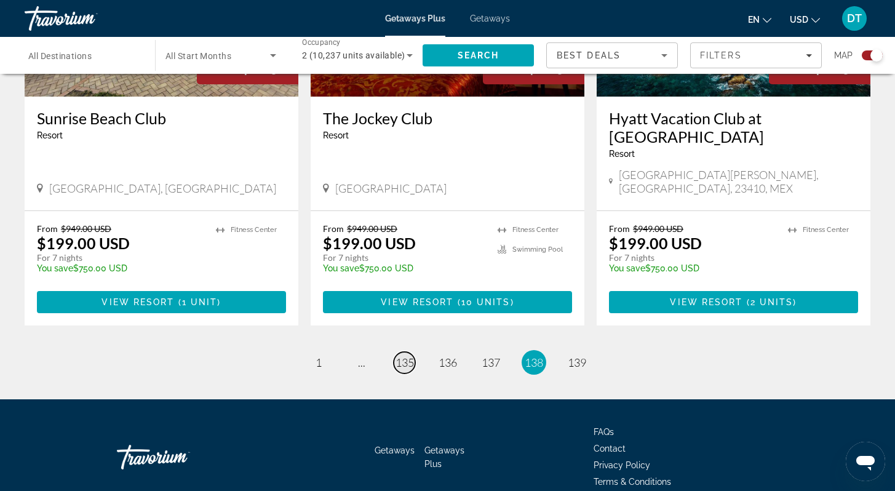
click at [399, 356] on span "135" at bounding box center [405, 363] width 18 height 14
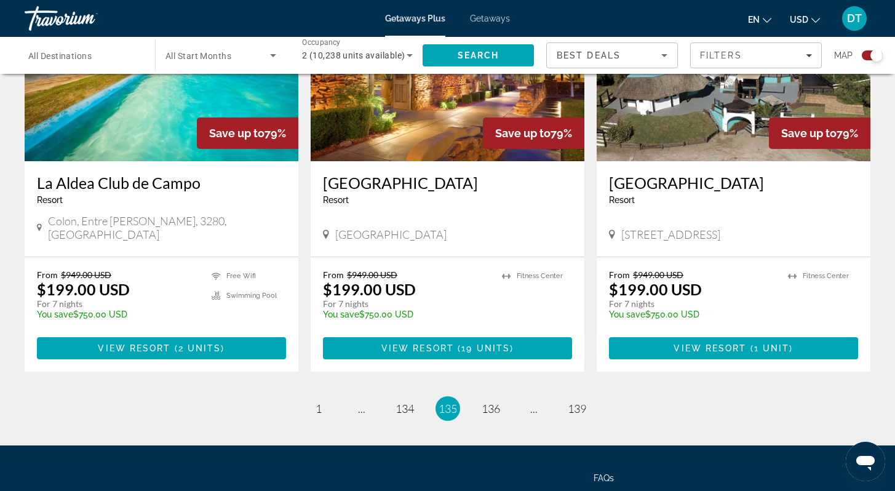
scroll to position [1824, 0]
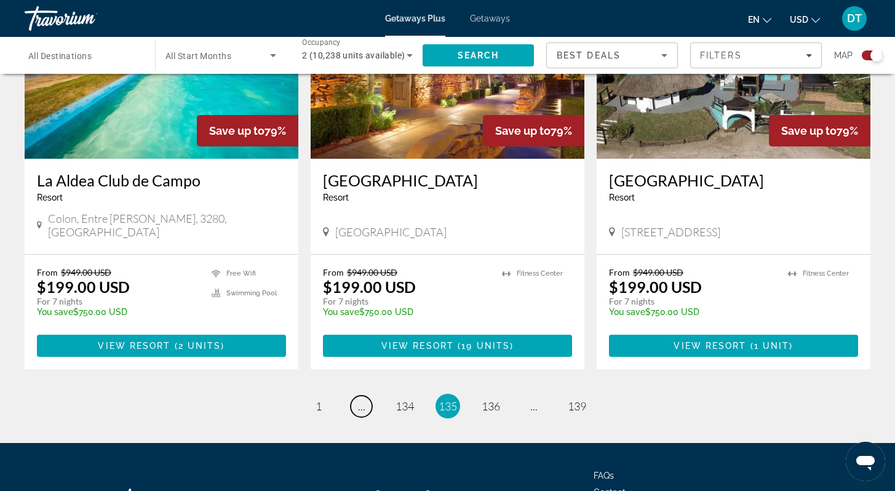
click at [357, 396] on link "page ..." at bounding box center [362, 407] width 22 height 22
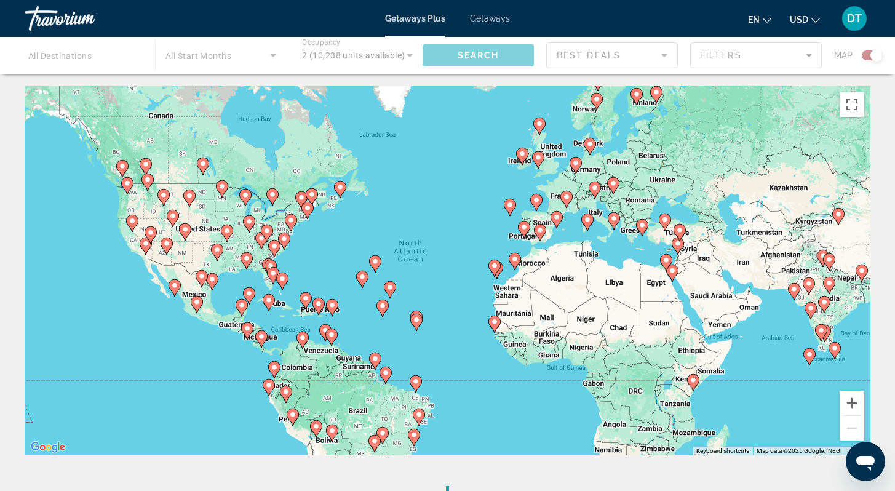
click at [356, 365] on div "To activate drag with keyboard, press Alt + Enter. Once in keyboard drag state,…" at bounding box center [448, 270] width 846 height 369
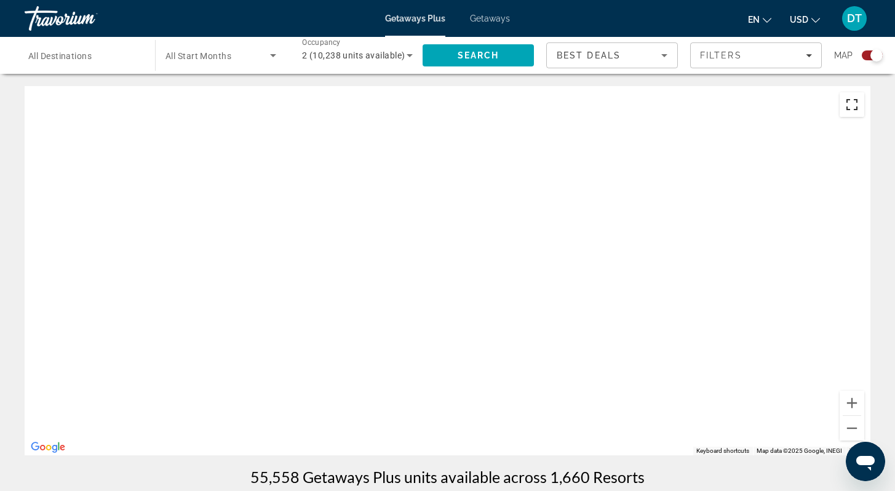
click at [849, 108] on button "Toggle fullscreen view" at bounding box center [852, 104] width 25 height 25
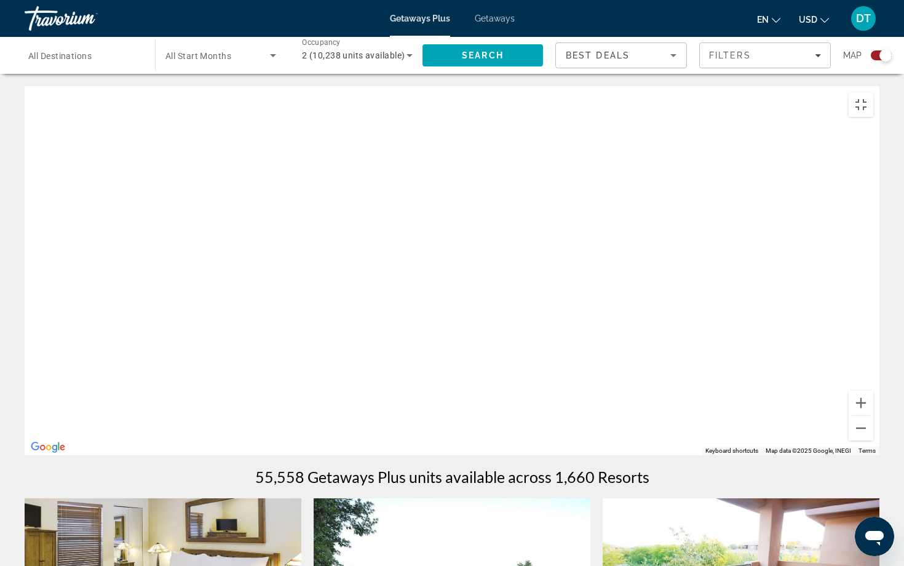
click at [367, 86] on div "Main content" at bounding box center [452, 270] width 855 height 369
click at [880, 151] on div "Main content" at bounding box center [452, 270] width 855 height 369
